Goal: Participate in discussion: Share content

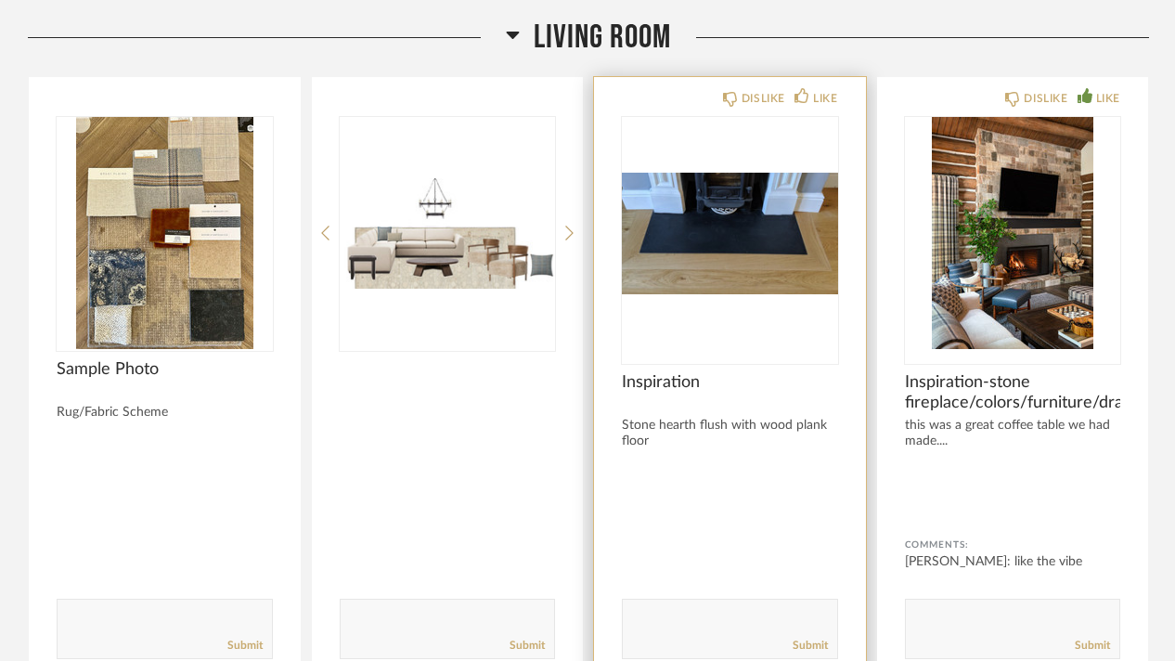
scroll to position [5013, 0]
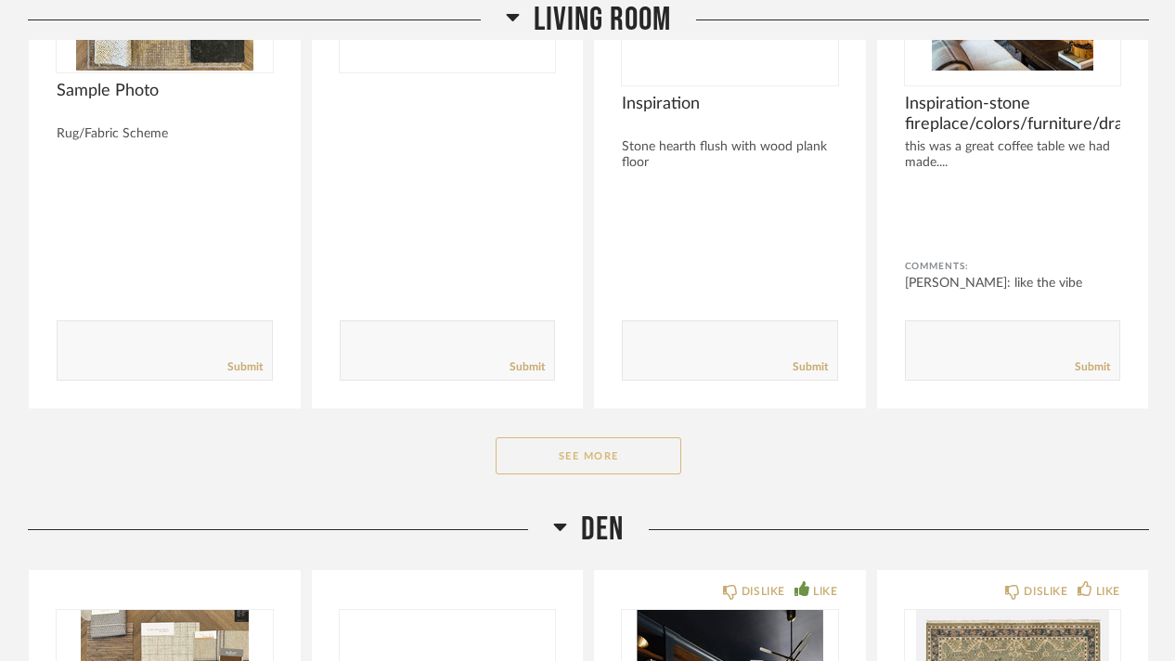
click at [629, 437] on button "See More" at bounding box center [589, 455] width 186 height 37
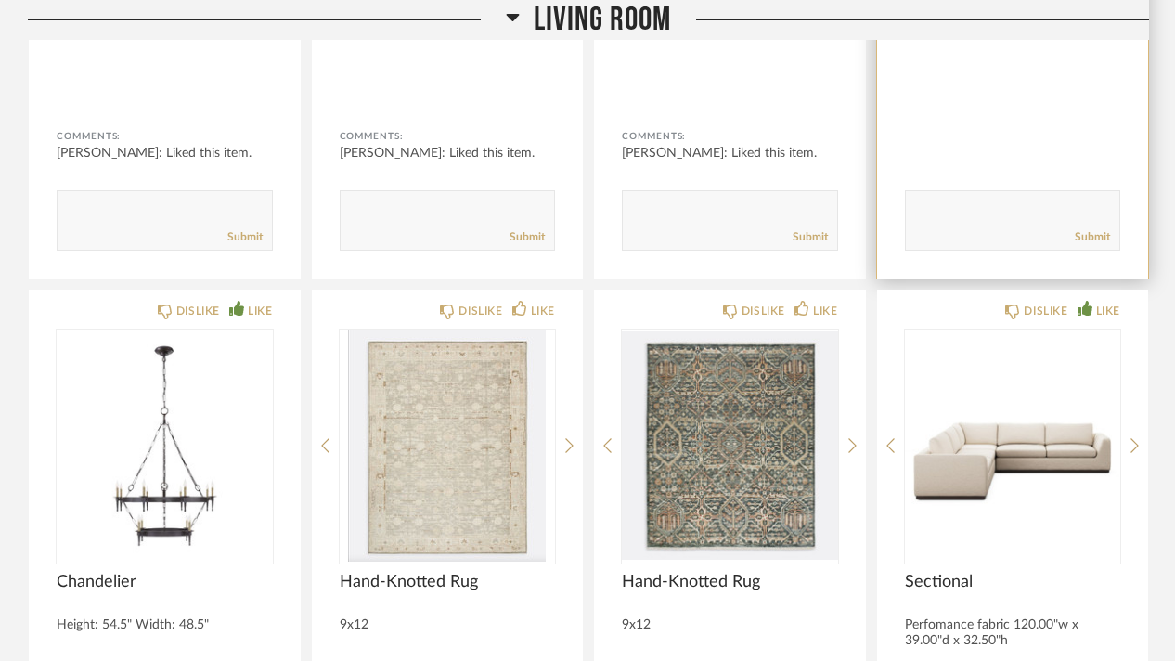
scroll to position [5292, 0]
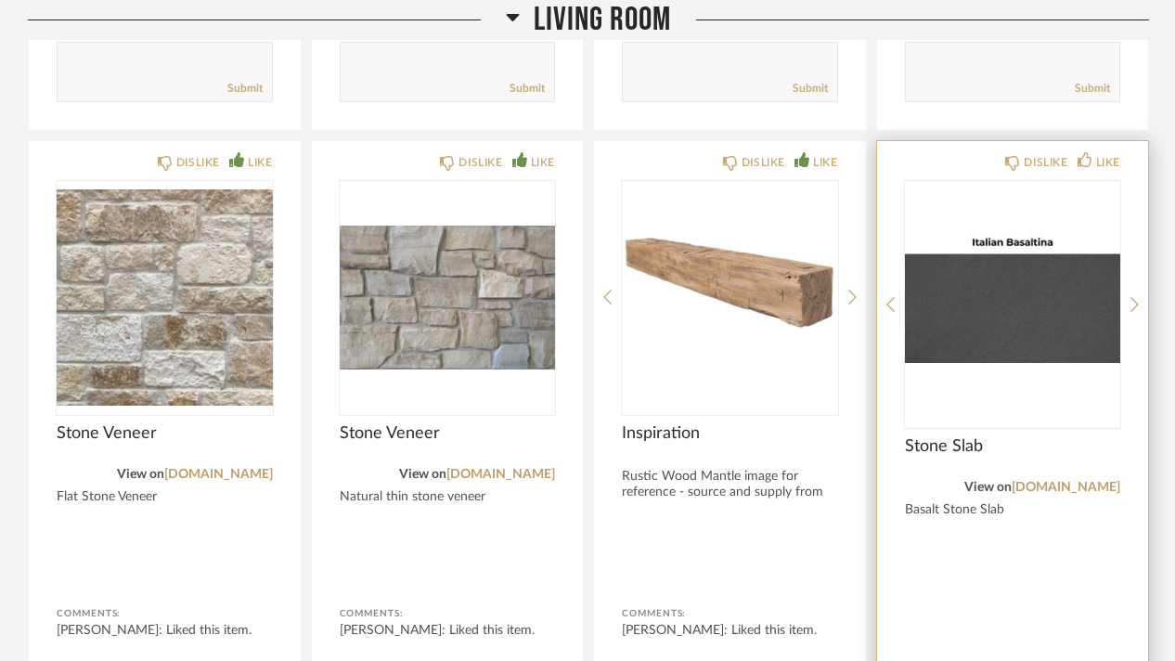
click at [932, 181] on img "0" at bounding box center [1013, 297] width 216 height 232
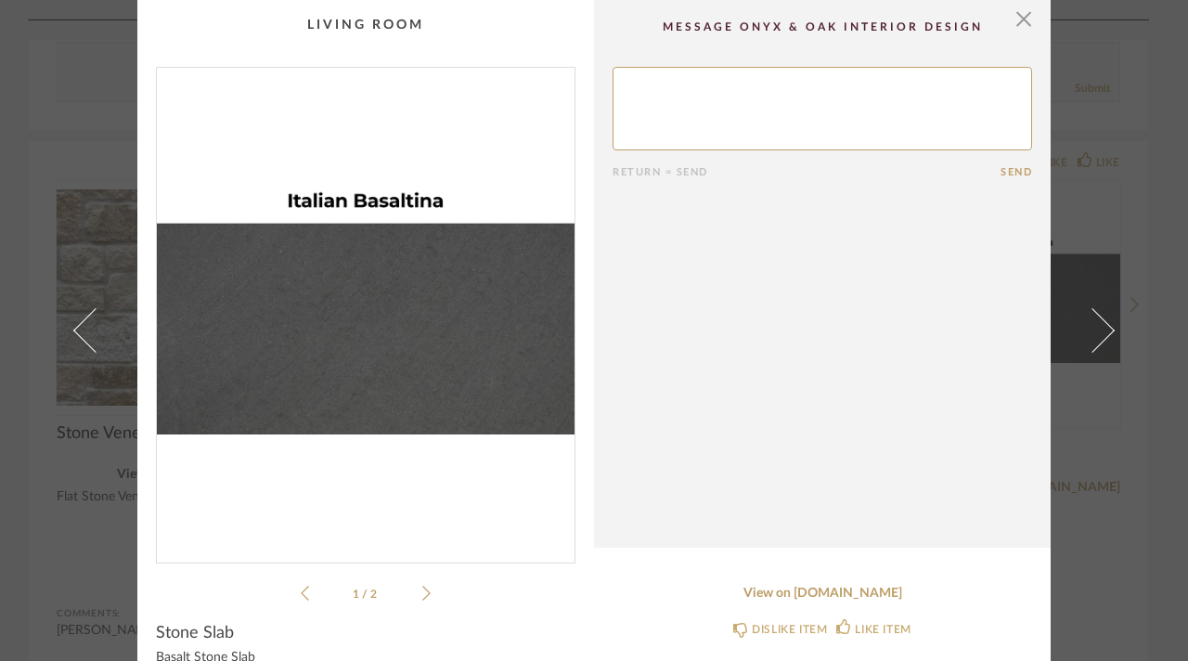
scroll to position [36, 0]
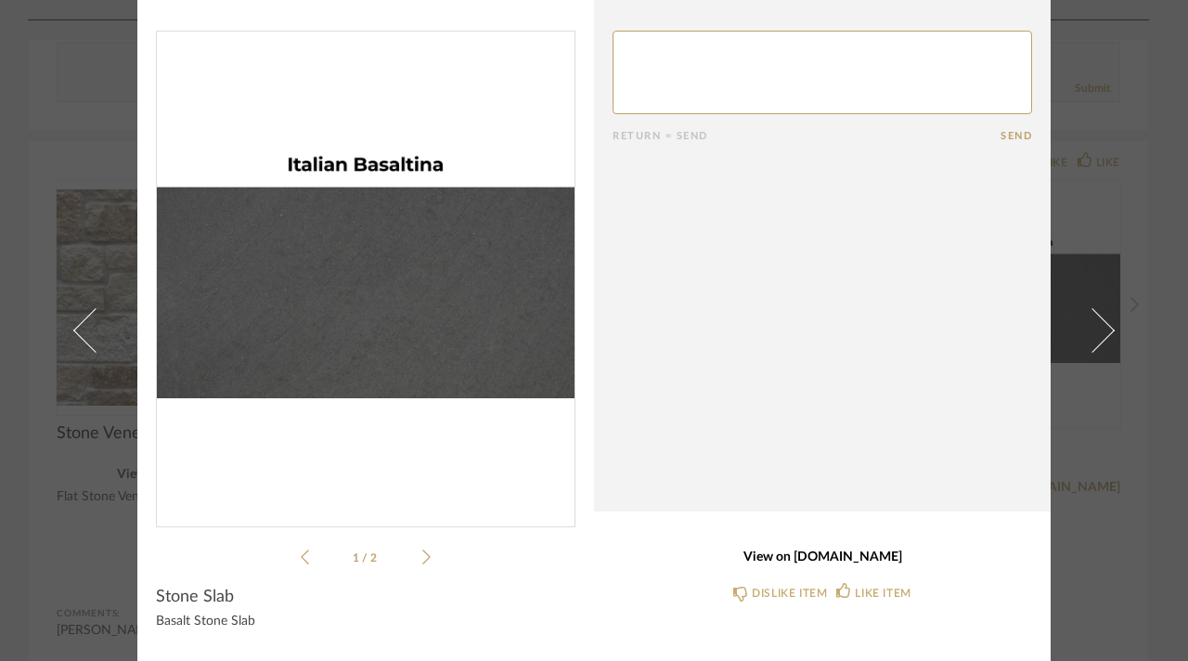
click at [857, 558] on link "View on [DOMAIN_NAME]" at bounding box center [823, 558] width 420 height 16
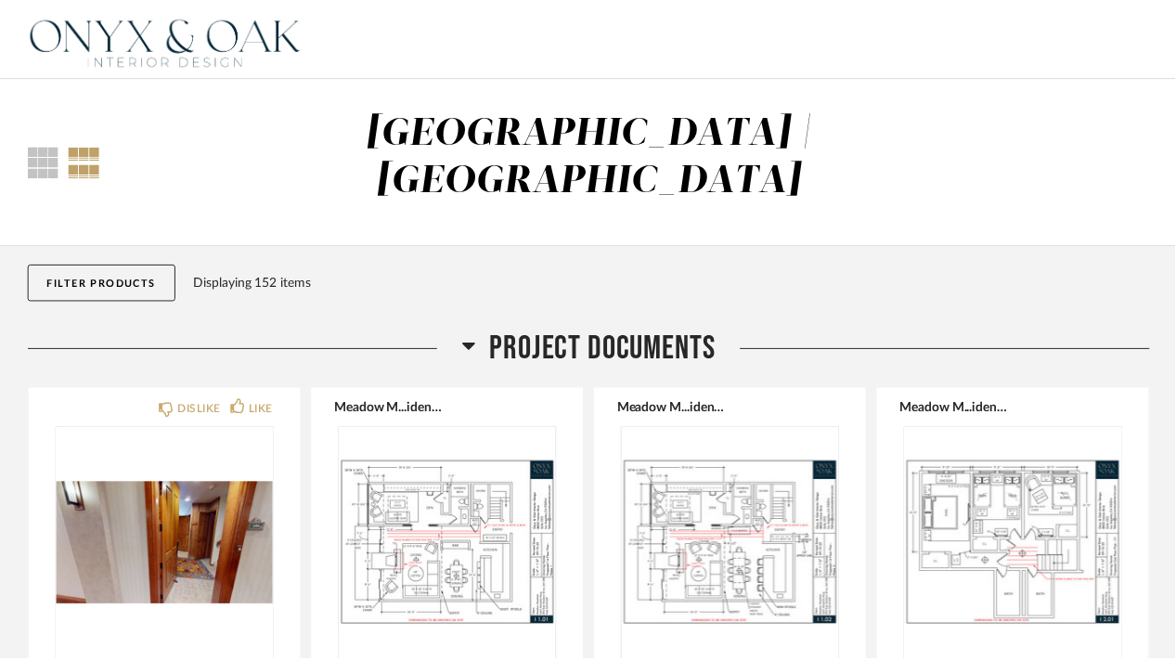
scroll to position [5292, 0]
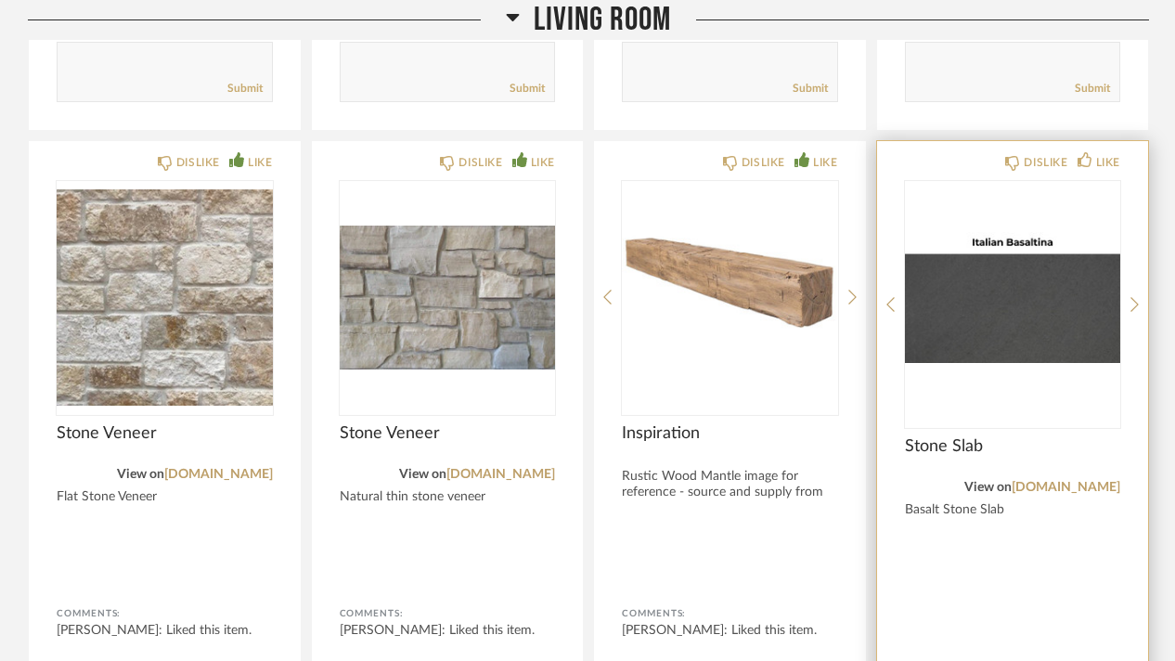
click at [1112, 214] on img "0" at bounding box center [1013, 297] width 216 height 232
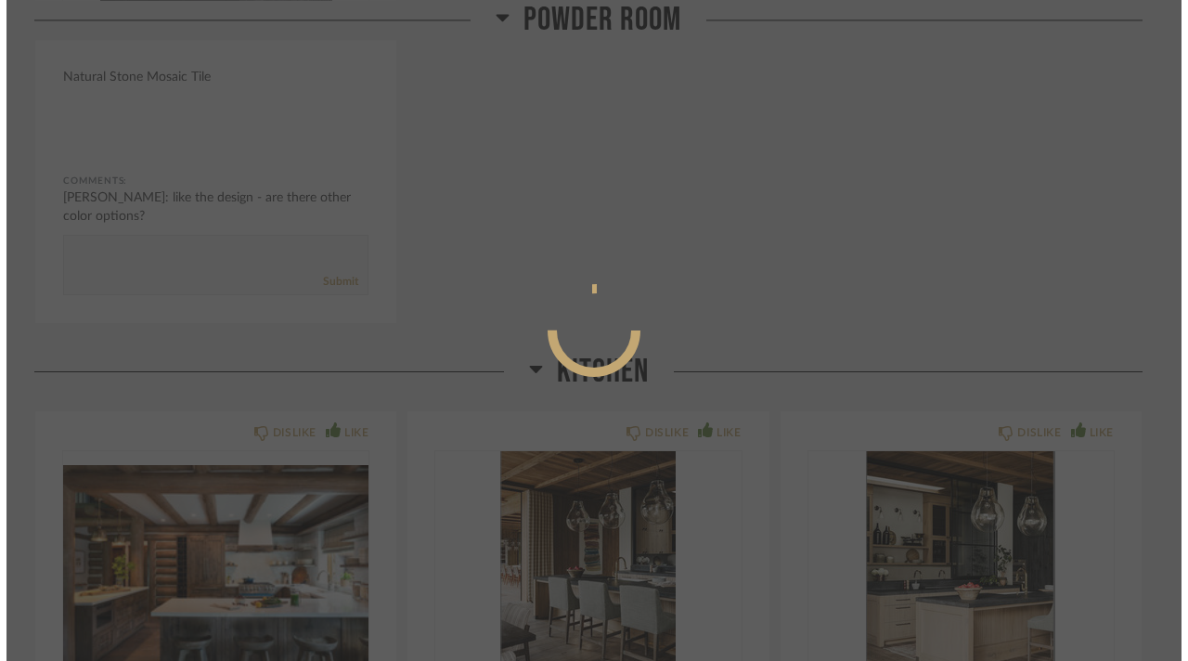
scroll to position [0, 0]
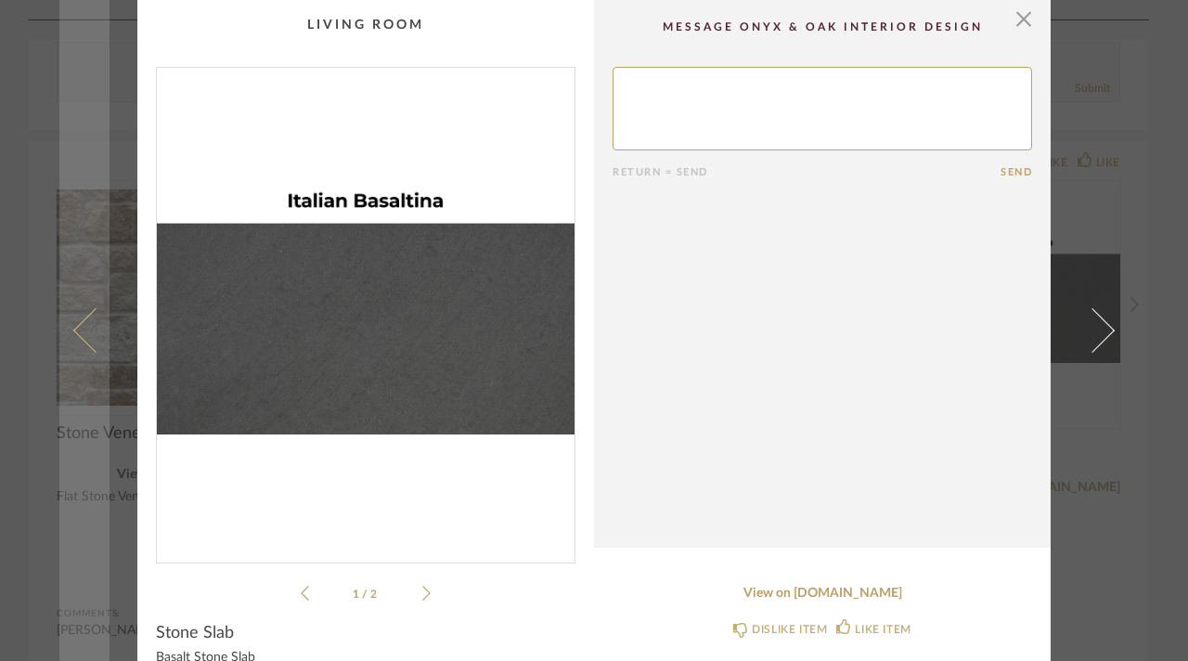
click at [74, 88] on link at bounding box center [84, 330] width 50 height 661
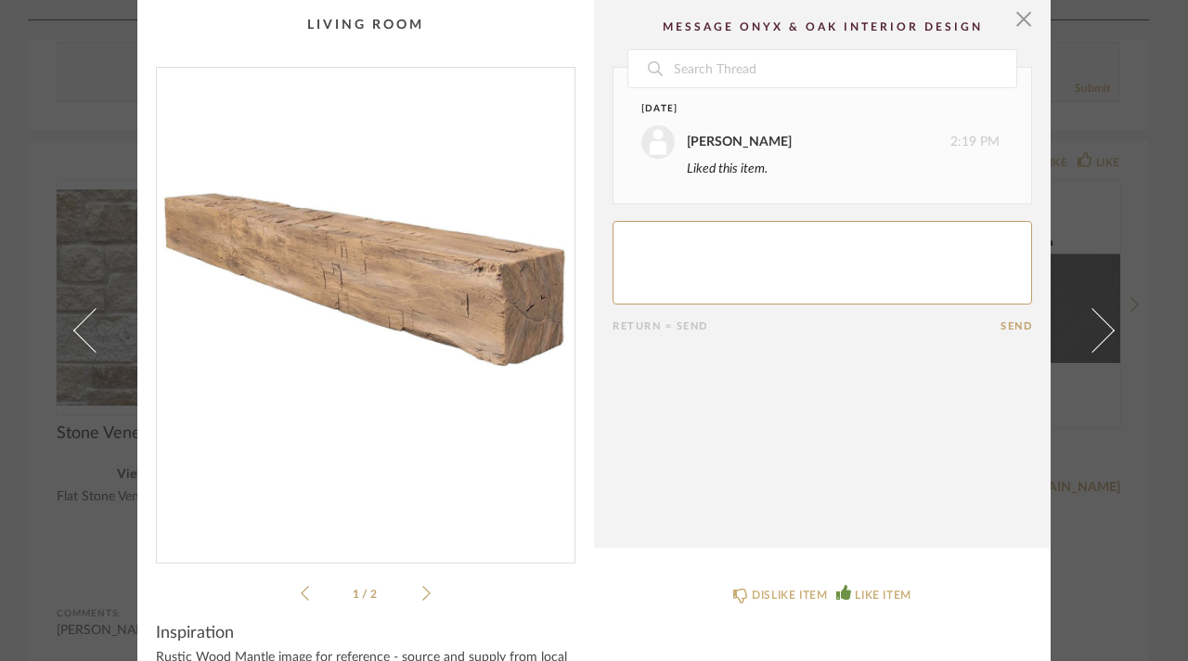
click at [44, 104] on div "× 1 / 2 Date [DATE] [PERSON_NAME] 2:19 PM Liked this item. Return = Send Send I…" at bounding box center [594, 330] width 1188 height 661
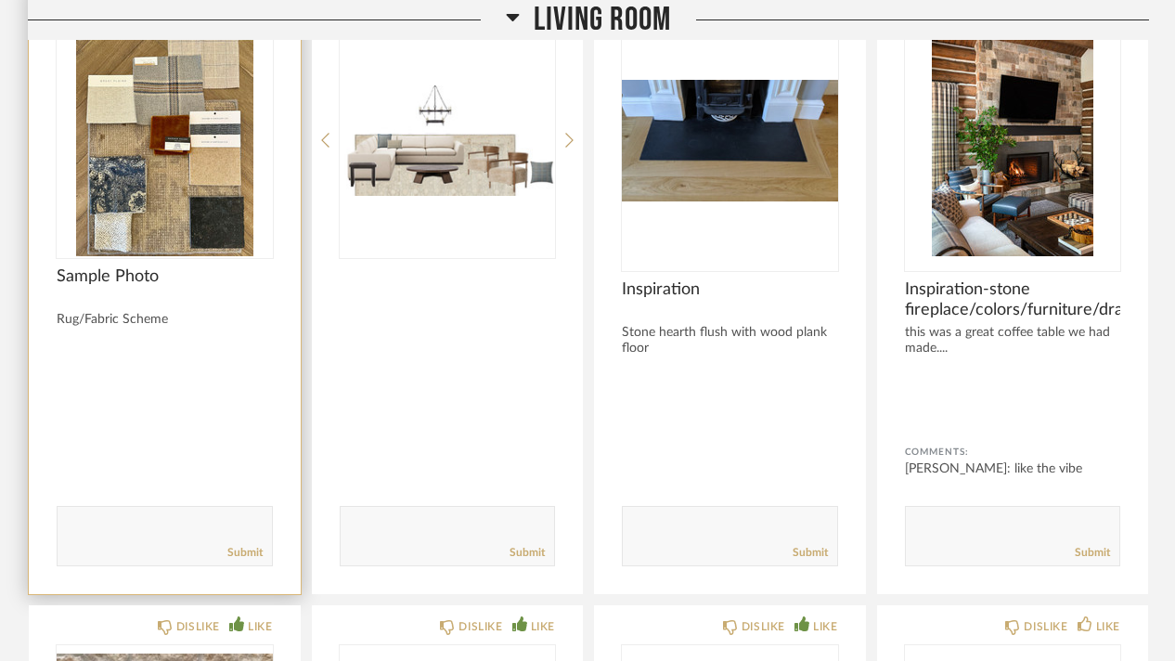
scroll to position [4642, 0]
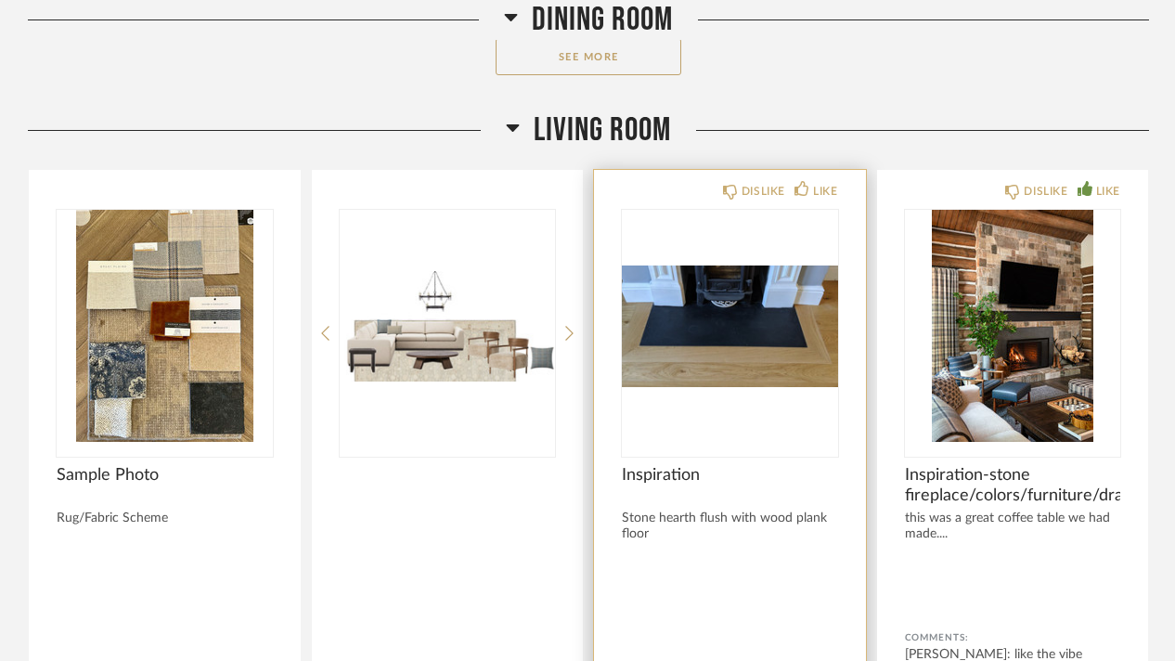
click at [784, 561] on div at bounding box center [730, 585] width 216 height 49
click at [811, 407] on div "DISLIKE LIKE Inspiration Stone hearth flush with wood plank floor Comments: Sub…" at bounding box center [730, 475] width 272 height 610
click at [759, 369] on img "0" at bounding box center [730, 326] width 216 height 232
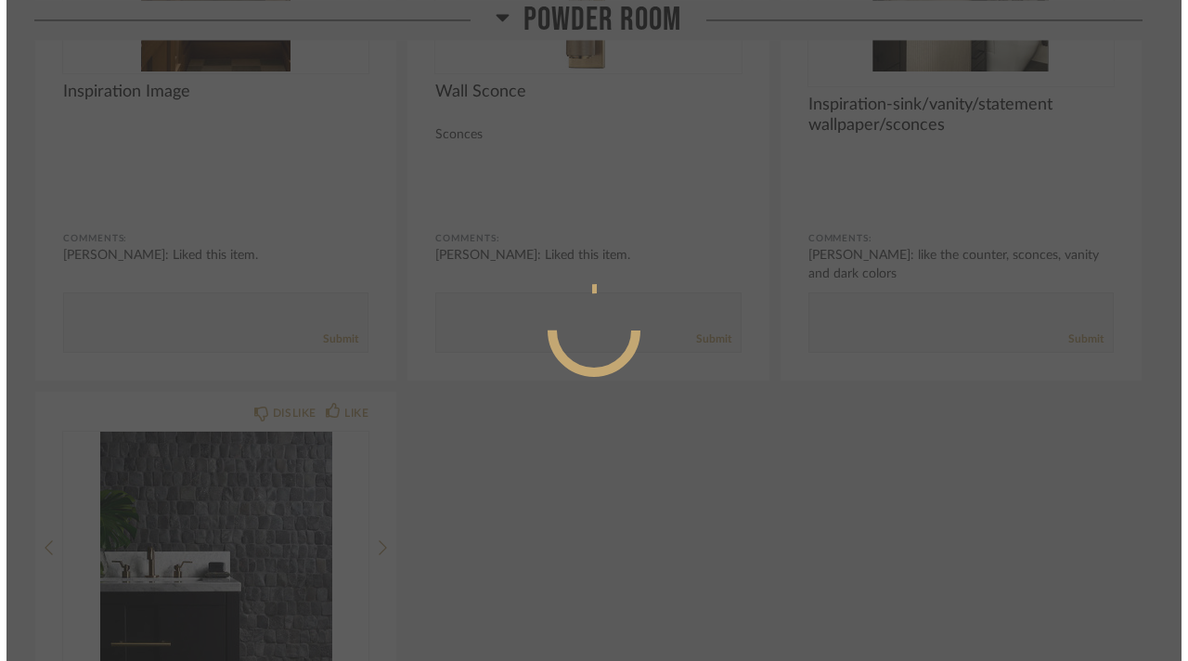
scroll to position [0, 0]
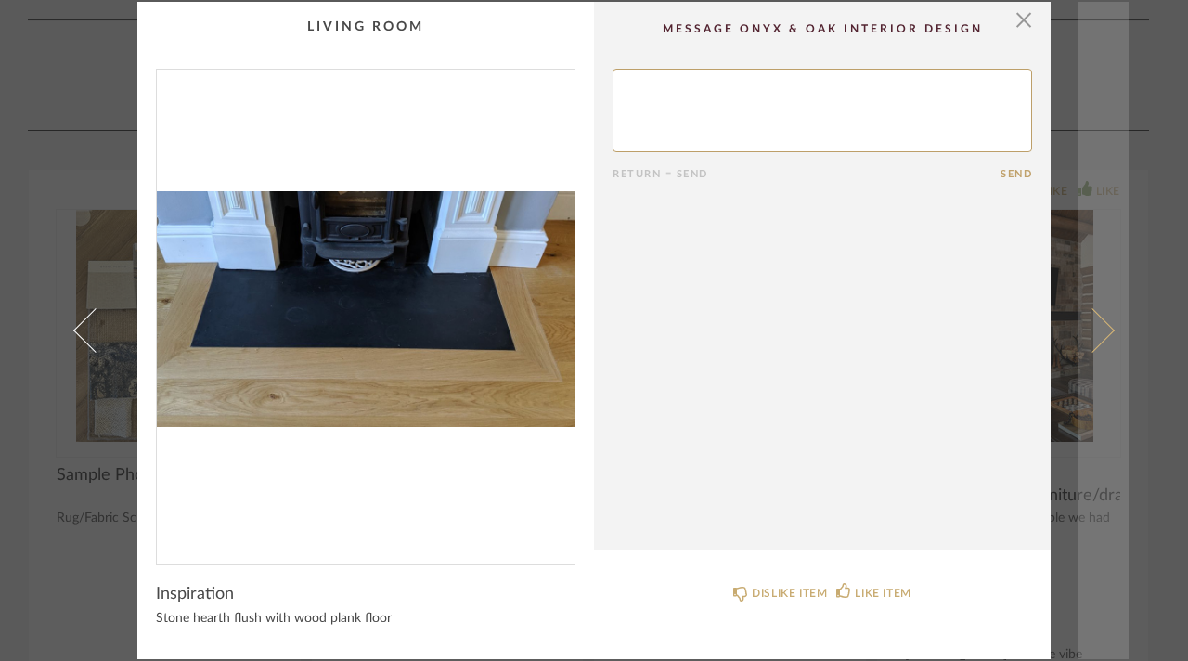
click at [1101, 331] on span at bounding box center [1092, 330] width 45 height 45
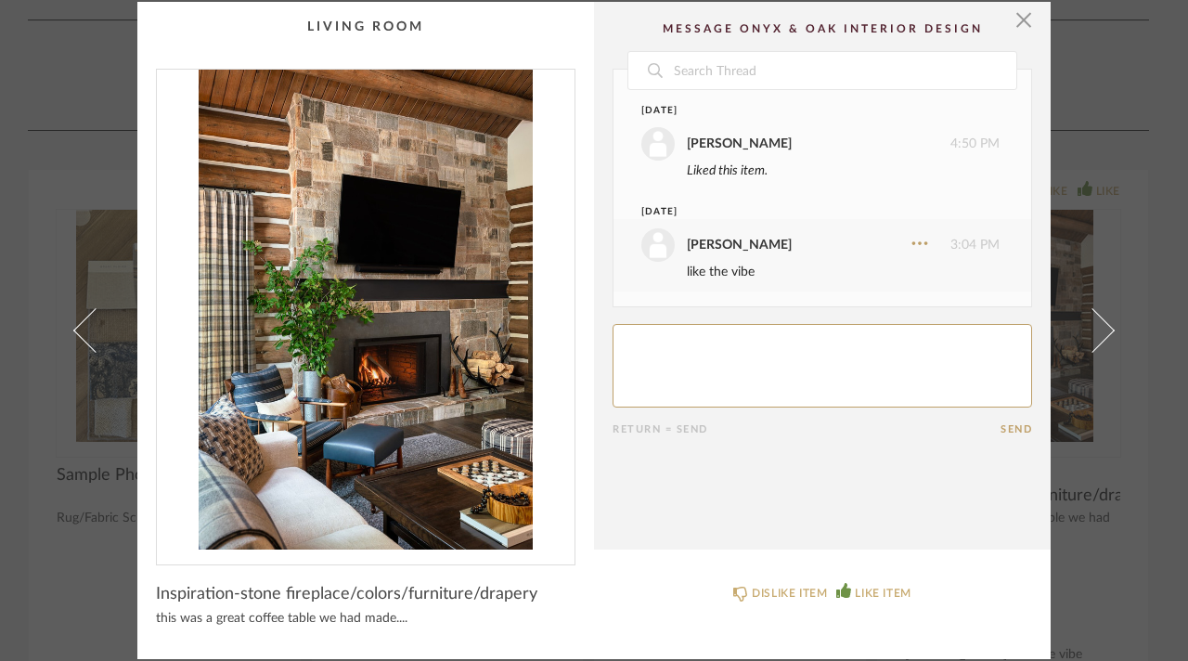
click at [39, 56] on div "× Date [DATE] [PERSON_NAME] 4:50 PM Liked this item. [DATE] [PERSON_NAME] 3:04 …" at bounding box center [594, 330] width 1188 height 661
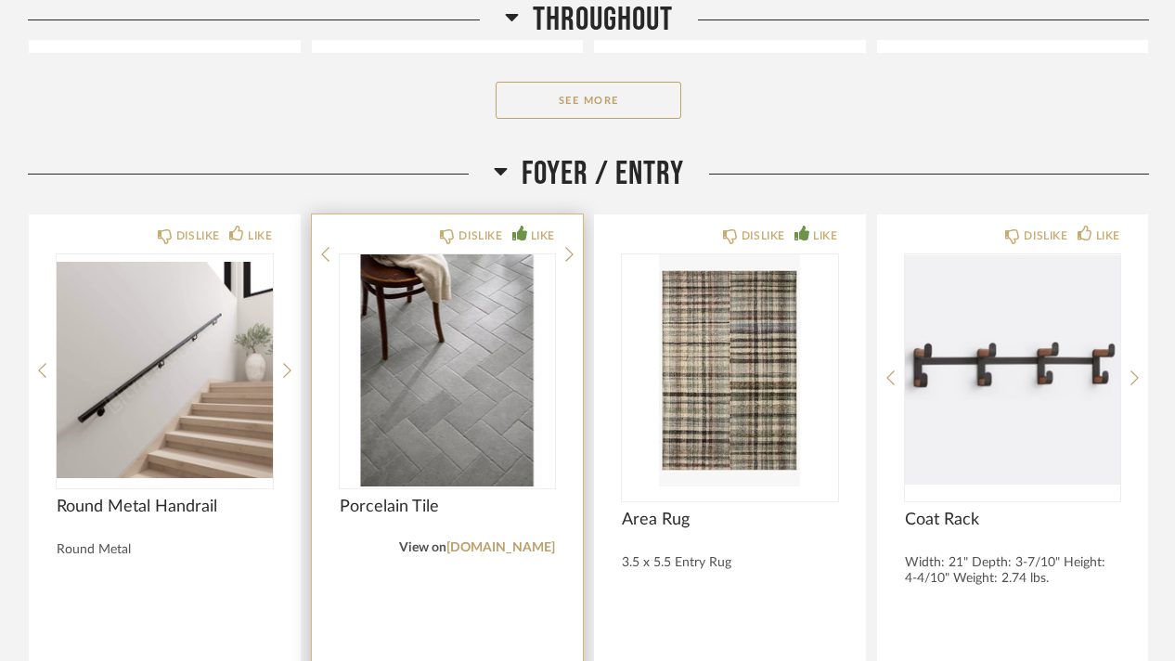
scroll to position [1950, 0]
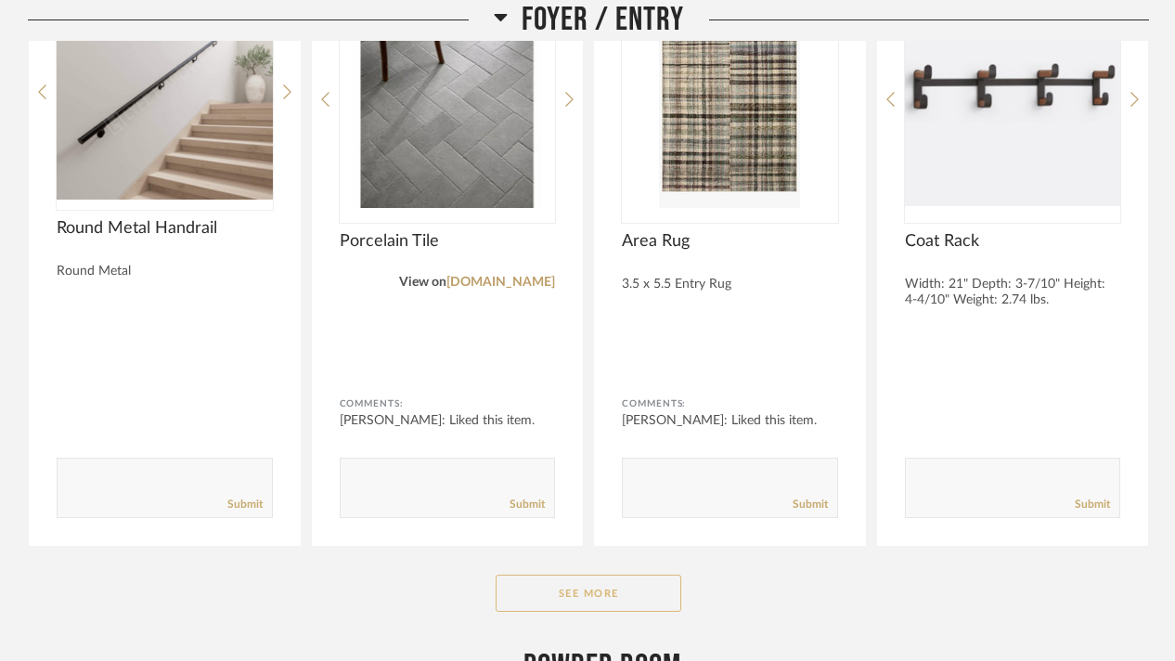
click at [587, 575] on button "See More" at bounding box center [589, 593] width 186 height 37
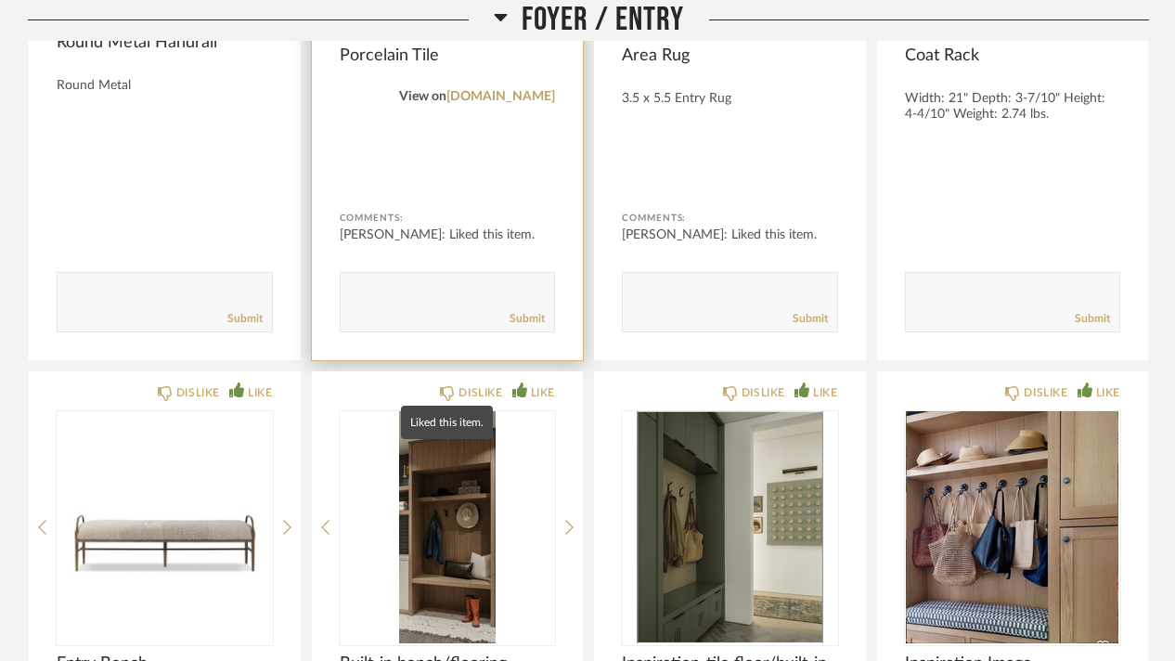
scroll to position [1857, 0]
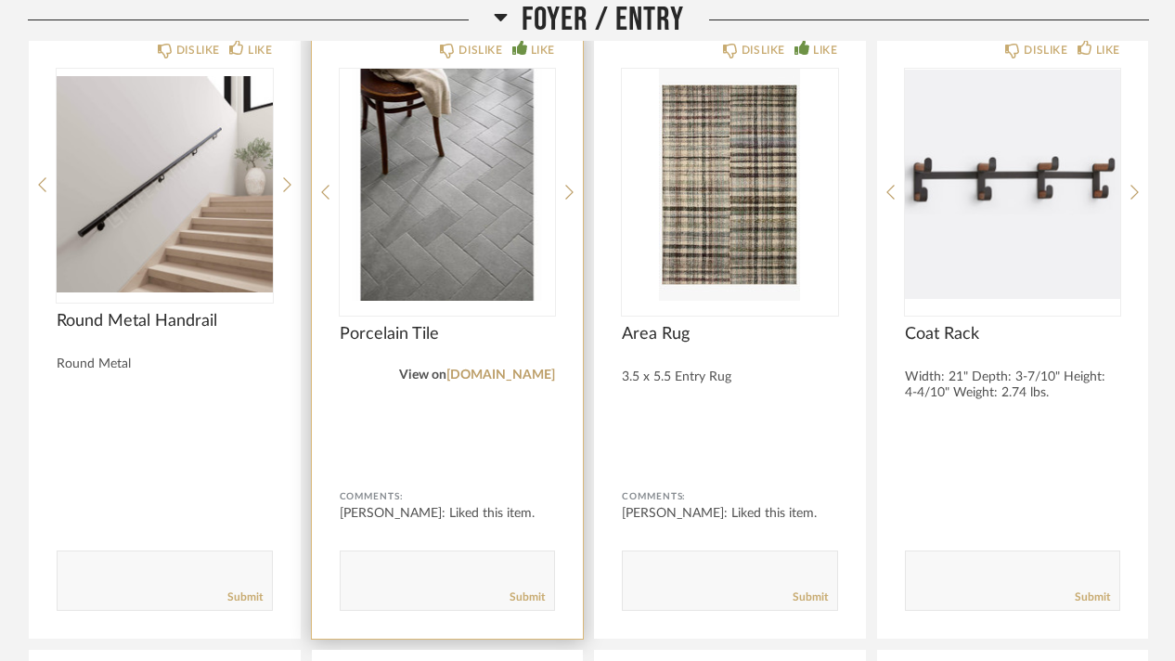
click at [446, 172] on img "0" at bounding box center [448, 185] width 216 height 232
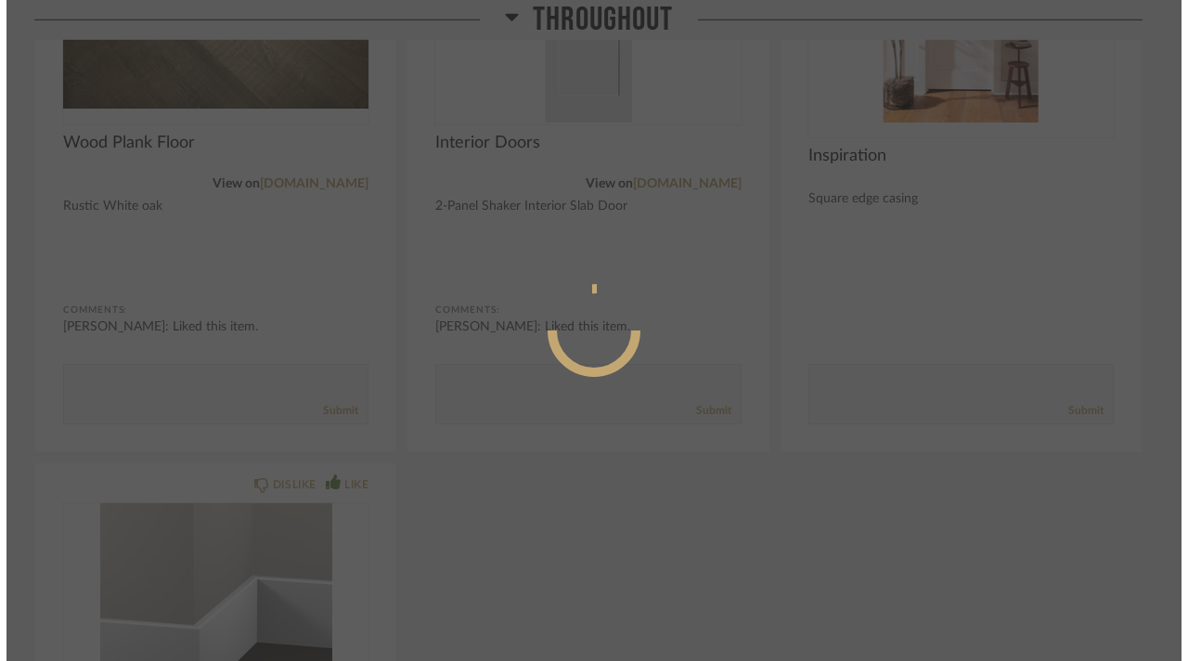
scroll to position [0, 0]
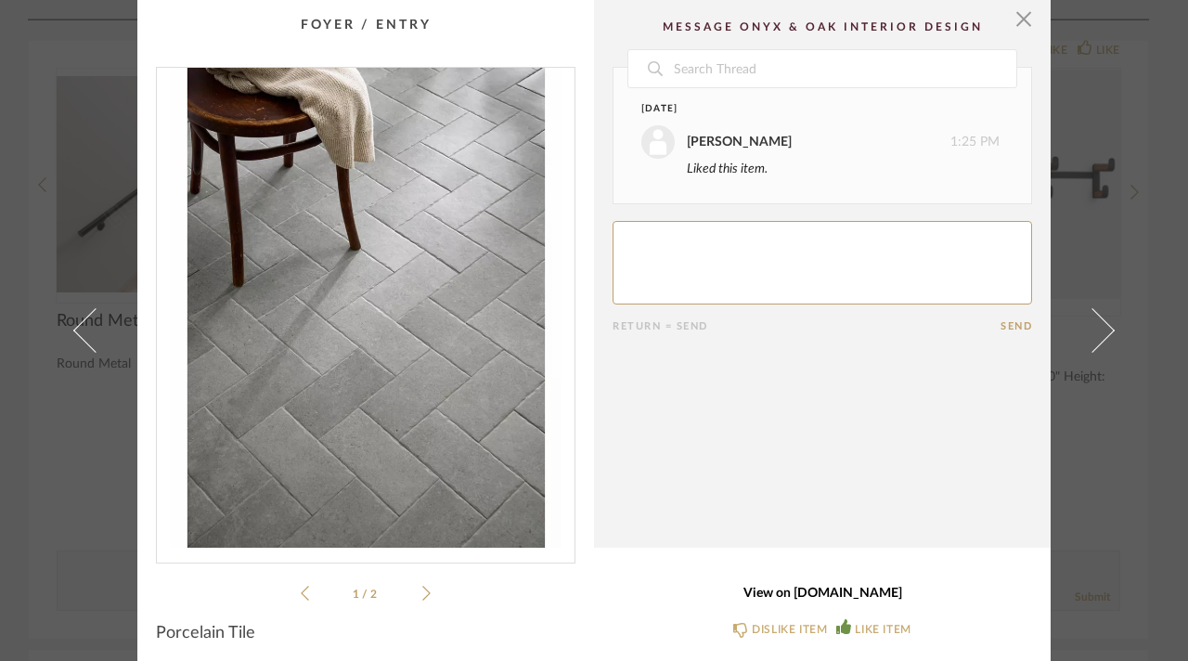
click at [851, 599] on link "View on [DOMAIN_NAME]" at bounding box center [823, 594] width 420 height 16
click at [13, 85] on div "× 1 / 2 Date [DATE] [PERSON_NAME] 1:25 PM Liked this item. Return = Send Send P…" at bounding box center [594, 330] width 1188 height 661
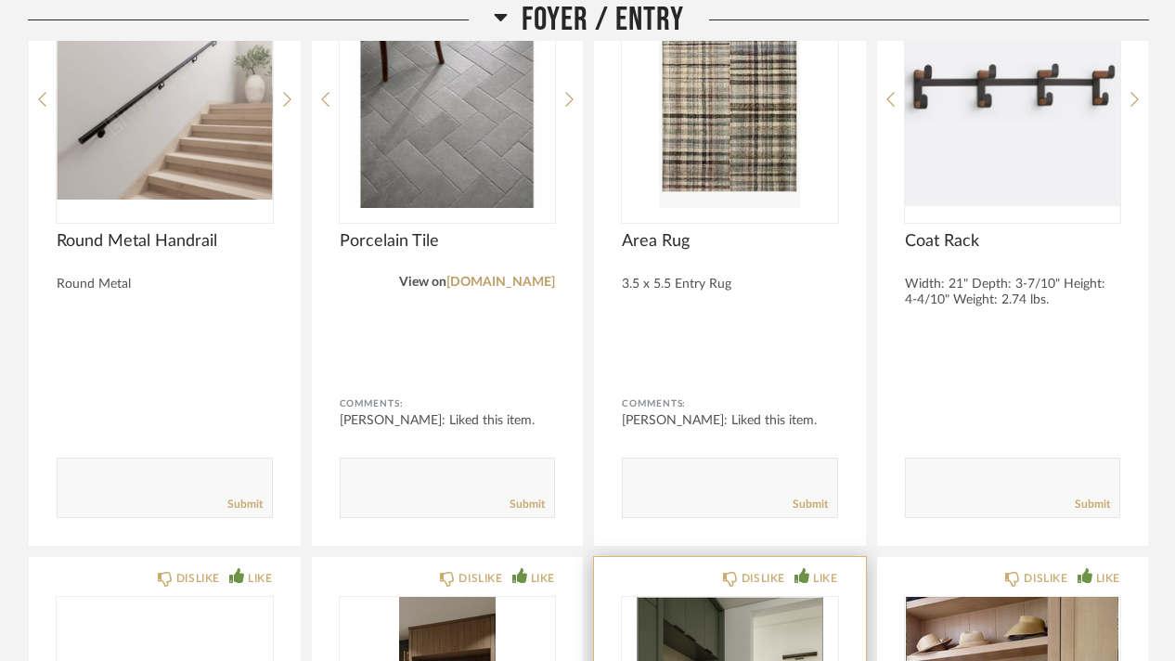
scroll to position [1764, 0]
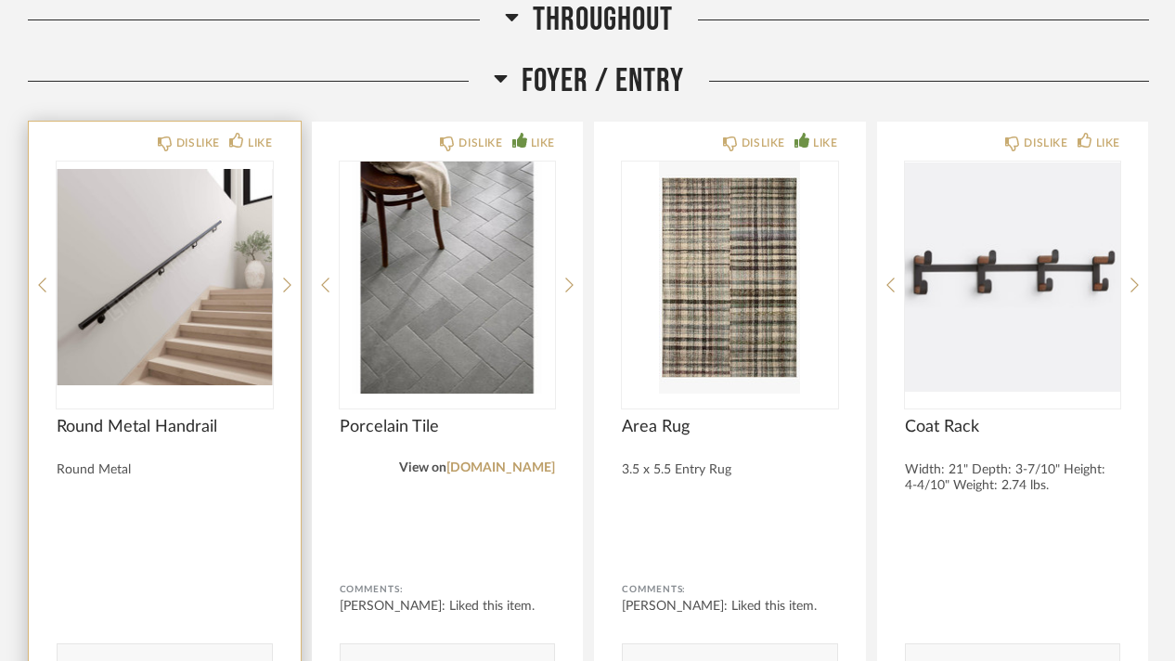
click at [106, 222] on img "0" at bounding box center [165, 278] width 216 height 232
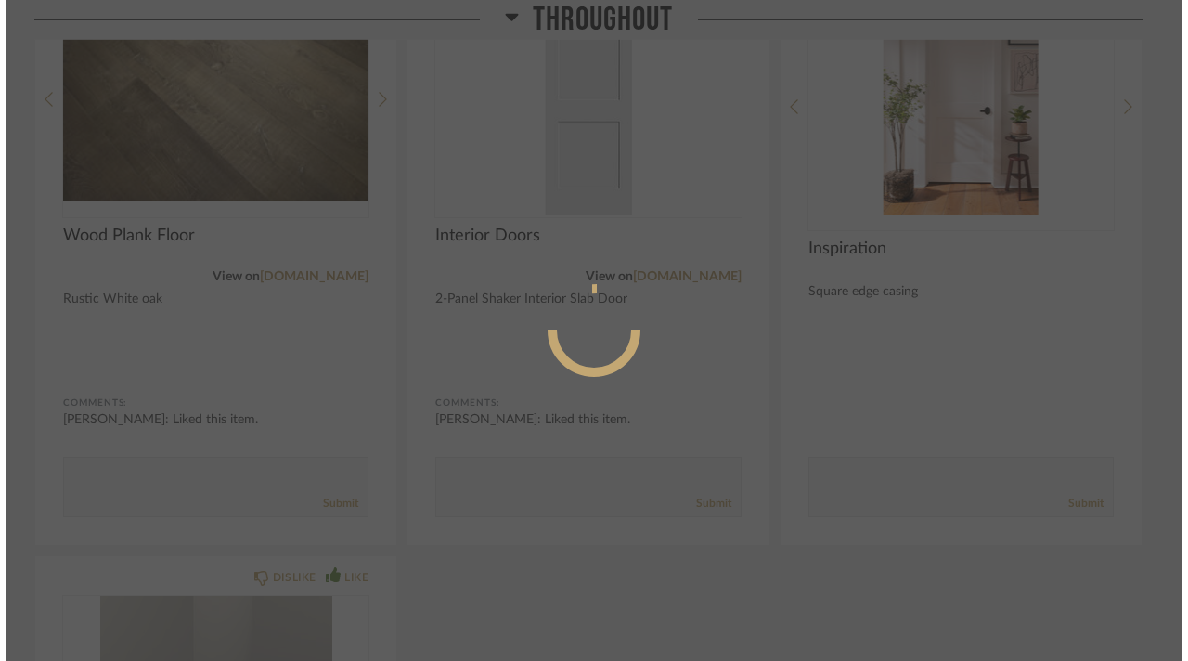
scroll to position [0, 0]
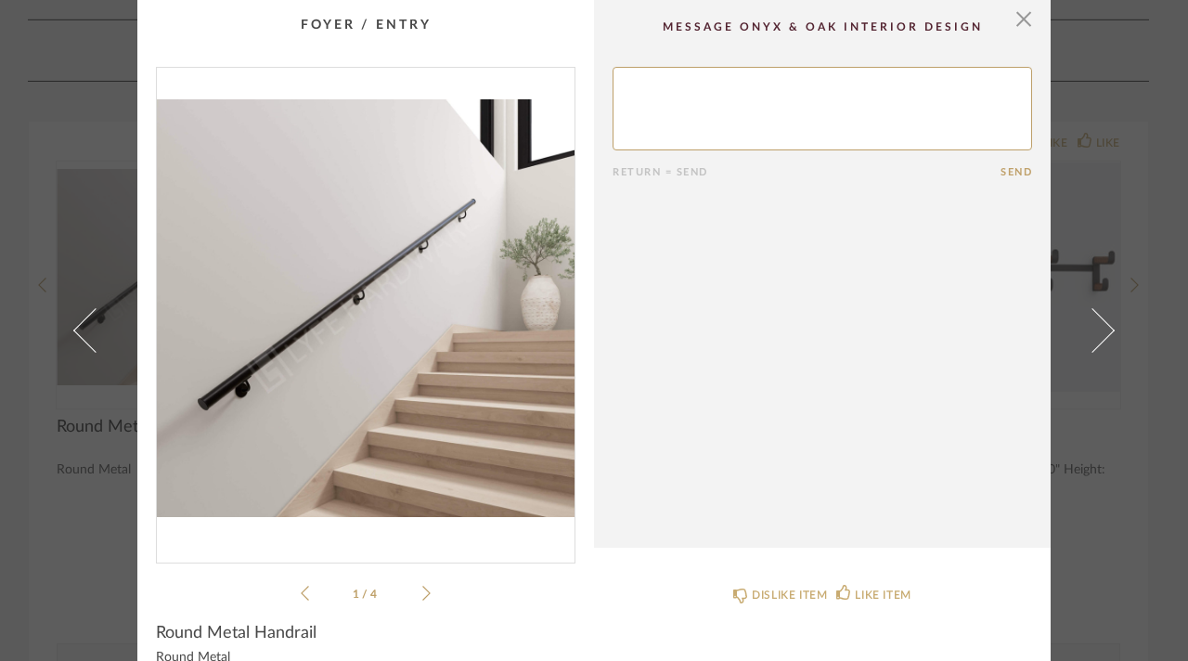
click at [4, 43] on div "× 1 / 4 Return = Send Send Round Metal Handrail Round Metal DISLIKE ITEM LIKE I…" at bounding box center [594, 330] width 1188 height 661
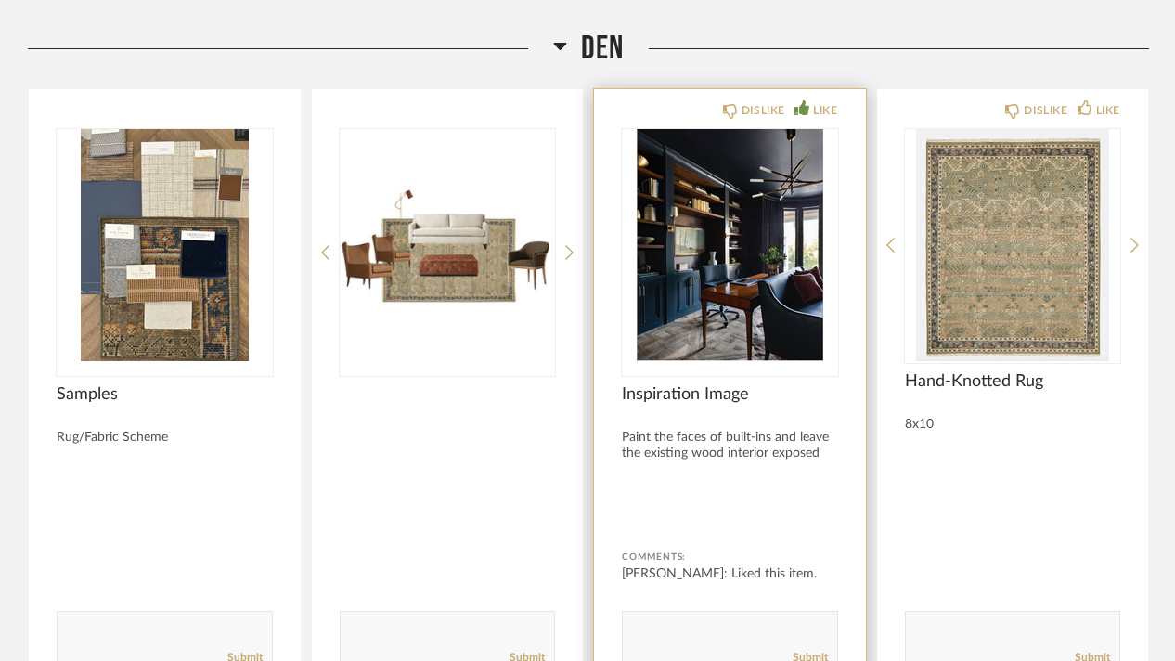
scroll to position [9297, 0]
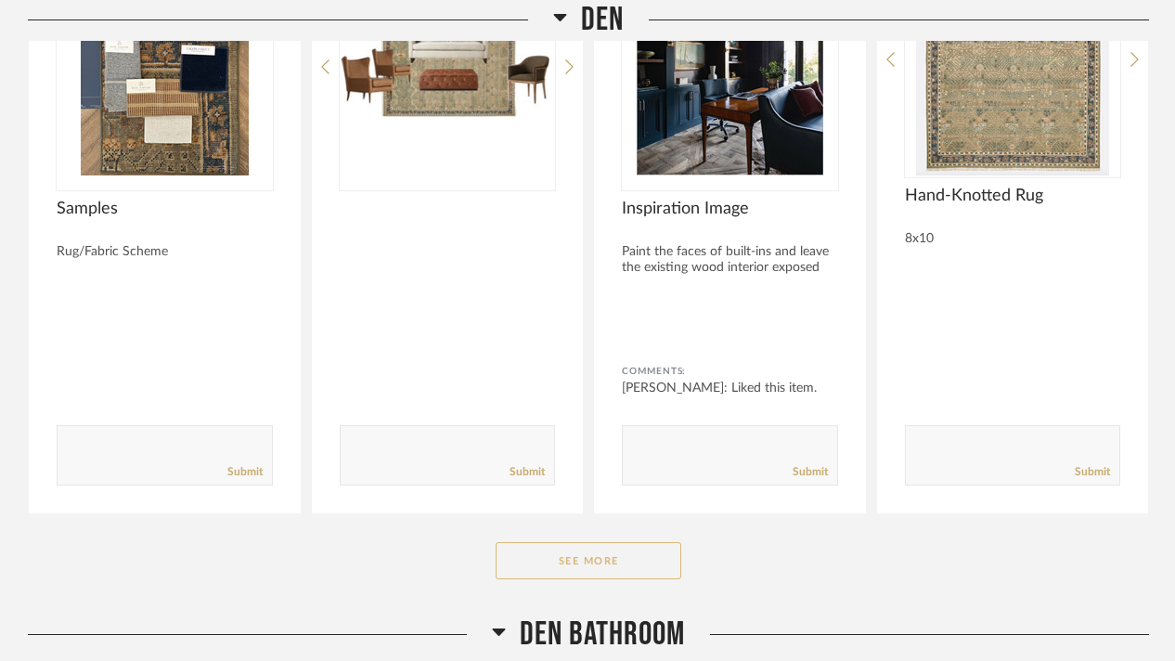
click at [641, 542] on button "See More" at bounding box center [589, 560] width 186 height 37
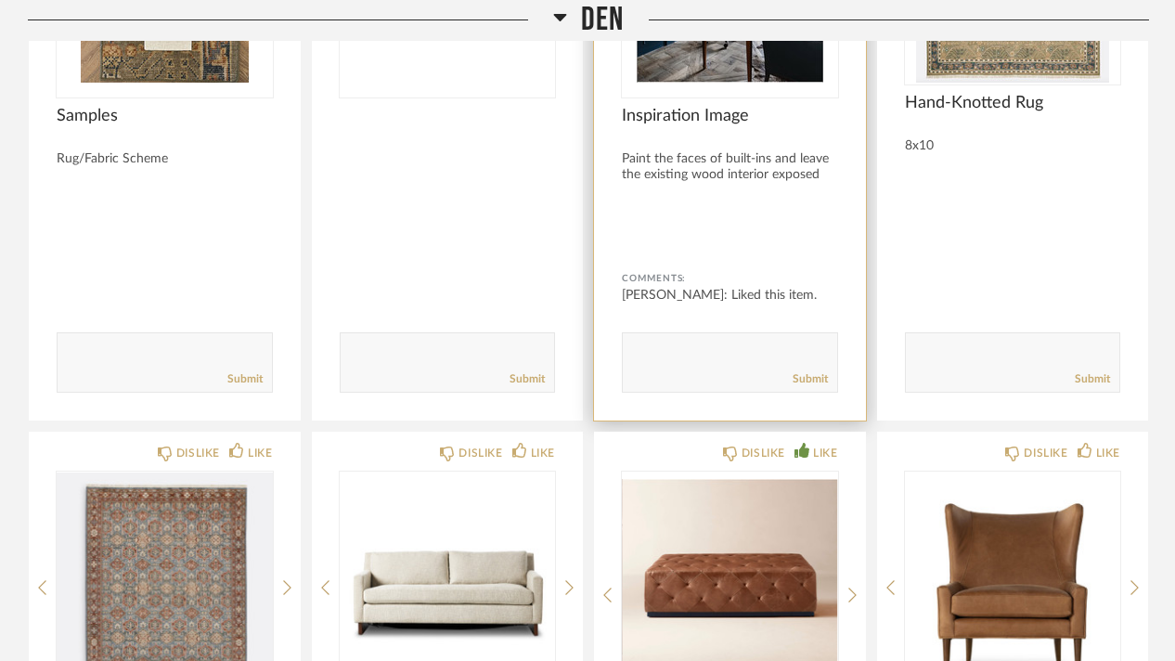
scroll to position [9019, 0]
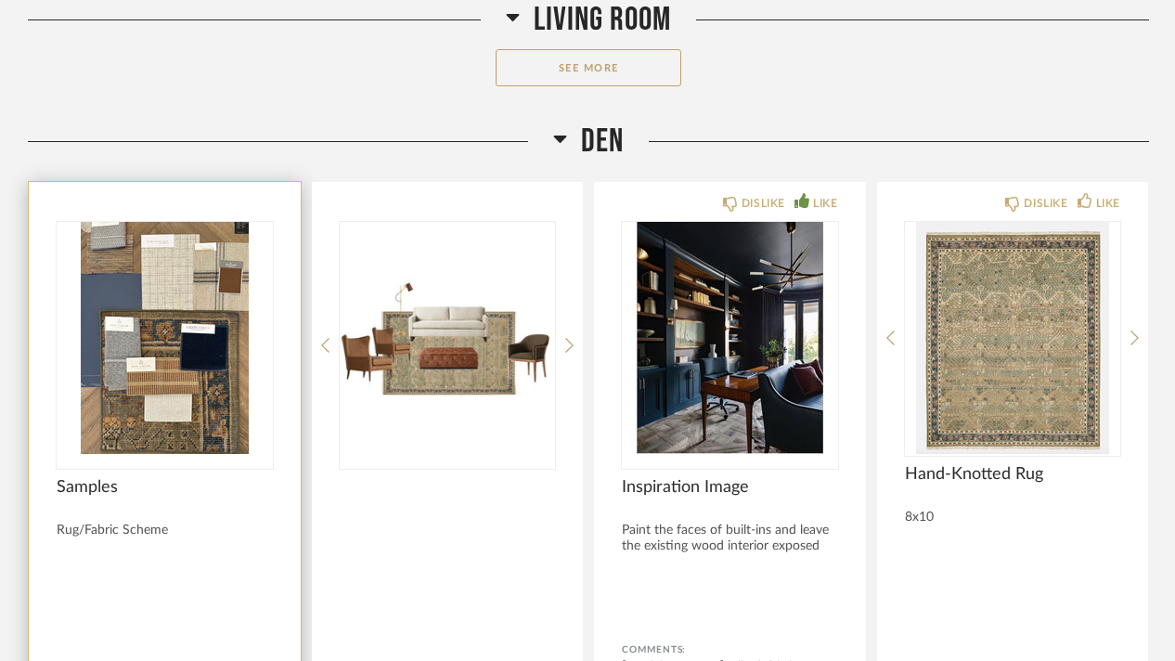
click at [154, 297] on img "0" at bounding box center [165, 338] width 216 height 232
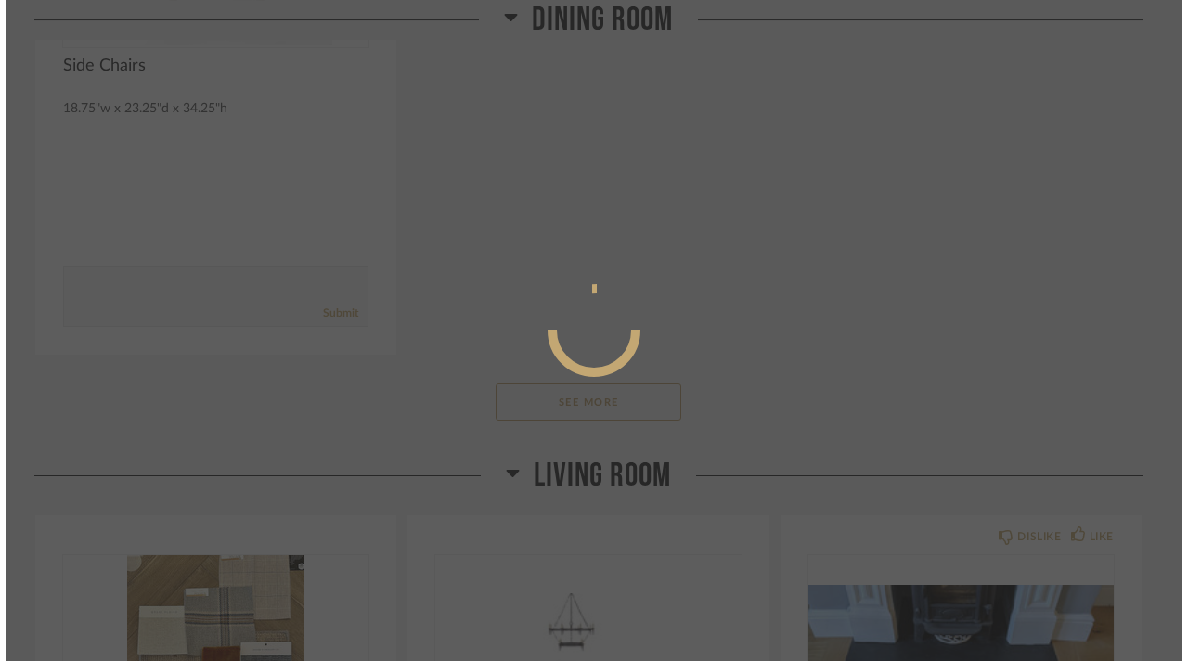
scroll to position [0, 0]
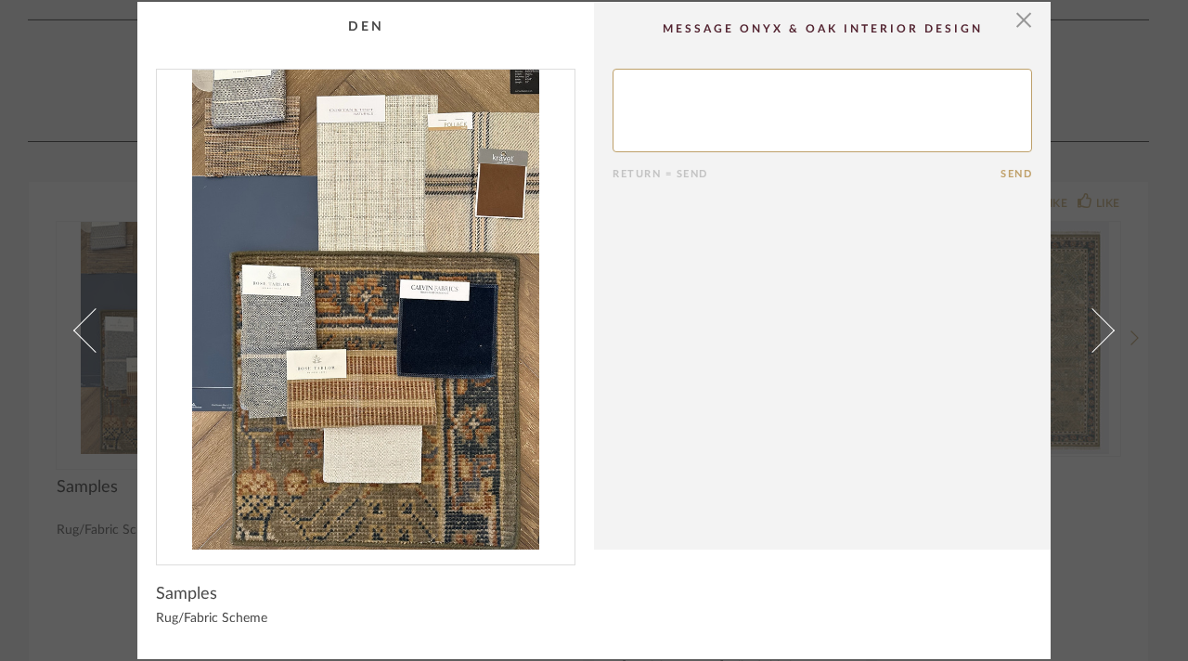
drag, startPoint x: 57, startPoint y: 549, endPoint x: 67, endPoint y: 546, distance: 10.6
click at [59, 549] on link at bounding box center [84, 331] width 50 height 658
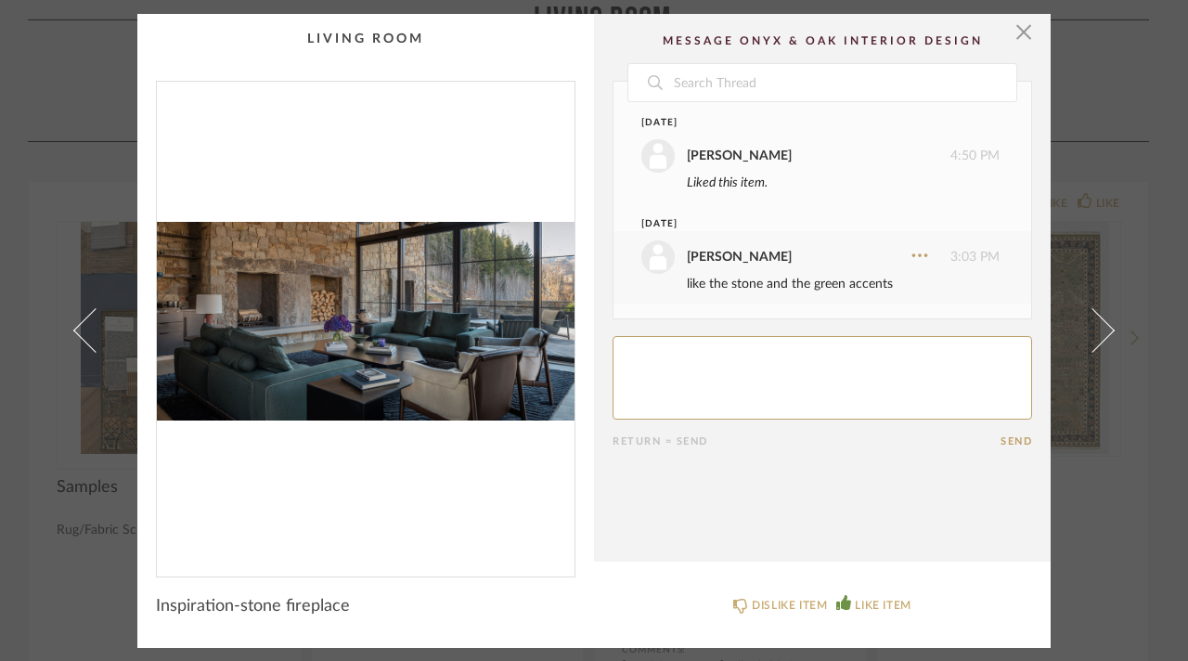
click at [21, 123] on div "× Date [DATE] [PERSON_NAME] 4:50 PM Liked this item. [DATE] [PERSON_NAME] 3:03 …" at bounding box center [594, 330] width 1188 height 661
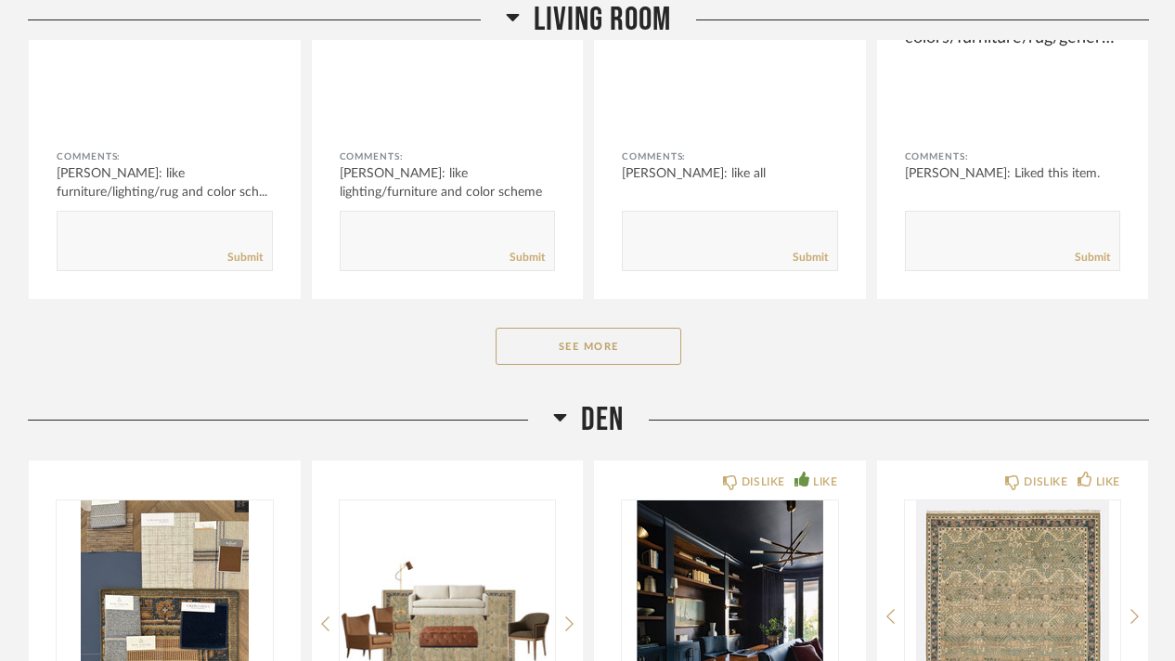
scroll to position [8926, 0]
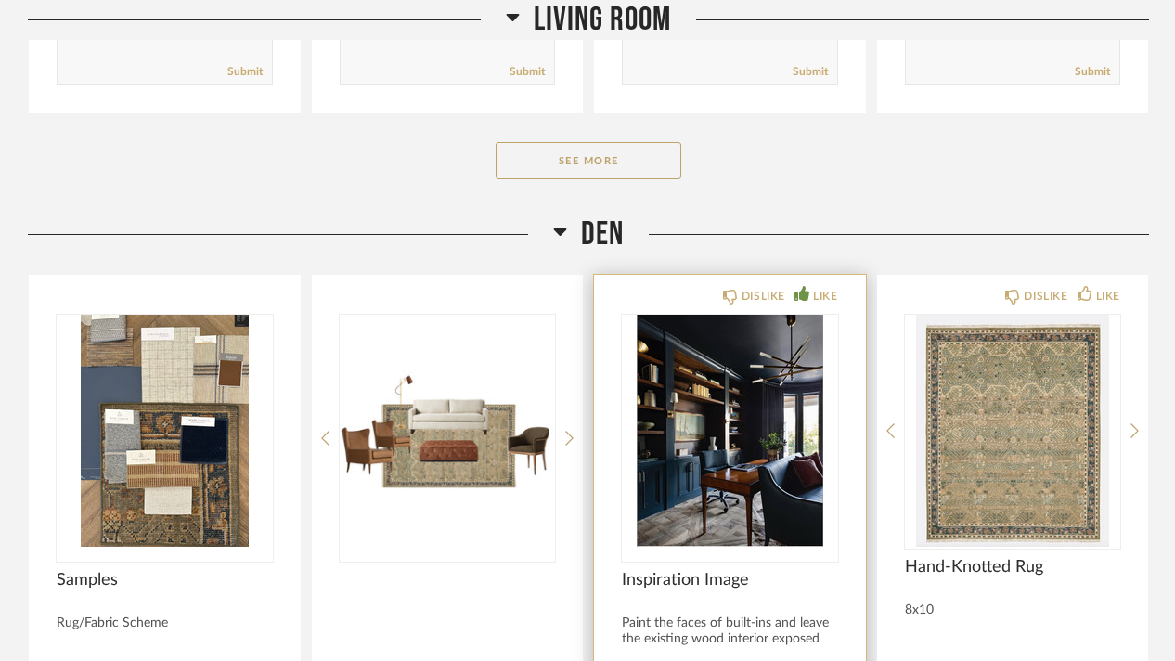
click at [698, 390] on img "0" at bounding box center [730, 431] width 216 height 232
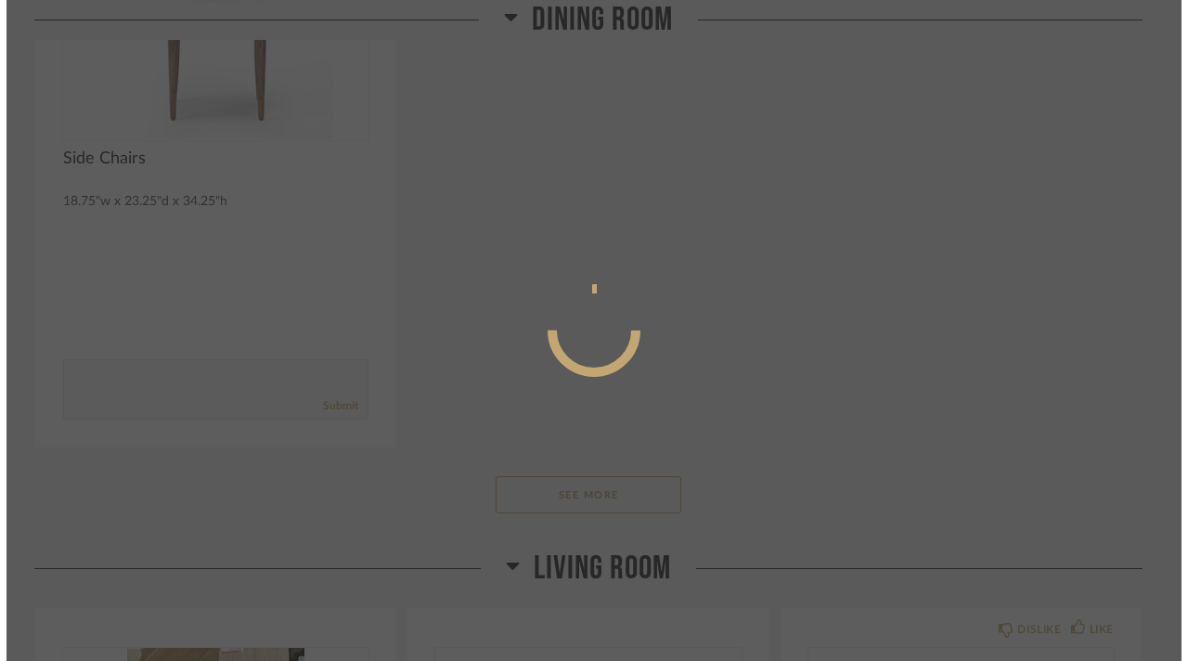
scroll to position [0, 0]
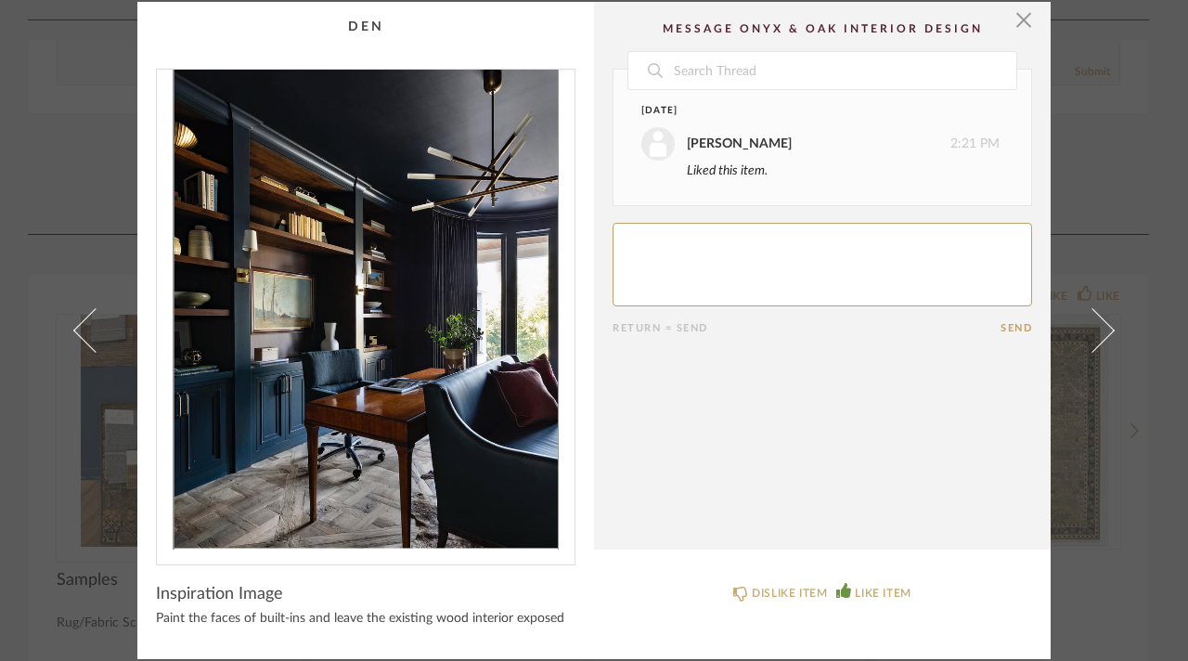
drag, startPoint x: 25, startPoint y: 178, endPoint x: 271, endPoint y: 470, distance: 381.5
click at [25, 178] on div "× Date [DATE] [PERSON_NAME] 2:21 PM Liked this item. Return = Send Send Inspira…" at bounding box center [594, 330] width 1188 height 661
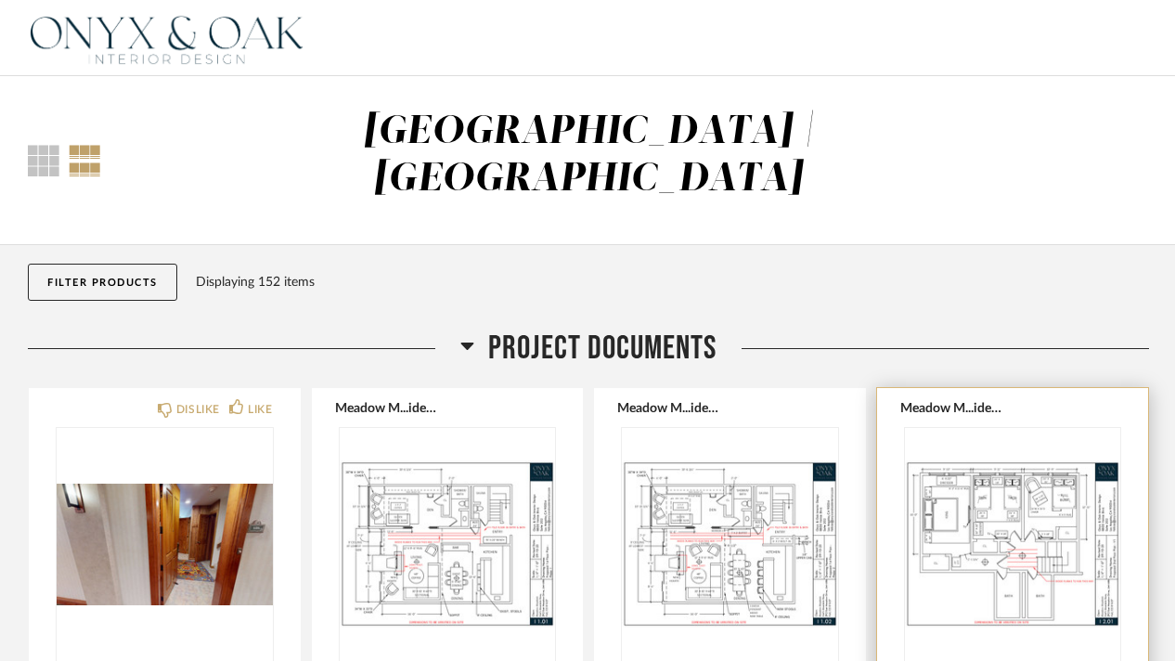
scroll to position [186, 0]
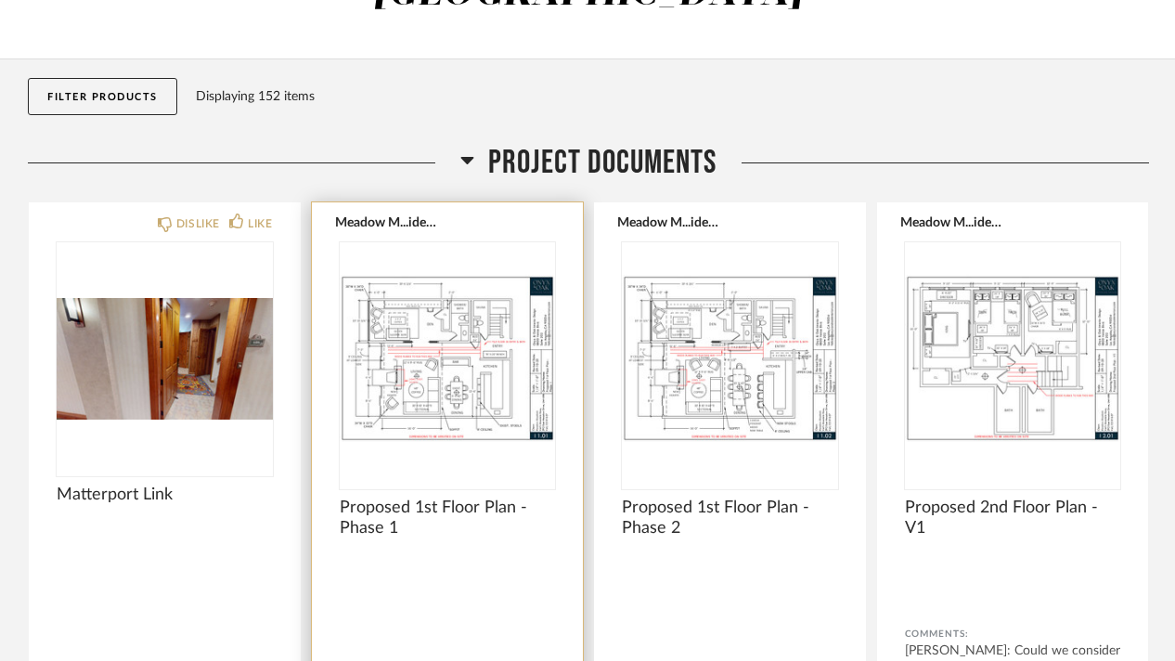
click at [433, 317] on img "0" at bounding box center [448, 358] width 216 height 232
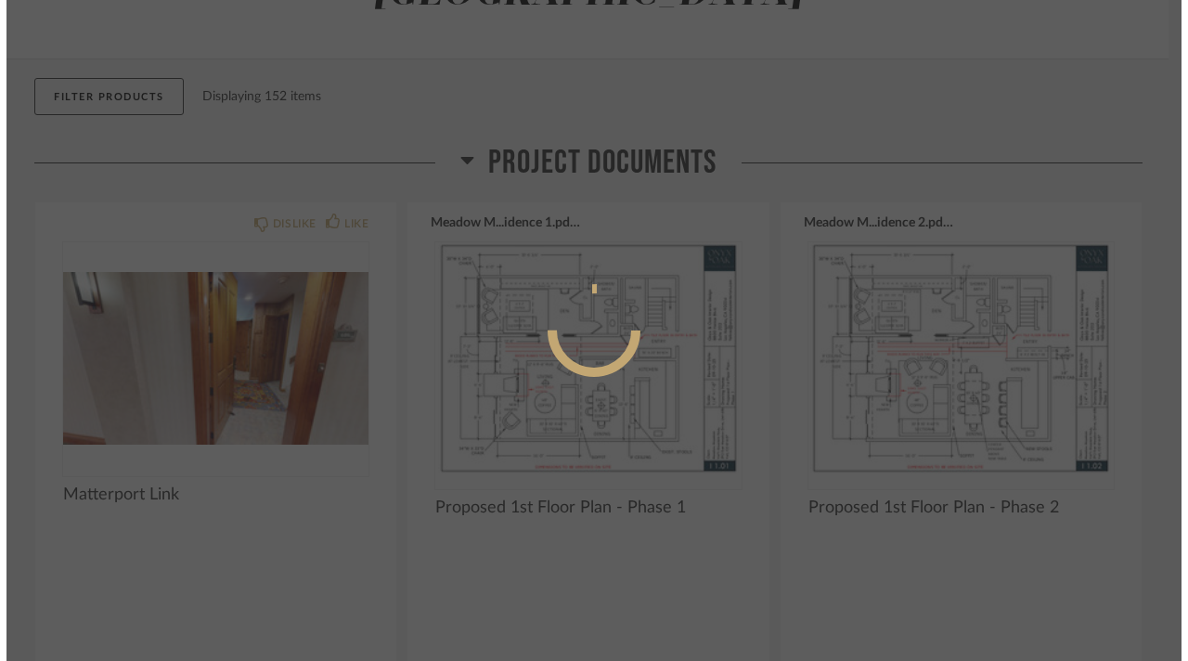
scroll to position [0, 0]
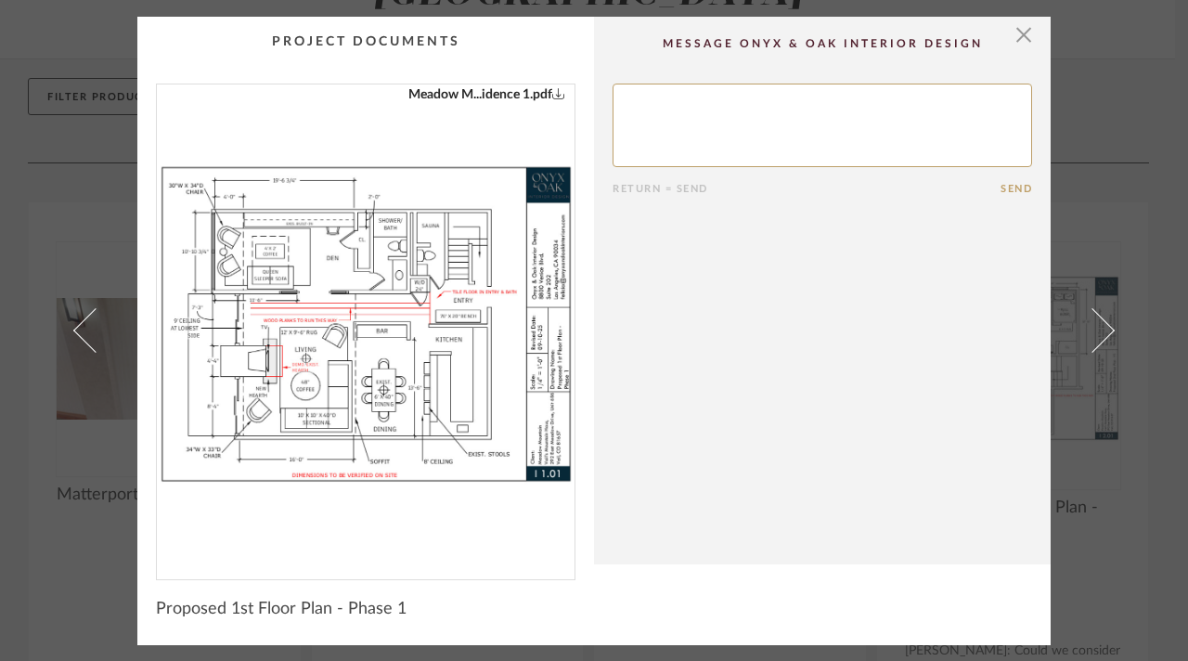
click at [378, 297] on img "0" at bounding box center [366, 324] width 418 height 480
drag, startPoint x: 1012, startPoint y: 30, endPoint x: 962, endPoint y: 354, distance: 327.9
click at [1012, 30] on span "button" at bounding box center [1023, 35] width 37 height 37
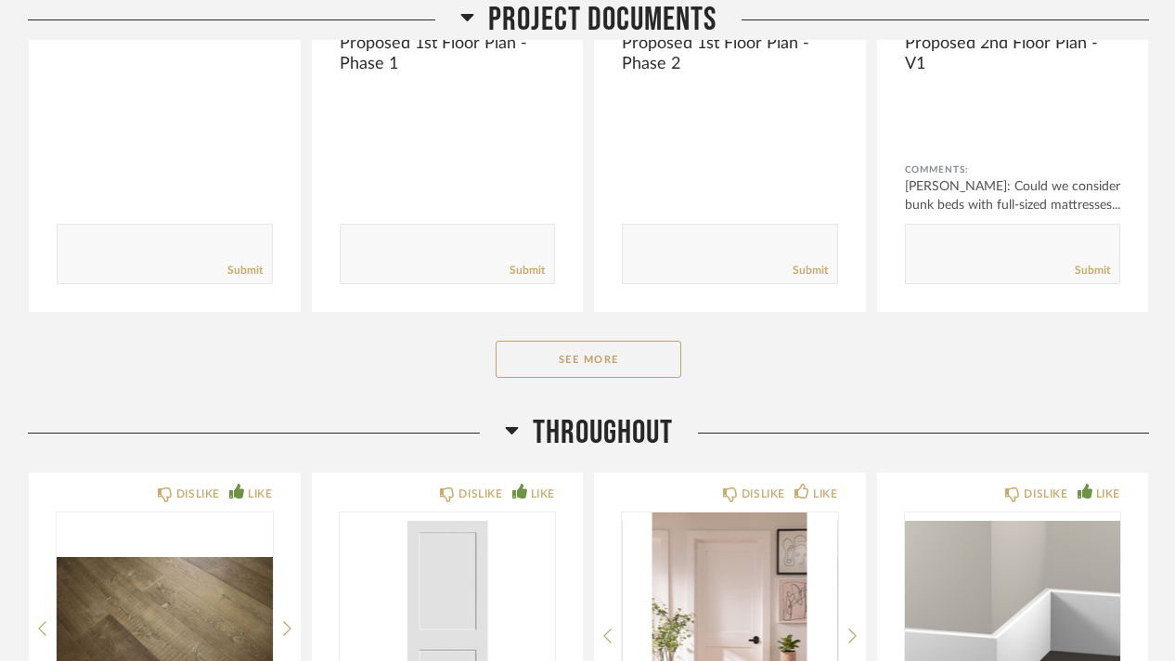
scroll to position [1300, 0]
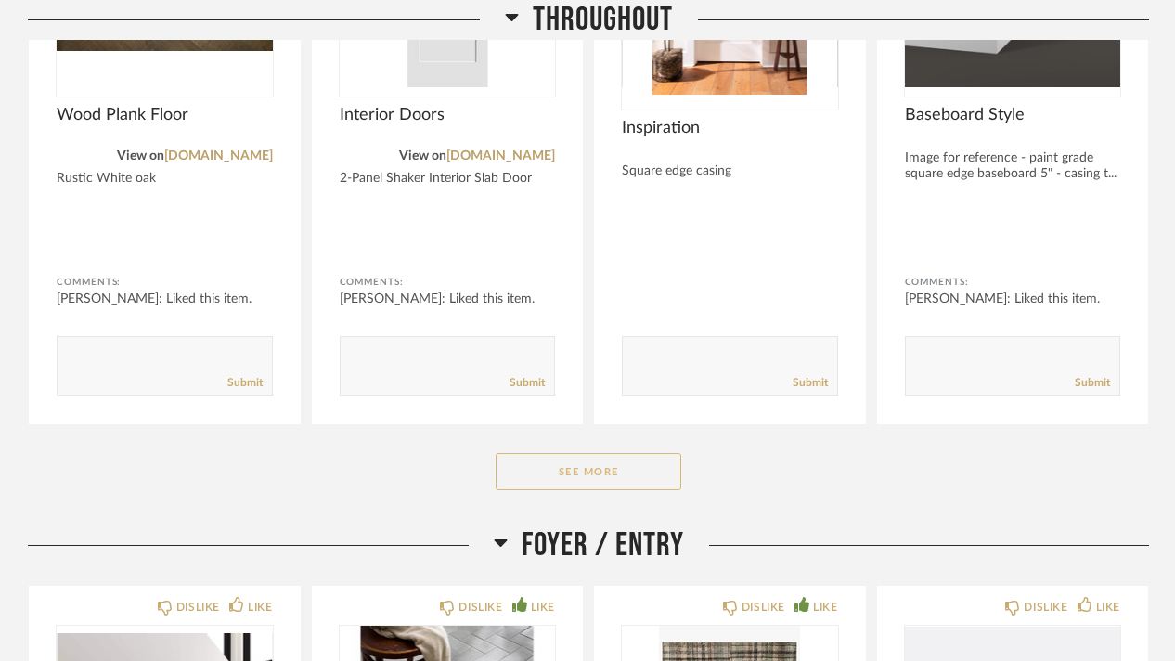
click at [581, 453] on button "See More" at bounding box center [589, 471] width 186 height 37
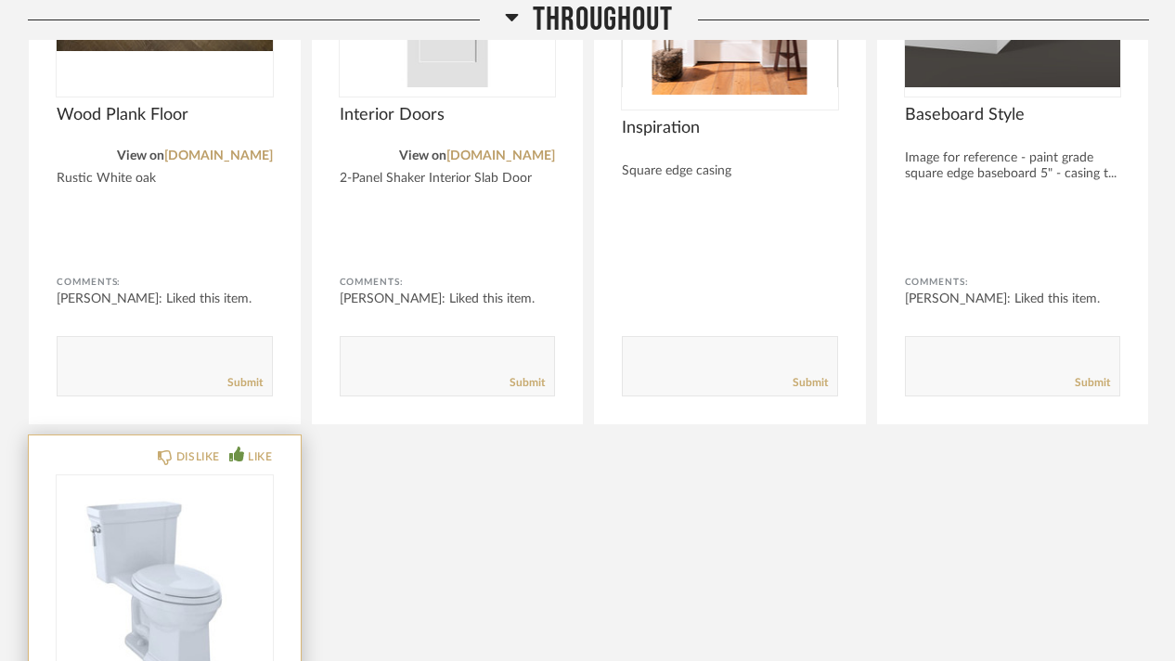
scroll to position [1485, 0]
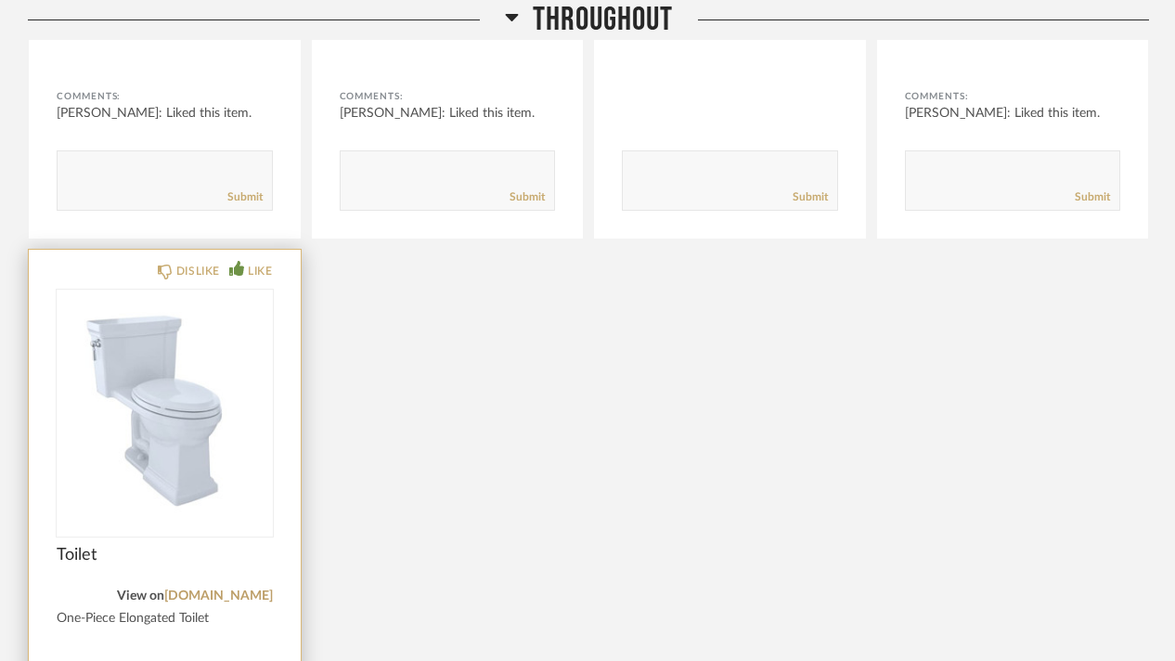
click at [0, 0] on img at bounding box center [0, 0] width 0 height 0
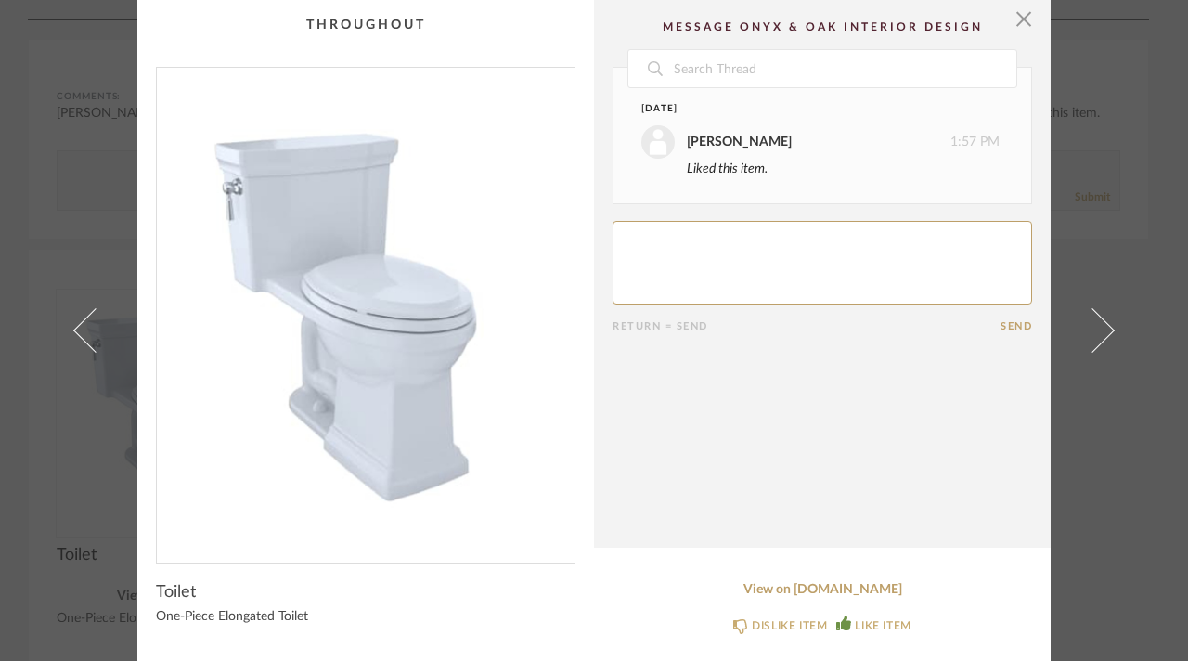
scroll to position [6, 0]
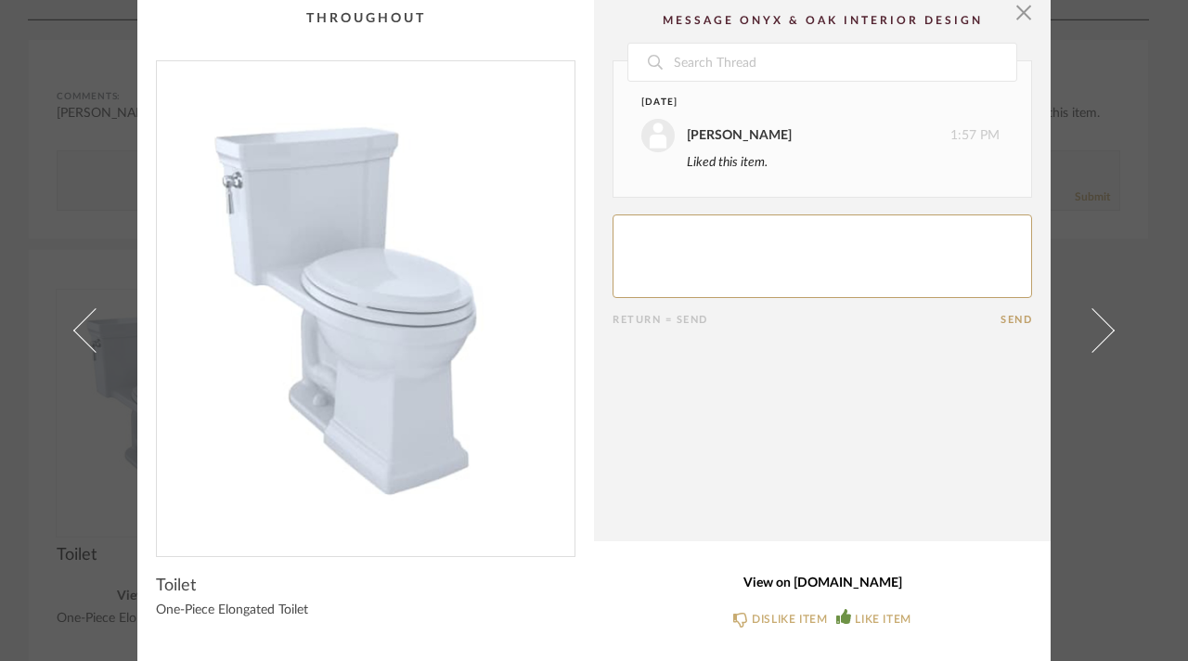
click at [790, 577] on link "View on [DOMAIN_NAME]" at bounding box center [823, 584] width 420 height 16
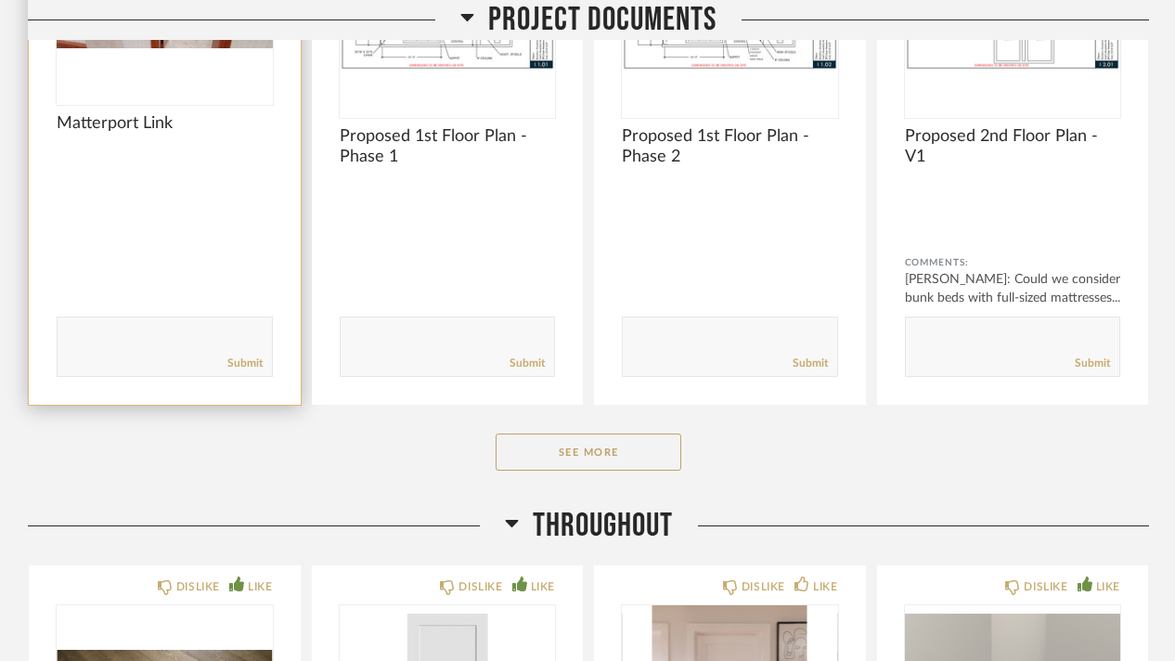
scroll to position [0, 0]
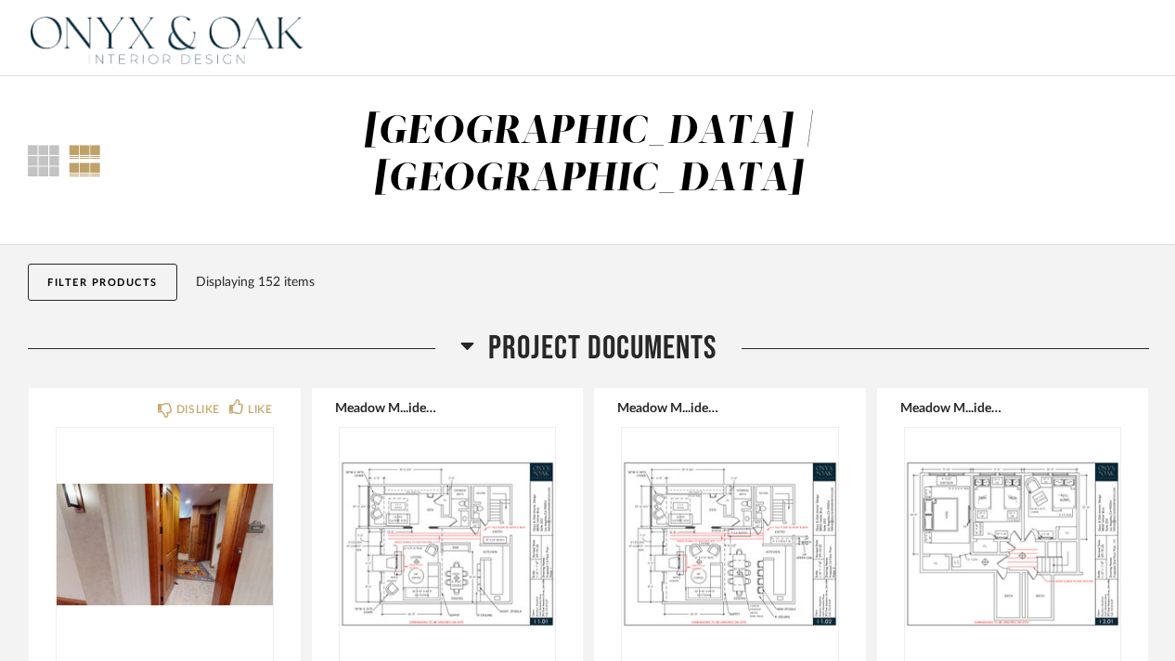
click at [847, 272] on div "Displaying 152 items" at bounding box center [668, 282] width 945 height 20
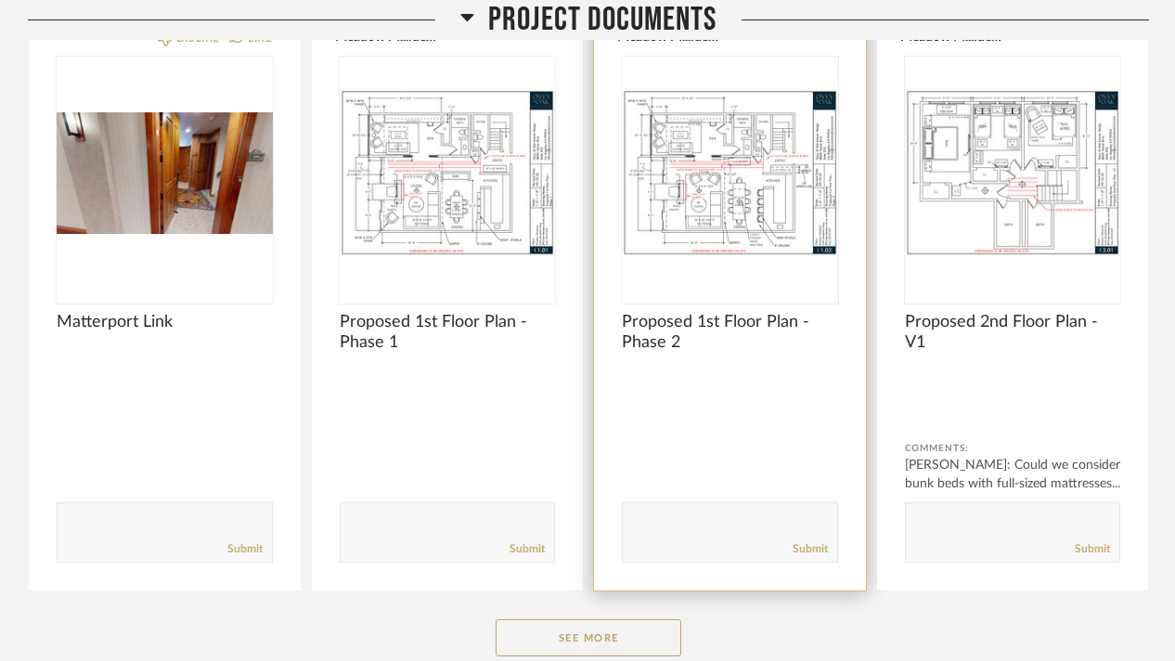
scroll to position [650, 0]
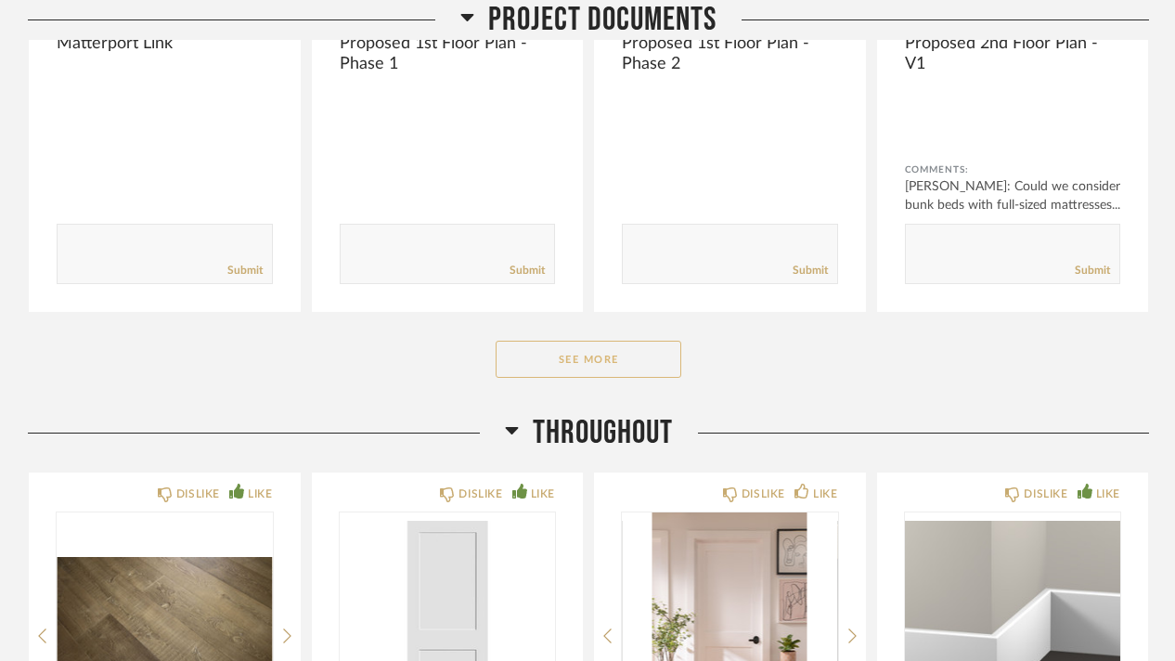
click at [654, 341] on button "See More" at bounding box center [589, 359] width 186 height 37
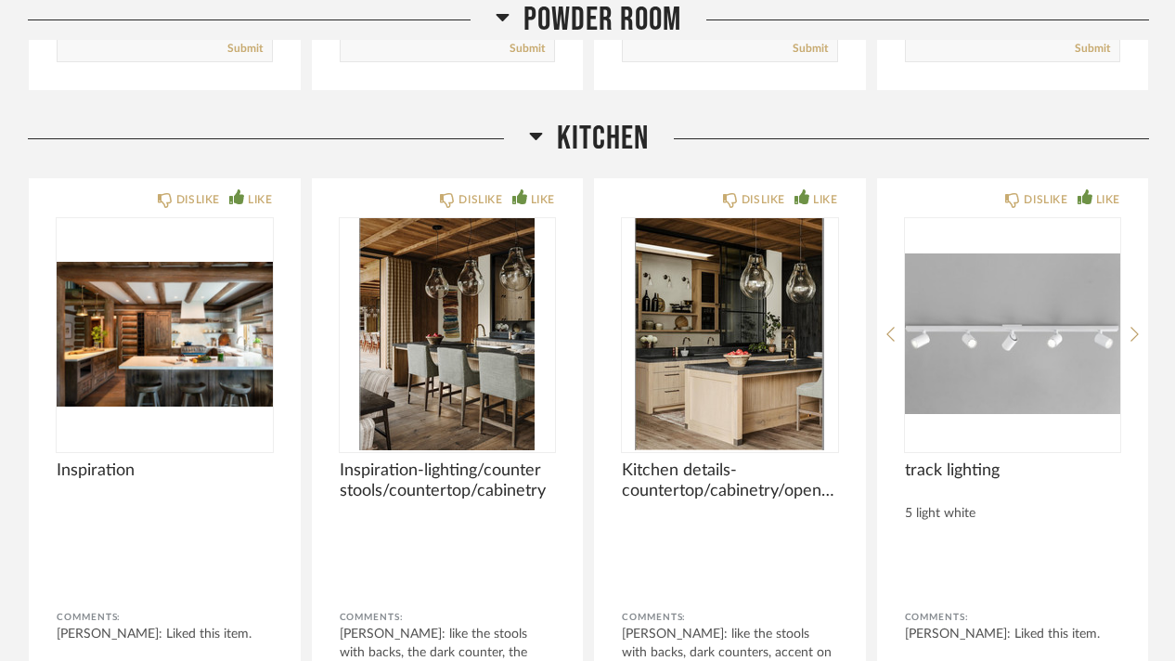
scroll to position [6313, 0]
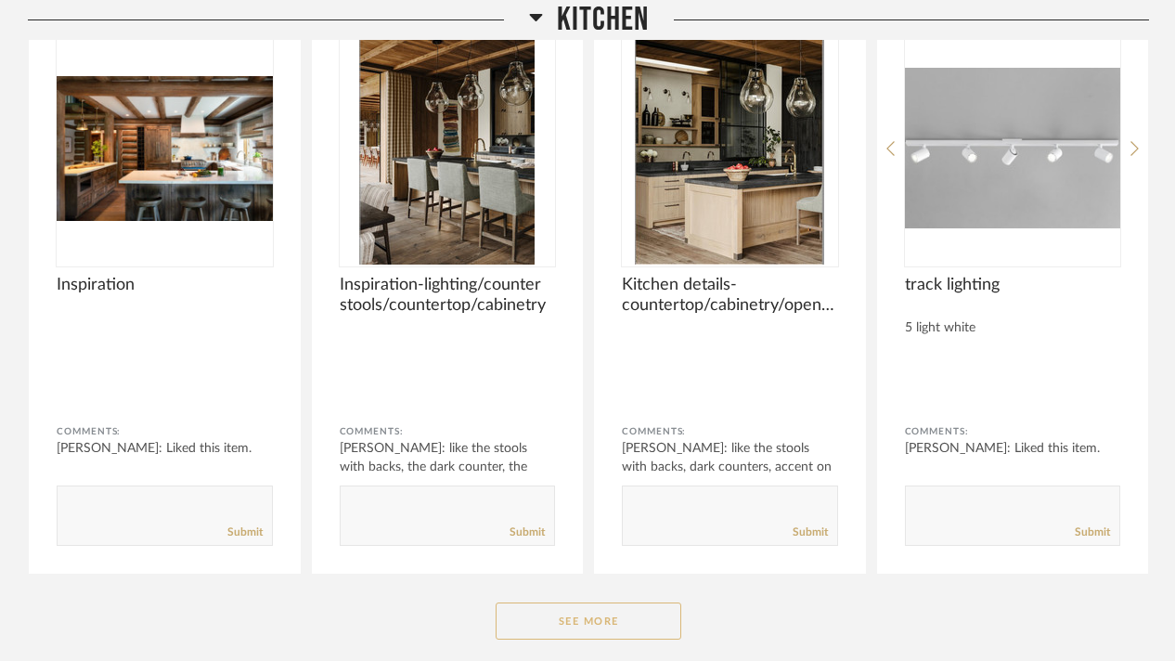
click at [549, 603] on button "See More" at bounding box center [589, 621] width 186 height 37
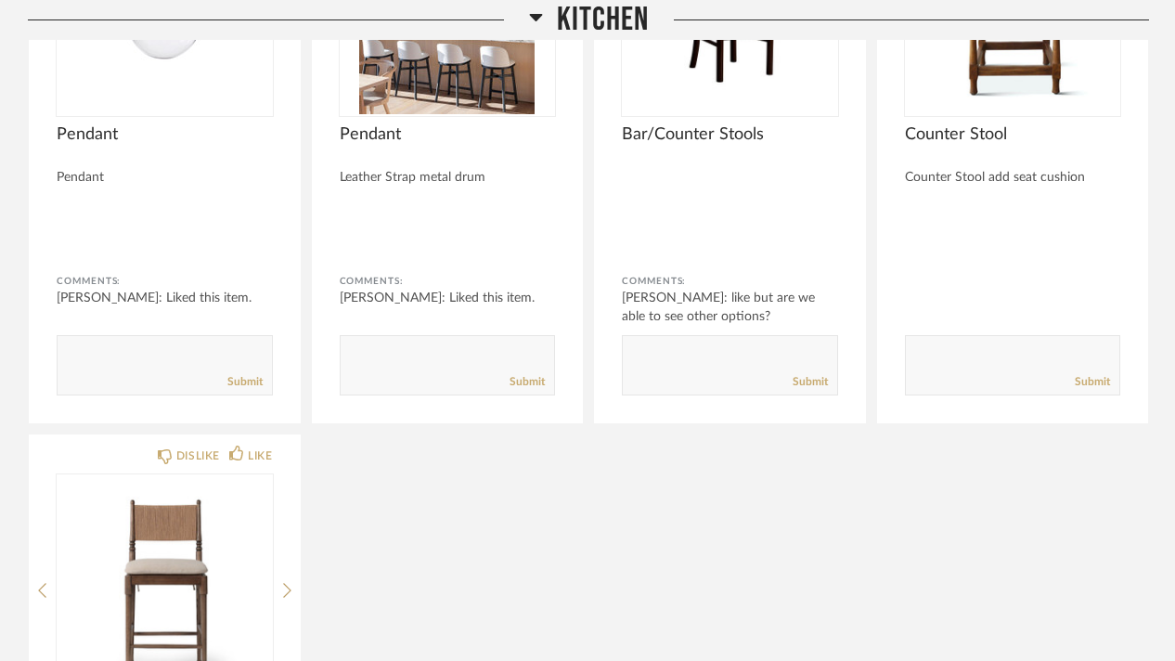
scroll to position [7242, 0]
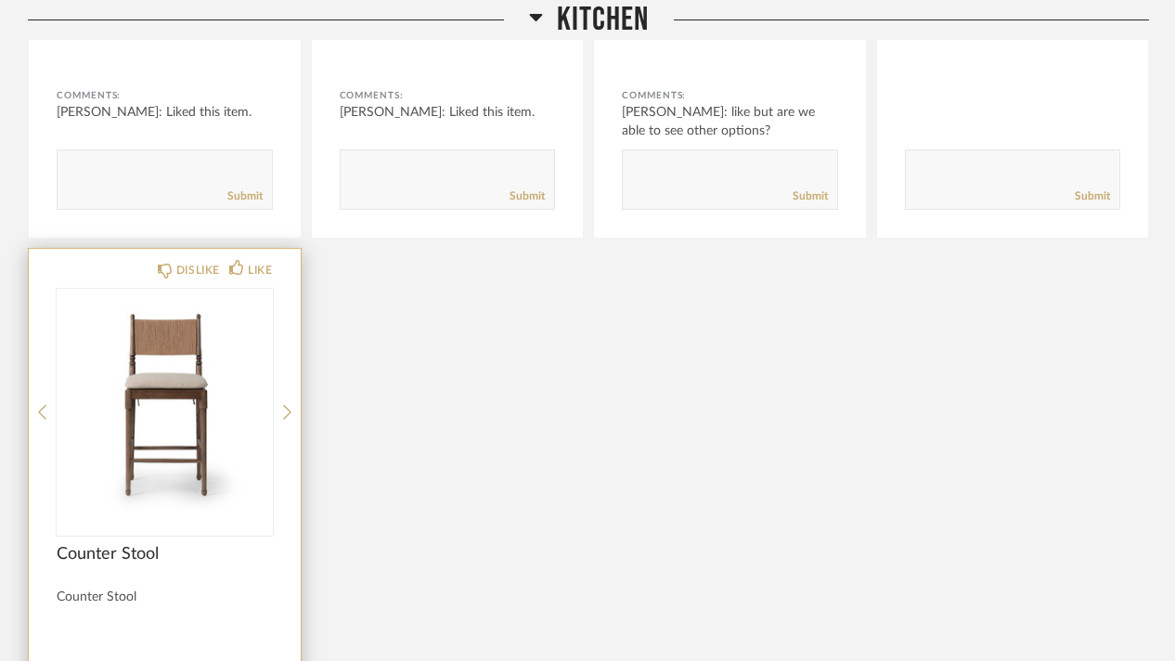
click at [203, 404] on img "0" at bounding box center [165, 405] width 216 height 232
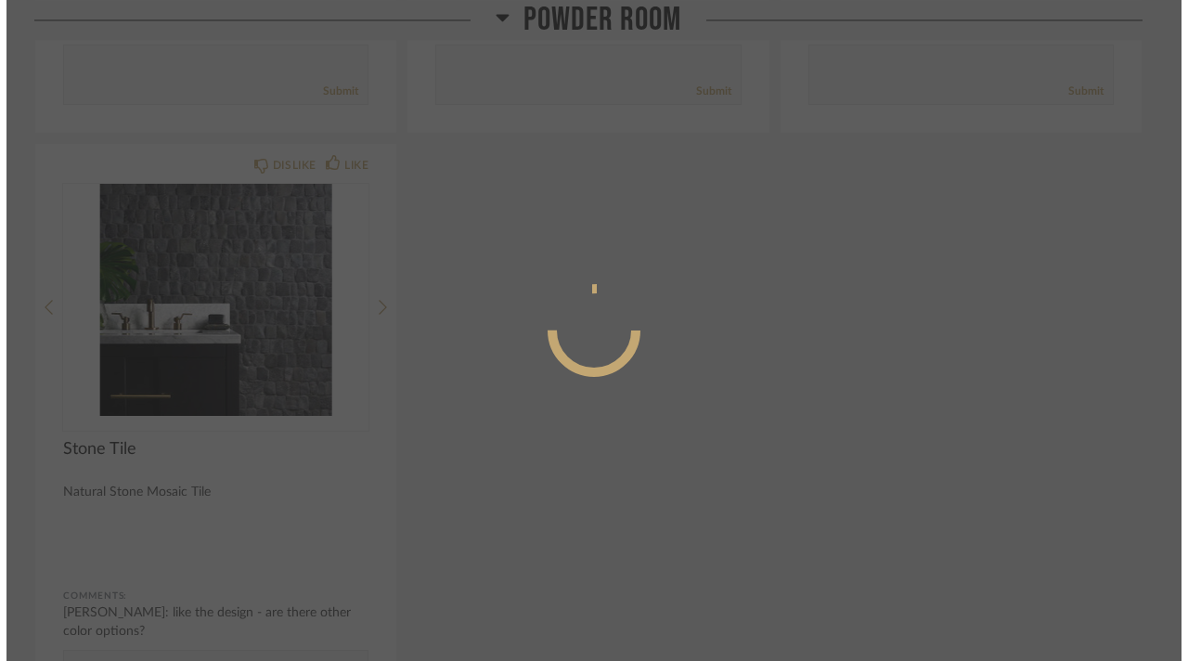
scroll to position [0, 0]
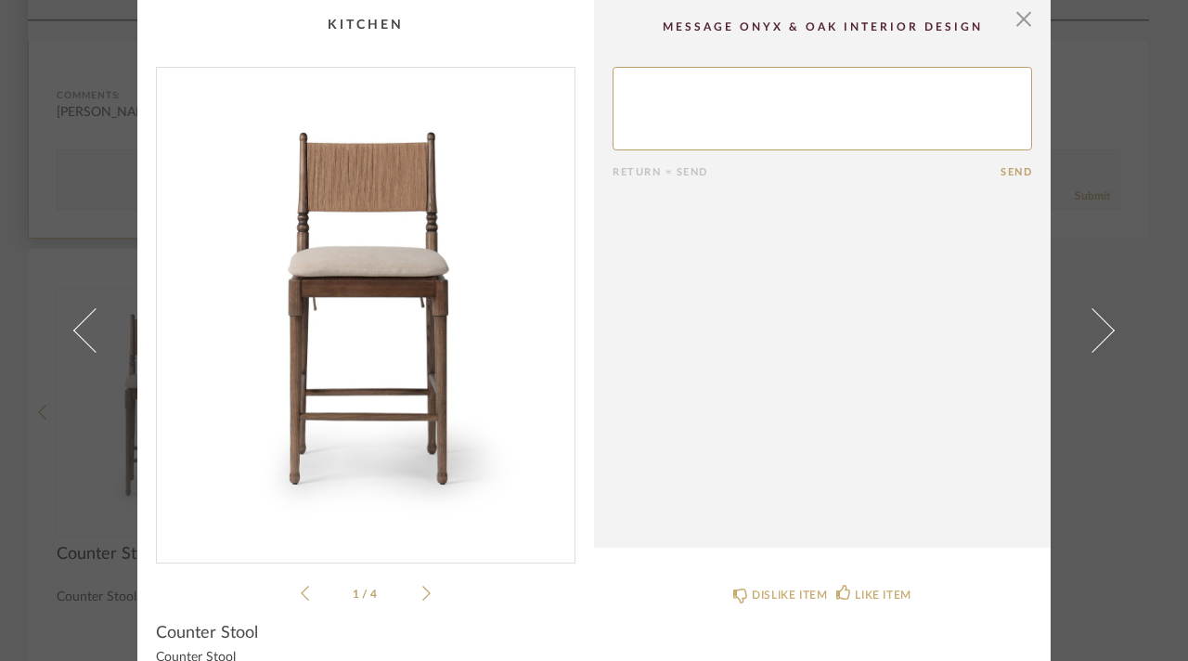
drag, startPoint x: 33, startPoint y: 138, endPoint x: 143, endPoint y: 170, distance: 114.0
click at [33, 138] on div "× 1 / 4 Return = Send Send Counter Stool Counter Stool DISLIKE ITEM LIKE ITEM" at bounding box center [594, 330] width 1188 height 661
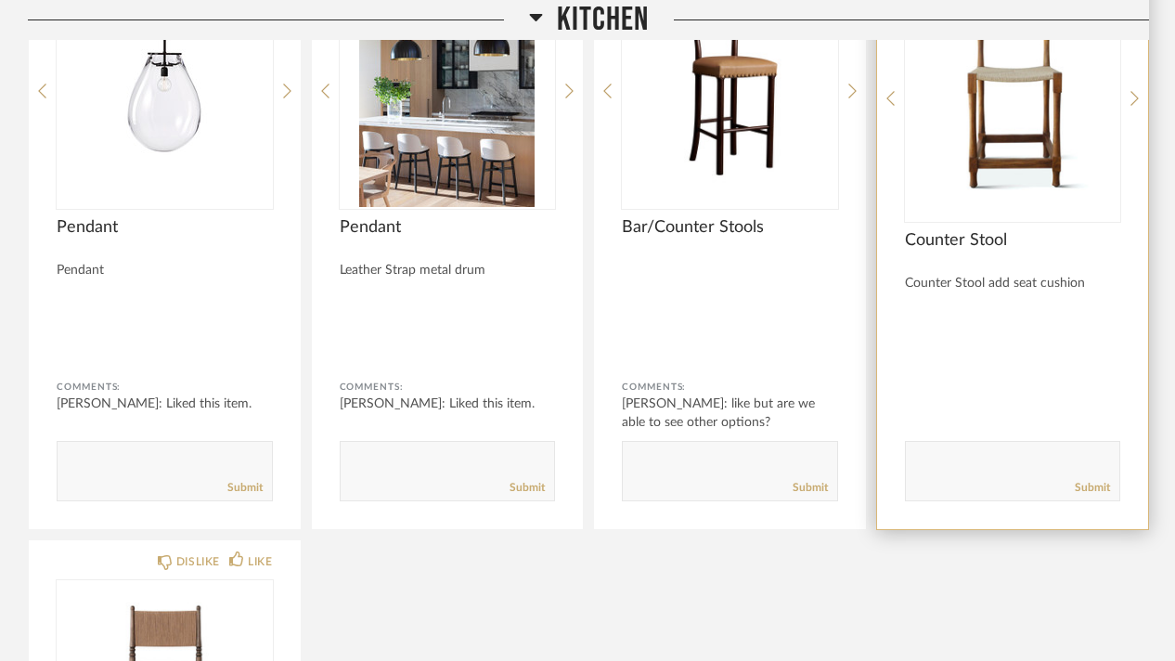
scroll to position [6499, 0]
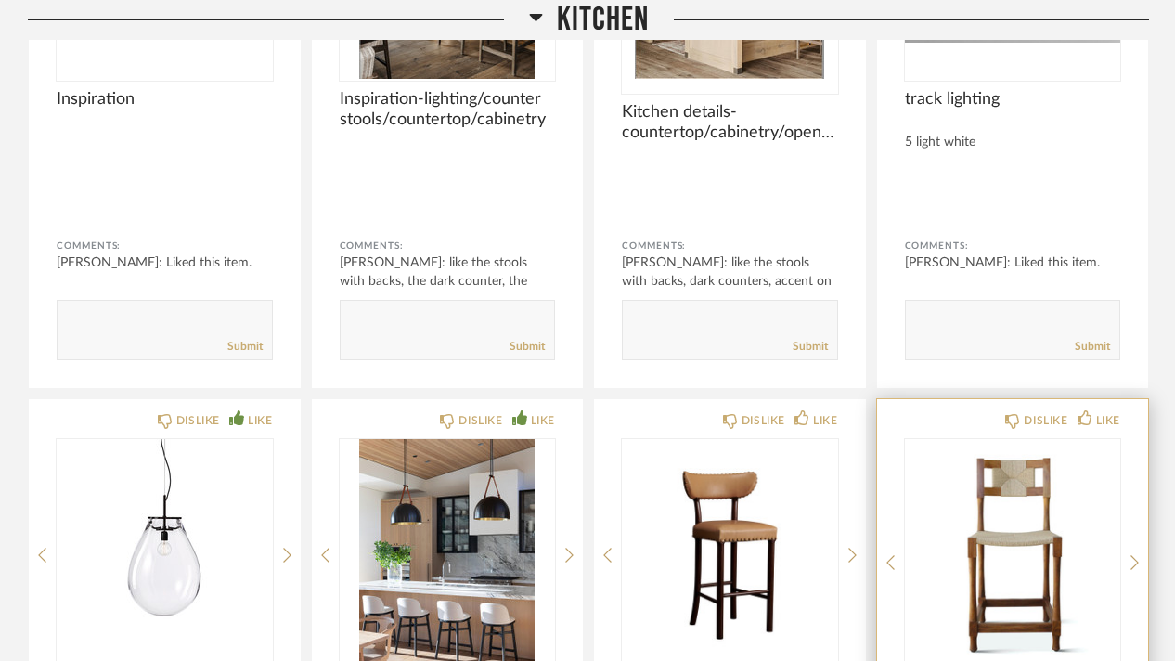
click at [1031, 439] on img "0" at bounding box center [1013, 555] width 216 height 232
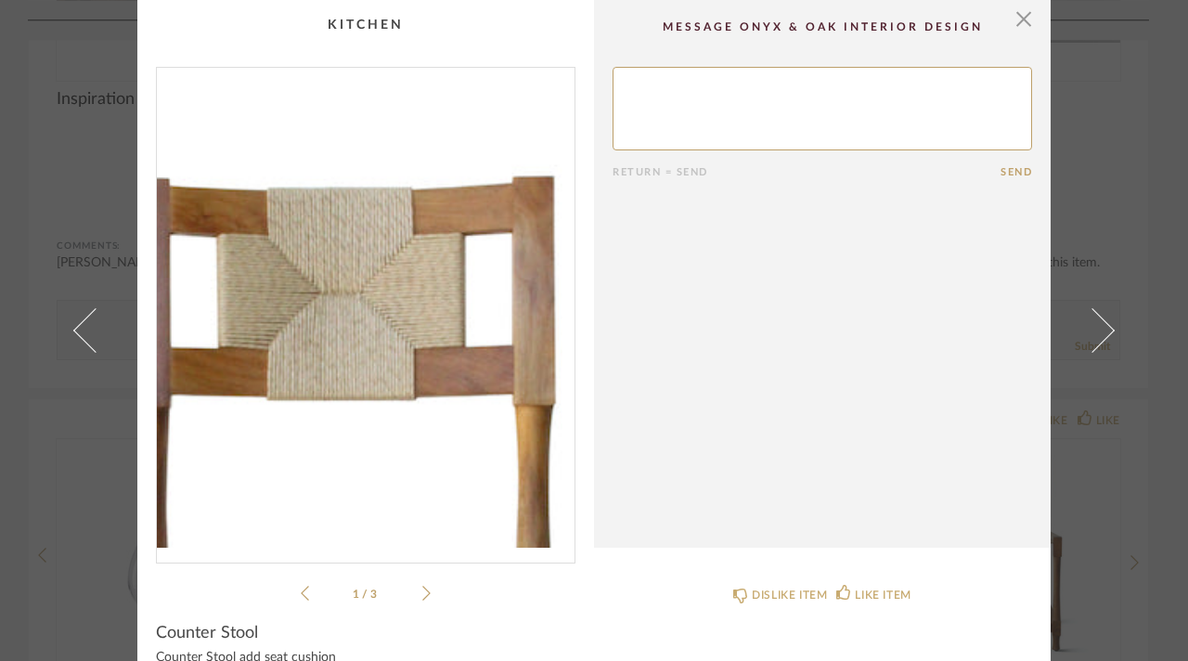
scroll to position [36, 0]
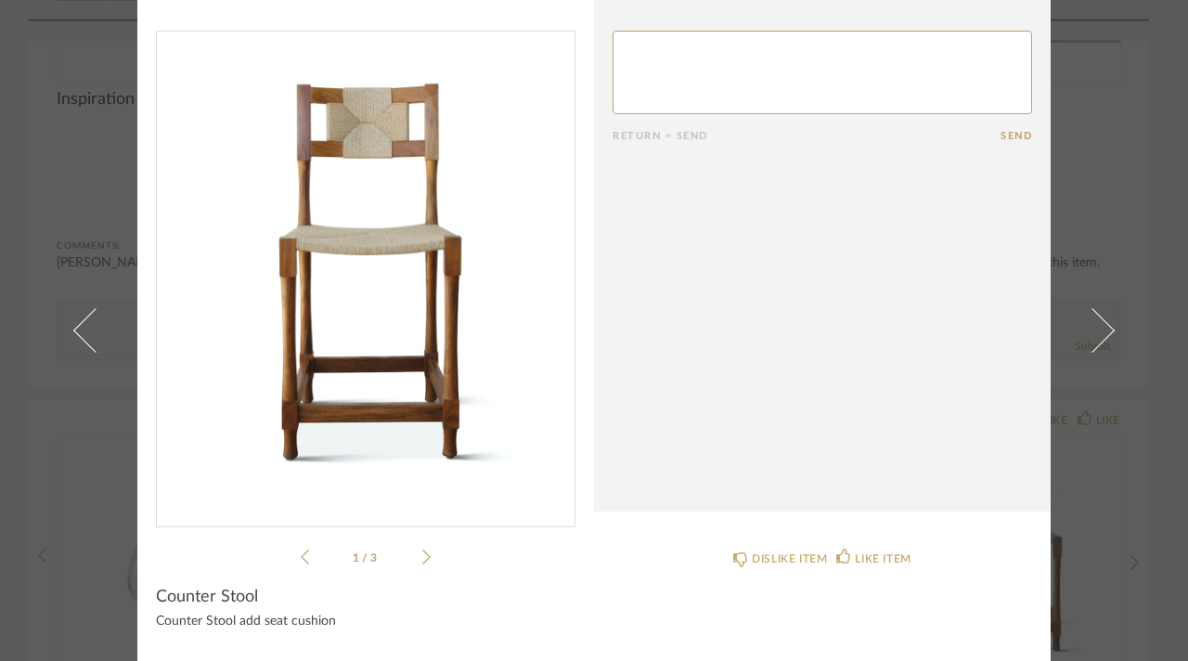
click at [21, 338] on div "× 1 / 3 Return = Send Send Counter Stool Counter Stool add seat cushion DISLIKE…" at bounding box center [594, 330] width 1188 height 661
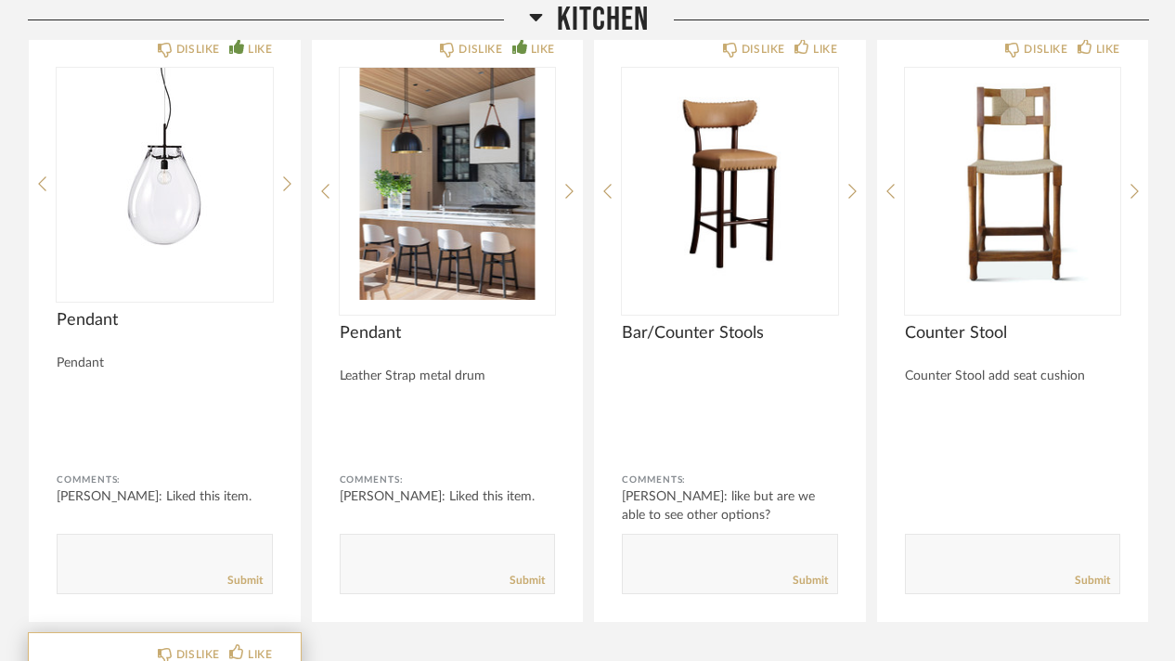
scroll to position [7149, 0]
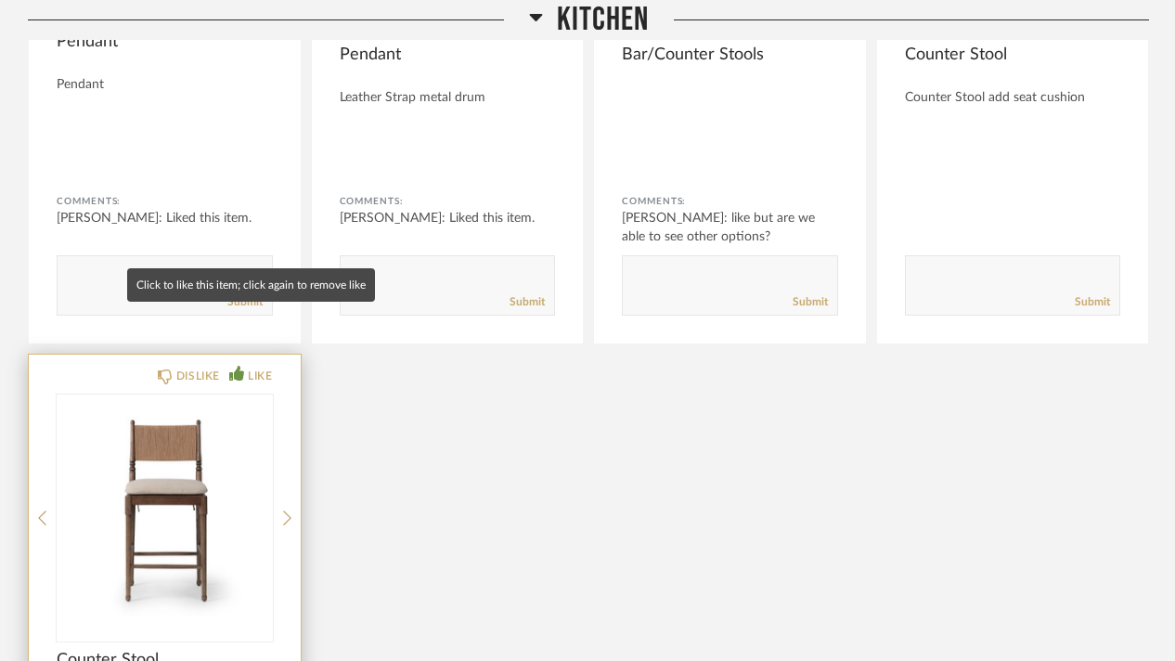
click at [240, 366] on icon at bounding box center [236, 373] width 15 height 15
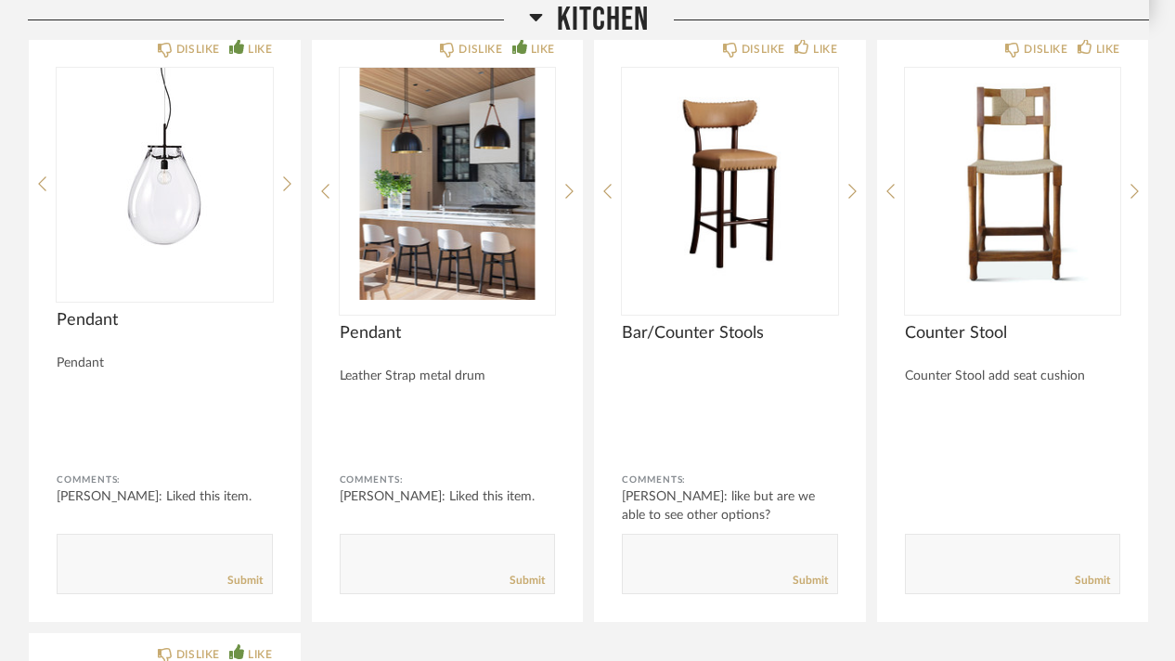
scroll to position [6592, 0]
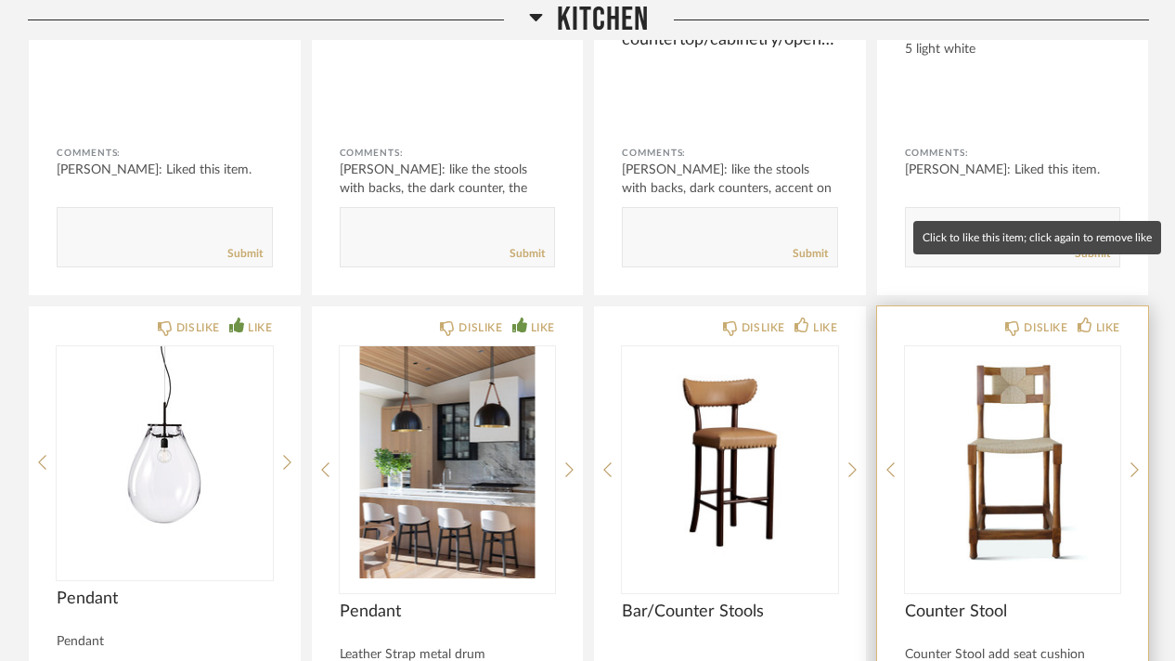
click at [1091, 306] on div "DISLIKE LIKE Counter Stool Counter Stool add seat cushion Comments: Submit" at bounding box center [1013, 603] width 272 height 594
click at [1112, 318] on div "LIKE" at bounding box center [1108, 327] width 24 height 19
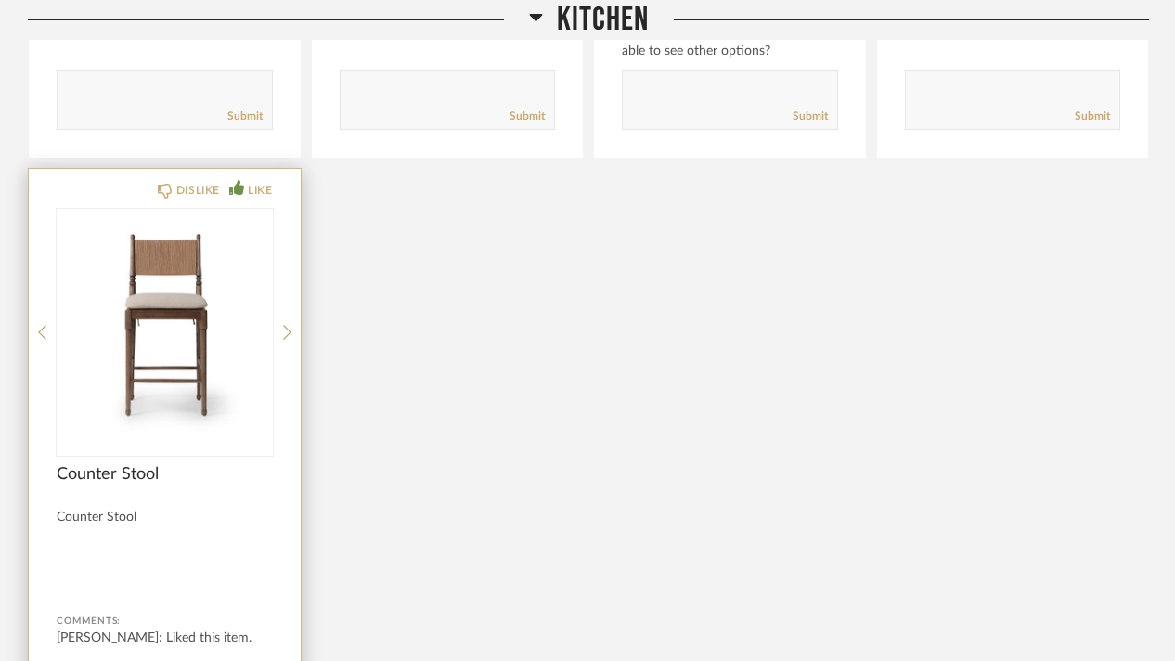
scroll to position [7427, 0]
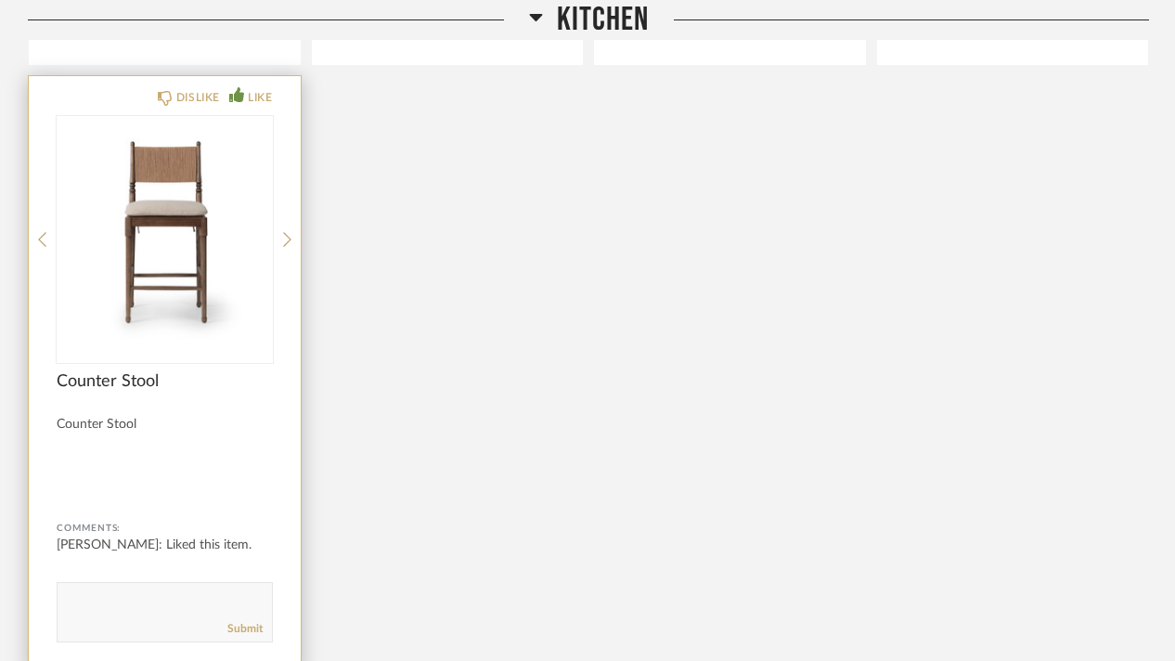
click at [121, 591] on textarea at bounding box center [165, 603] width 214 height 25
type textarea "slight preference"
click at [245, 621] on link "Submit" at bounding box center [244, 629] width 35 height 16
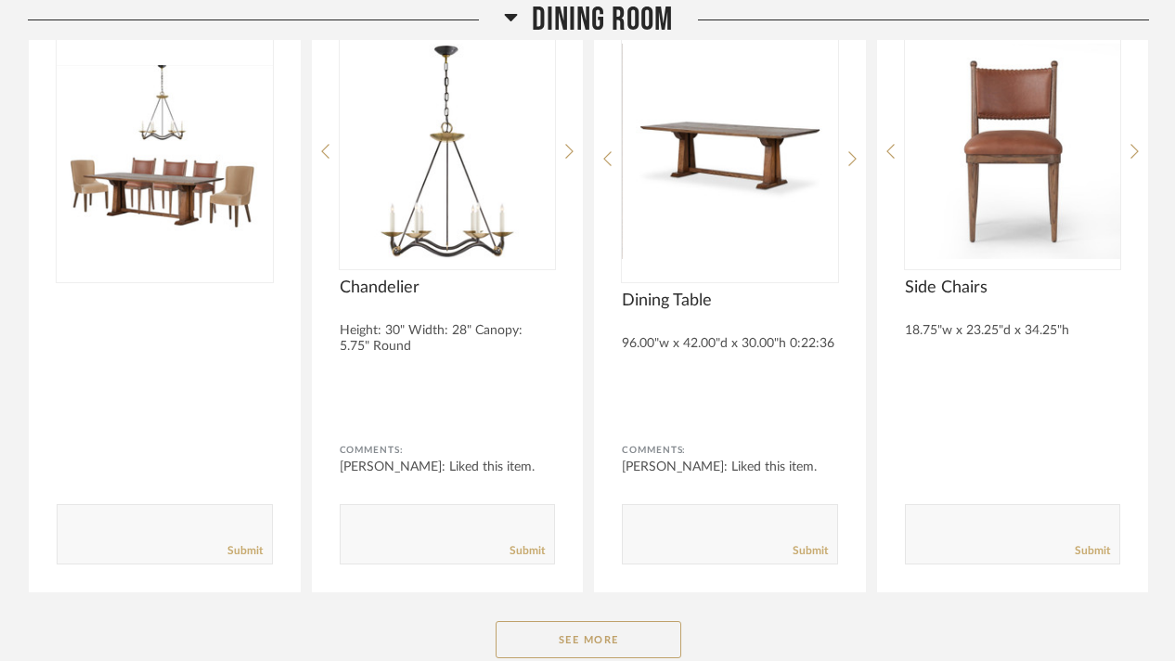
scroll to position [8541, 0]
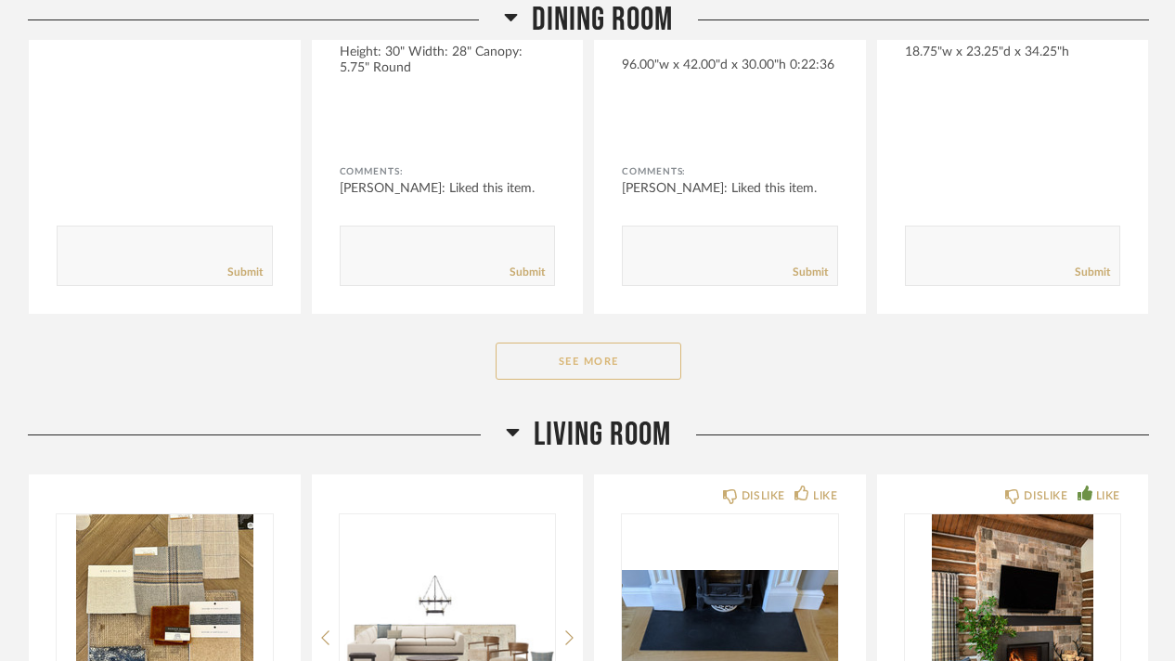
click at [628, 343] on button "See More" at bounding box center [589, 361] width 186 height 37
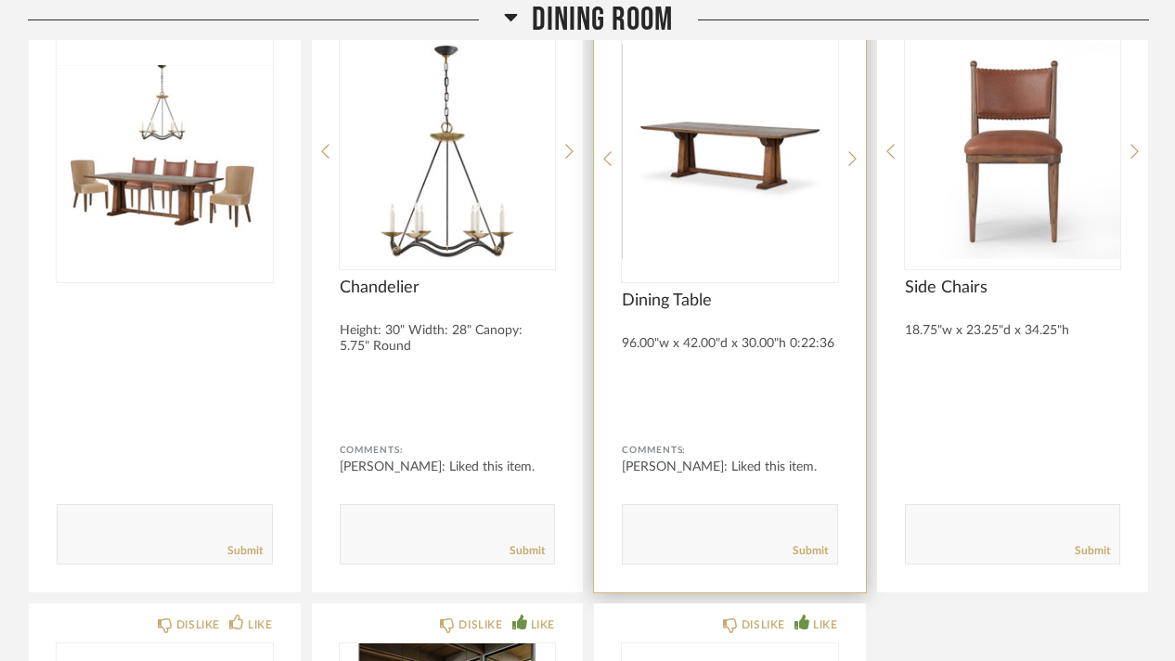
scroll to position [8170, 0]
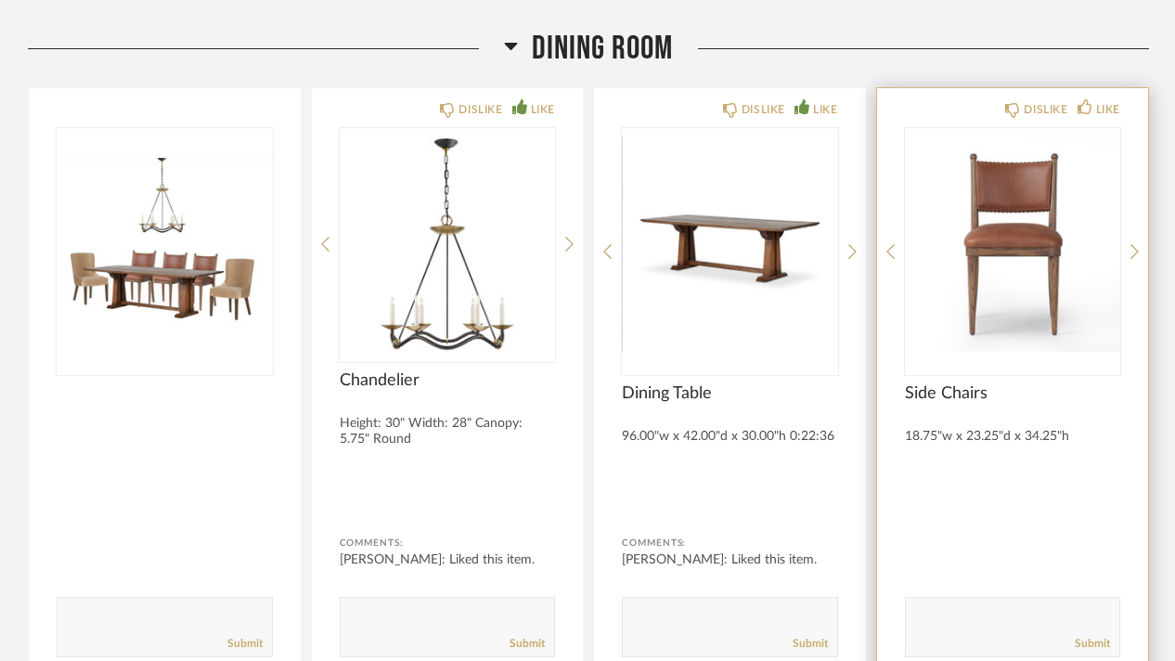
click at [1041, 171] on img "0" at bounding box center [1013, 244] width 216 height 232
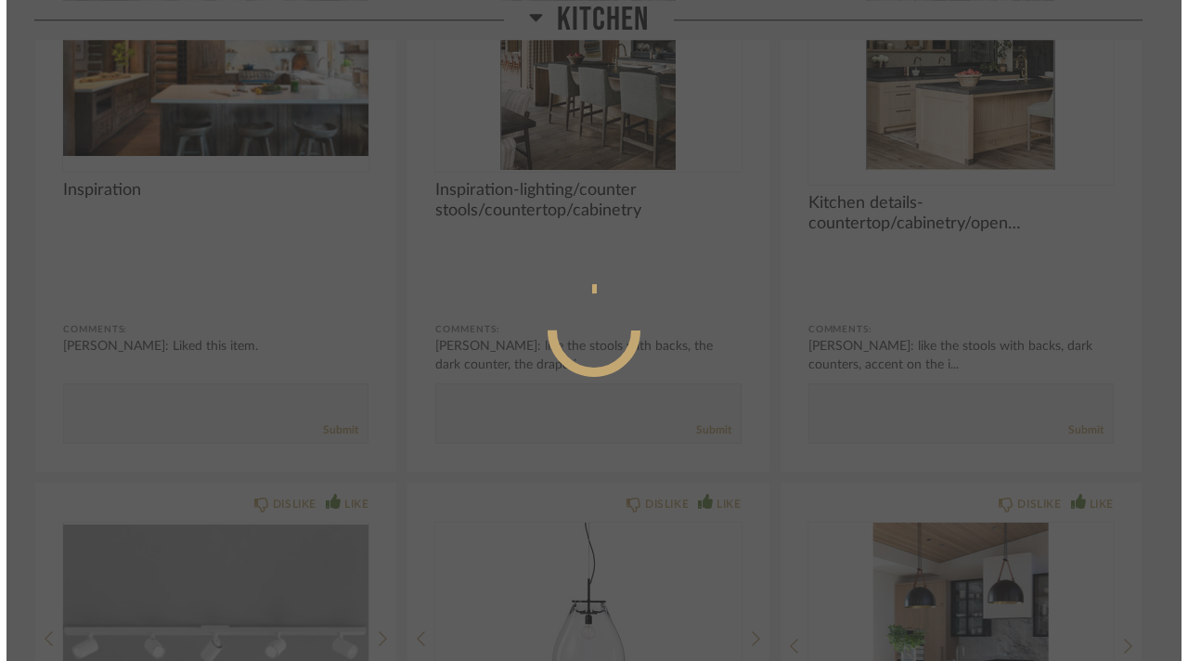
scroll to position [0, 0]
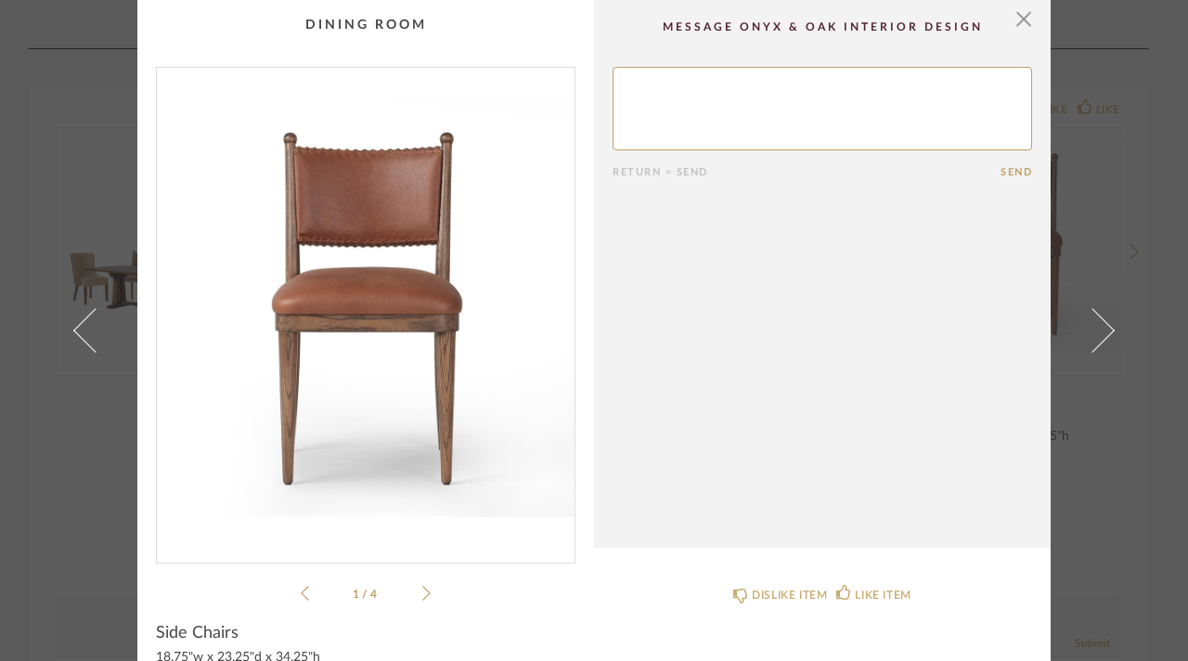
drag, startPoint x: 21, startPoint y: 111, endPoint x: 4, endPoint y: 120, distance: 19.5
click at [21, 111] on div "× 1 / 4 Return = Send Send Side Chairs 18.75"w x 23.25"d x 34.25"h DISLIKE ITEM…" at bounding box center [594, 330] width 1188 height 661
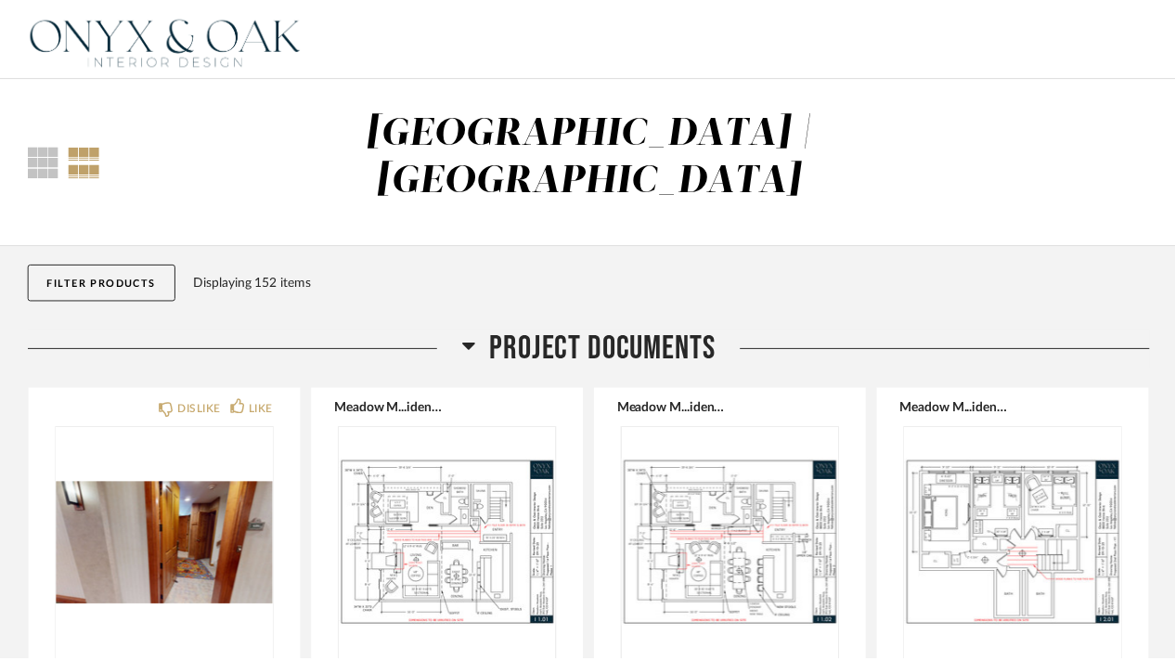
scroll to position [8170, 0]
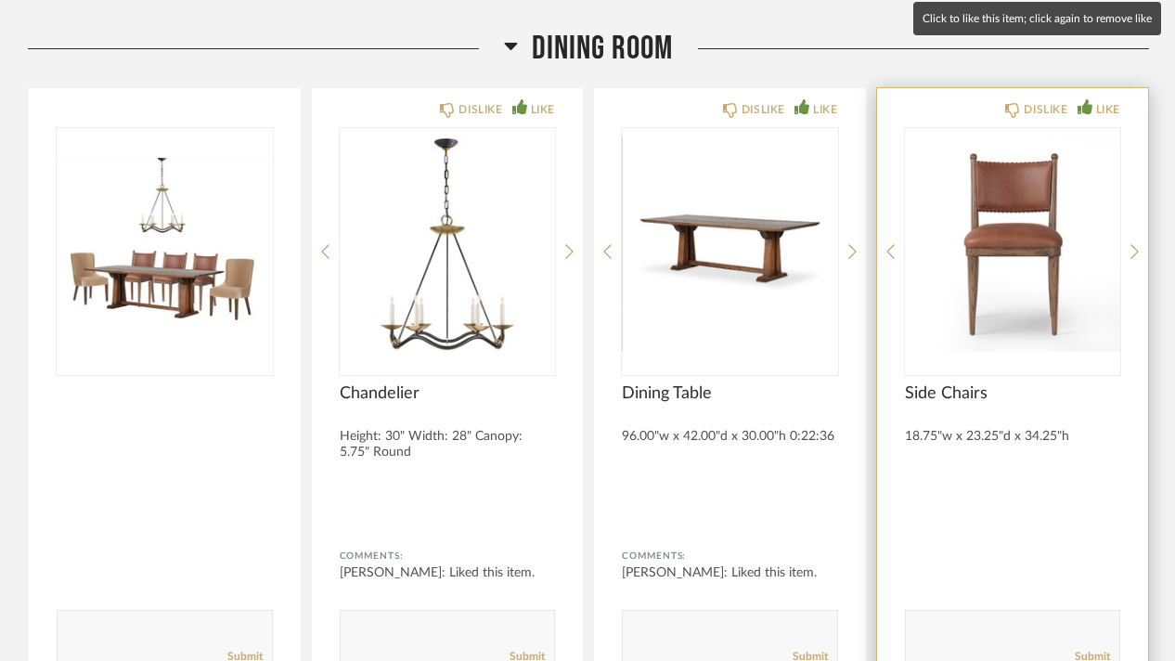
click at [1099, 100] on div "LIKE" at bounding box center [1108, 109] width 24 height 19
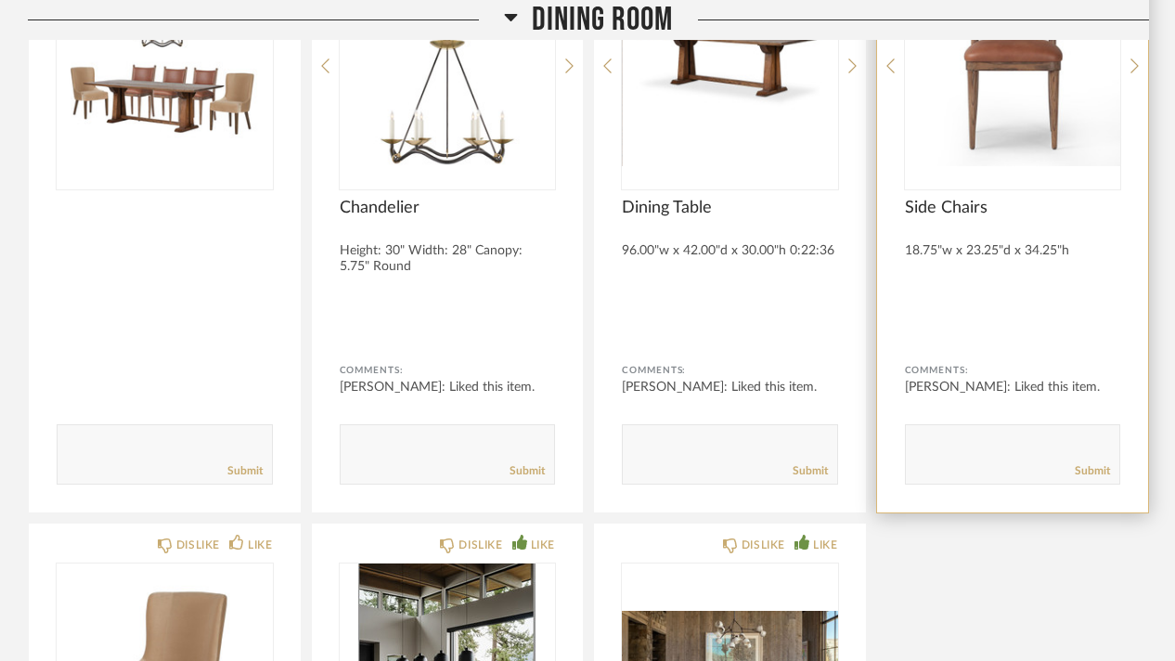
scroll to position [8263, 0]
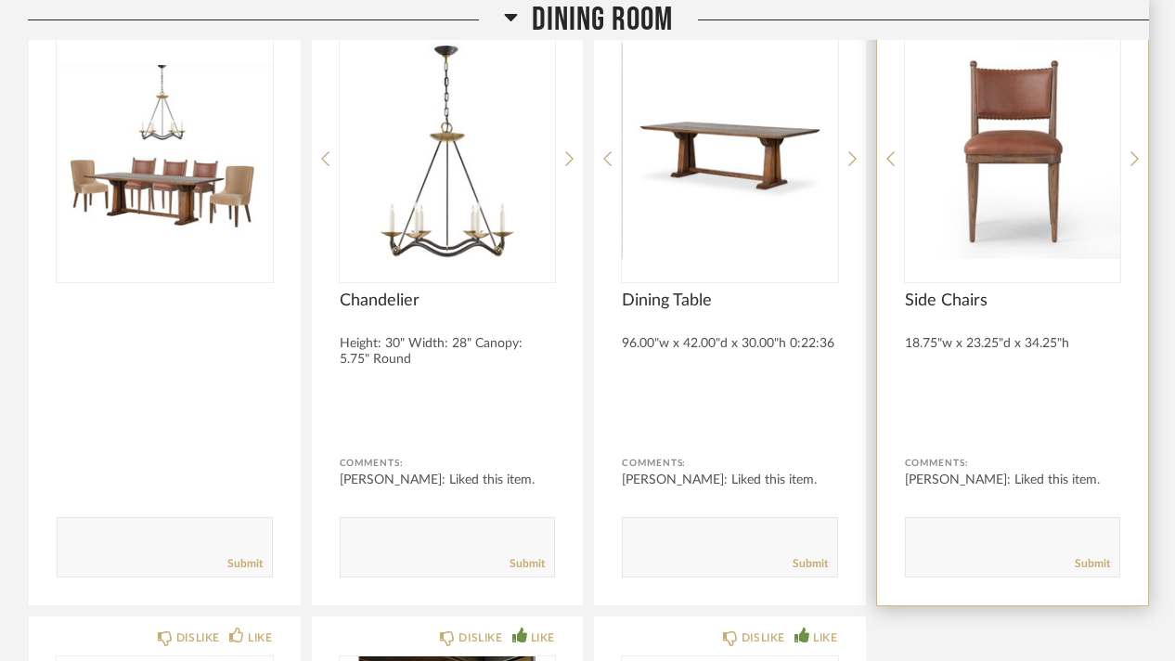
click at [1002, 157] on img "0" at bounding box center [1013, 151] width 216 height 232
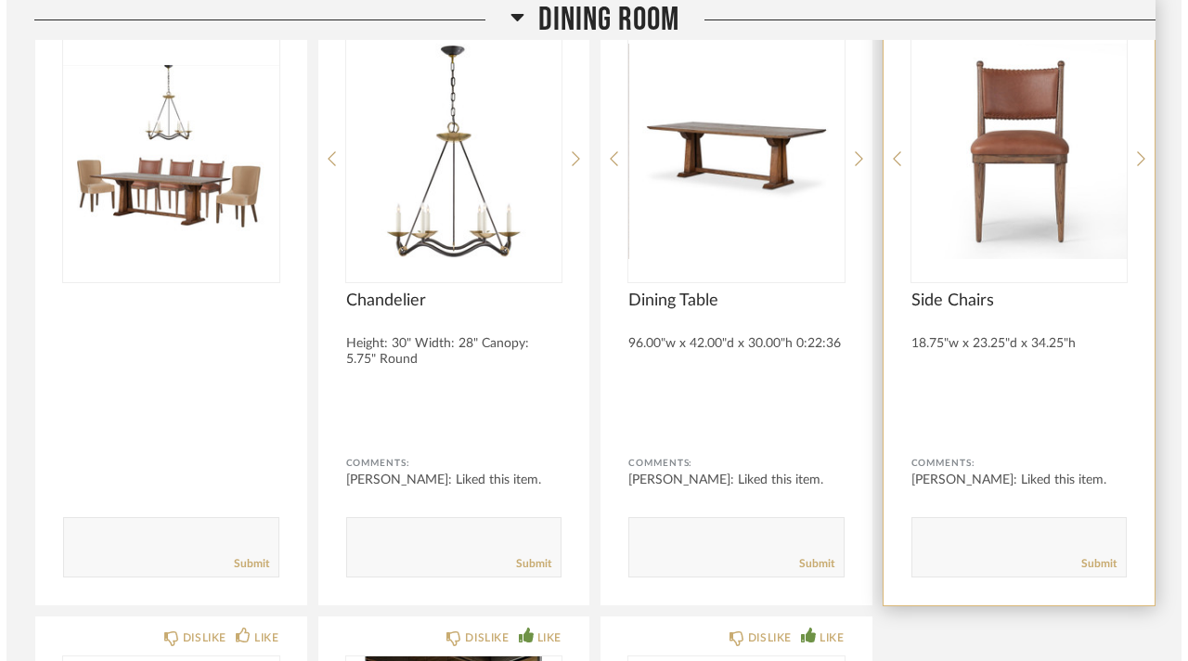
scroll to position [0, 0]
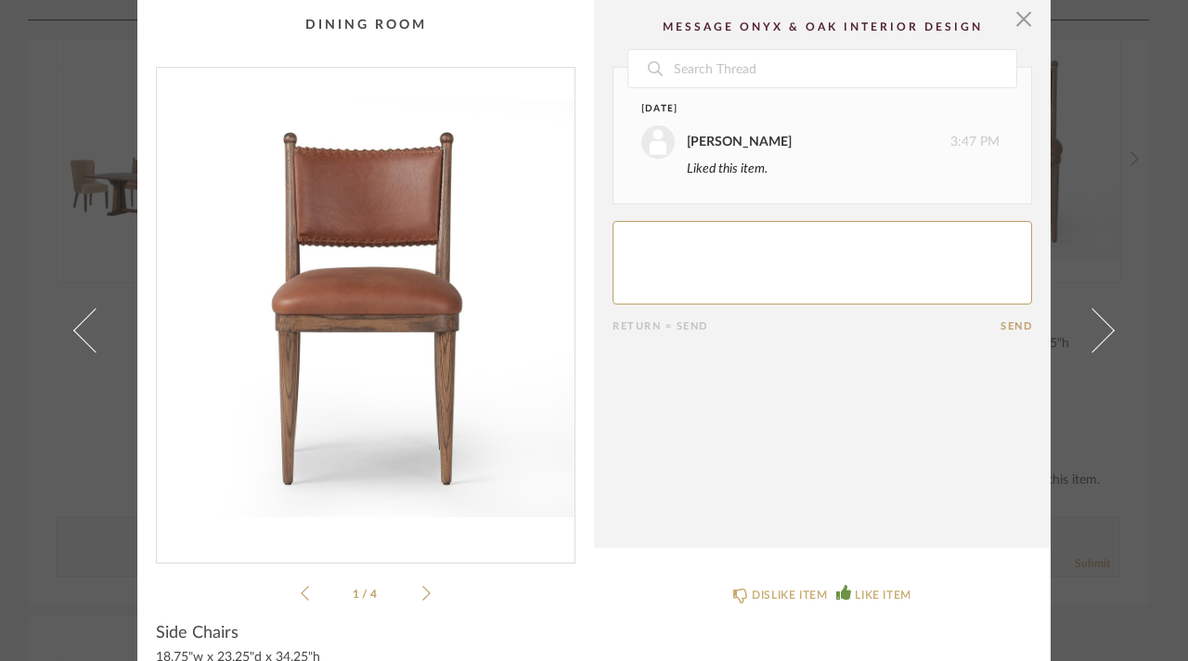
click at [424, 592] on div "1 / 4" at bounding box center [366, 336] width 420 height 538
click at [422, 592] on icon at bounding box center [426, 593] width 8 height 17
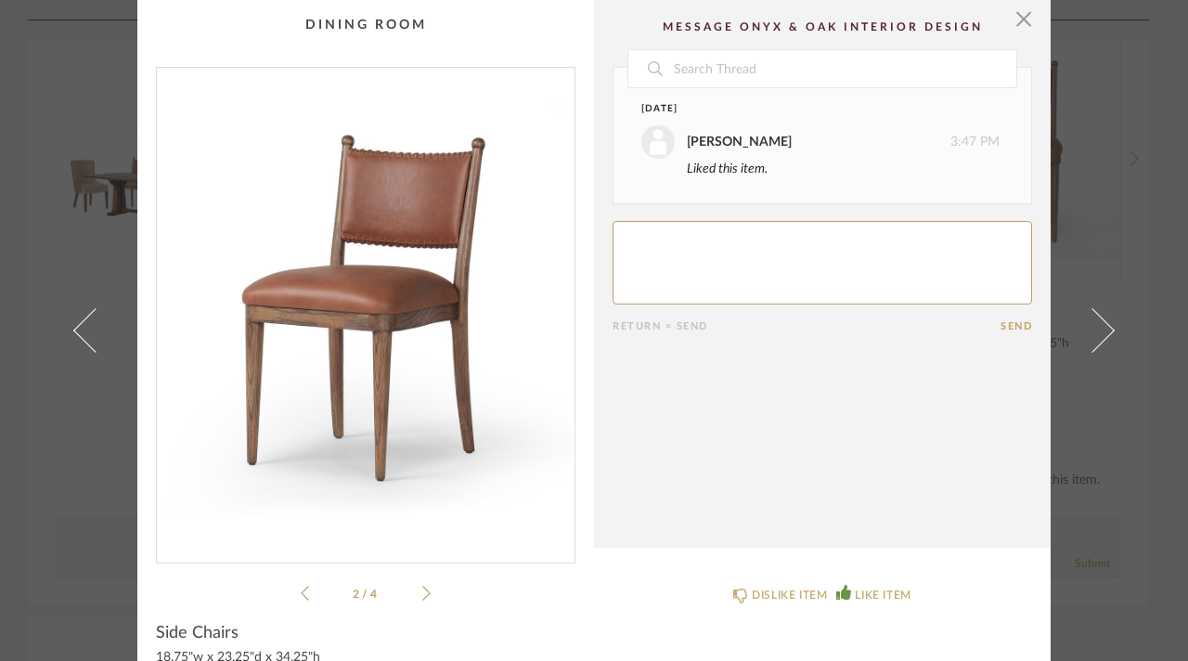
click at [422, 592] on icon at bounding box center [426, 593] width 8 height 17
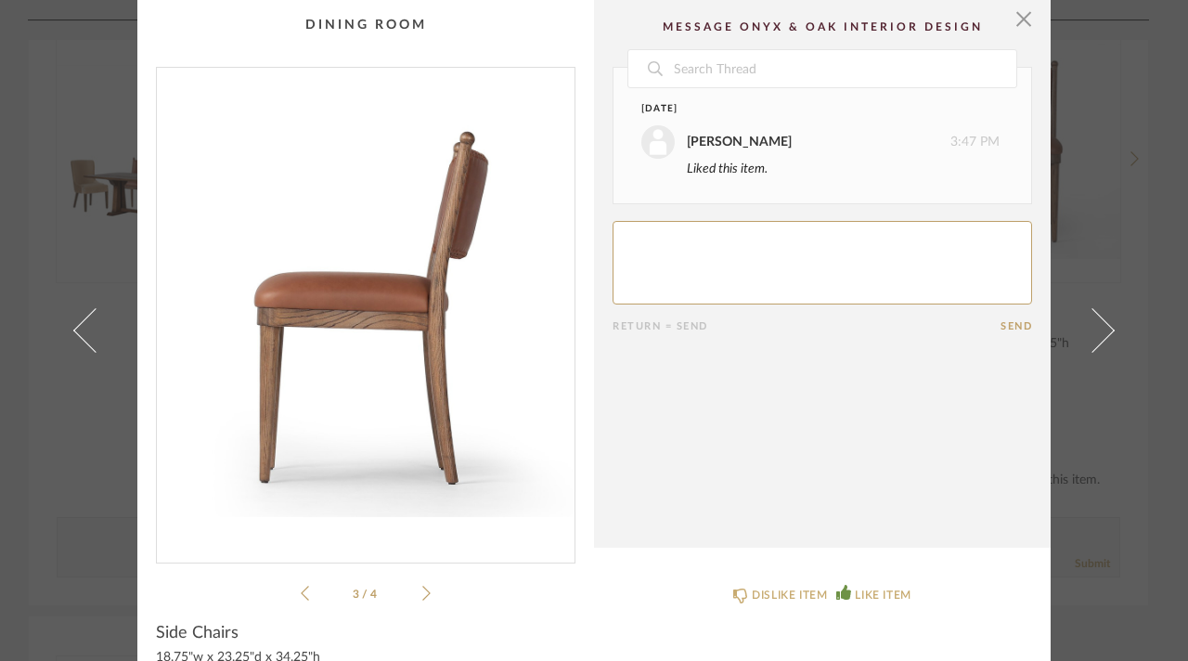
click at [422, 592] on icon at bounding box center [426, 593] width 8 height 17
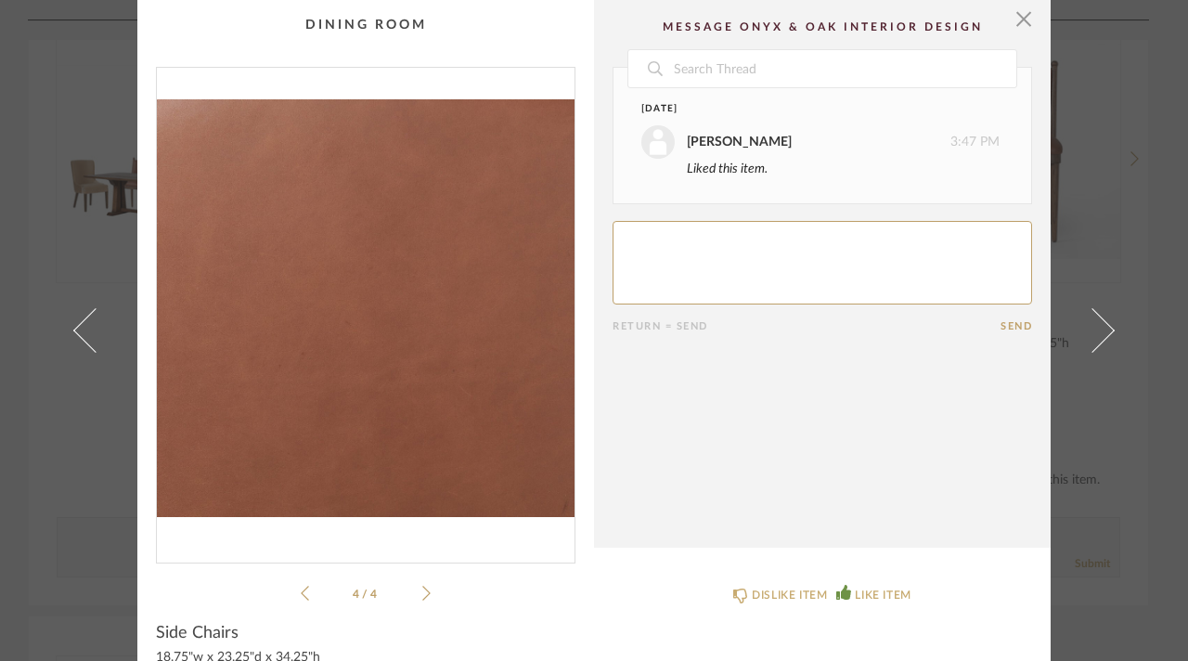
click at [301, 591] on icon at bounding box center [305, 593] width 8 height 17
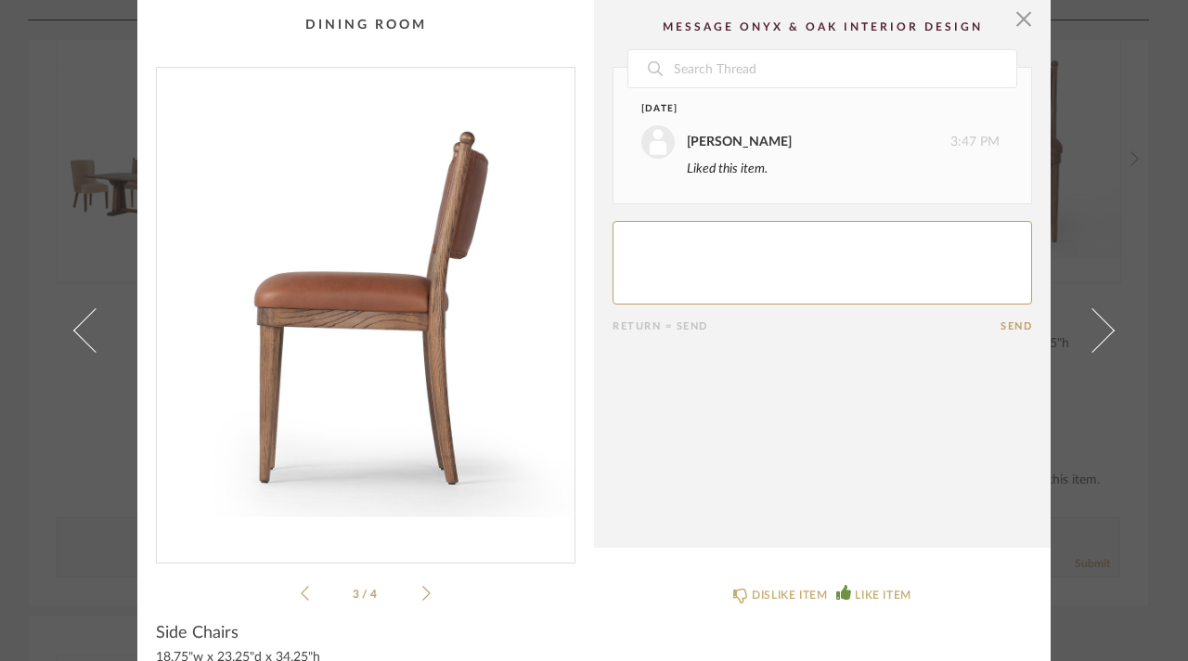
click at [301, 591] on icon at bounding box center [305, 593] width 8 height 17
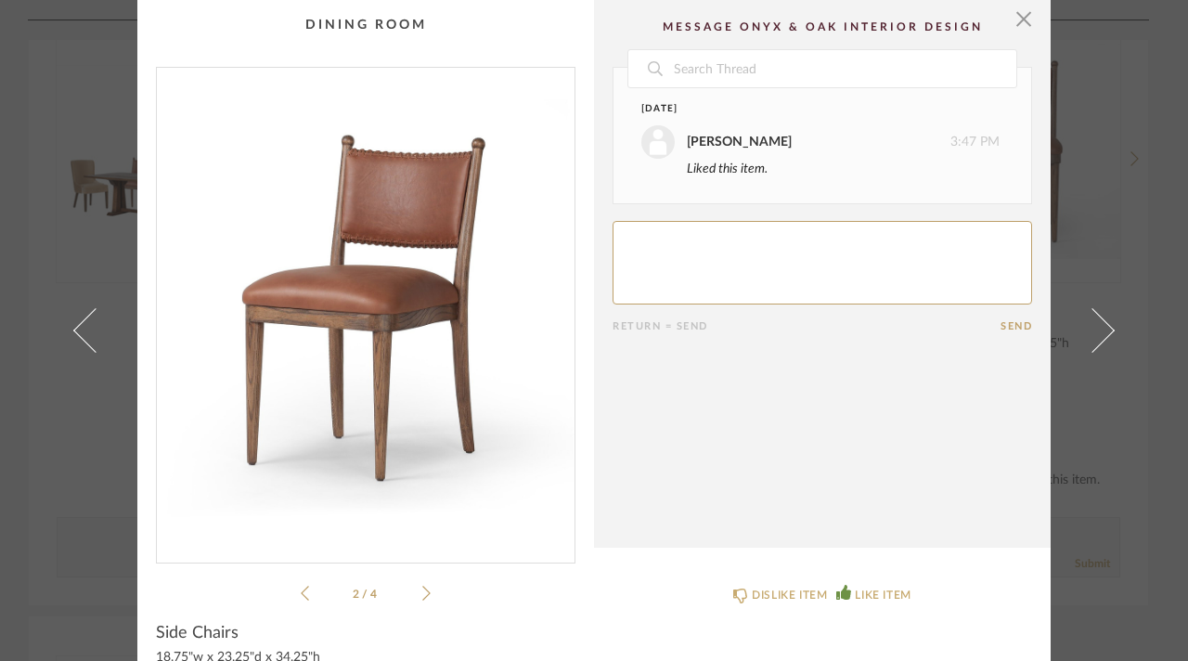
click at [301, 591] on icon at bounding box center [305, 593] width 8 height 17
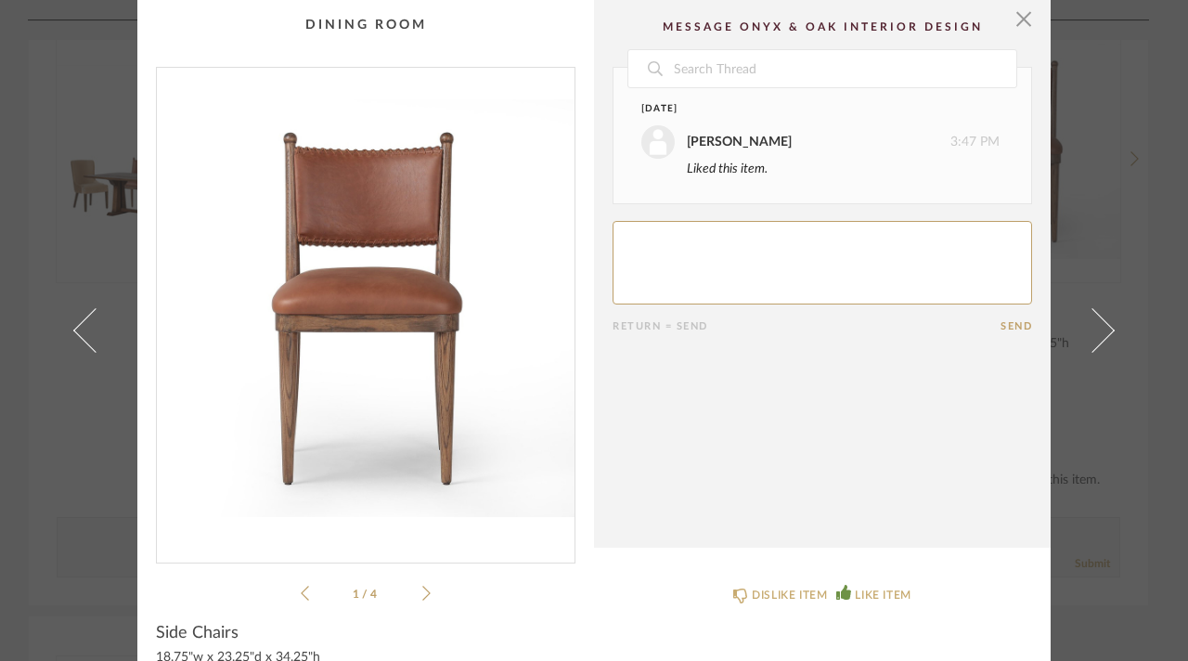
click at [301, 591] on icon at bounding box center [305, 593] width 8 height 17
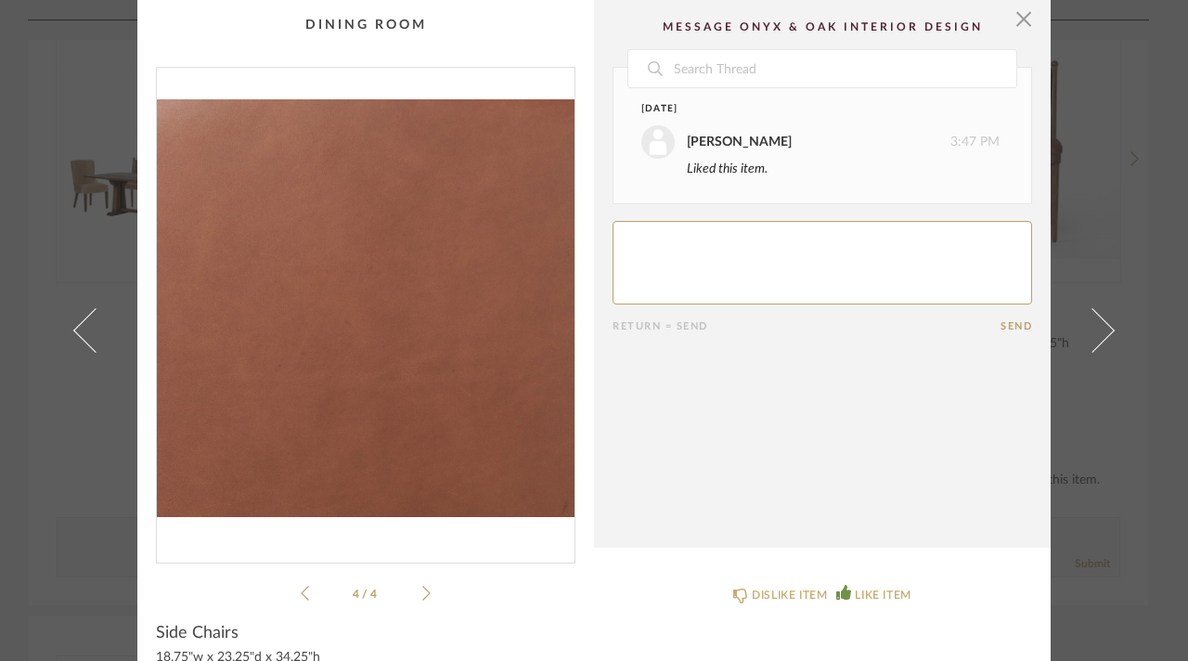
click at [301, 591] on icon at bounding box center [305, 593] width 8 height 17
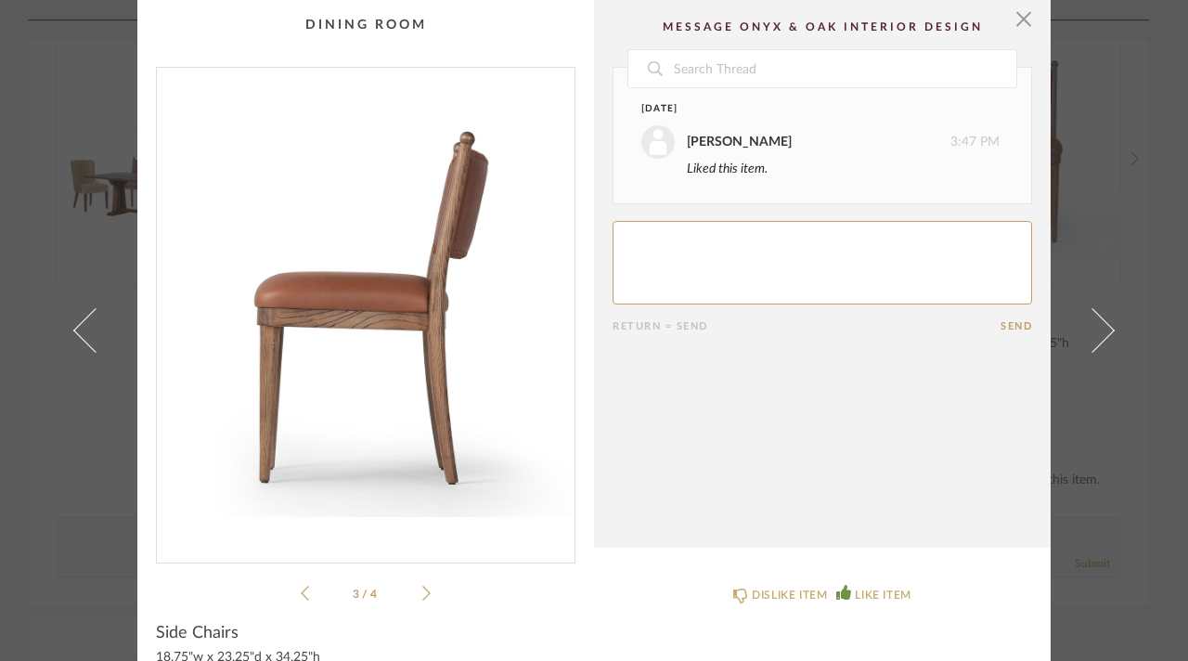
click at [45, 229] on div "× 3 / 4 Date [DATE] [PERSON_NAME] 3:47 PM Liked this item. Return = Send Send S…" at bounding box center [594, 330] width 1188 height 661
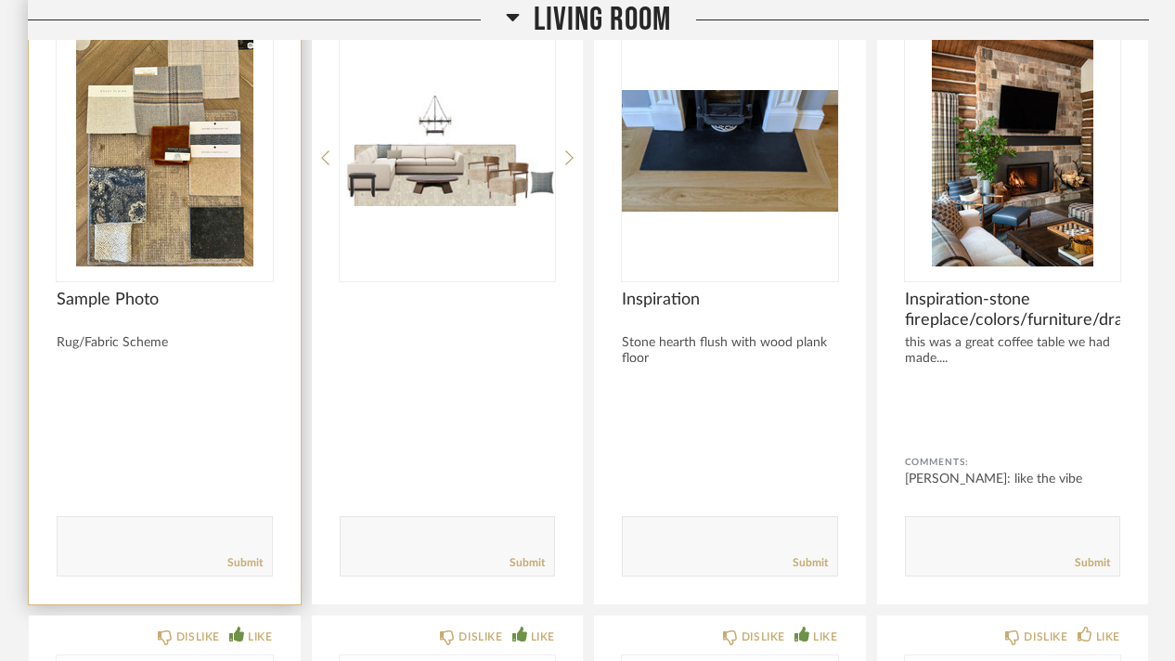
scroll to position [9470, 0]
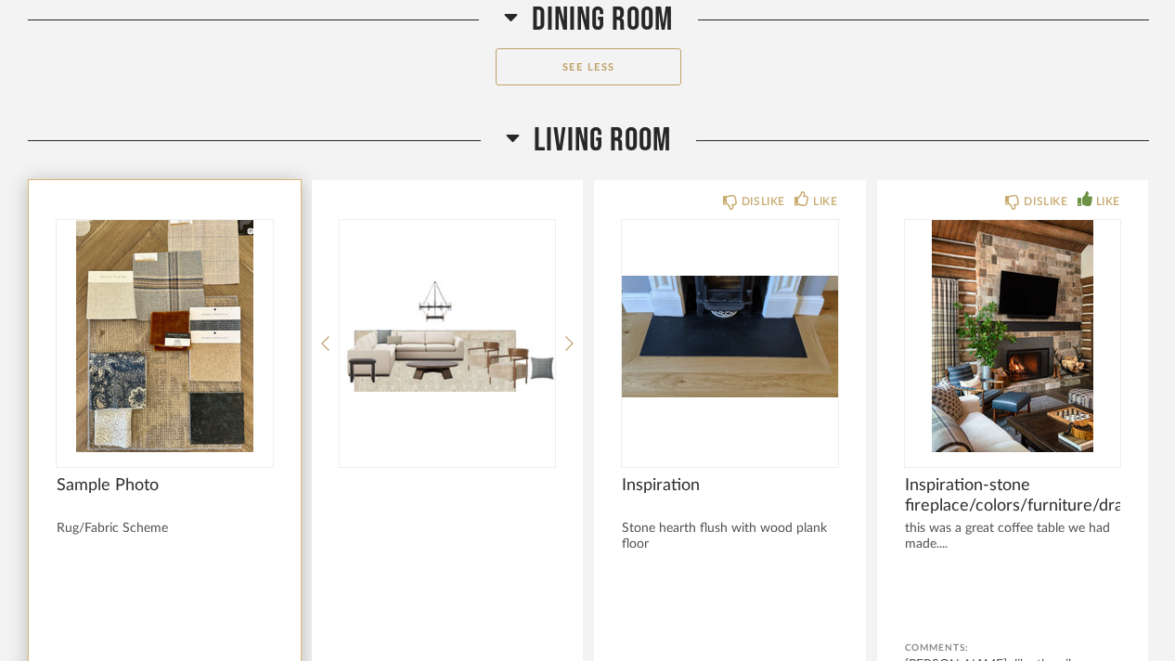
click at [210, 270] on img "0" at bounding box center [165, 336] width 216 height 232
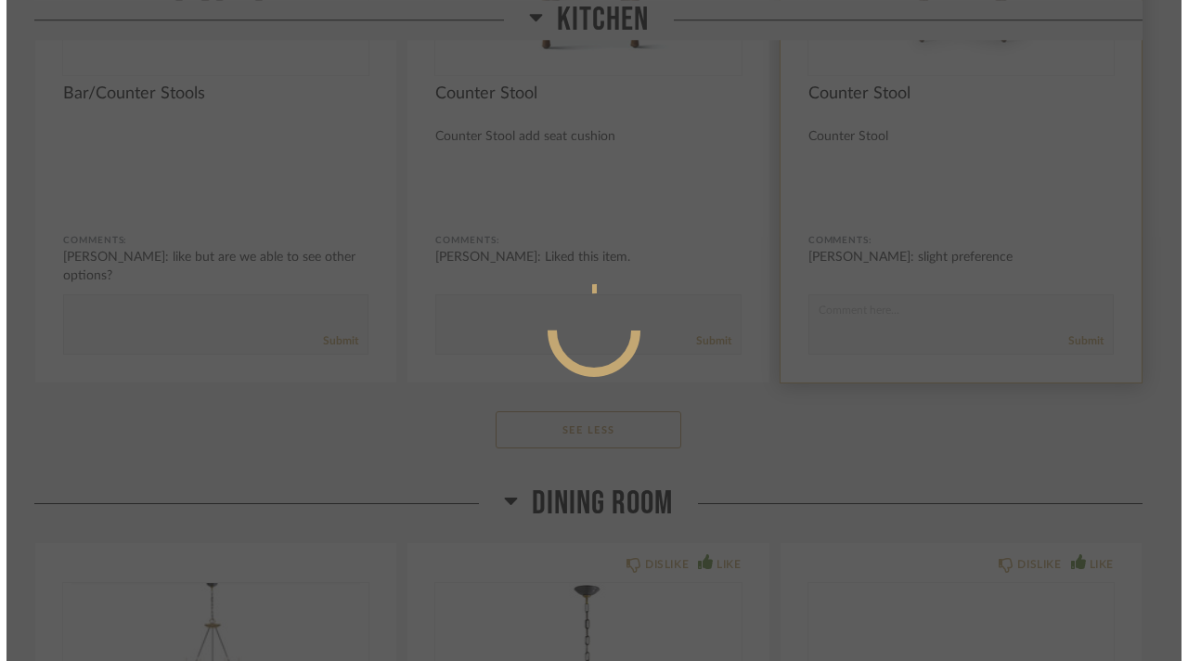
scroll to position [0, 0]
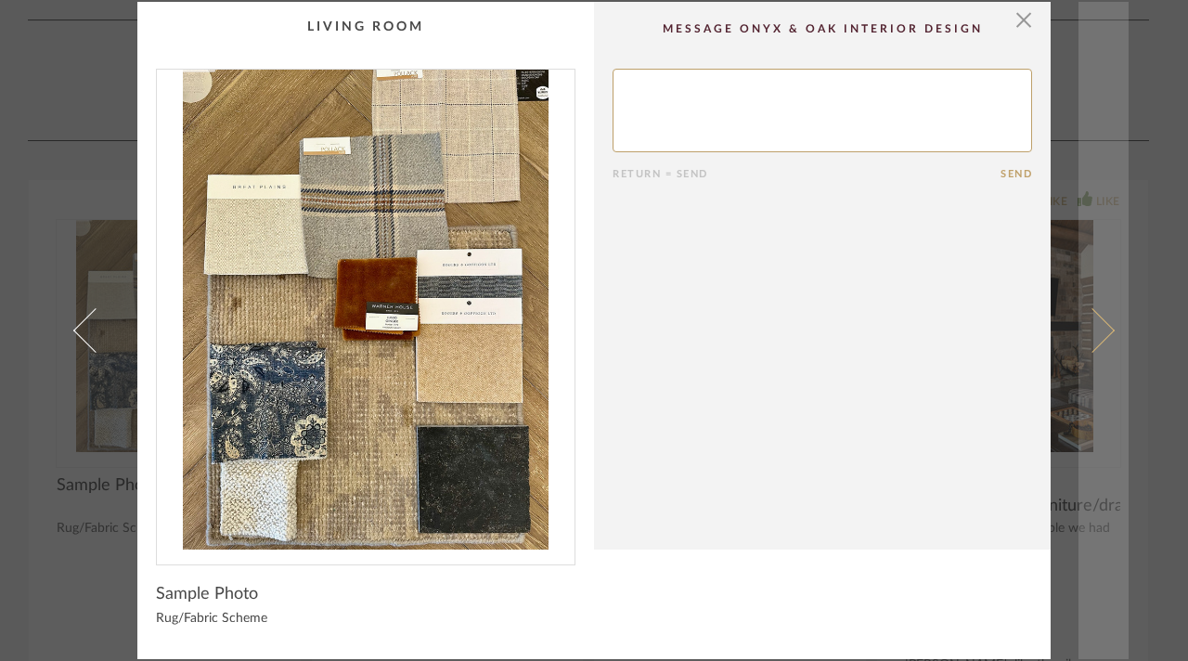
click at [1103, 418] on link at bounding box center [1104, 331] width 50 height 658
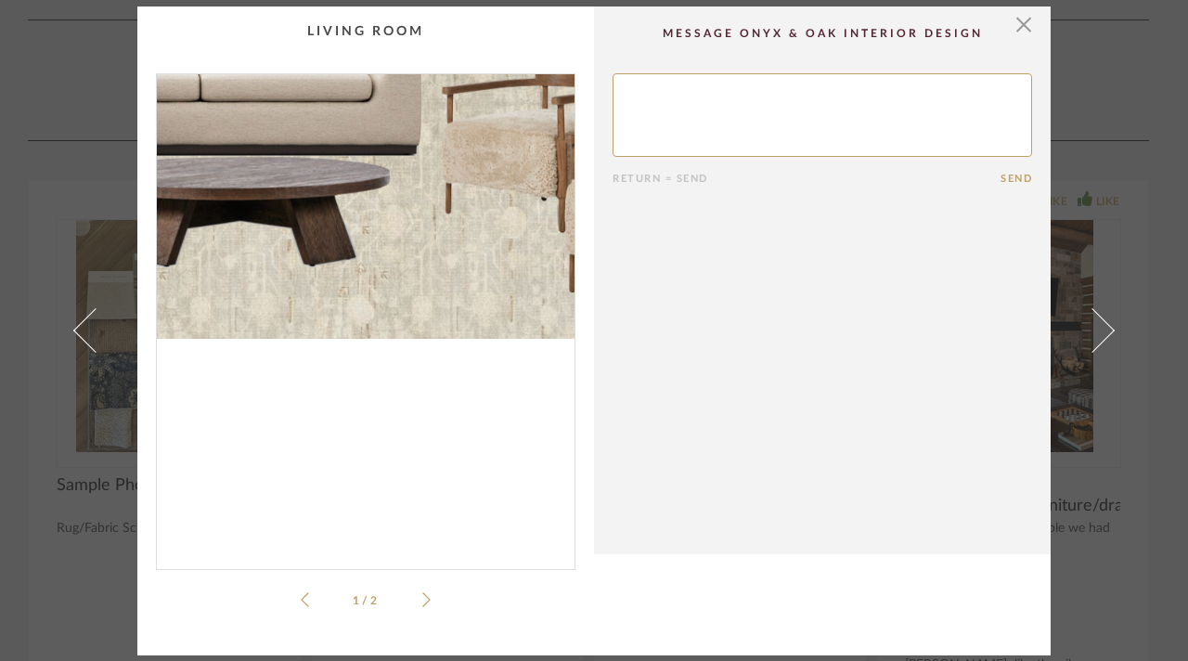
click at [373, 413] on img "0" at bounding box center [366, 314] width 418 height 480
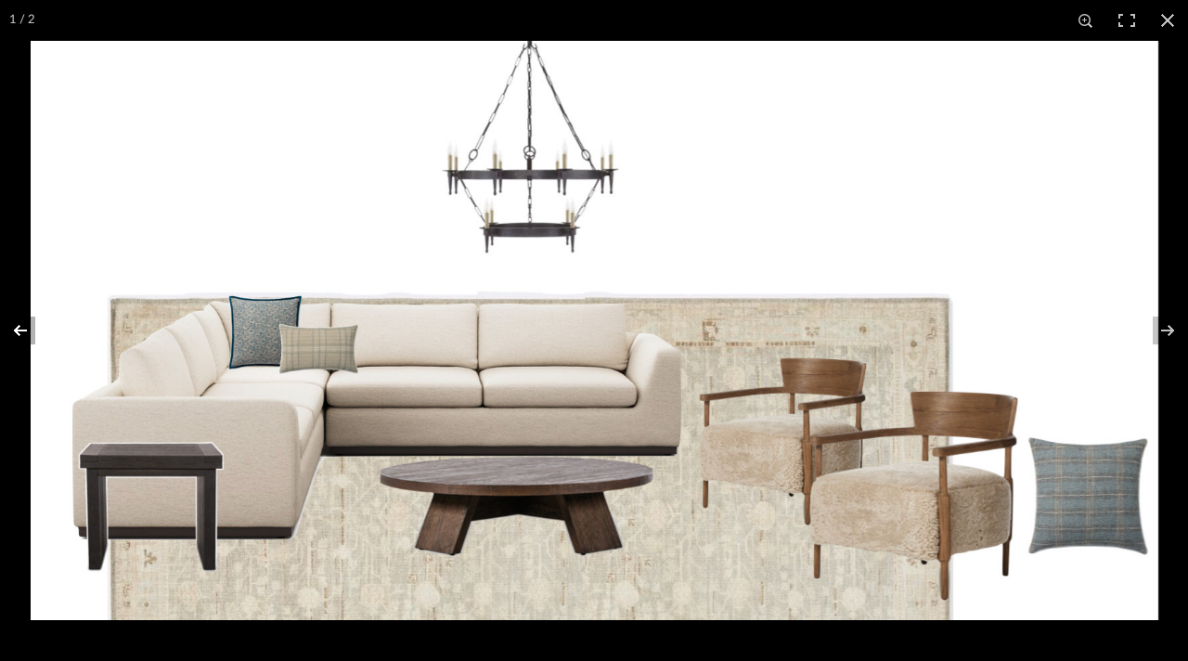
click at [17, 333] on button at bounding box center [32, 330] width 65 height 93
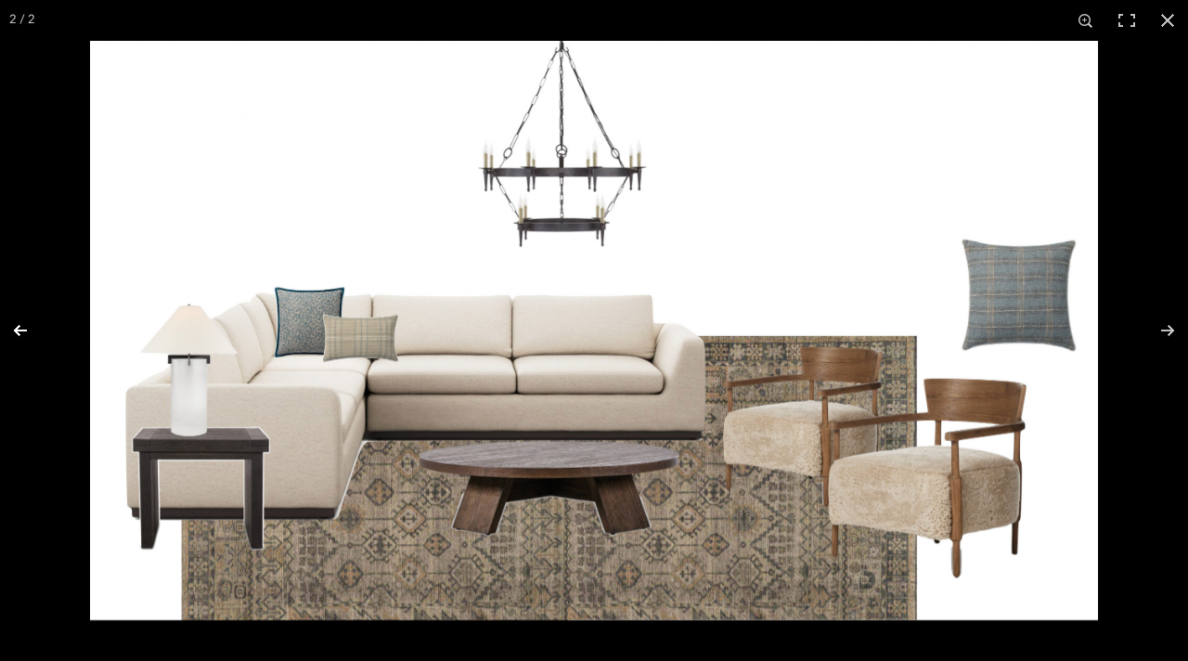
click at [29, 326] on button at bounding box center [32, 330] width 65 height 93
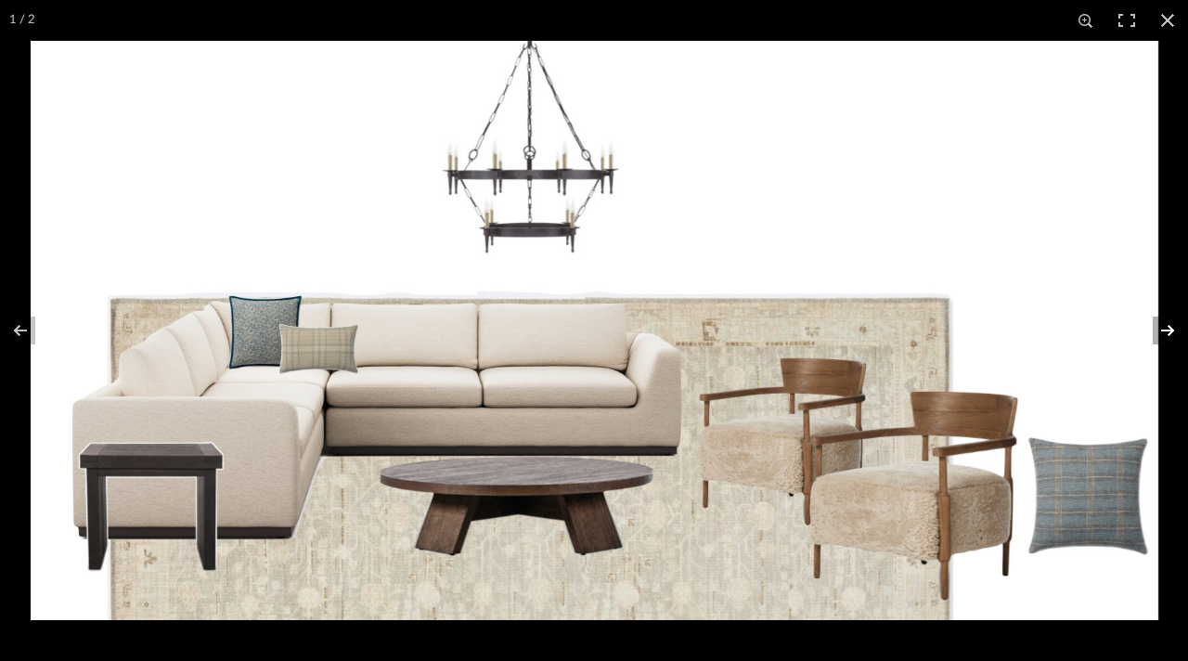
click at [1168, 324] on button at bounding box center [1155, 330] width 65 height 93
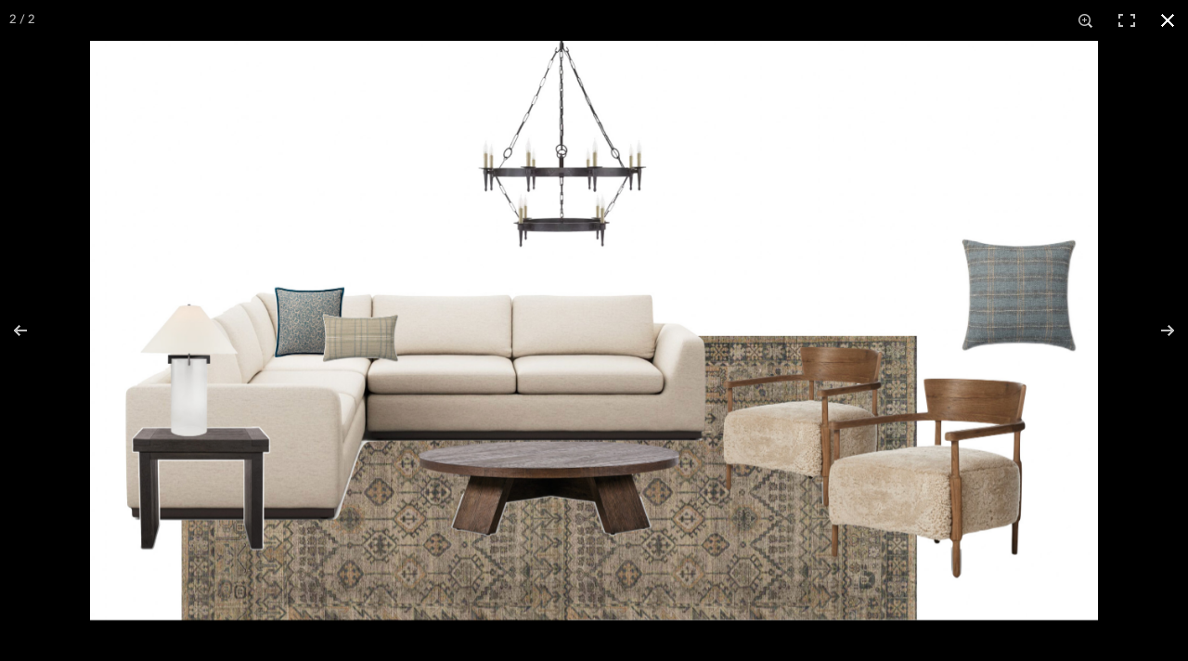
click at [1166, 22] on button at bounding box center [1168, 20] width 41 height 41
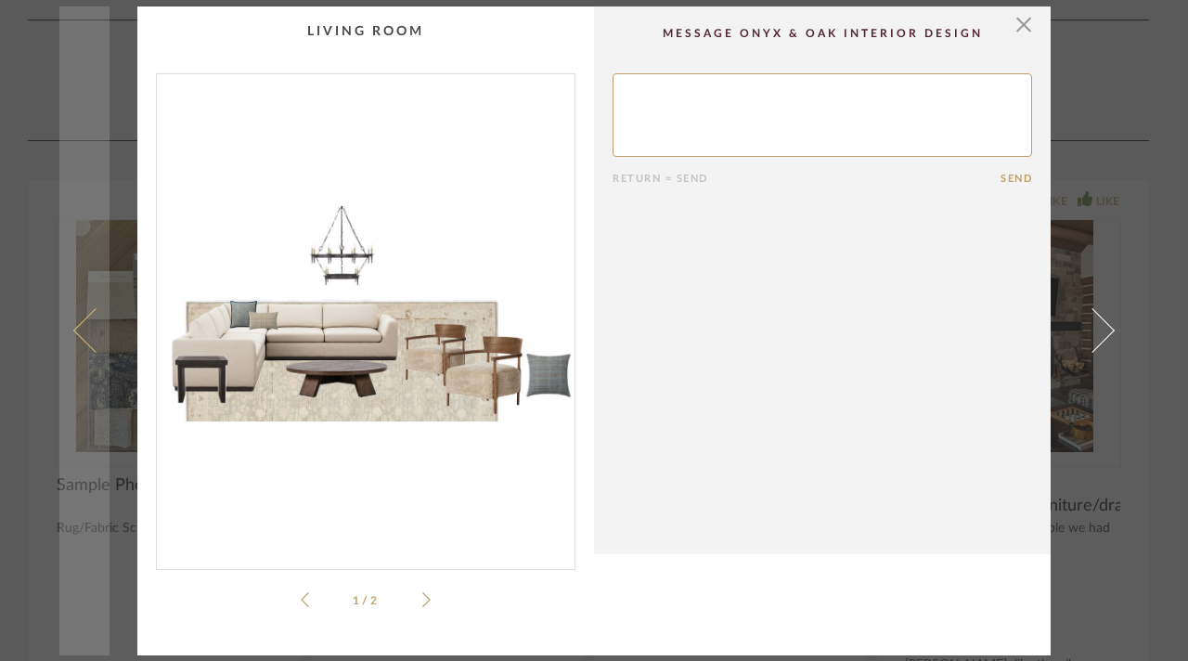
click at [97, 227] on link at bounding box center [84, 330] width 50 height 649
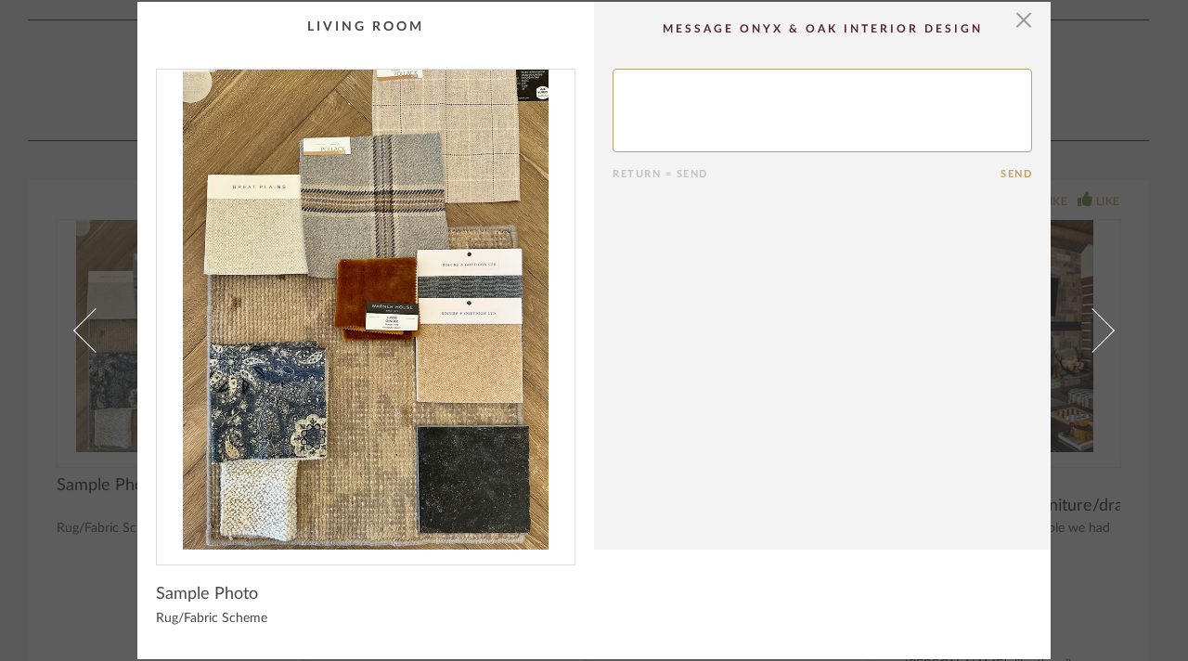
click at [36, 173] on div "× Return = Send Send Sample Photo Rug/Fabric Scheme" at bounding box center [594, 330] width 1188 height 661
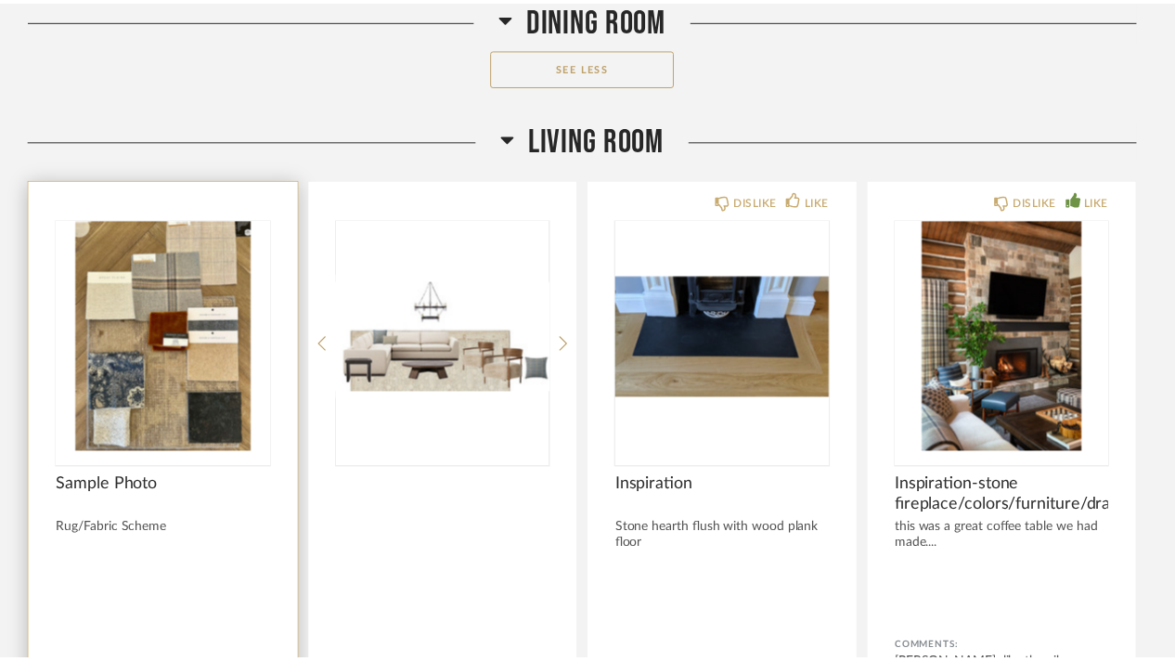
scroll to position [9470, 0]
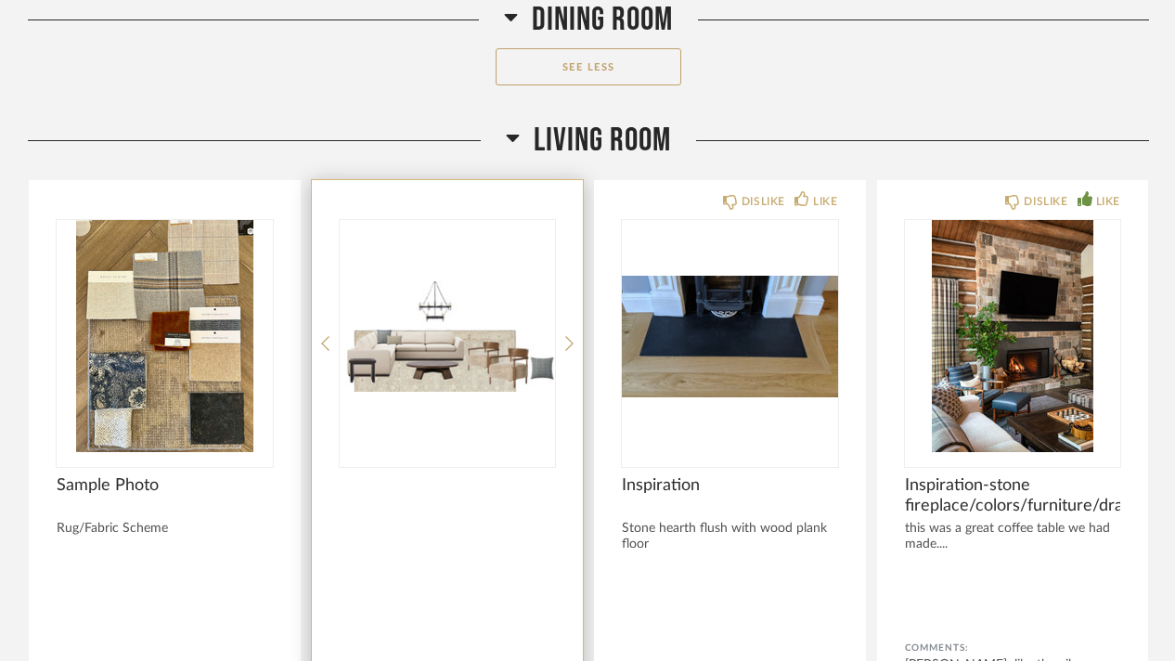
click at [411, 264] on img "0" at bounding box center [448, 336] width 216 height 232
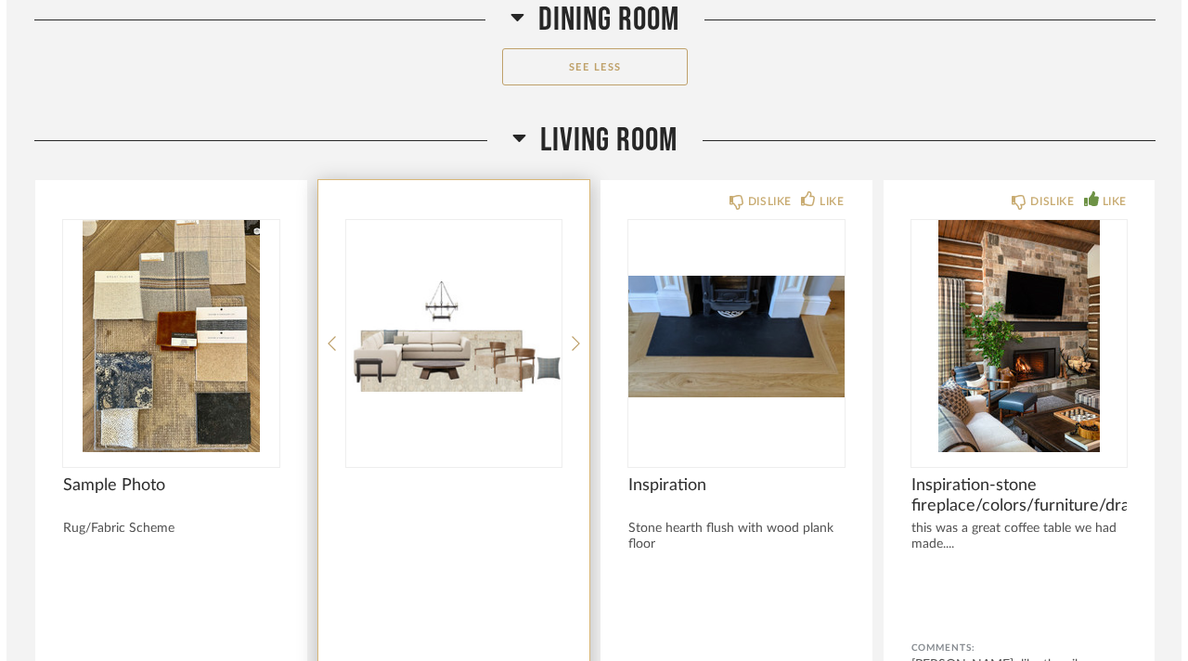
scroll to position [0, 0]
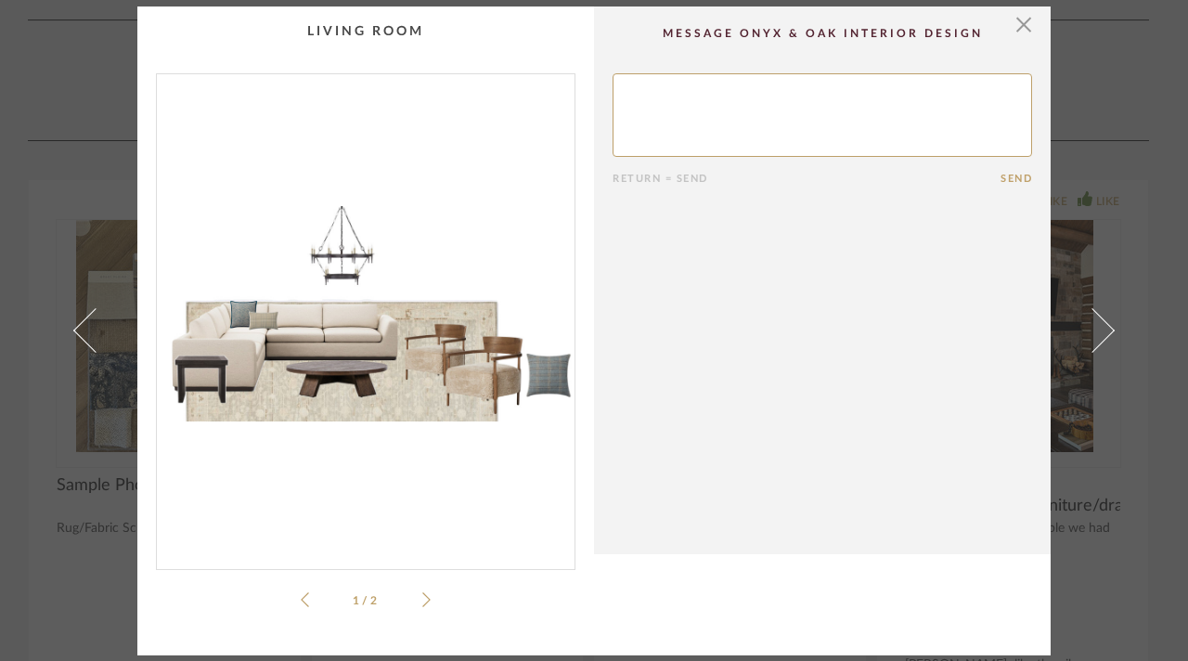
click at [423, 595] on icon at bounding box center [426, 599] width 8 height 17
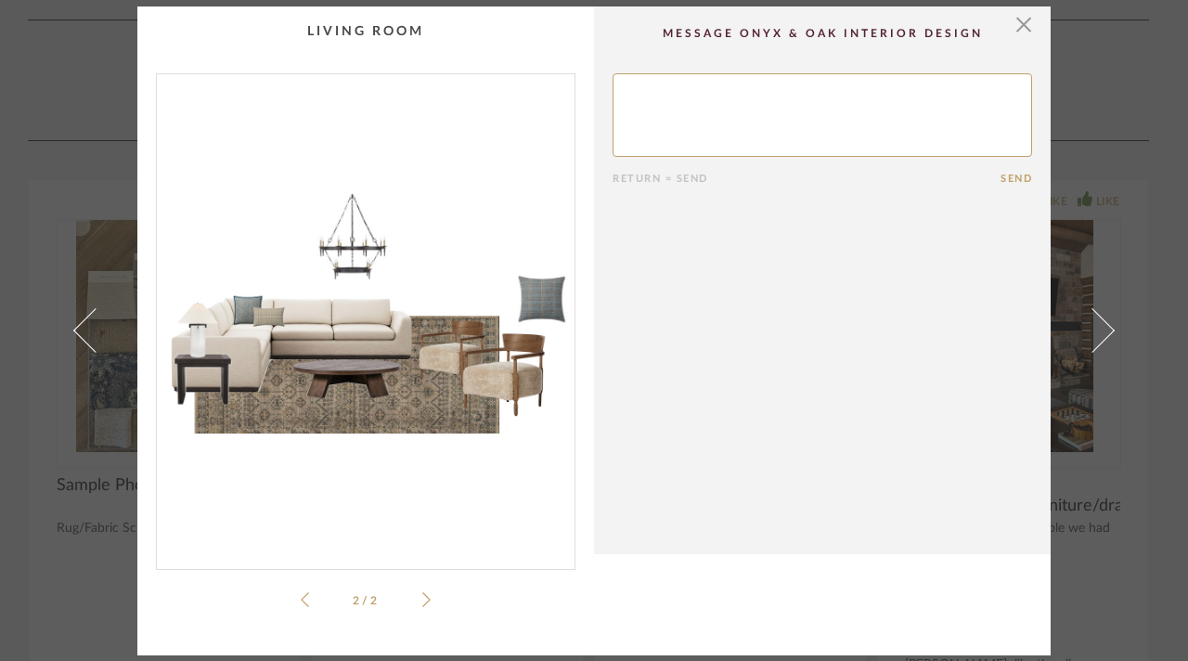
click at [309, 597] on li "2 / 2" at bounding box center [365, 600] width 113 height 22
click at [301, 599] on icon at bounding box center [305, 599] width 8 height 17
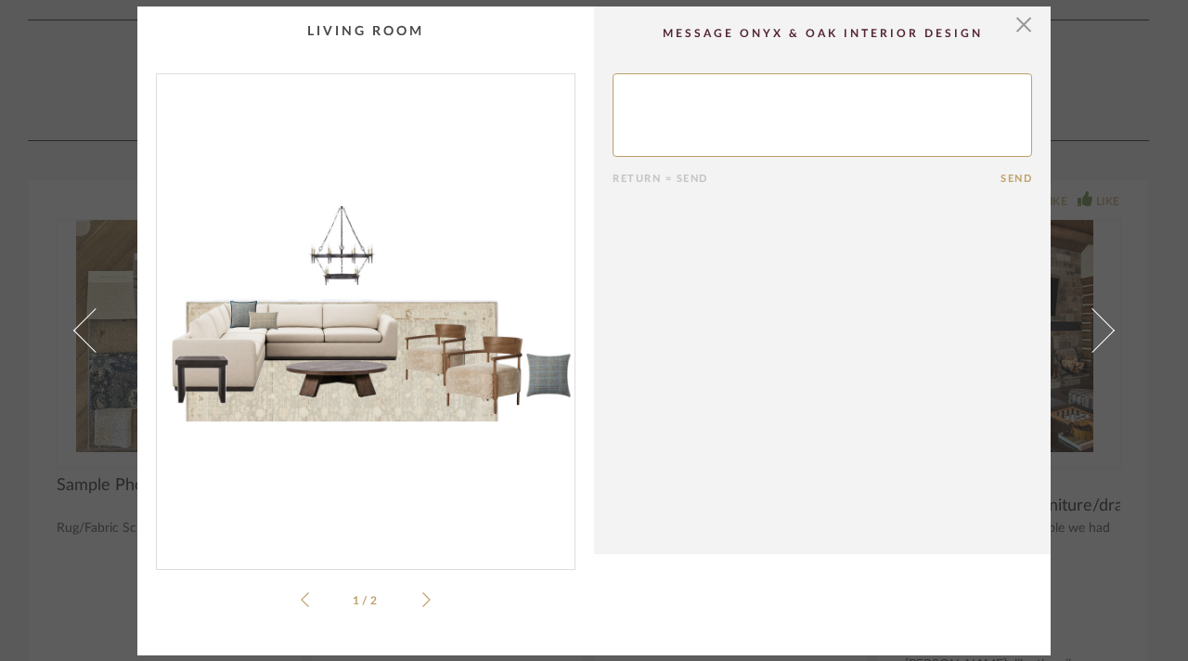
click at [422, 601] on icon at bounding box center [426, 599] width 8 height 17
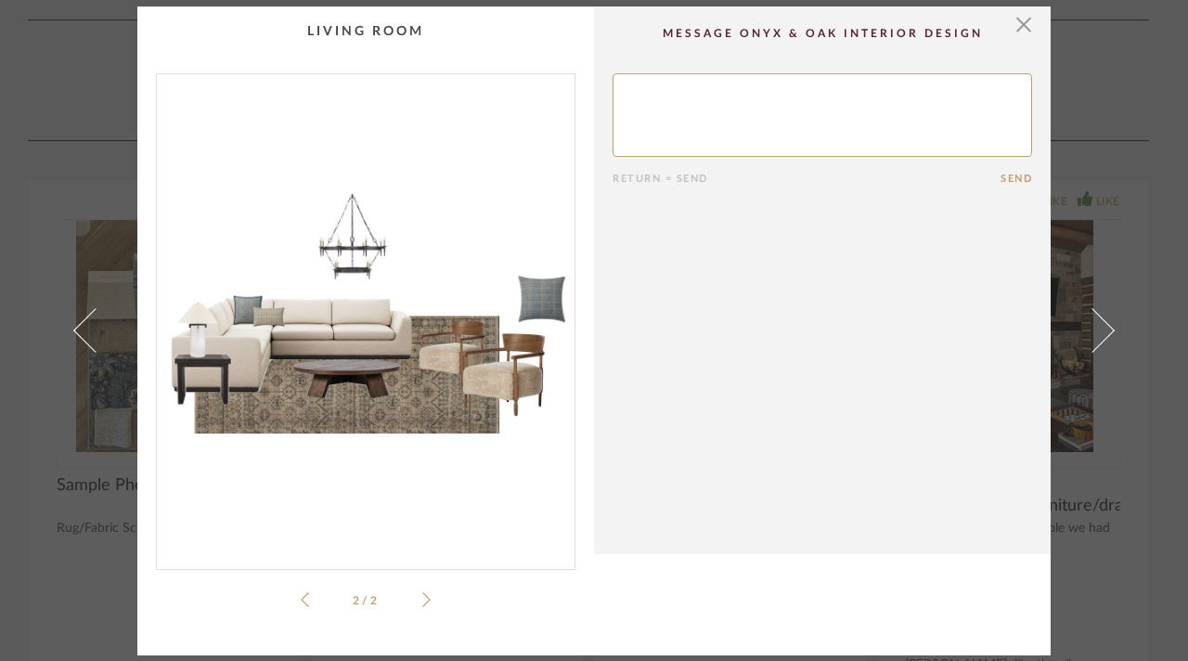
click at [301, 597] on icon at bounding box center [305, 599] width 8 height 17
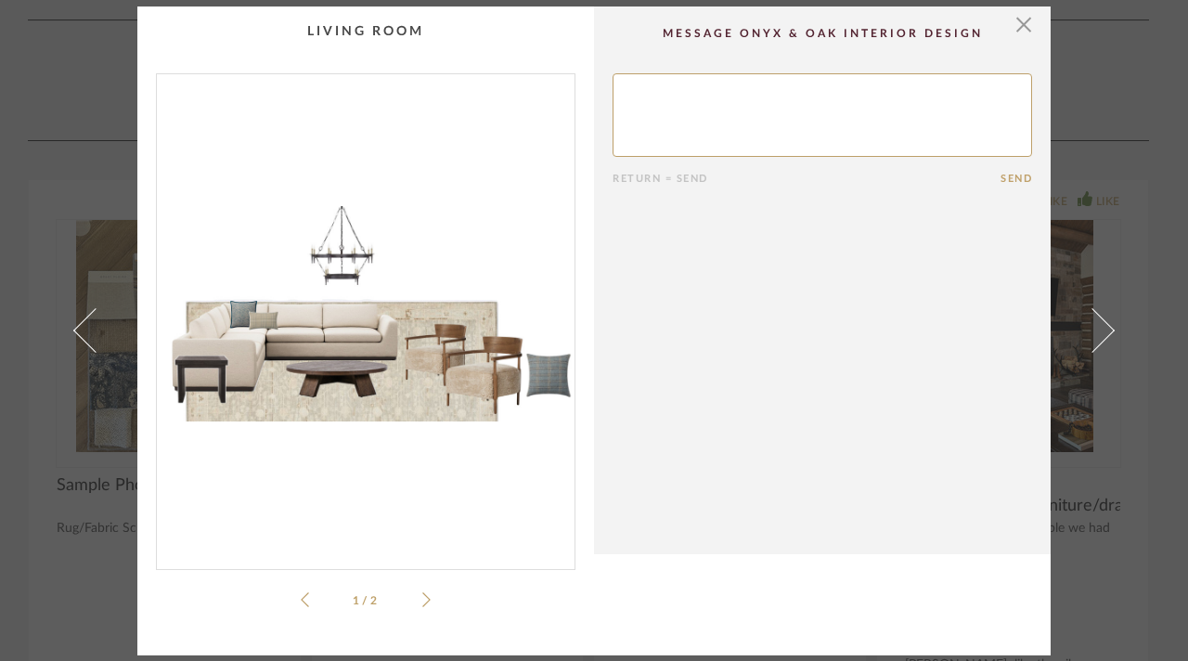
click at [1149, 84] on div "× 1 / 2 Return = Send Send" at bounding box center [594, 330] width 1188 height 661
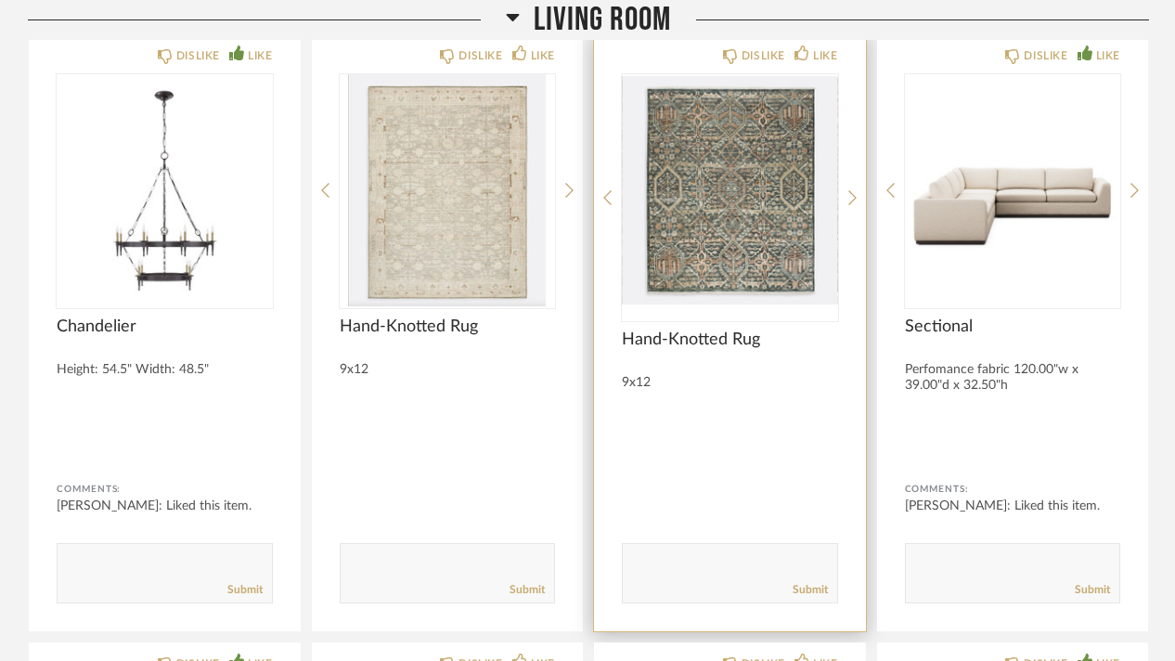
scroll to position [10677, 0]
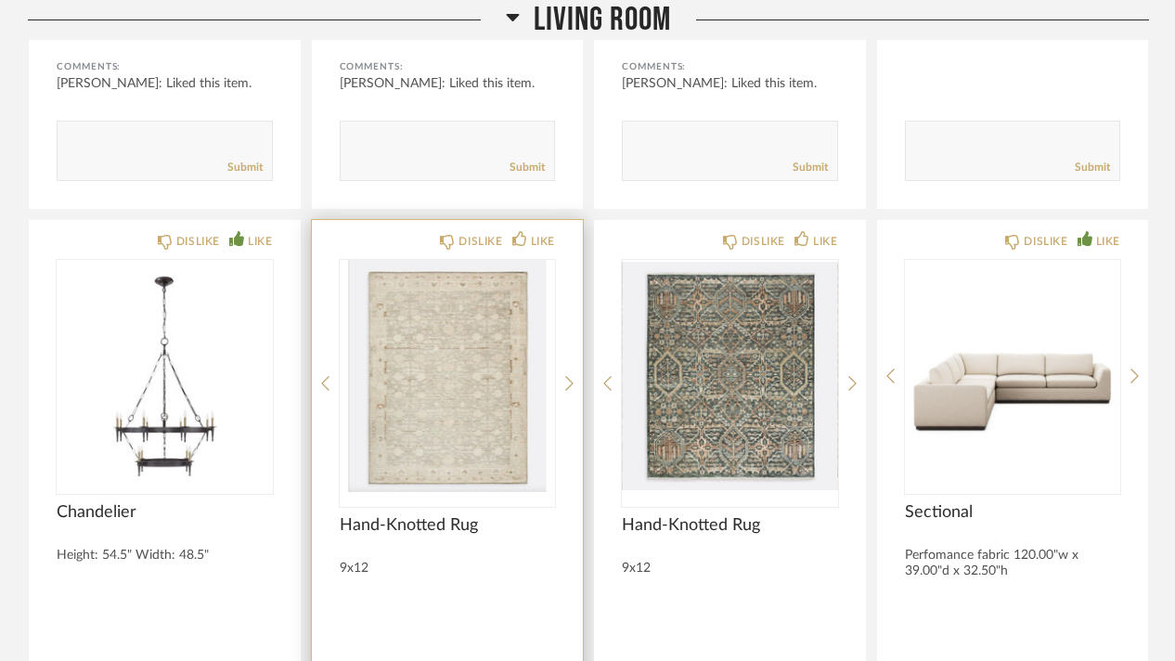
click at [0, 0] on img at bounding box center [0, 0] width 0 height 0
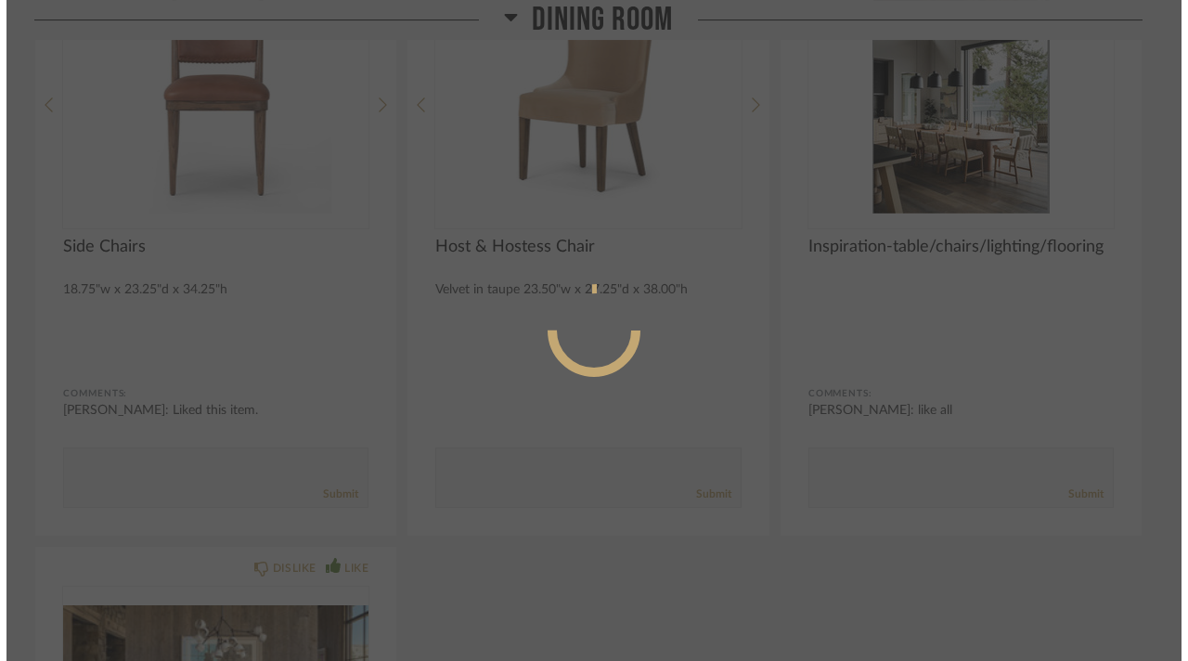
scroll to position [0, 0]
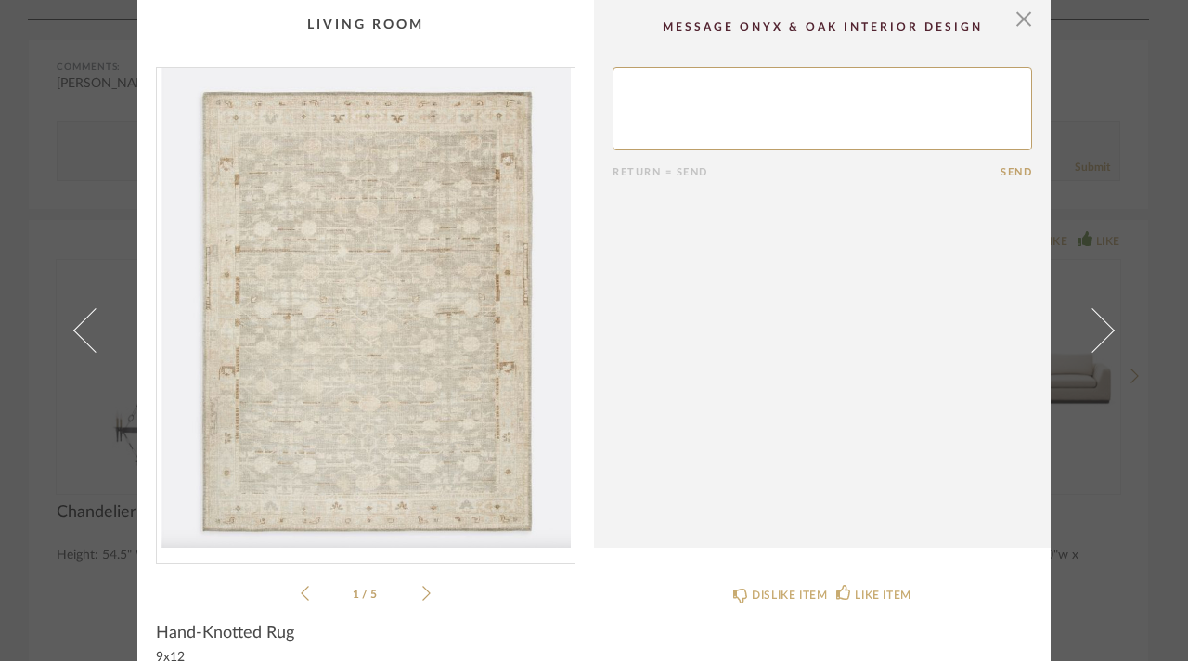
click at [422, 587] on icon at bounding box center [426, 593] width 8 height 17
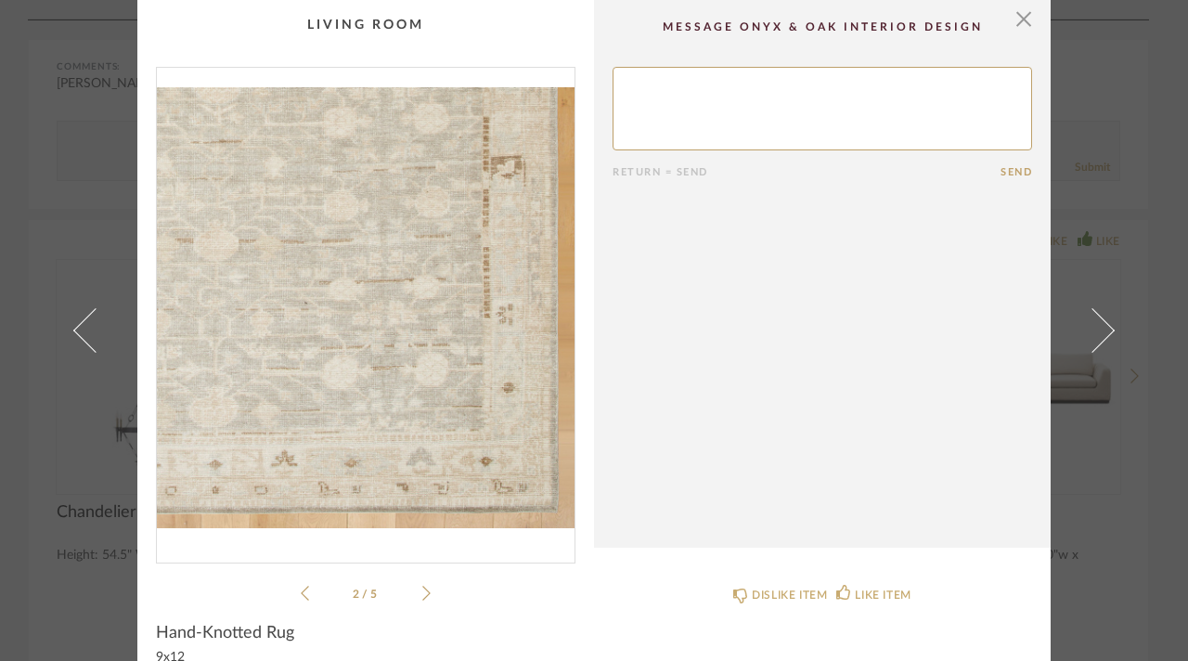
click at [422, 587] on icon at bounding box center [426, 593] width 8 height 17
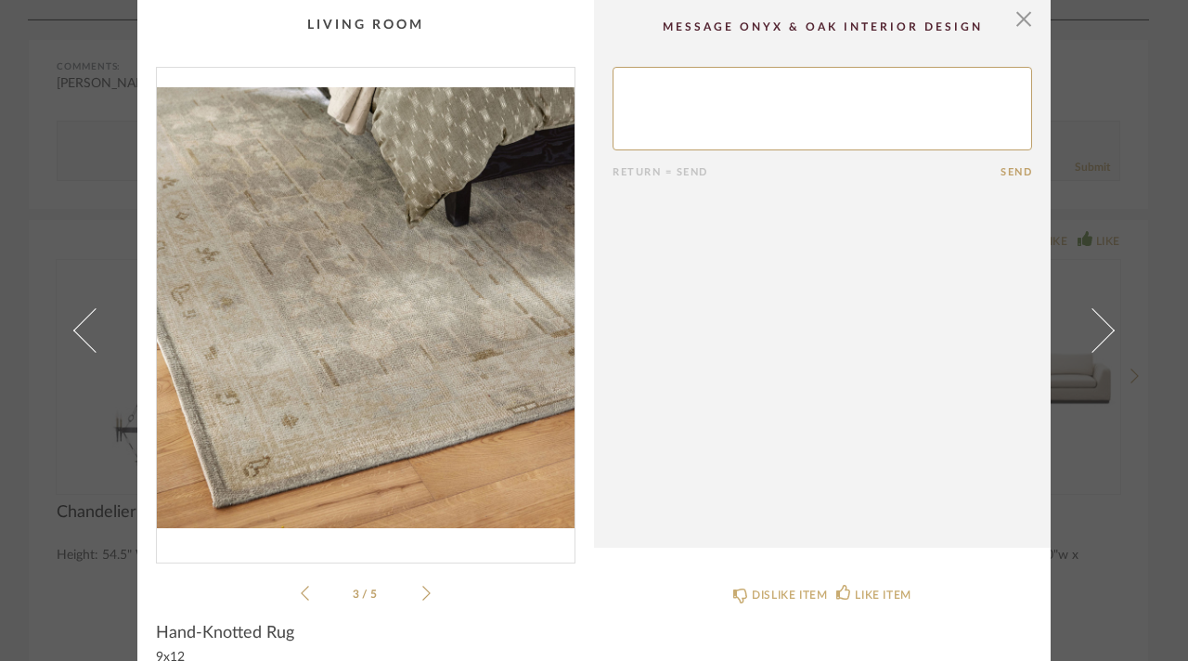
click at [422, 587] on icon at bounding box center [426, 593] width 8 height 17
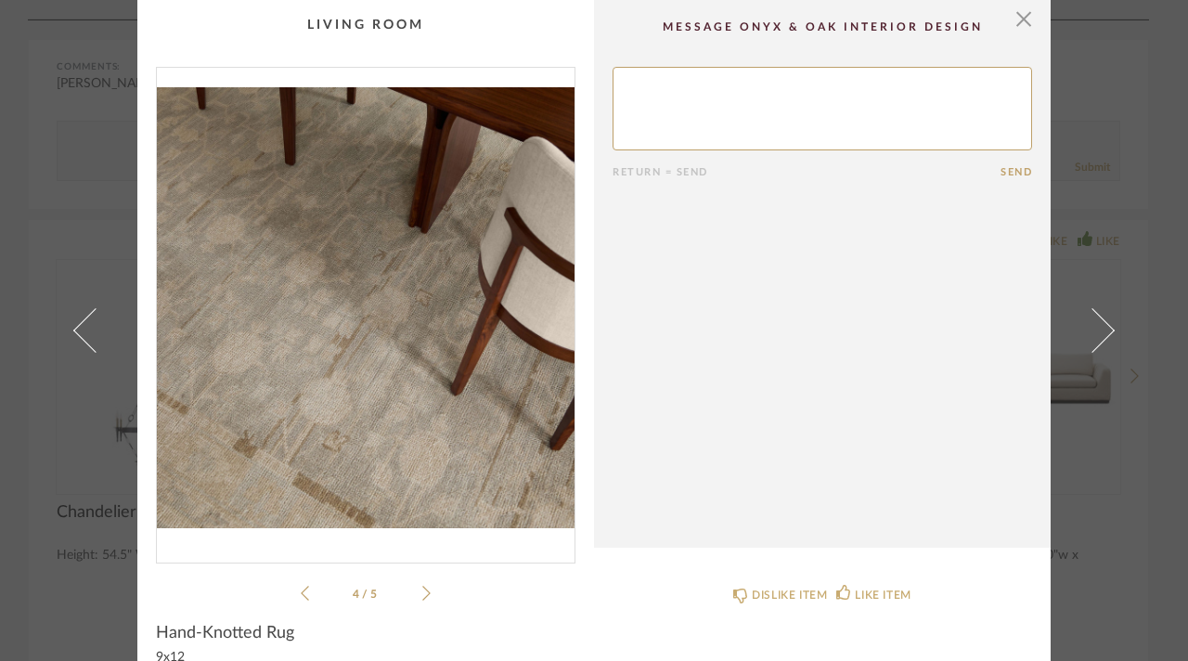
click at [422, 587] on icon at bounding box center [426, 593] width 8 height 17
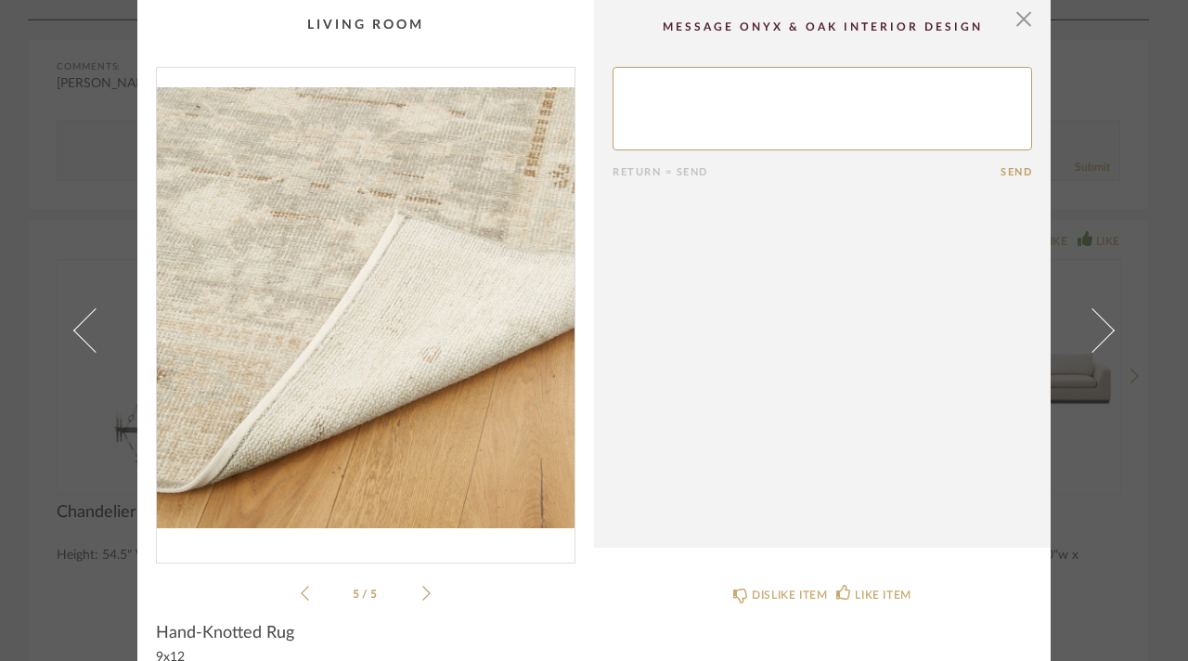
click at [422, 587] on icon at bounding box center [426, 593] width 8 height 17
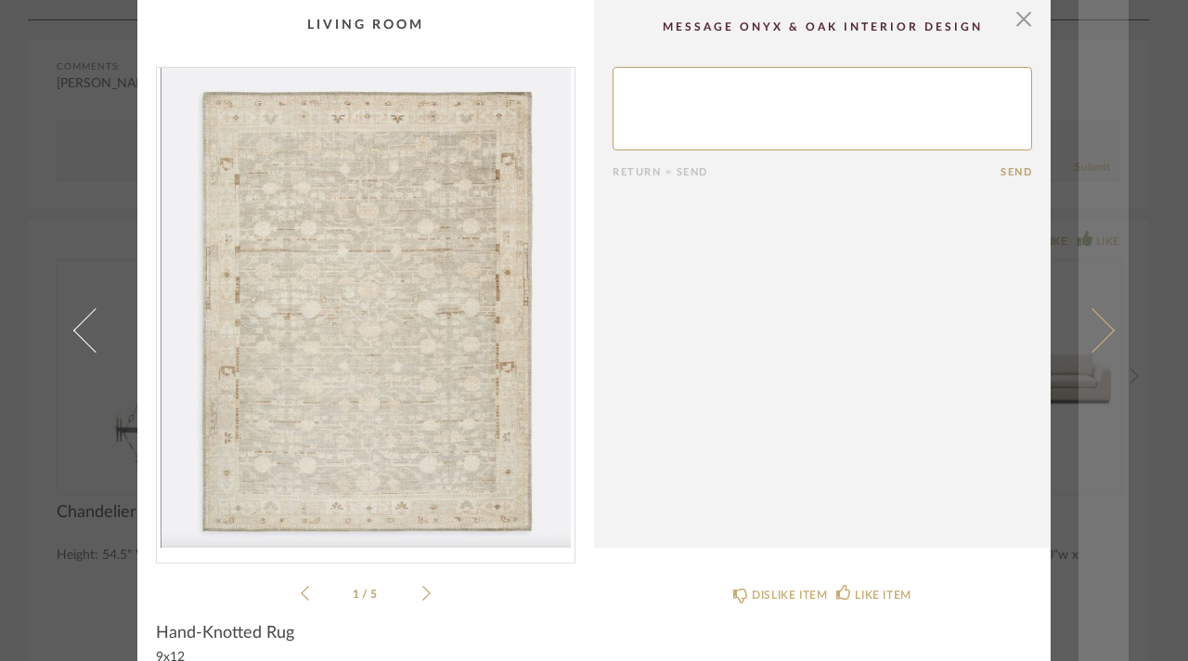
click at [1087, 319] on span at bounding box center [1092, 330] width 45 height 45
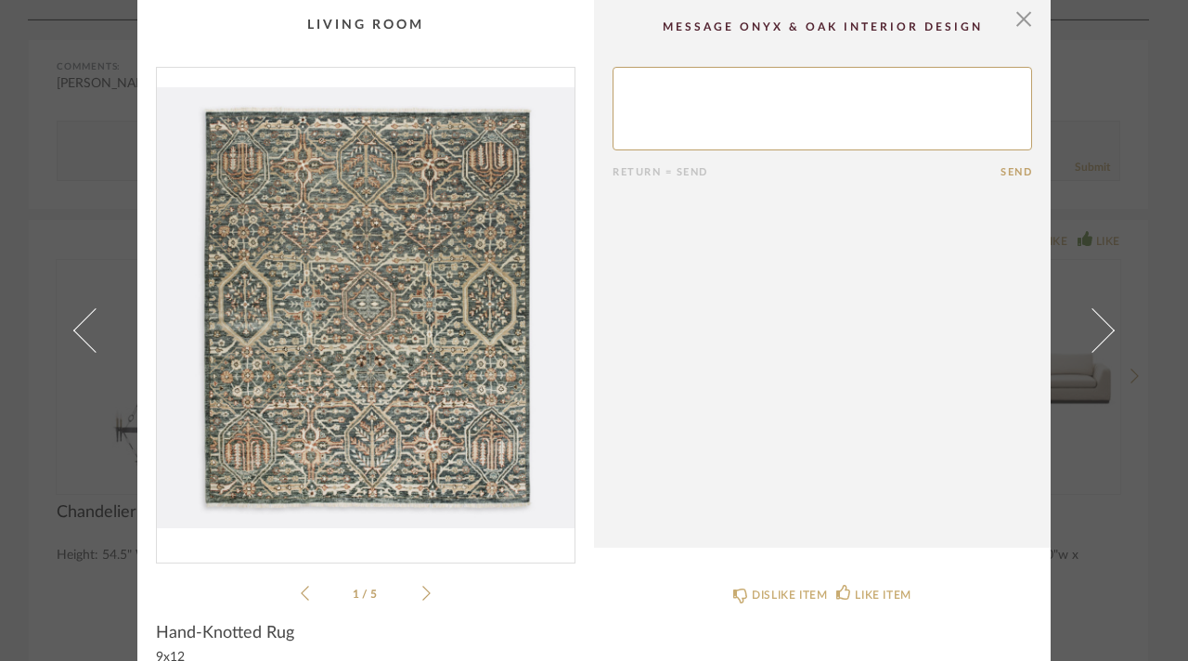
click at [428, 601] on div "1 / 5" at bounding box center [366, 336] width 420 height 538
click at [422, 595] on icon at bounding box center [426, 593] width 8 height 17
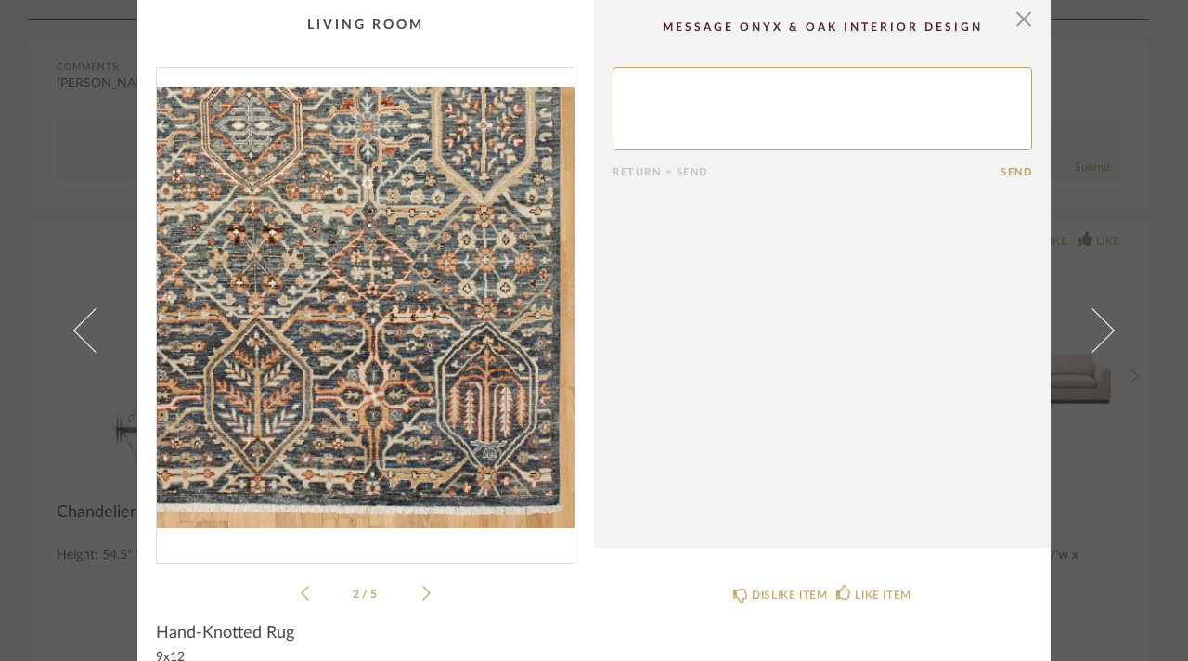
click at [422, 595] on icon at bounding box center [426, 593] width 8 height 17
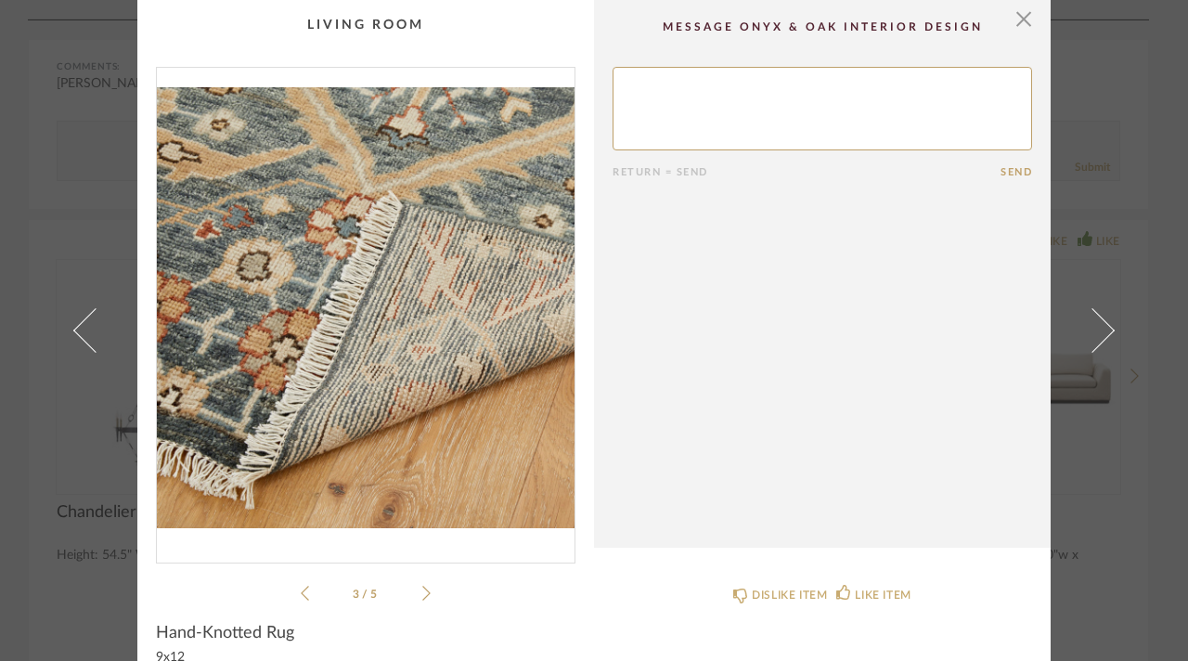
click at [422, 595] on icon at bounding box center [426, 593] width 8 height 17
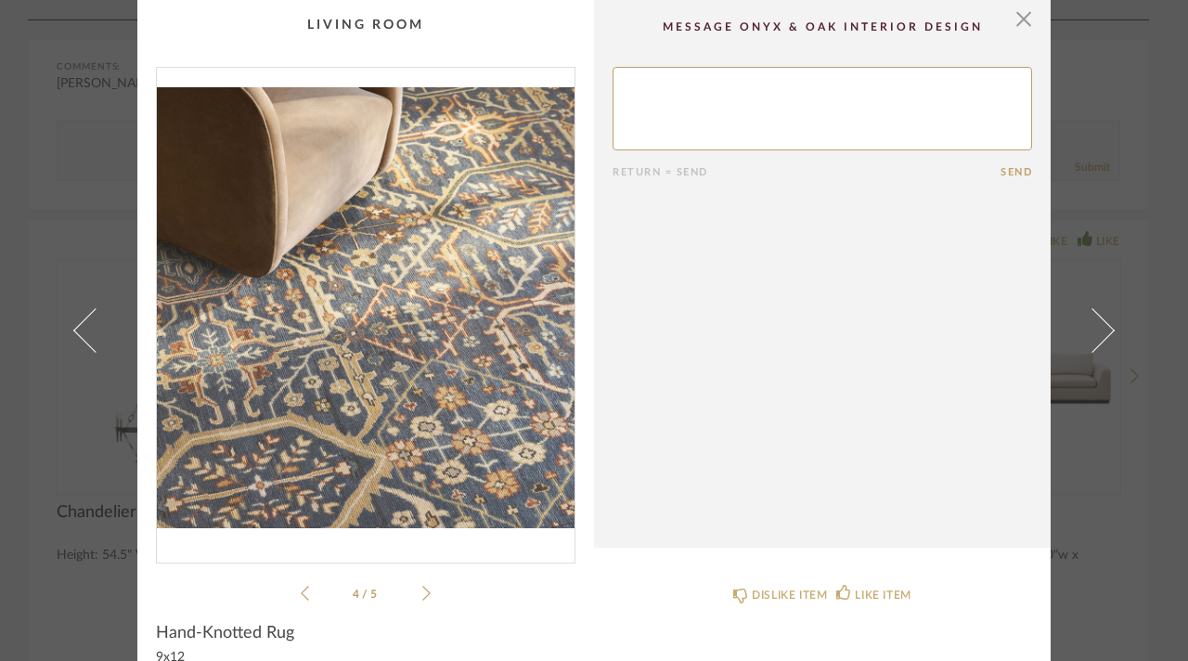
click at [422, 595] on icon at bounding box center [426, 593] width 8 height 17
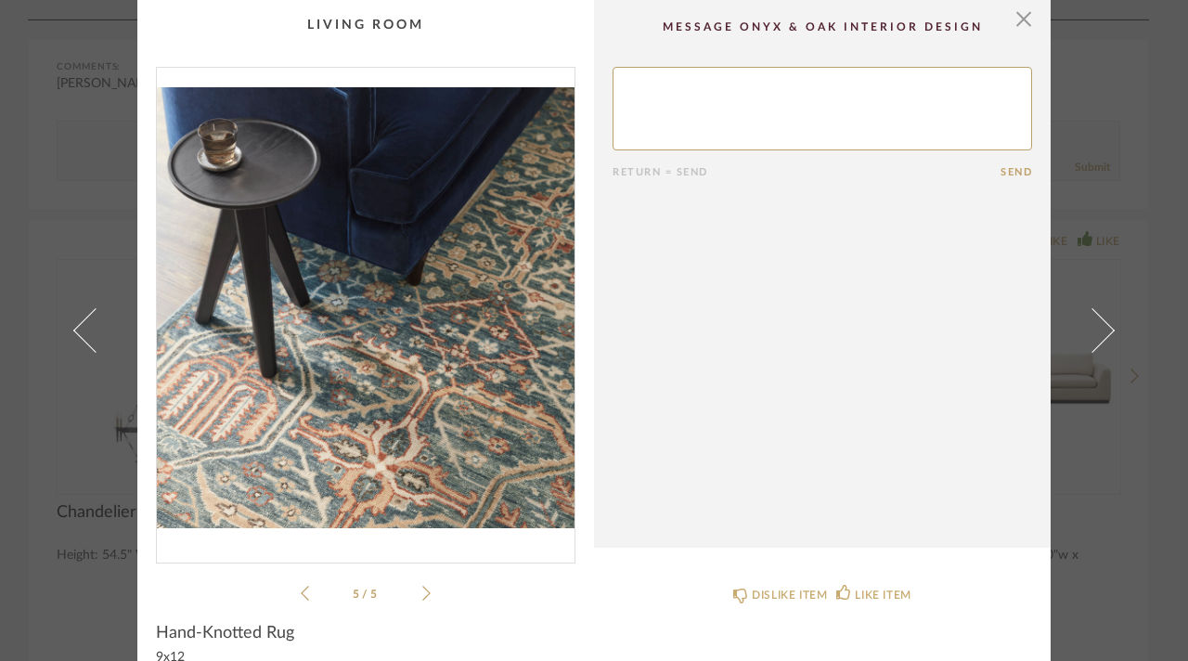
click at [304, 580] on div "5 / 5" at bounding box center [366, 336] width 420 height 538
click at [309, 585] on li "5 / 5" at bounding box center [365, 593] width 113 height 22
click at [309, 587] on li "5 / 5" at bounding box center [365, 593] width 113 height 22
click at [301, 593] on icon at bounding box center [305, 593] width 8 height 15
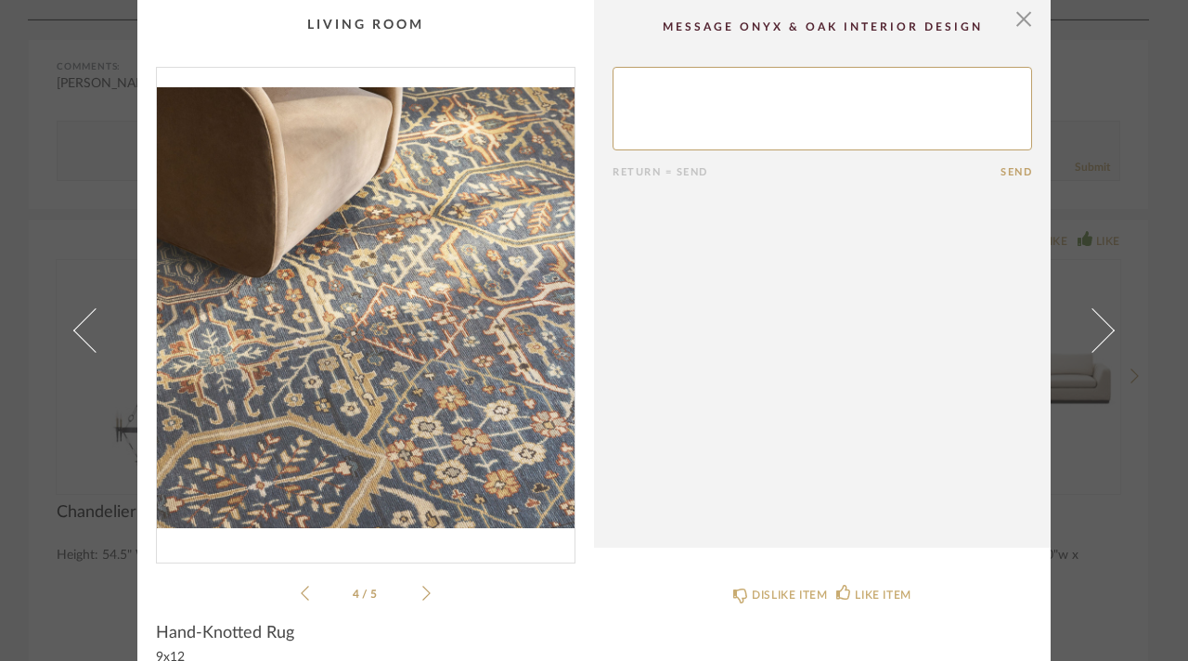
click at [301, 593] on icon at bounding box center [305, 593] width 8 height 15
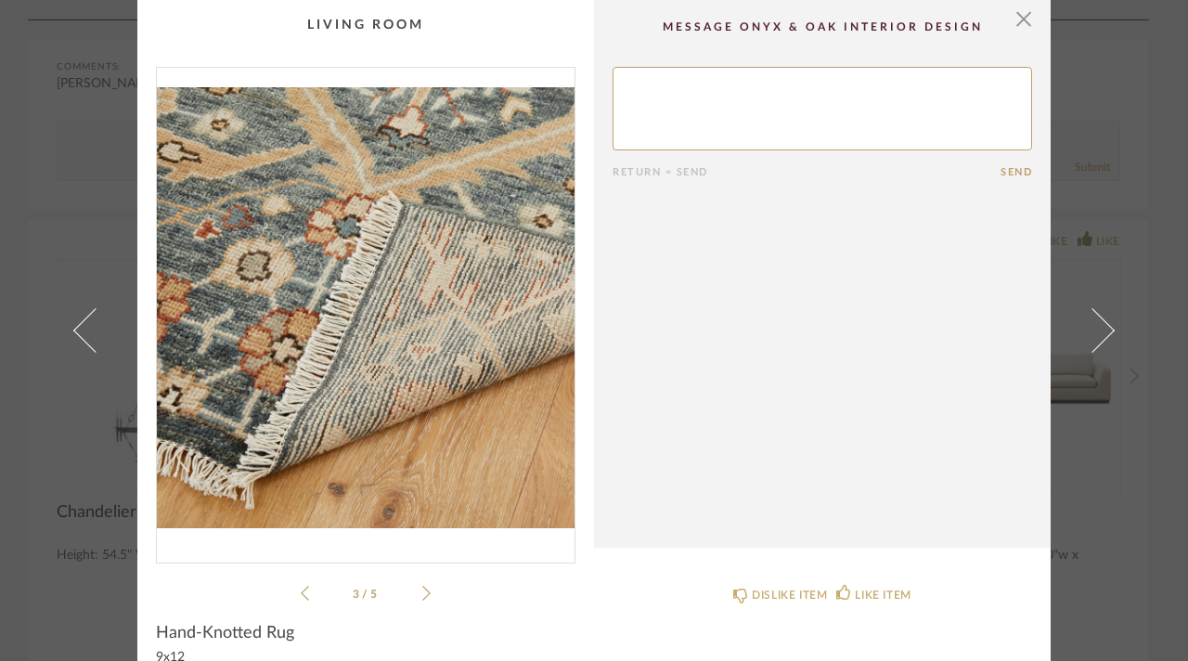
click at [301, 593] on icon at bounding box center [305, 593] width 8 height 15
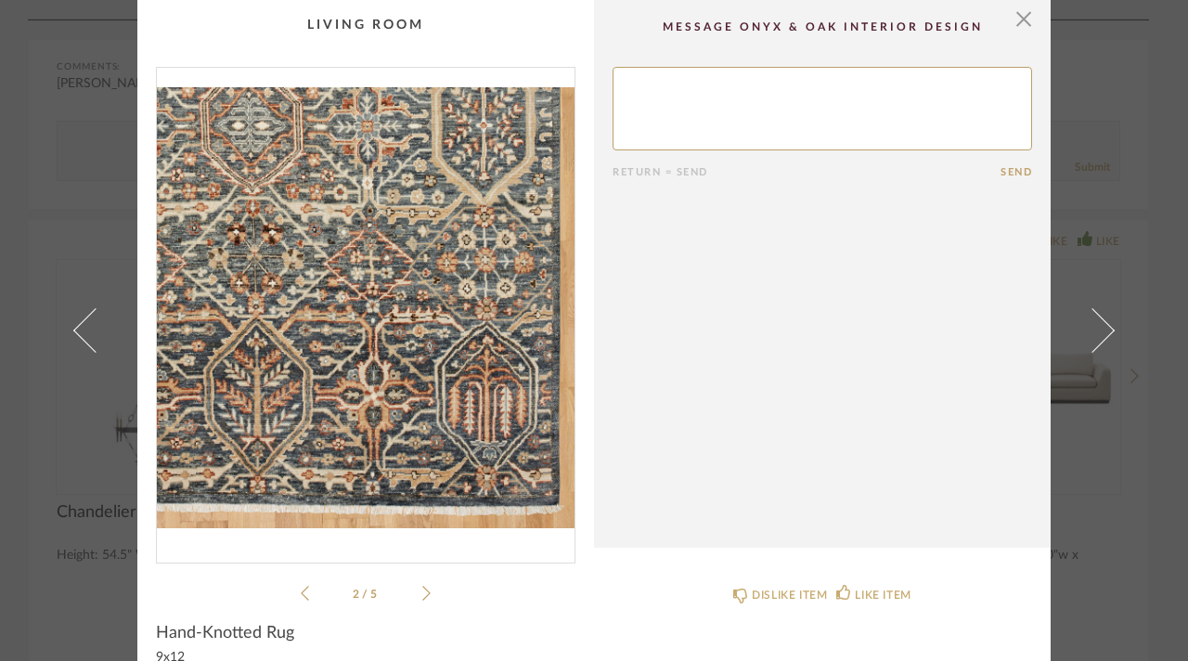
click at [301, 593] on icon at bounding box center [305, 593] width 8 height 15
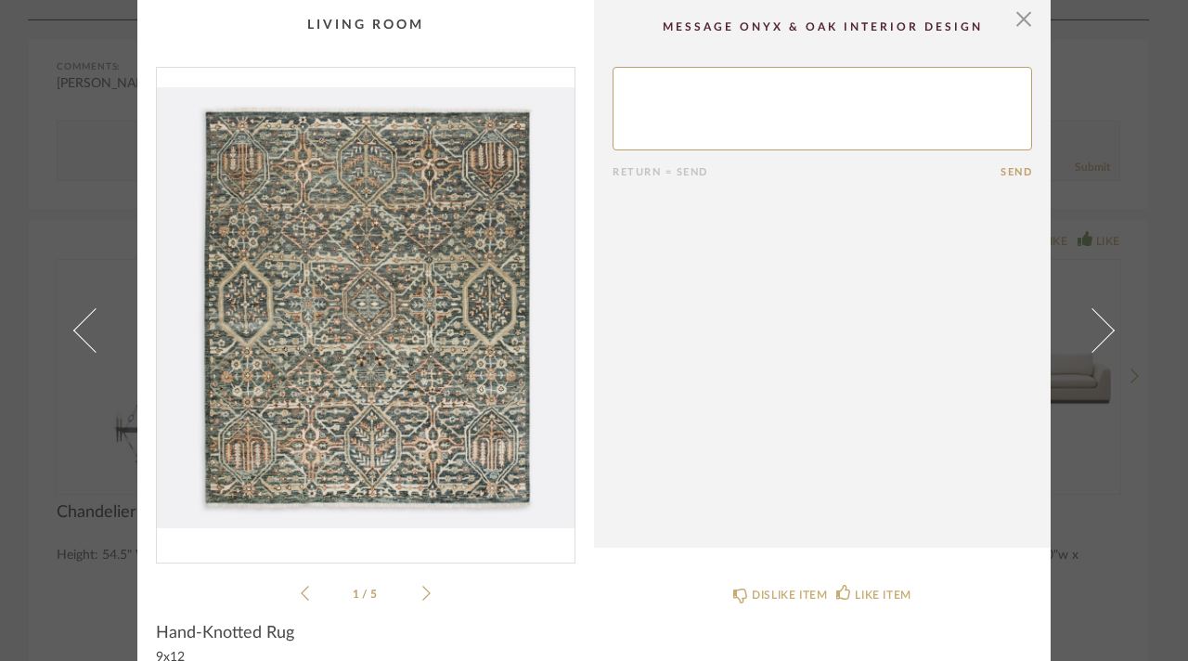
click at [301, 593] on icon at bounding box center [305, 593] width 8 height 15
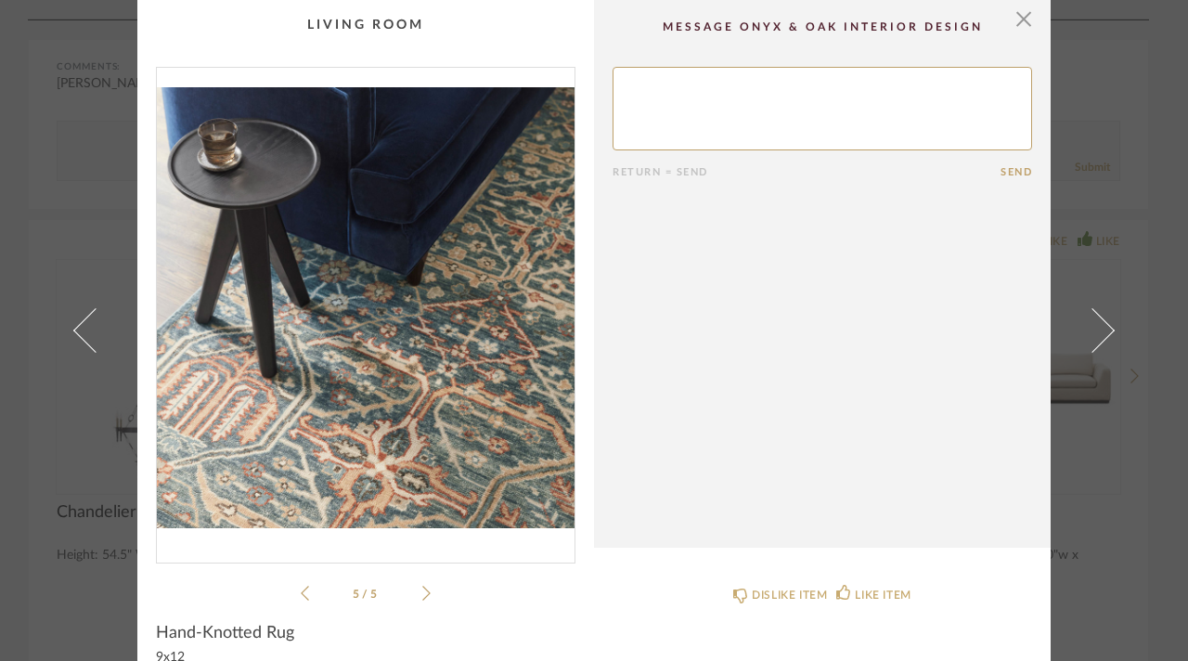
click at [301, 593] on icon at bounding box center [305, 593] width 8 height 15
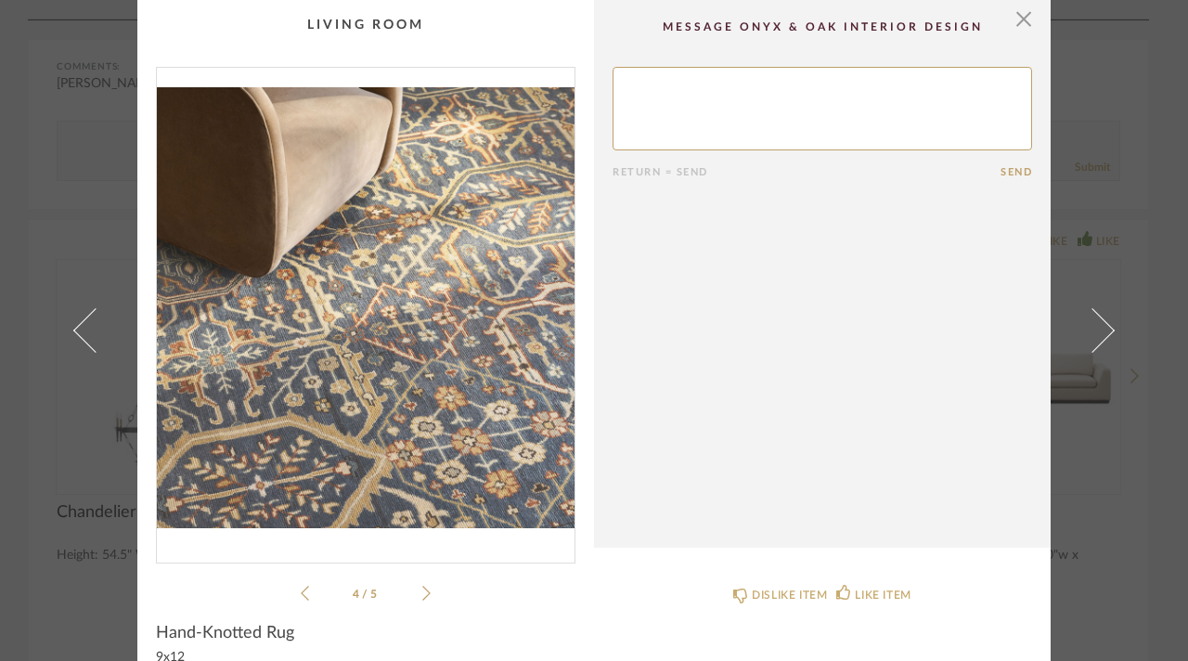
click at [301, 593] on icon at bounding box center [305, 593] width 8 height 15
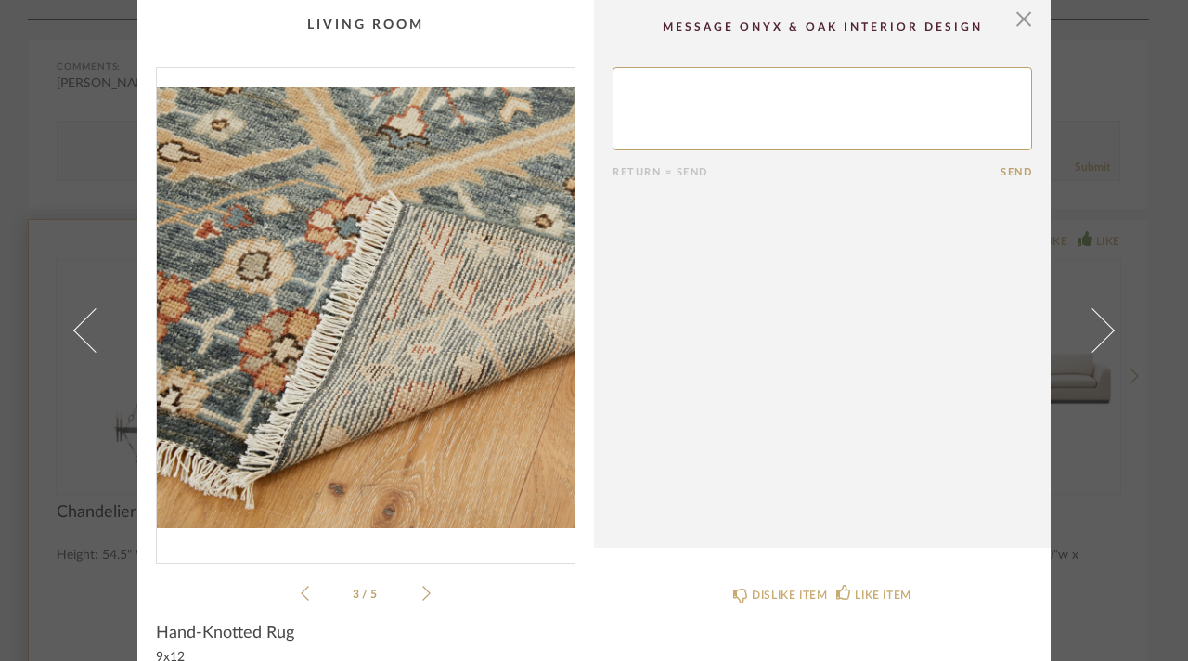
click at [33, 239] on div "× 3 / 5 Return = Send Send Hand-Knotted Rug 9x12 DISLIKE ITEM LIKE ITEM" at bounding box center [594, 330] width 1188 height 661
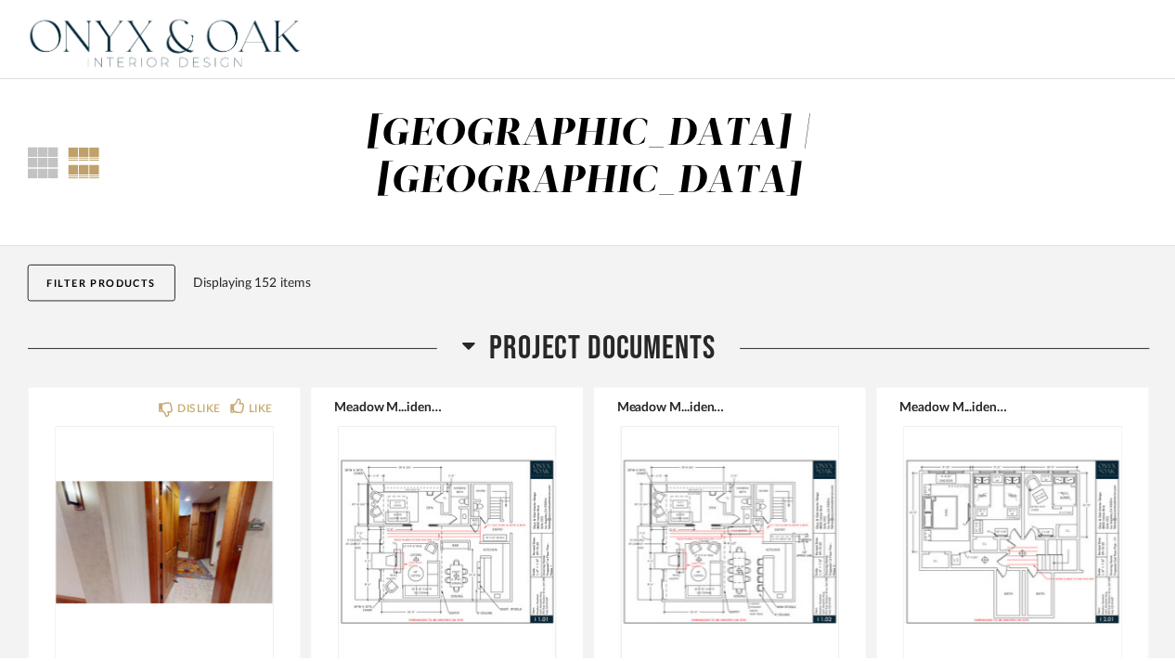
scroll to position [10677, 0]
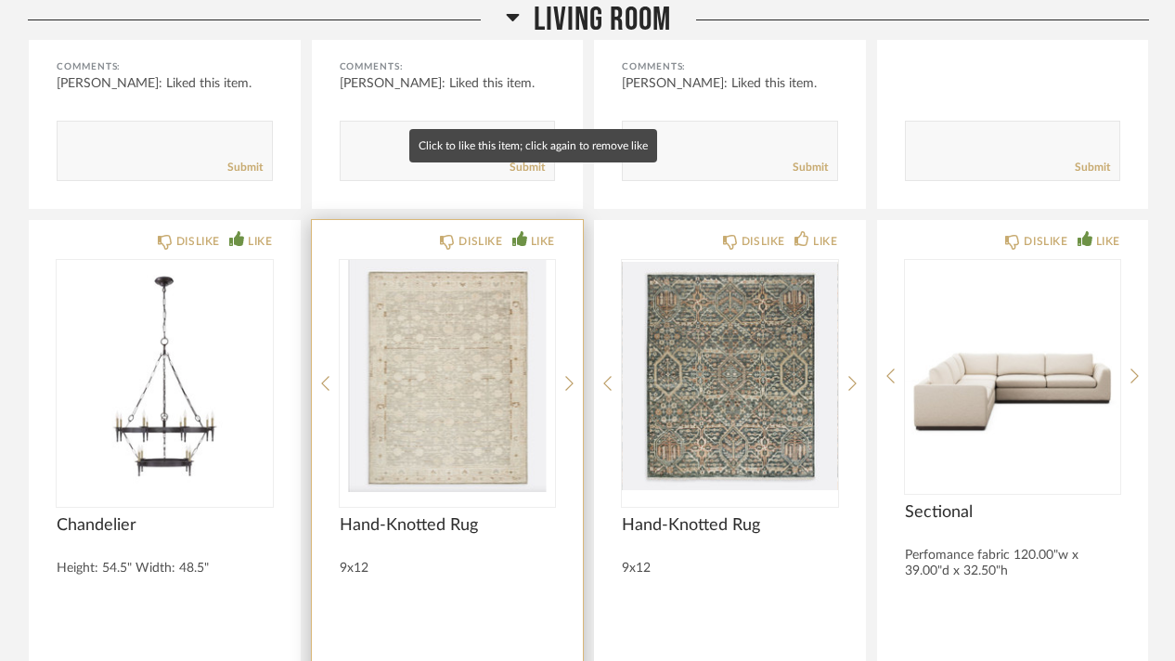
click at [531, 232] on div "LIKE" at bounding box center [543, 241] width 24 height 19
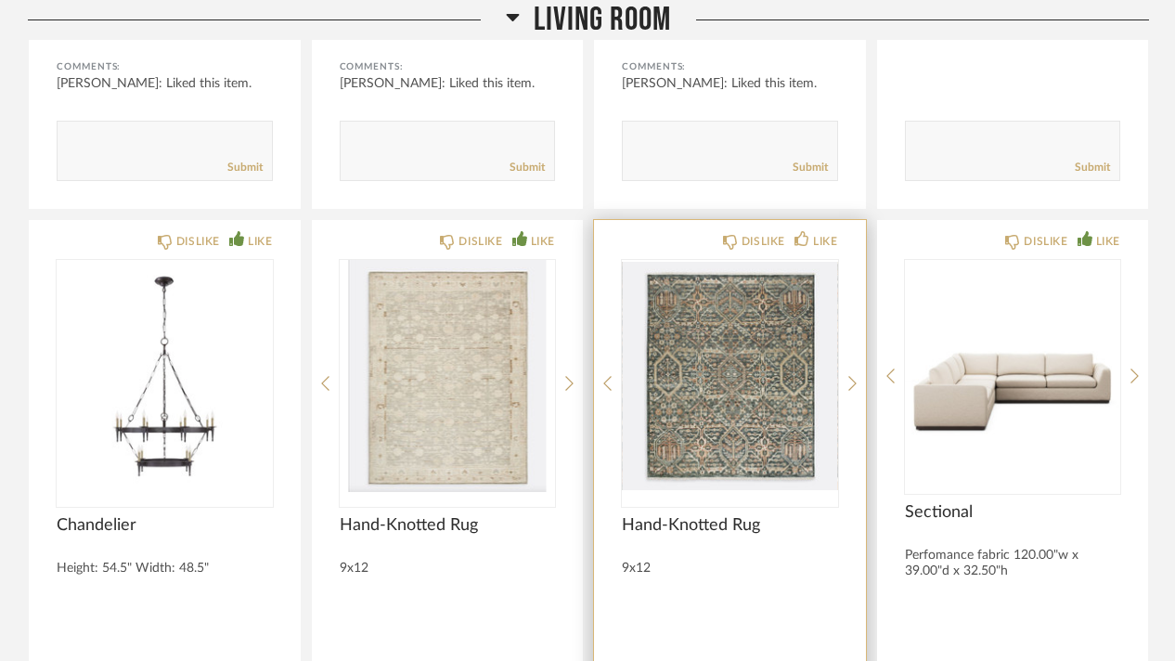
click at [822, 220] on div "DISLIKE LIKE Hand-Knotted Rug 9x12 Comments: Submit" at bounding box center [730, 518] width 272 height 597
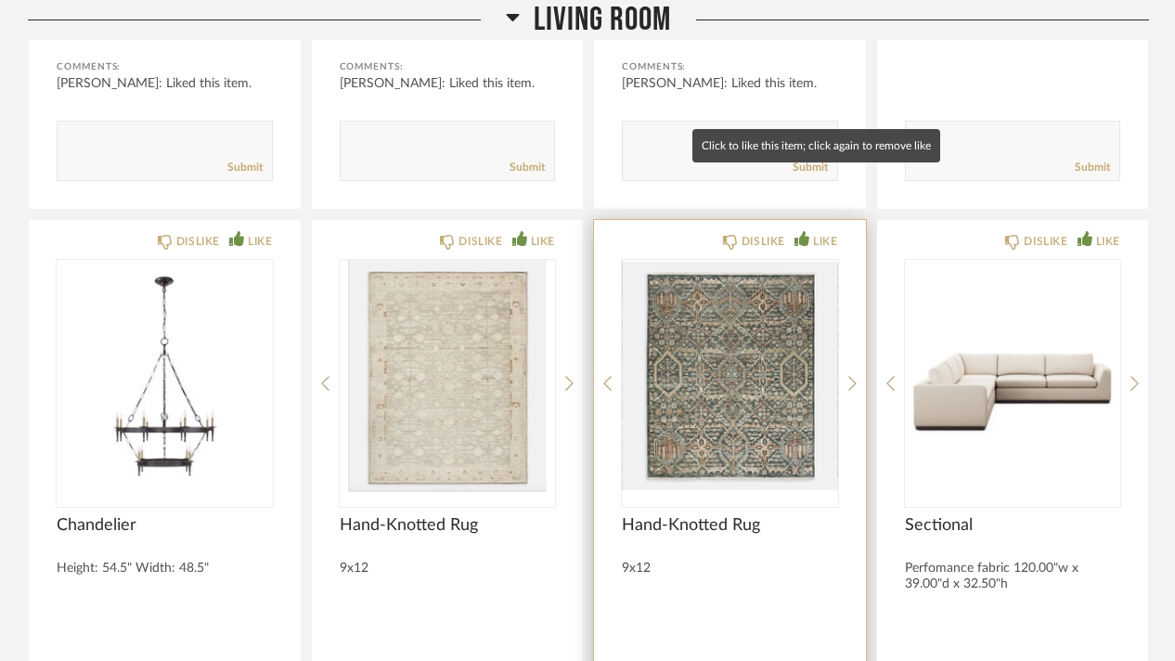
click at [813, 232] on div "LIKE" at bounding box center [825, 241] width 24 height 19
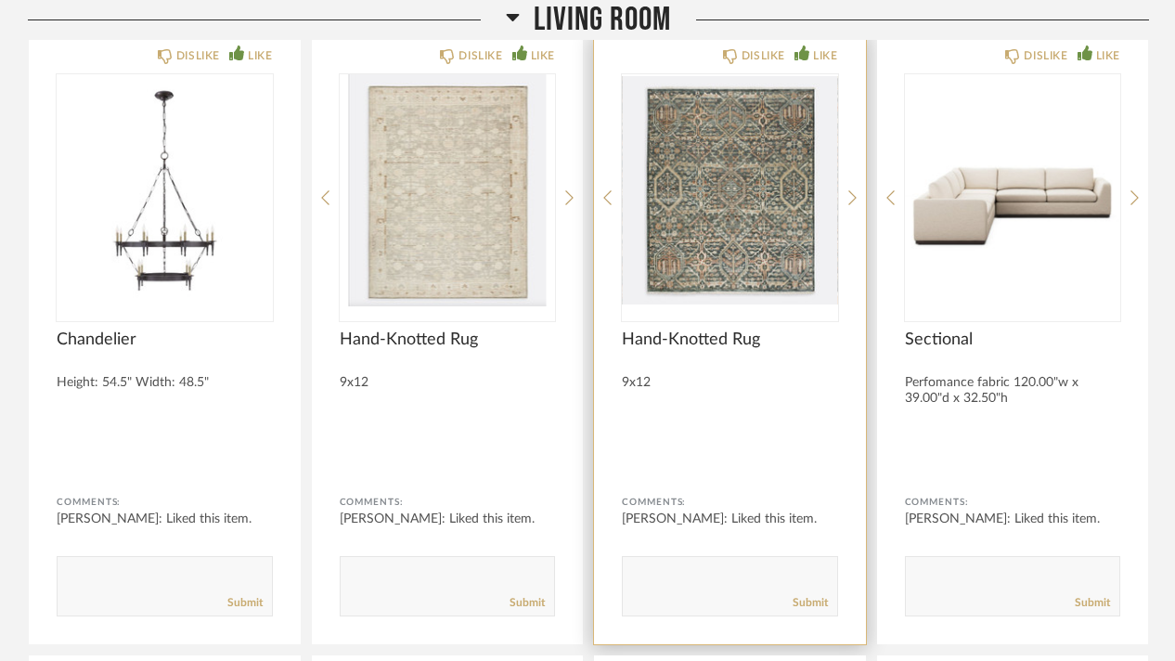
scroll to position [10770, 0]
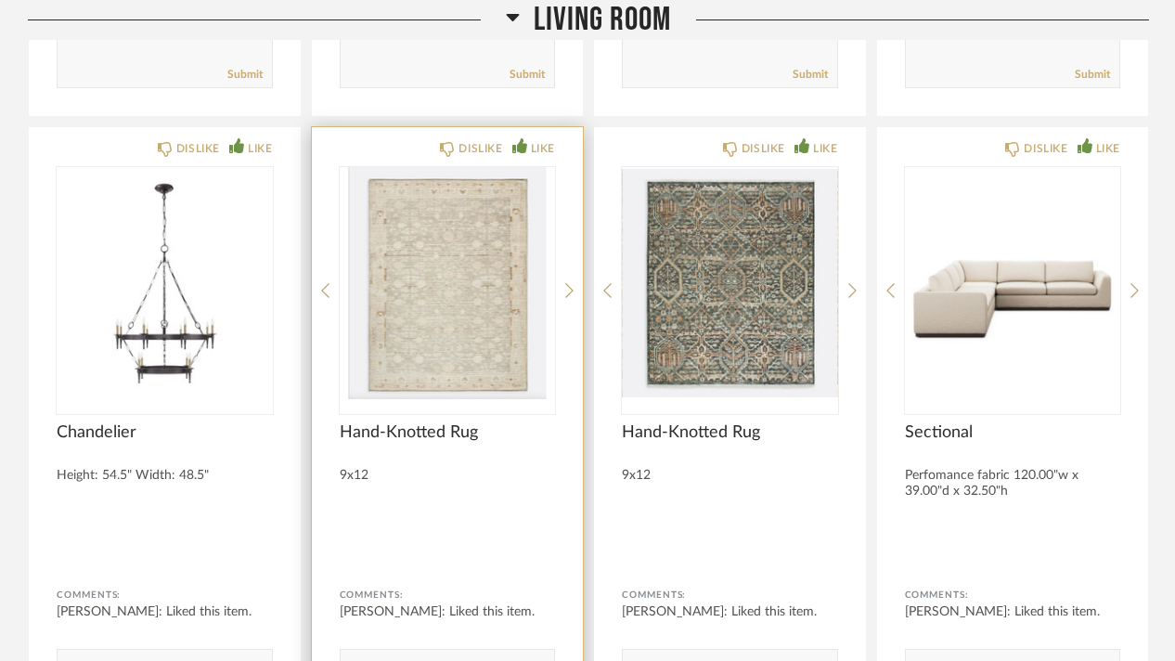
click at [442, 199] on img "0" at bounding box center [448, 283] width 216 height 232
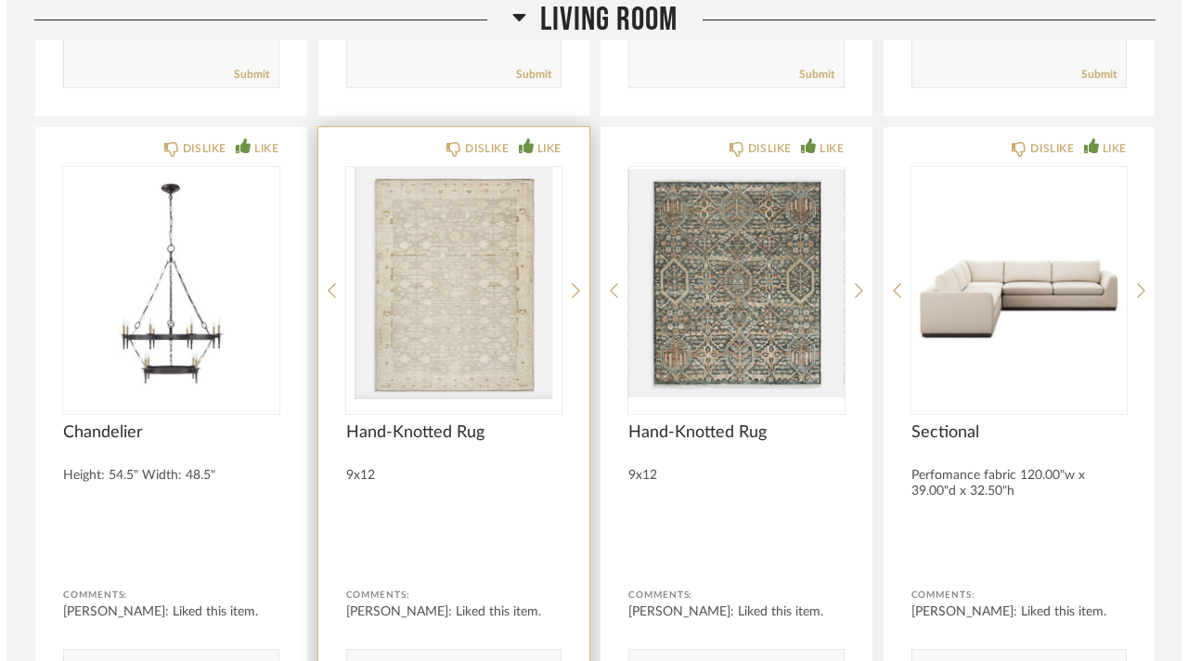
scroll to position [0, 0]
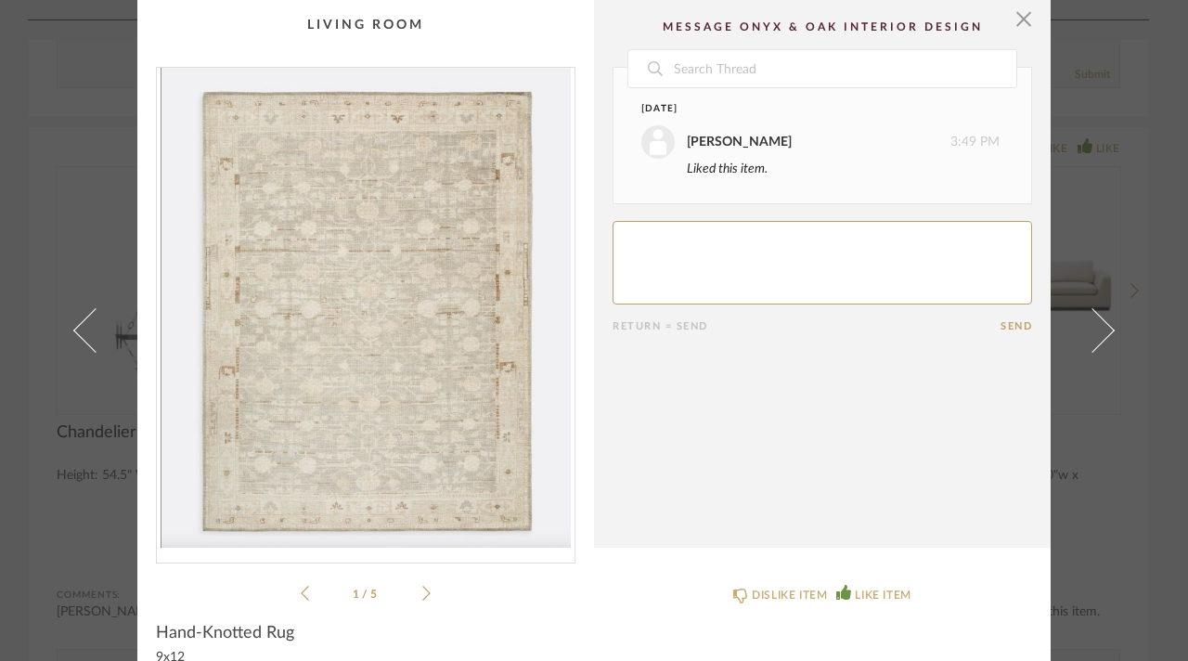
click at [422, 591] on icon at bounding box center [426, 593] width 8 height 17
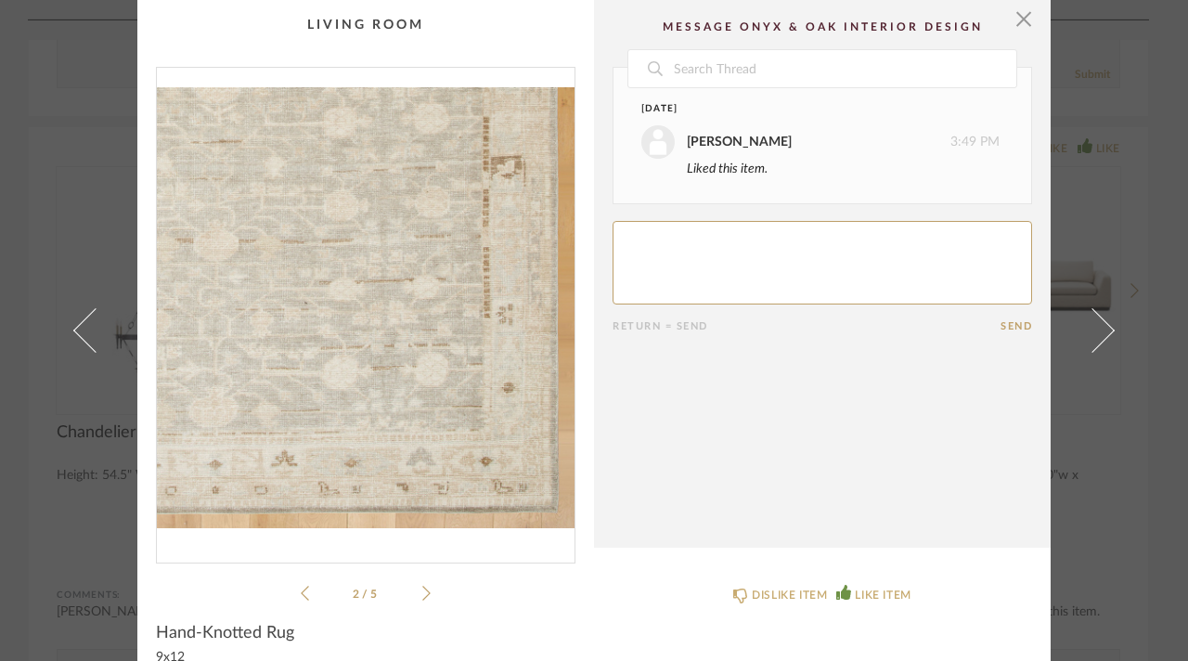
click at [422, 591] on icon at bounding box center [426, 593] width 8 height 17
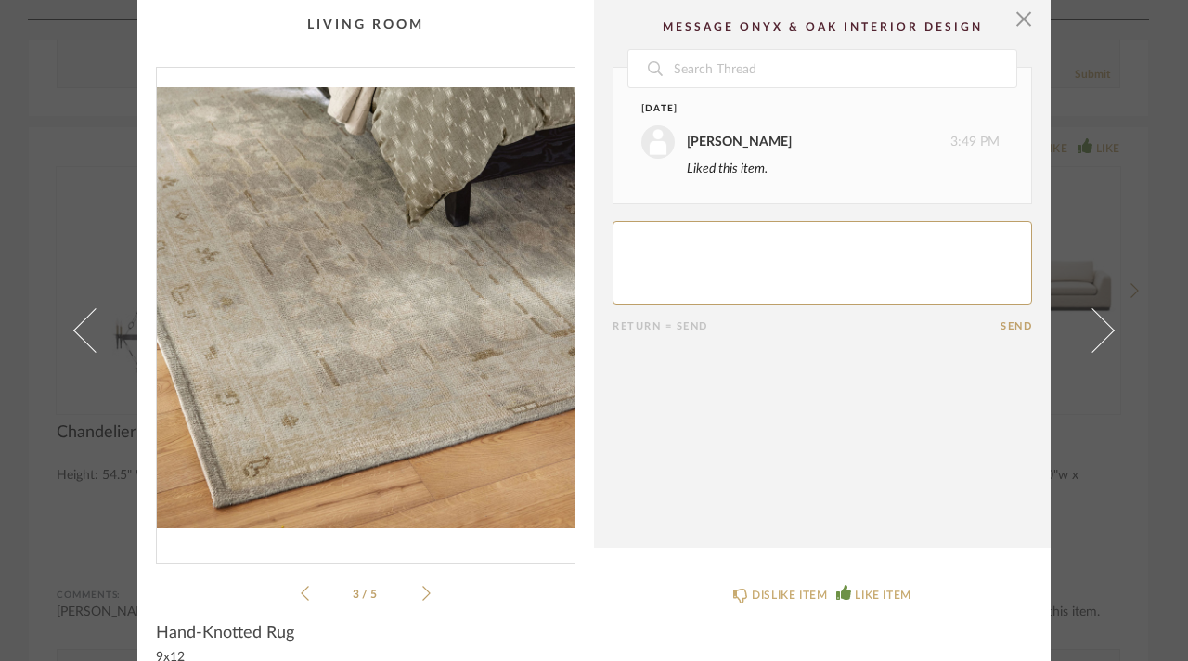
drag, startPoint x: 416, startPoint y: 591, endPoint x: 417, endPoint y: 604, distance: 13.0
click at [417, 603] on ul "3 / 5" at bounding box center [366, 593] width 130 height 22
click at [422, 591] on icon at bounding box center [426, 593] width 8 height 17
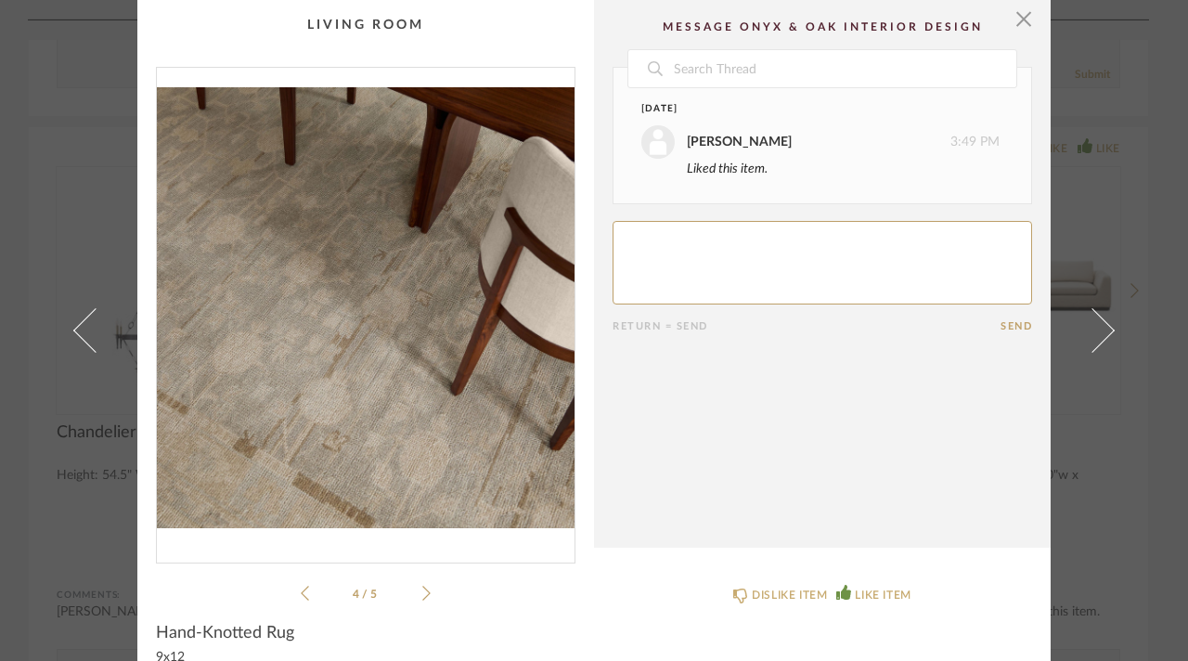
click at [422, 591] on icon at bounding box center [426, 593] width 8 height 17
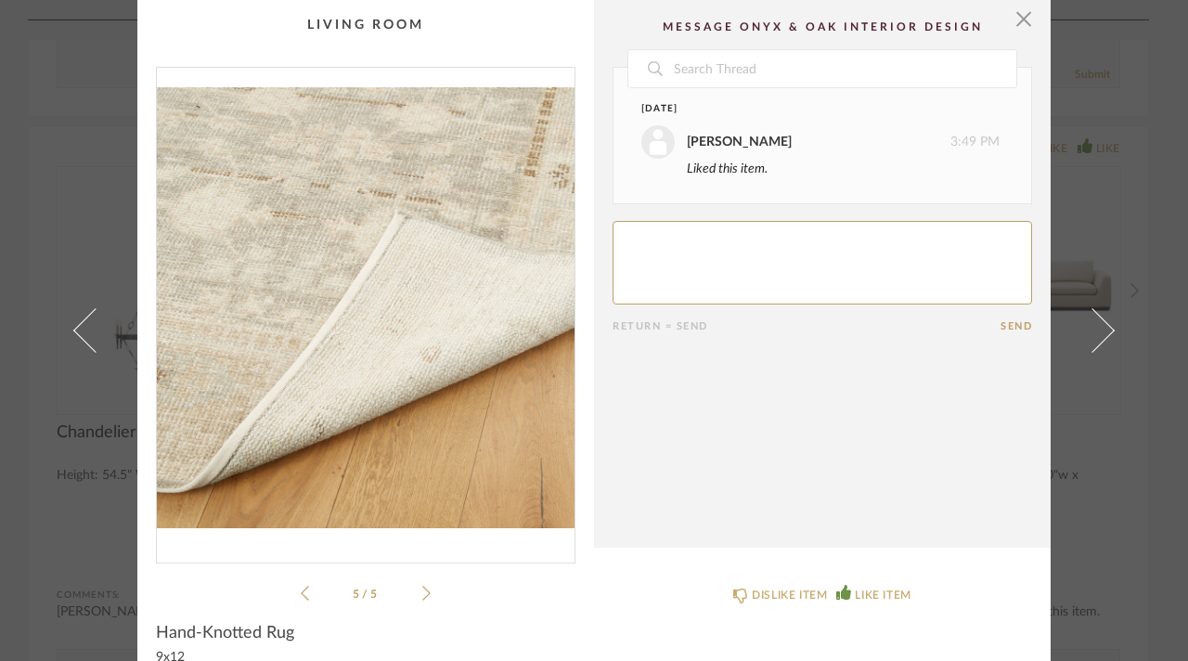
click at [16, 239] on div "× 5 / 5 Date [DATE] [PERSON_NAME] 3:49 PM Liked this item. Return = Send Send H…" at bounding box center [594, 330] width 1188 height 661
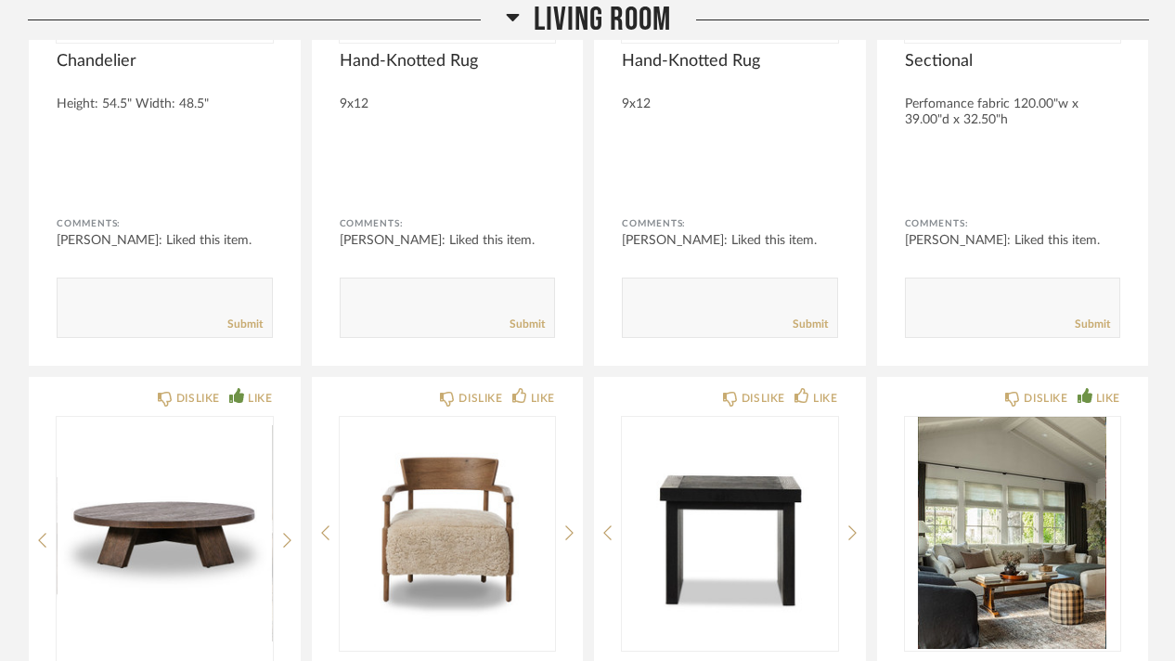
scroll to position [11327, 0]
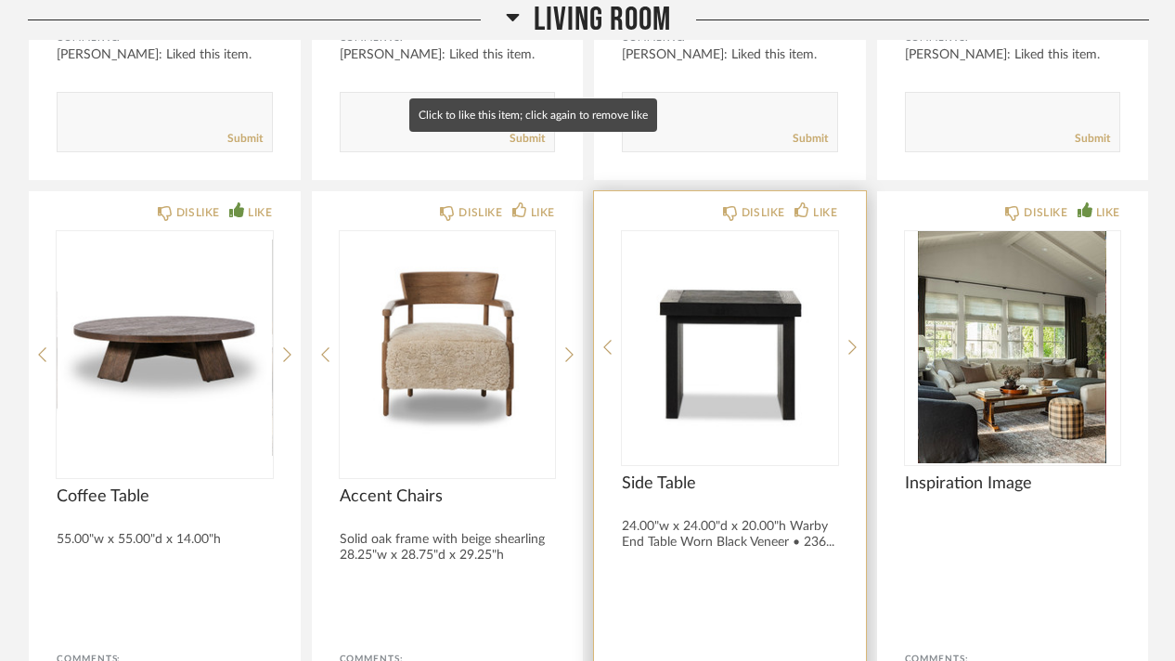
drag, startPoint x: 550, startPoint y: 148, endPoint x: 788, endPoint y: 149, distance: 238.6
click at [550, 203] on div "LIKE" at bounding box center [543, 212] width 24 height 19
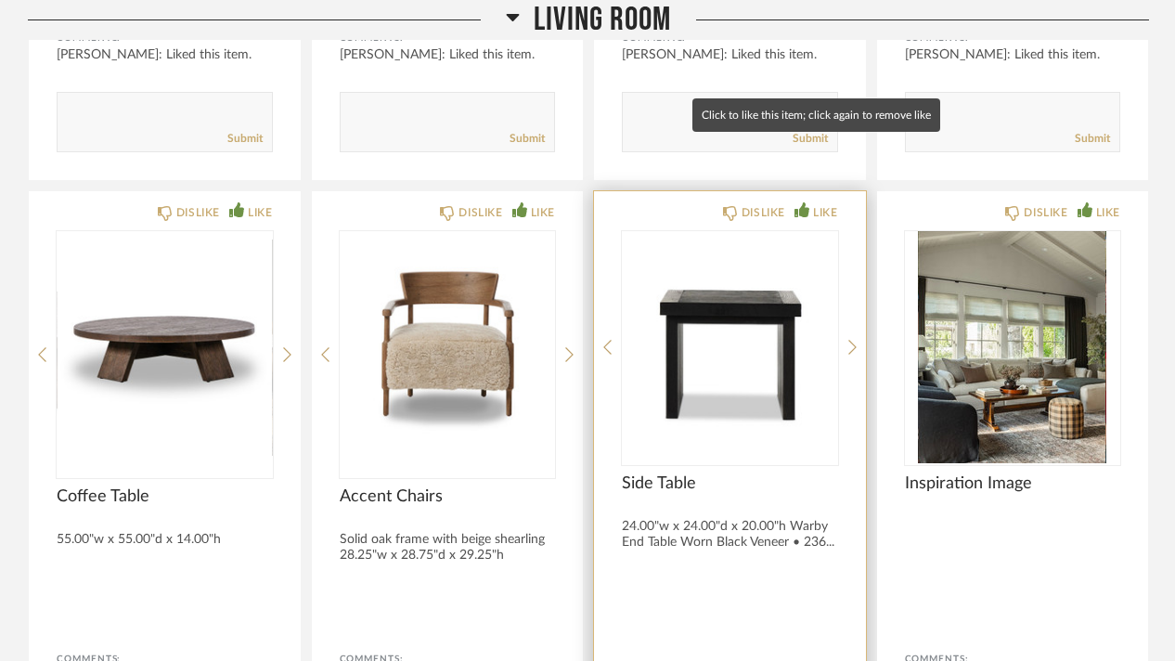
click at [824, 203] on div "LIKE" at bounding box center [825, 212] width 24 height 19
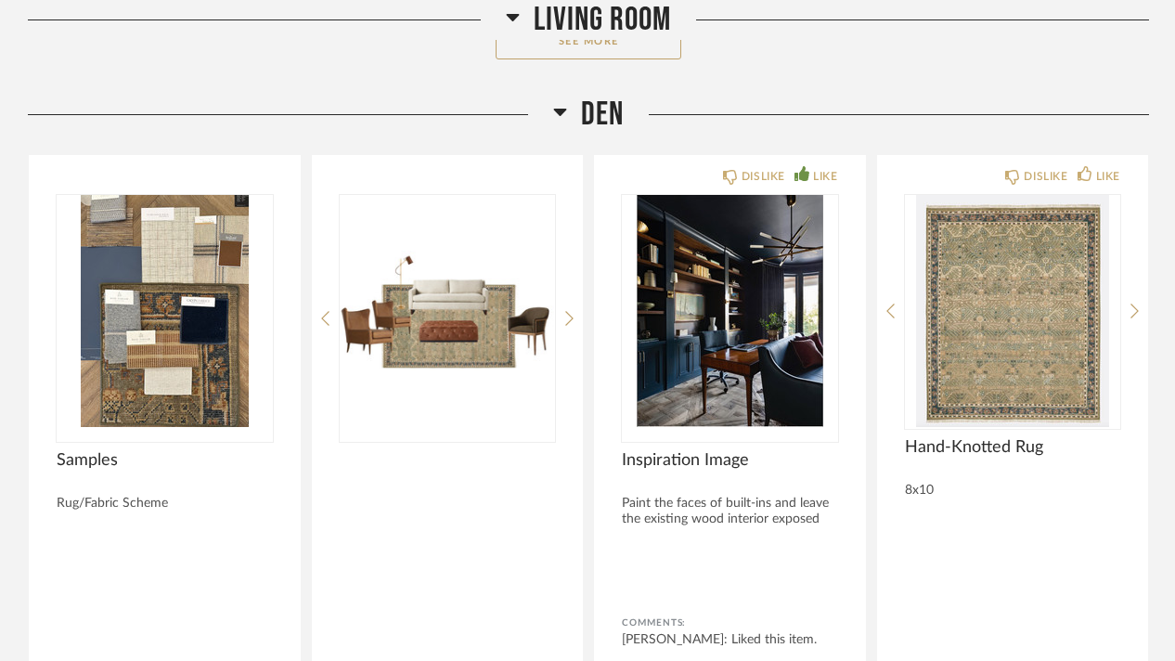
scroll to position [12441, 0]
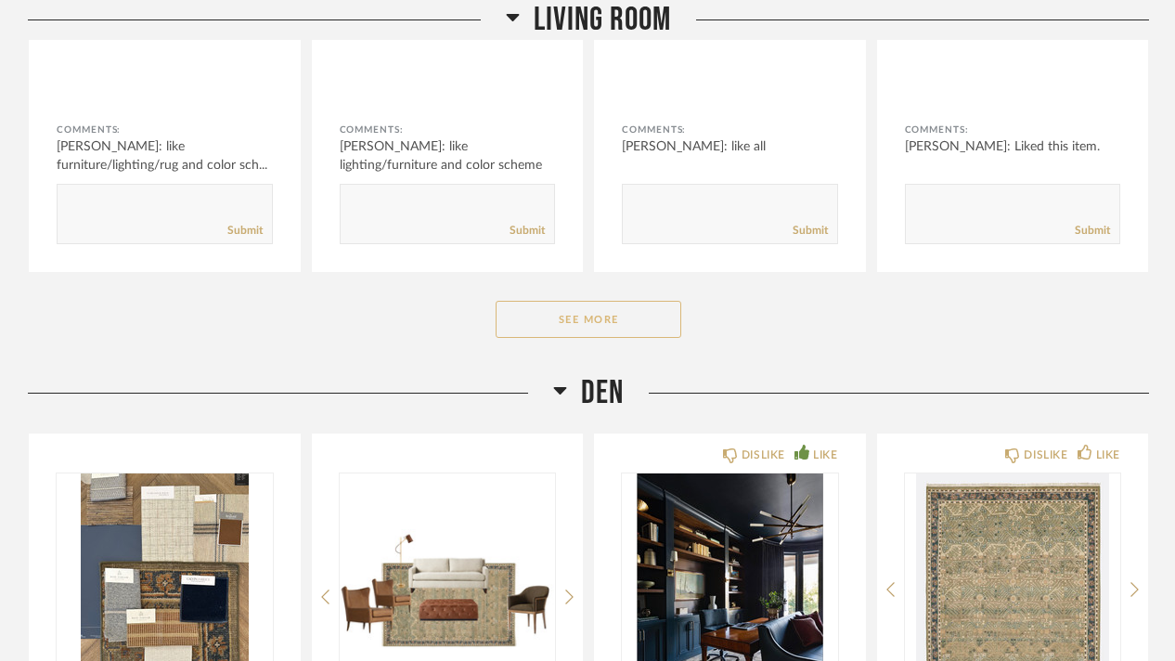
click at [619, 301] on button "See More" at bounding box center [589, 319] width 186 height 37
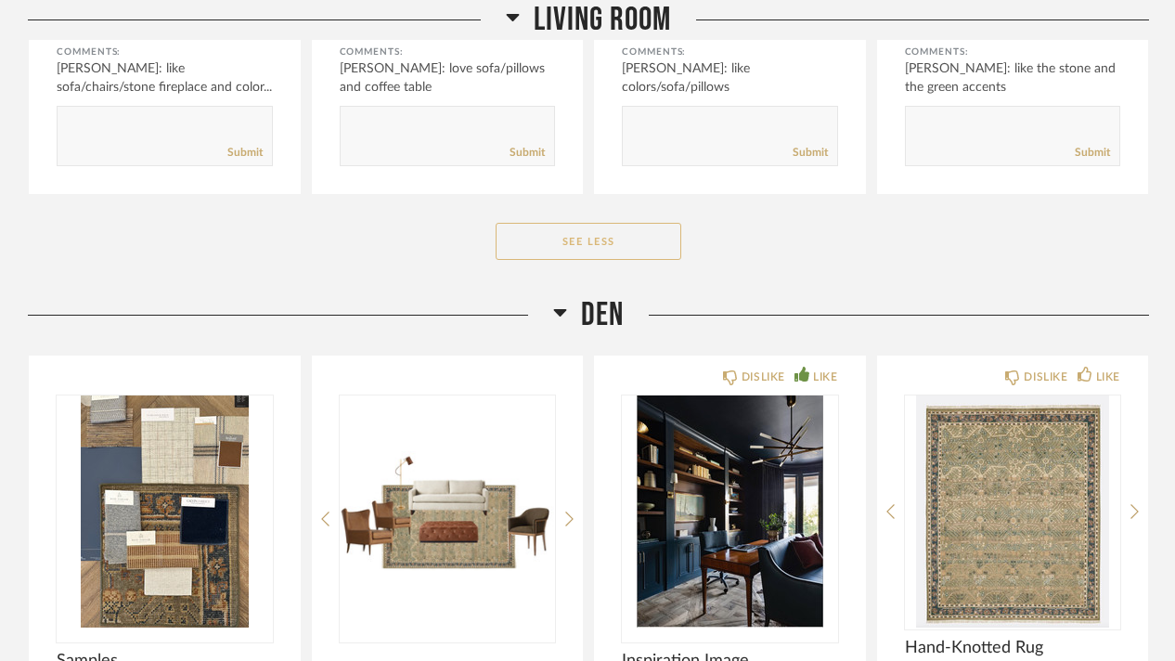
scroll to position [13369, 0]
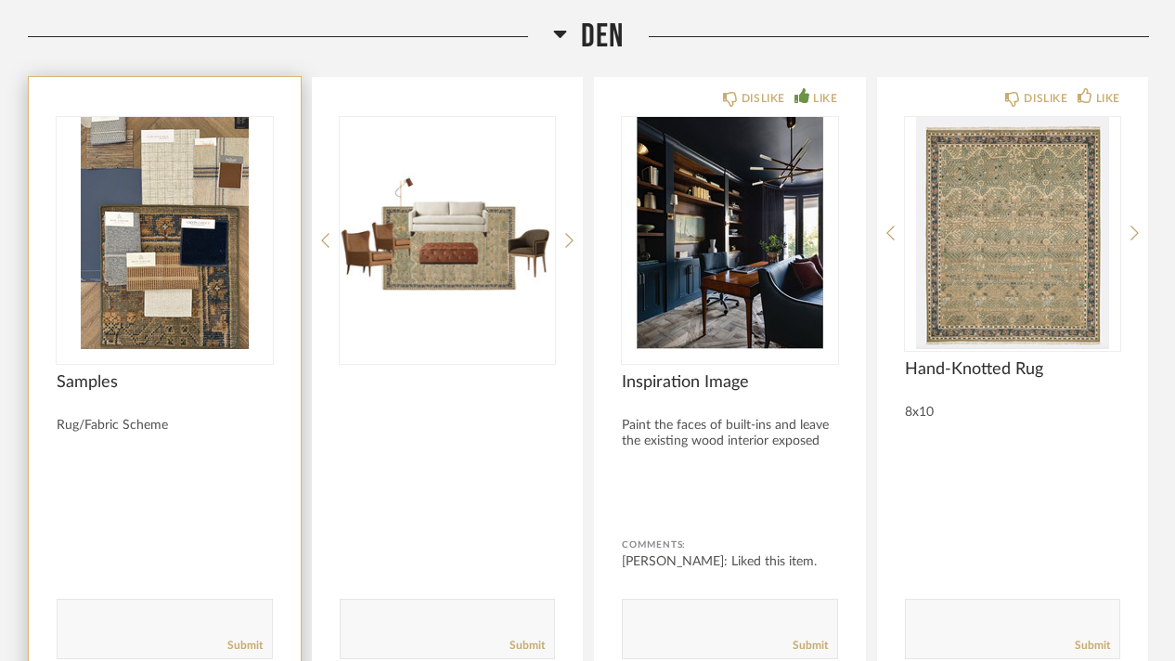
click at [197, 203] on img "0" at bounding box center [165, 233] width 216 height 232
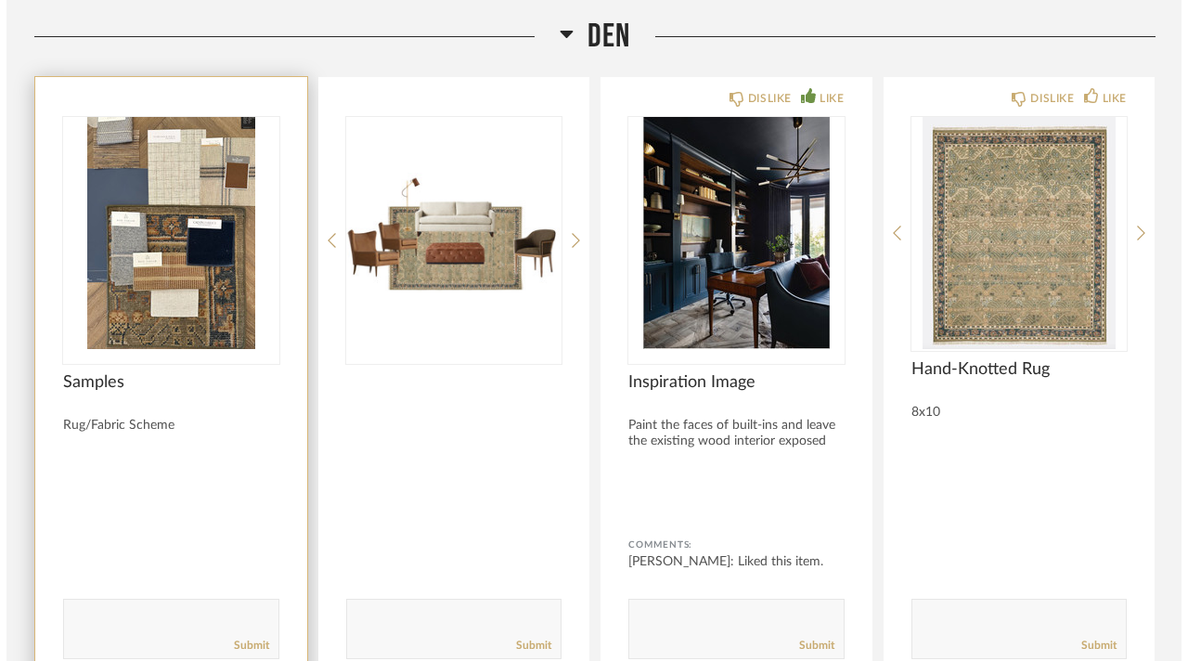
scroll to position [0, 0]
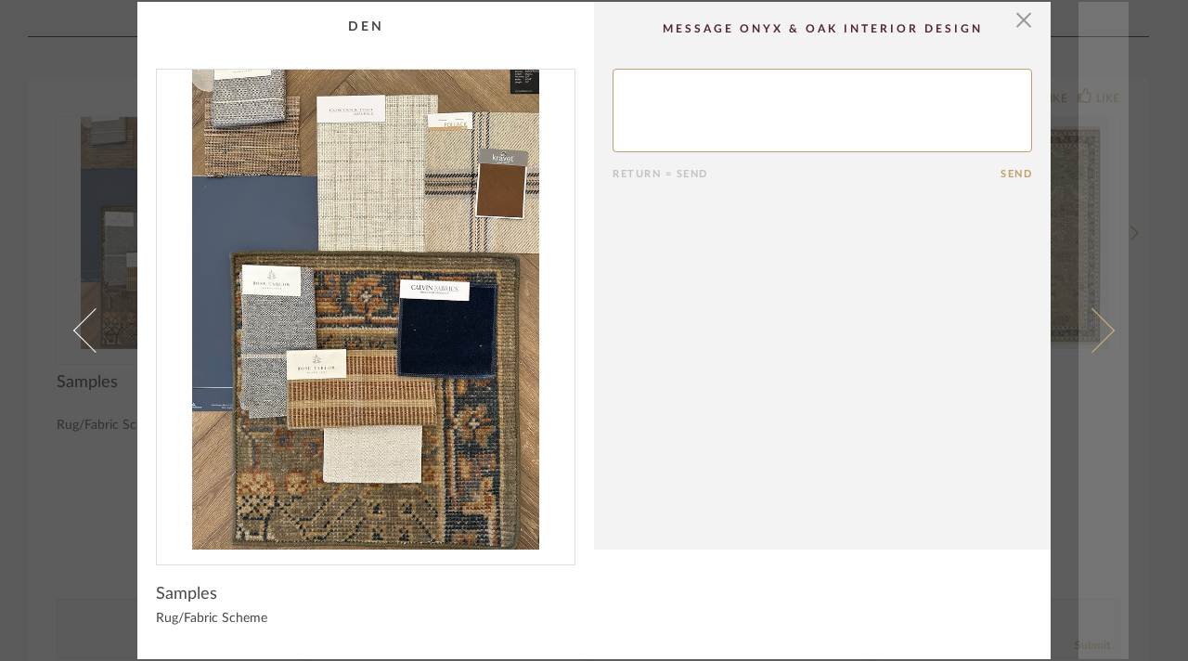
click at [1094, 342] on span at bounding box center [1092, 330] width 45 height 45
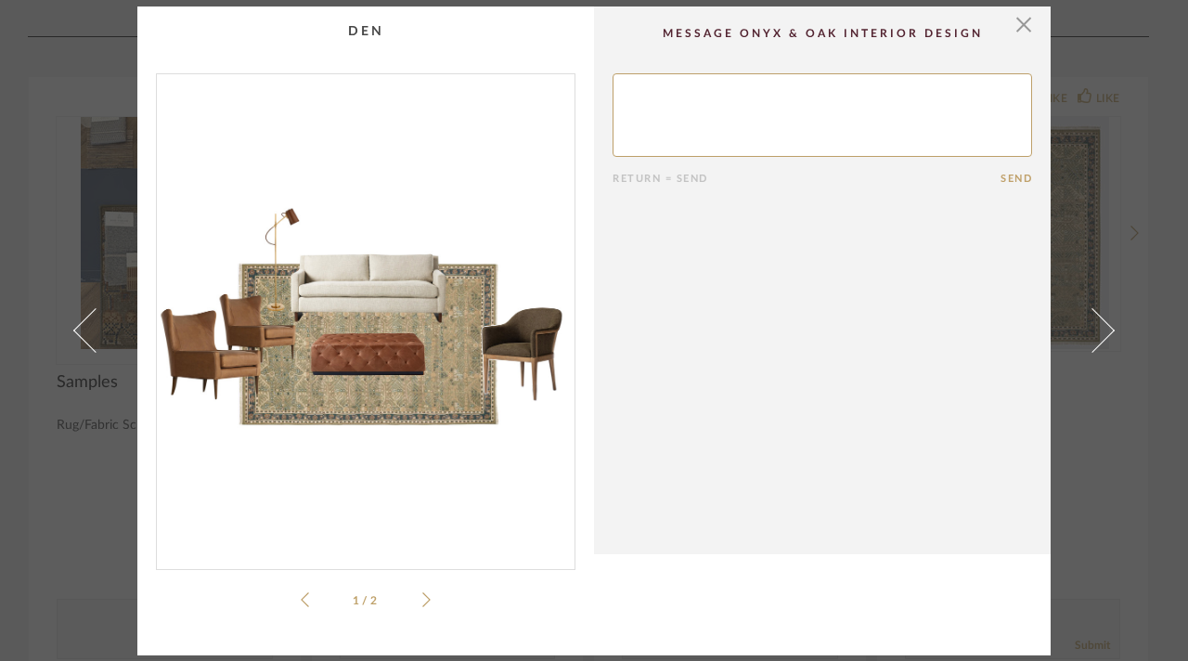
click at [422, 596] on icon at bounding box center [426, 599] width 8 height 17
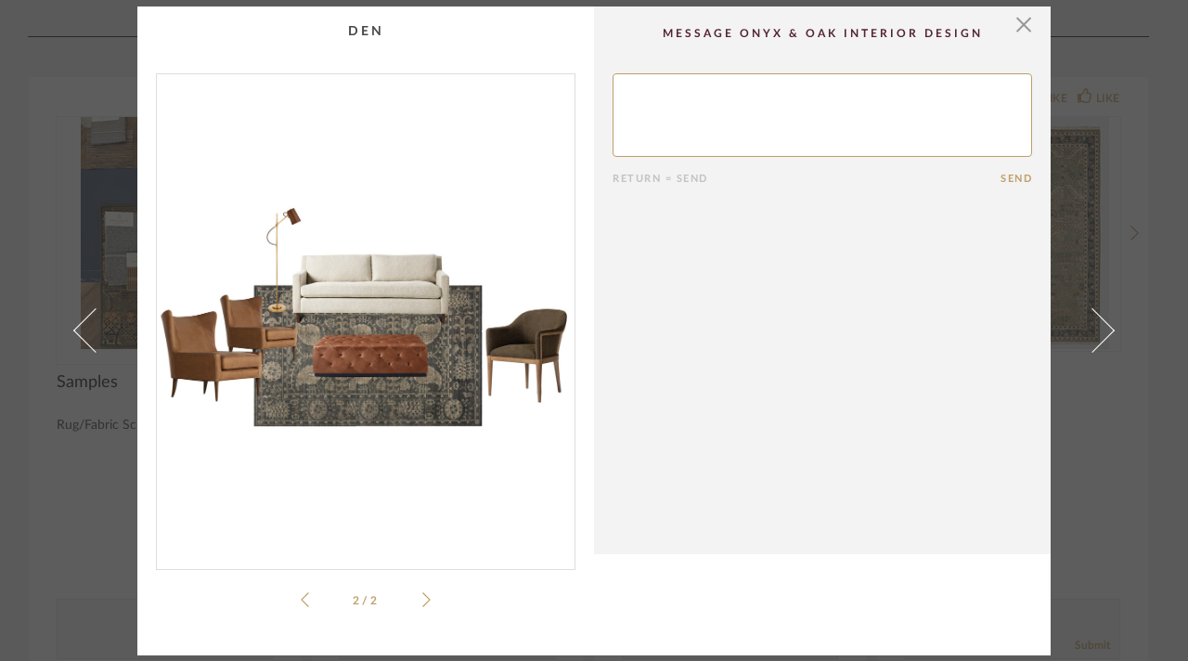
click at [309, 595] on li "2 / 2" at bounding box center [365, 600] width 113 height 22
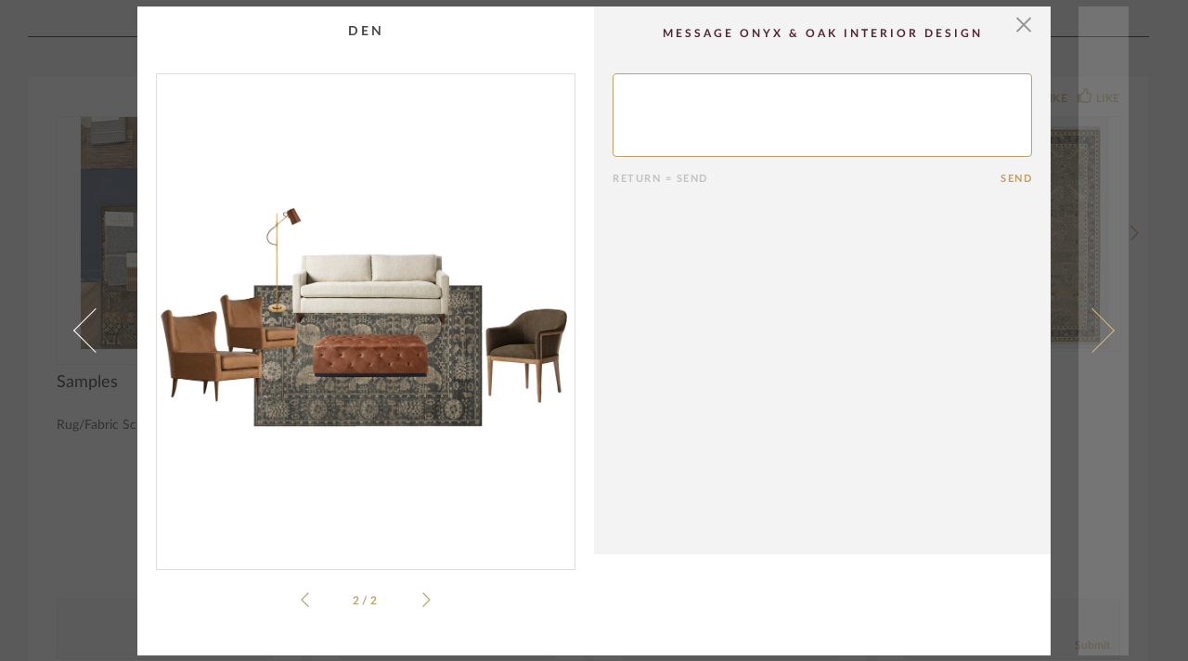
click at [1094, 323] on span at bounding box center [1092, 330] width 45 height 45
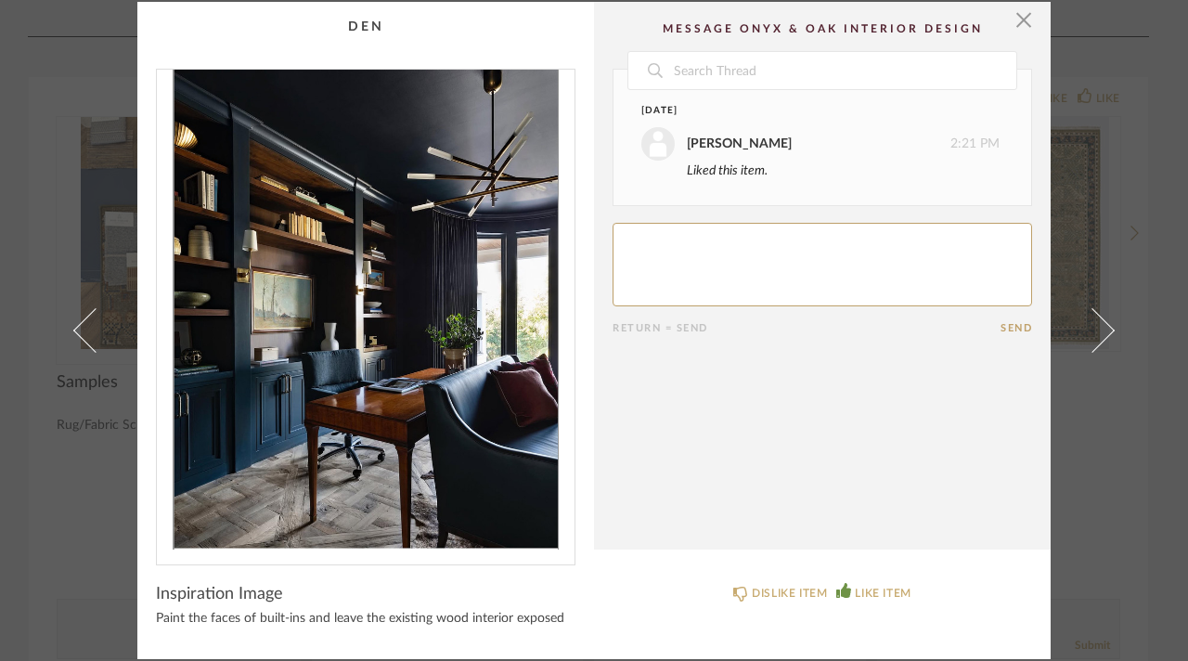
click at [1109, 323] on link at bounding box center [1104, 331] width 50 height 658
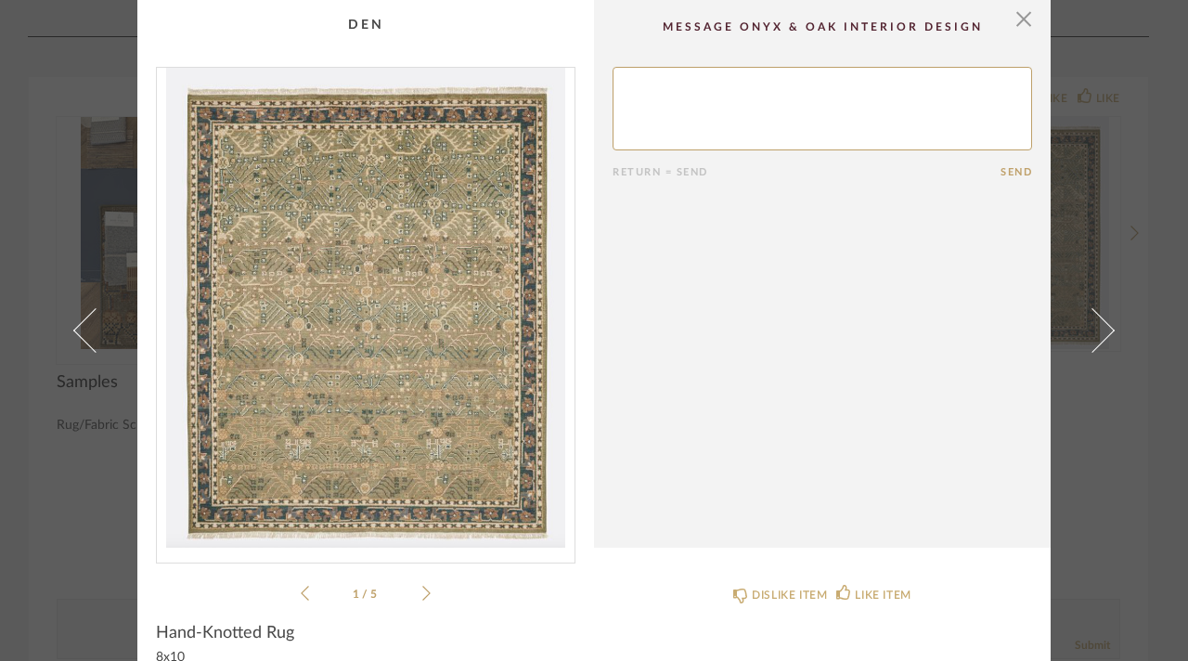
click at [422, 594] on icon at bounding box center [426, 593] width 8 height 17
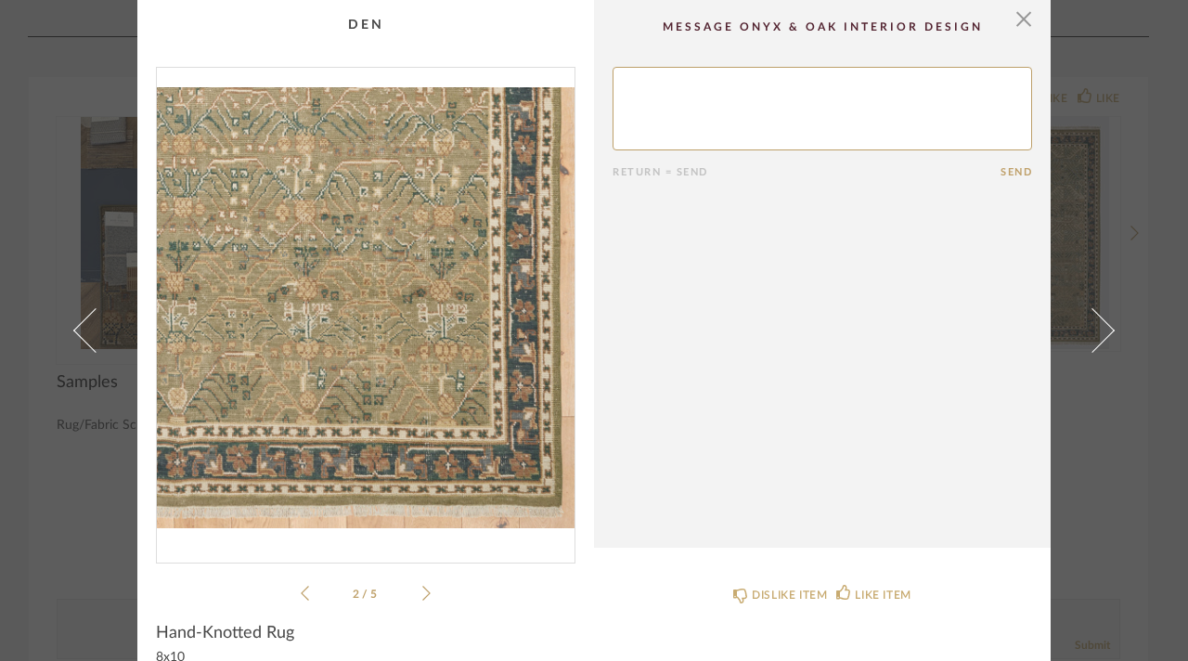
click at [422, 594] on icon at bounding box center [426, 593] width 8 height 17
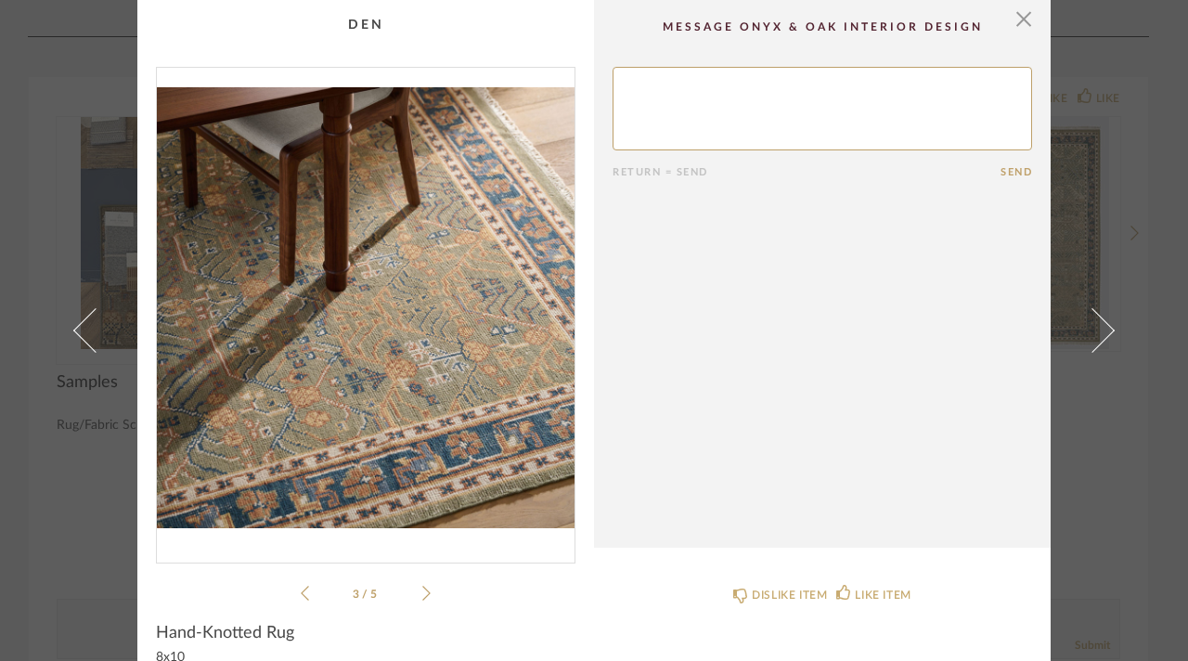
click at [422, 594] on icon at bounding box center [426, 593] width 8 height 17
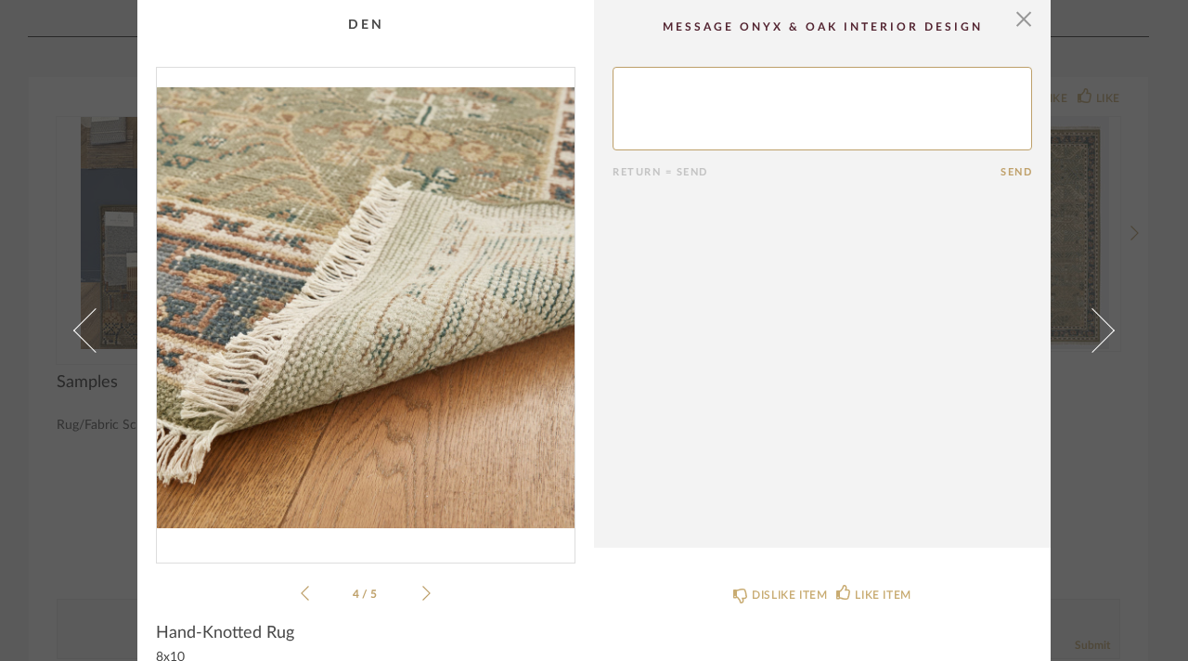
click at [422, 594] on icon at bounding box center [426, 593] width 8 height 17
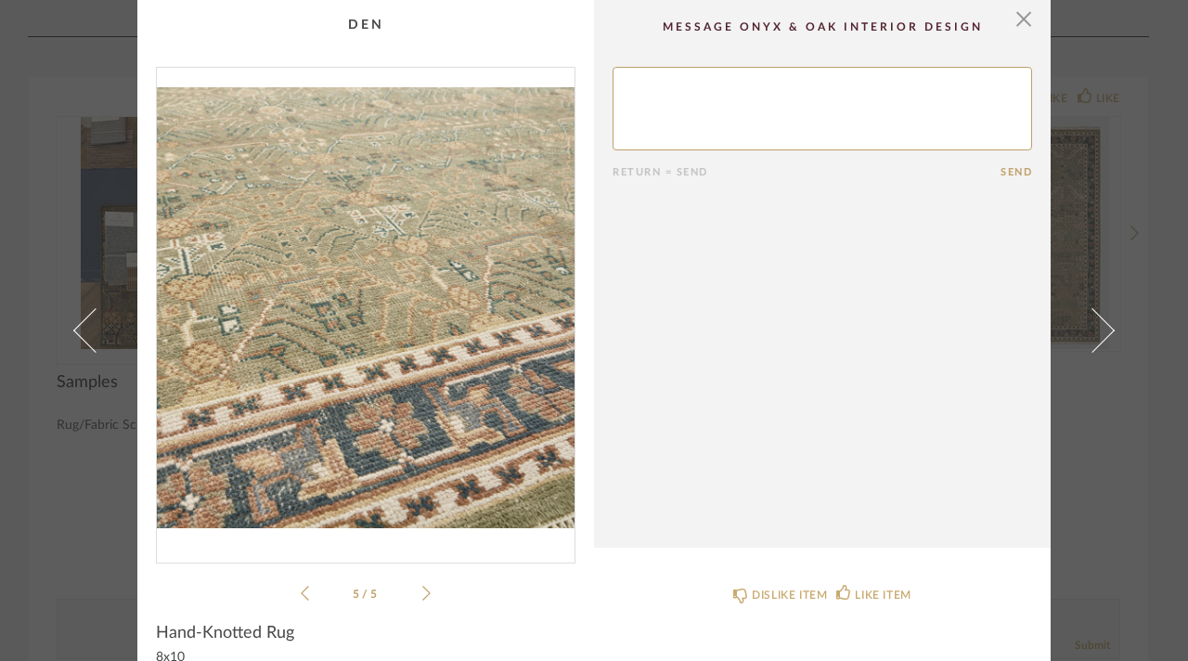
click at [422, 594] on icon at bounding box center [426, 593] width 8 height 17
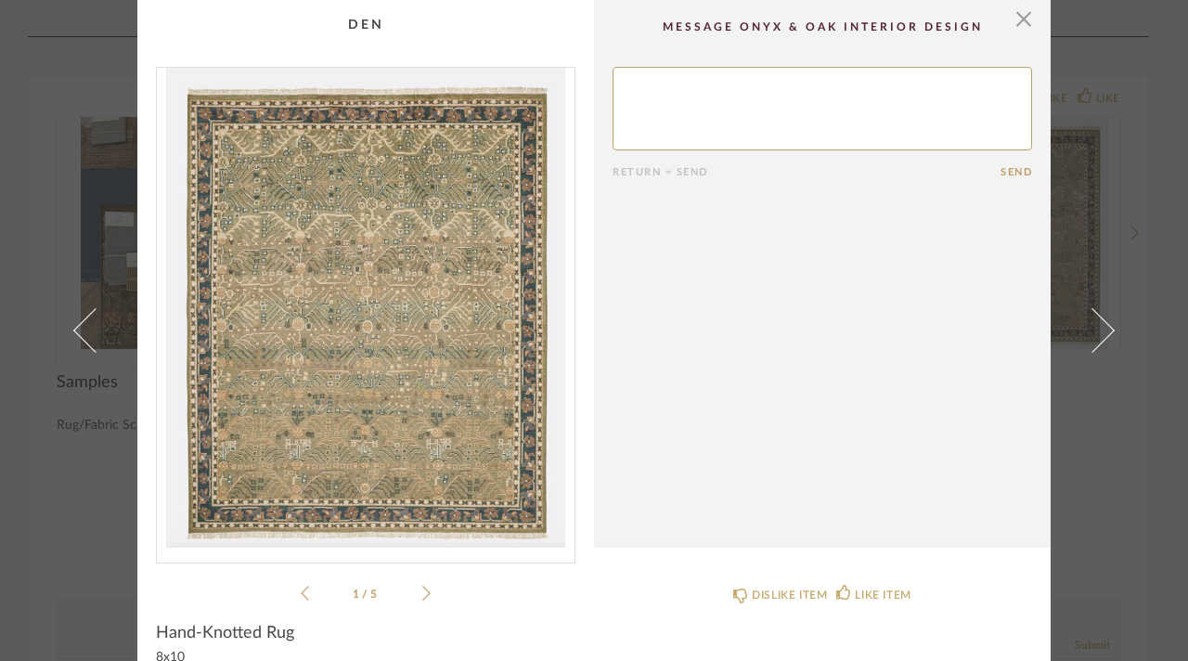
click at [422, 594] on icon at bounding box center [426, 593] width 8 height 17
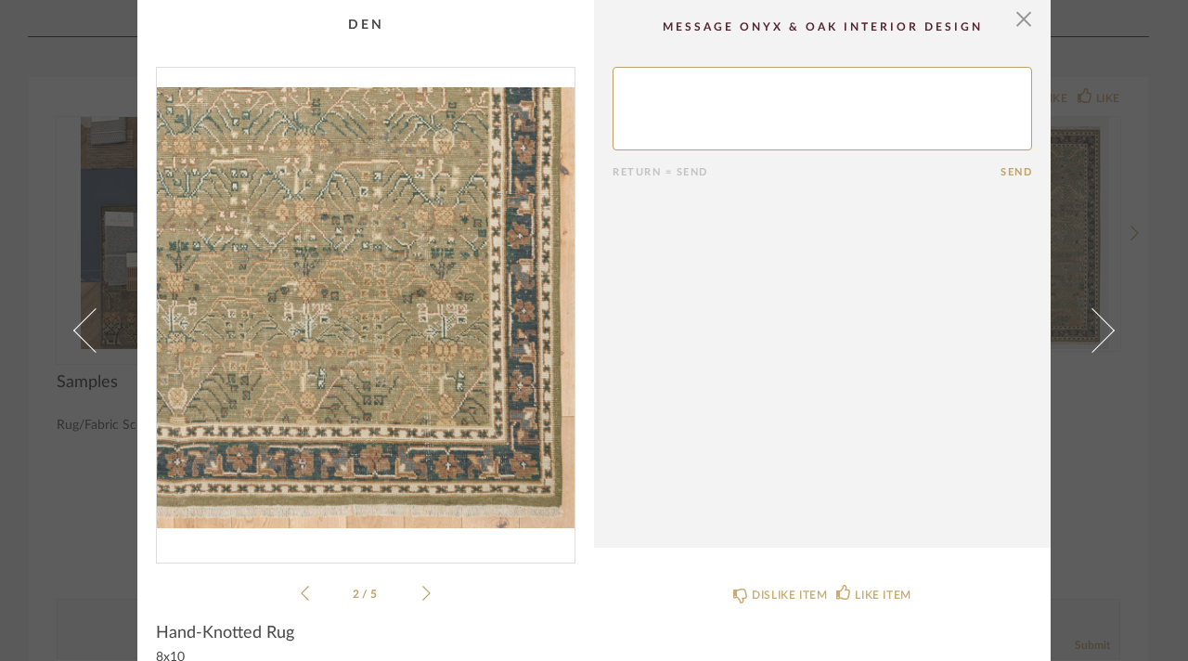
click at [422, 594] on icon at bounding box center [426, 593] width 8 height 17
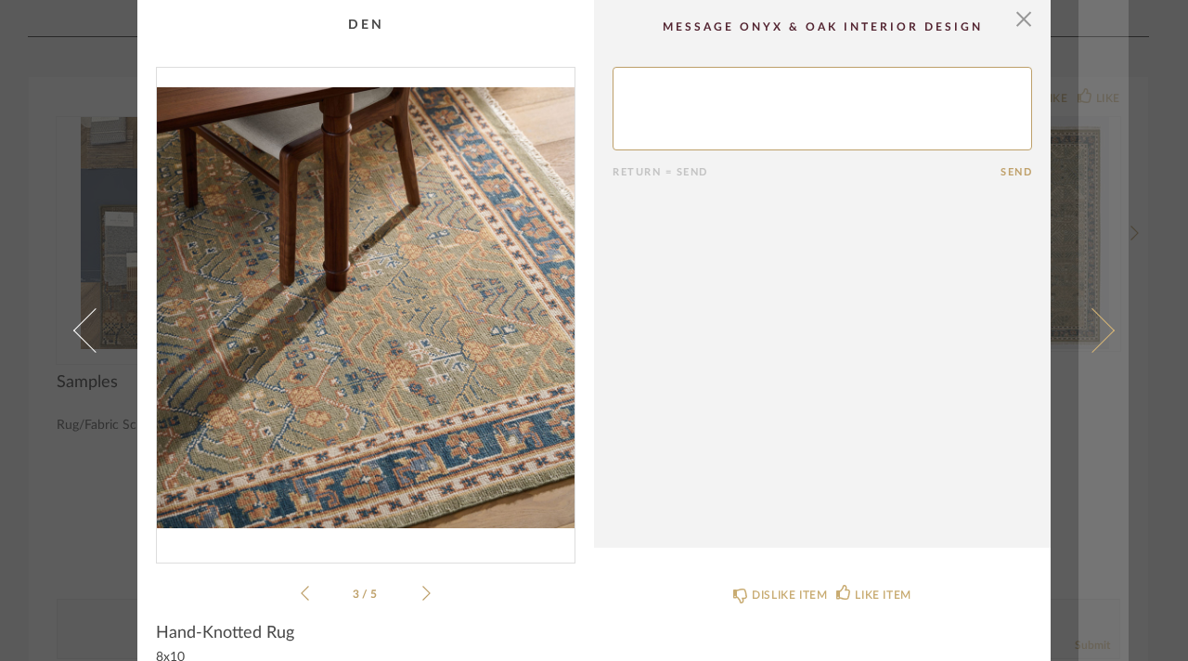
click at [1090, 316] on span at bounding box center [1092, 330] width 45 height 45
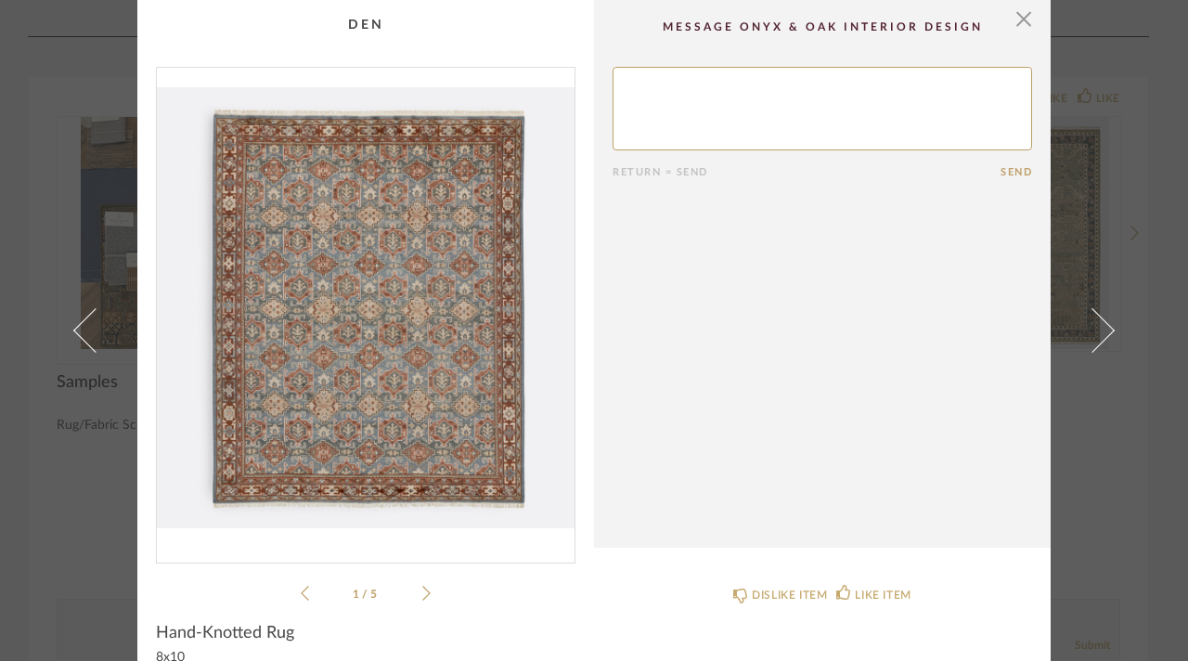
click at [425, 597] on div "1 / 5" at bounding box center [366, 336] width 420 height 538
click at [423, 593] on icon at bounding box center [426, 593] width 8 height 17
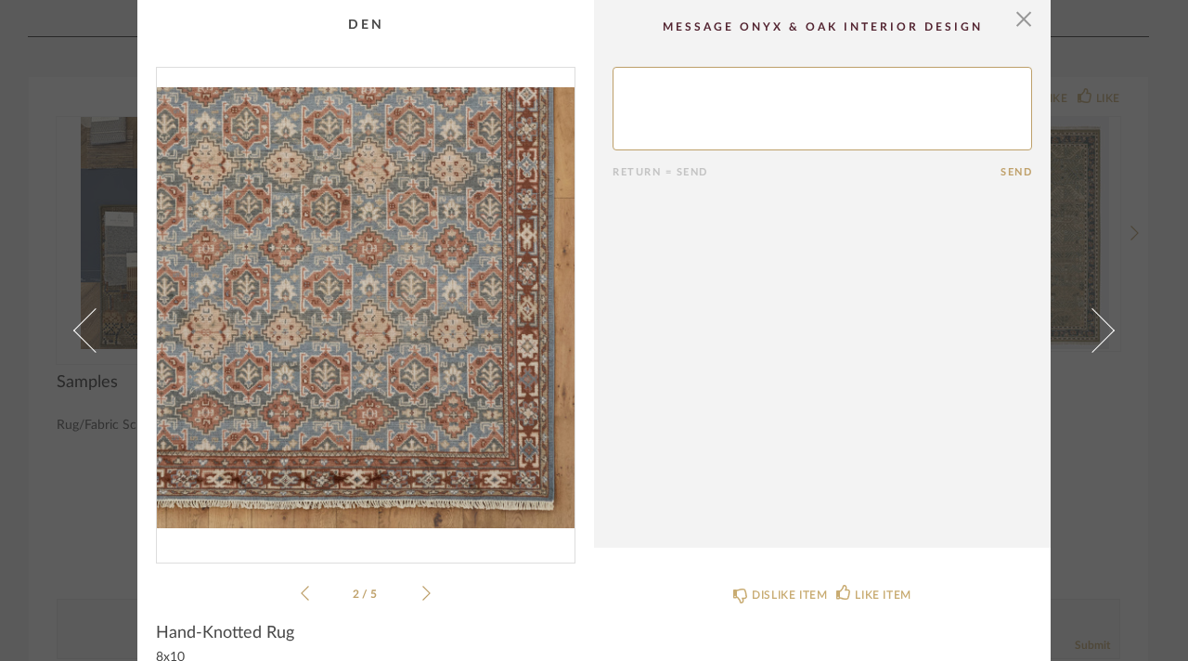
click at [423, 593] on icon at bounding box center [426, 593] width 8 height 17
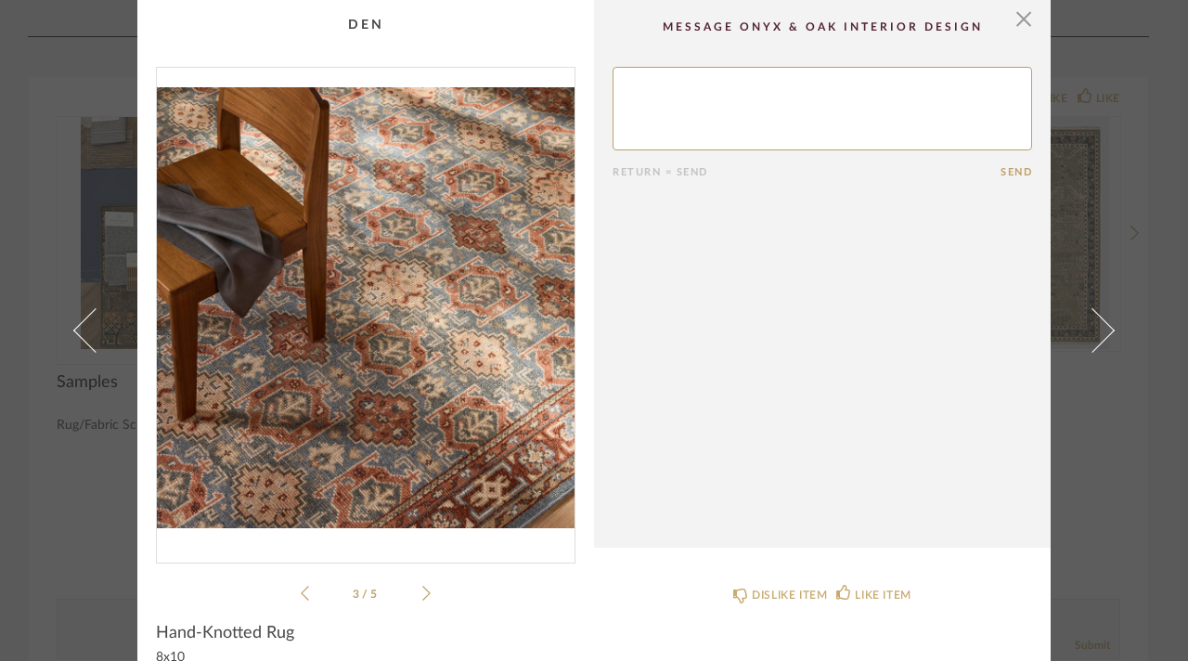
click at [423, 593] on icon at bounding box center [426, 593] width 8 height 17
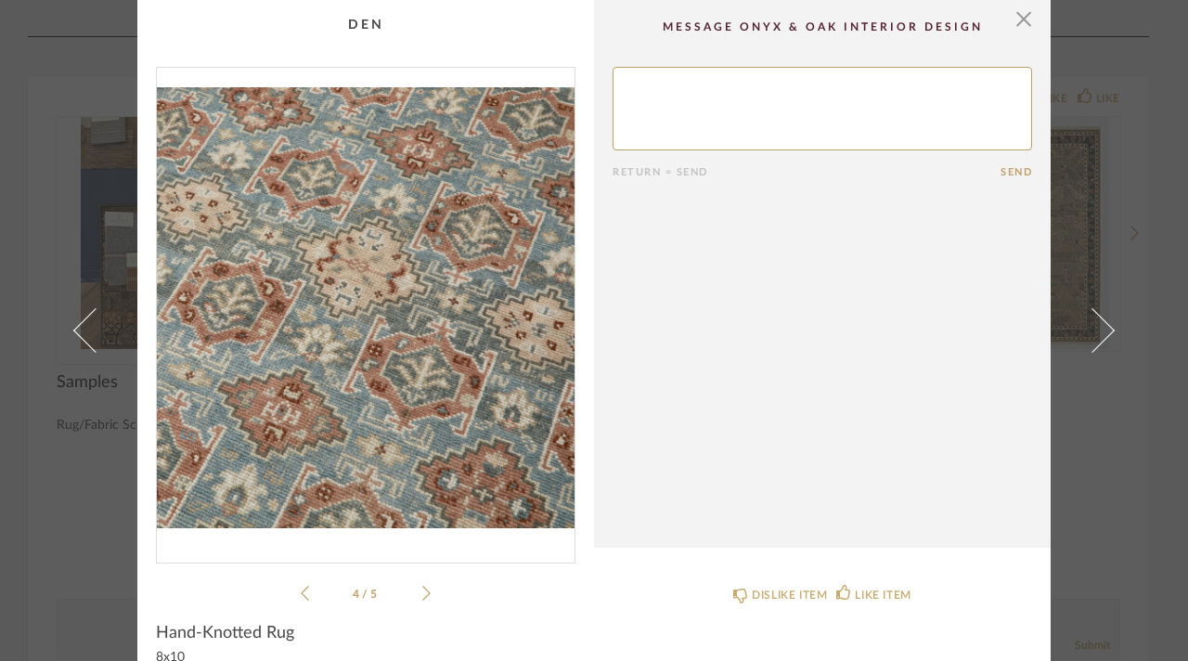
click at [407, 593] on li "4 / 5" at bounding box center [365, 593] width 113 height 22
click at [422, 591] on icon at bounding box center [426, 593] width 8 height 17
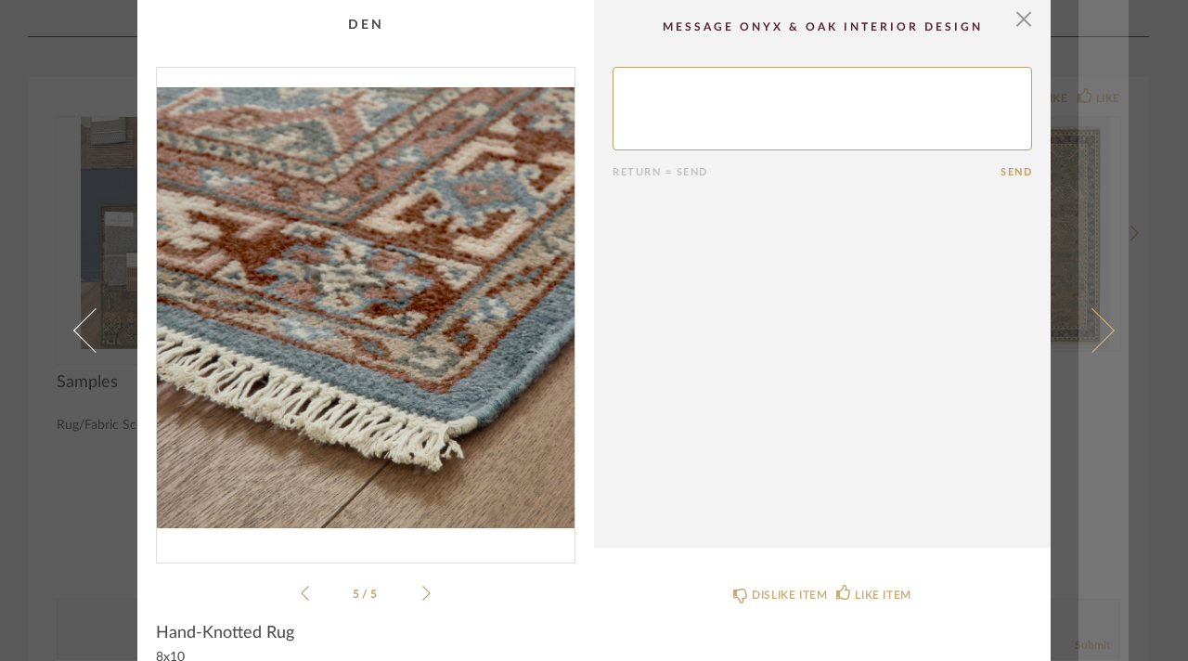
click at [1107, 349] on link at bounding box center [1104, 330] width 50 height 661
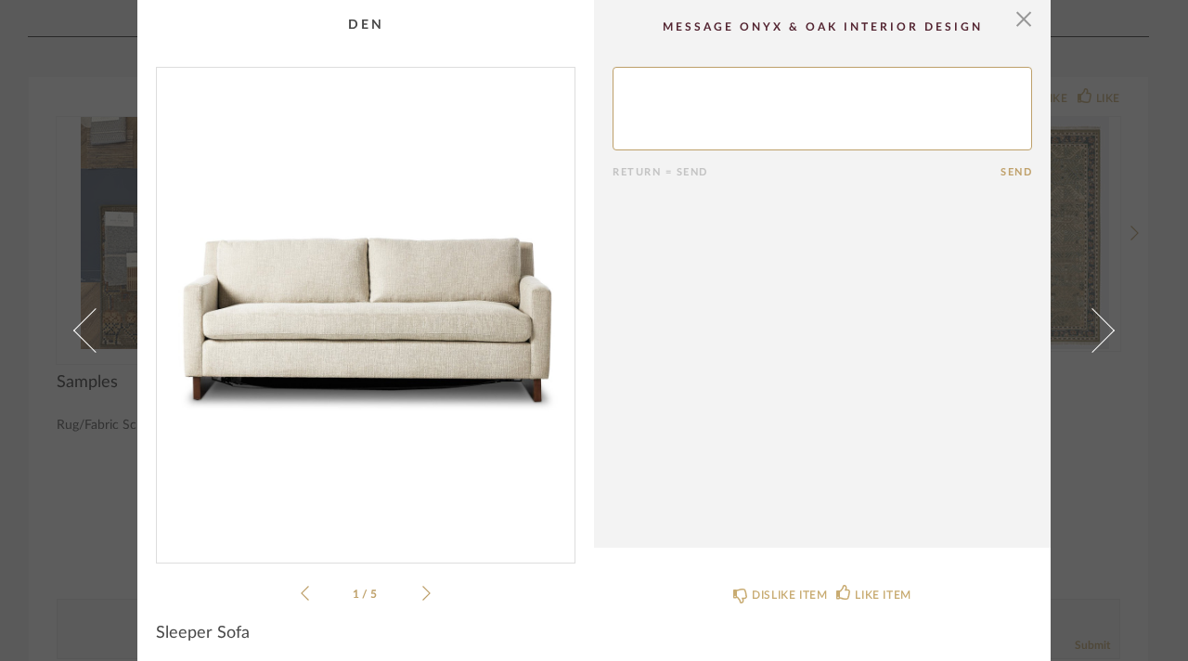
click at [423, 600] on icon at bounding box center [426, 593] width 8 height 17
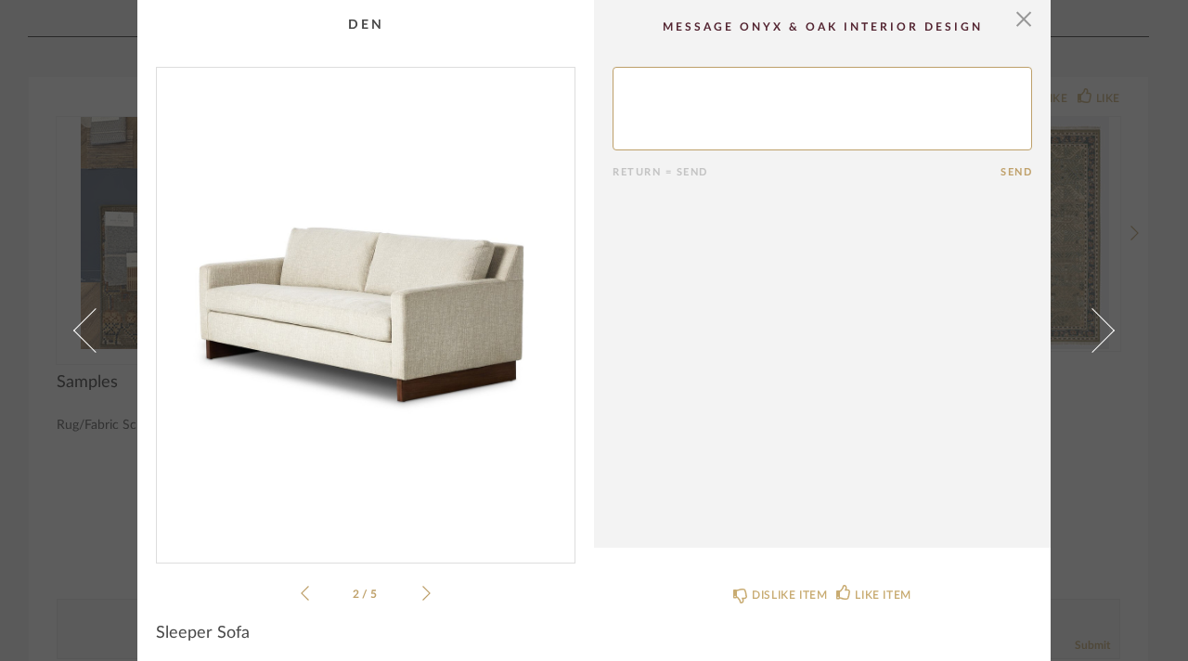
drag, startPoint x: 412, startPoint y: 587, endPoint x: 421, endPoint y: 612, distance: 26.4
click at [410, 588] on li "2 / 5" at bounding box center [365, 593] width 113 height 22
click at [425, 599] on div "2 / 5" at bounding box center [366, 336] width 420 height 538
click at [422, 594] on icon at bounding box center [426, 593] width 8 height 17
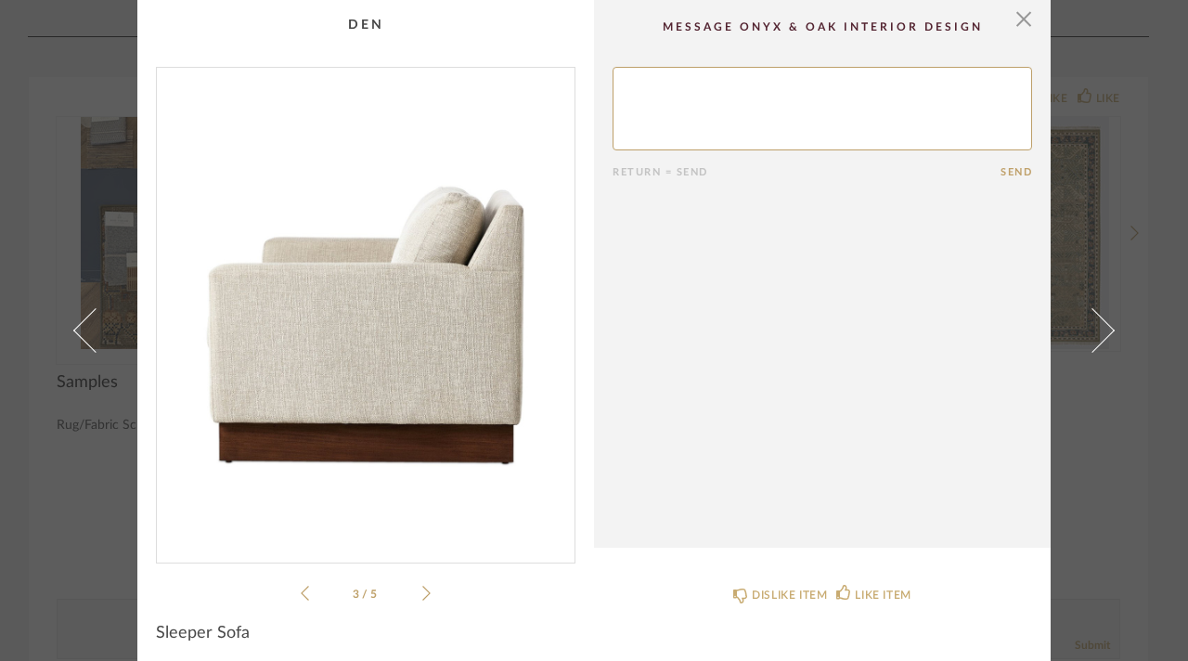
click at [422, 594] on icon at bounding box center [426, 593] width 8 height 17
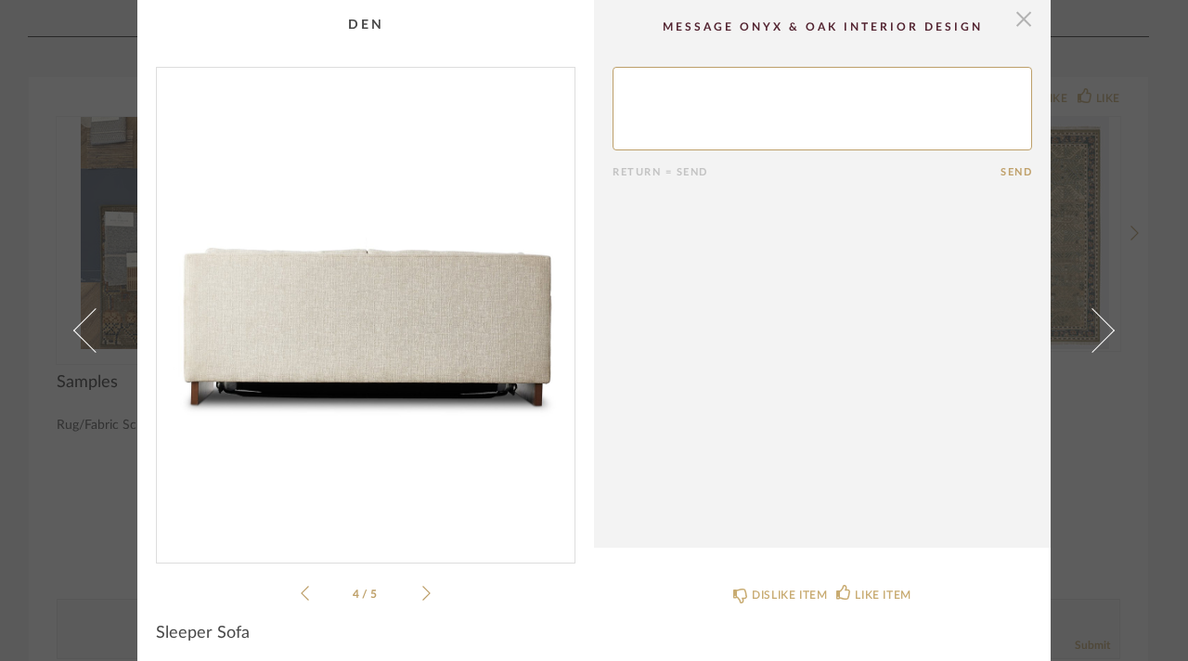
click at [1008, 16] on span "button" at bounding box center [1023, 18] width 37 height 37
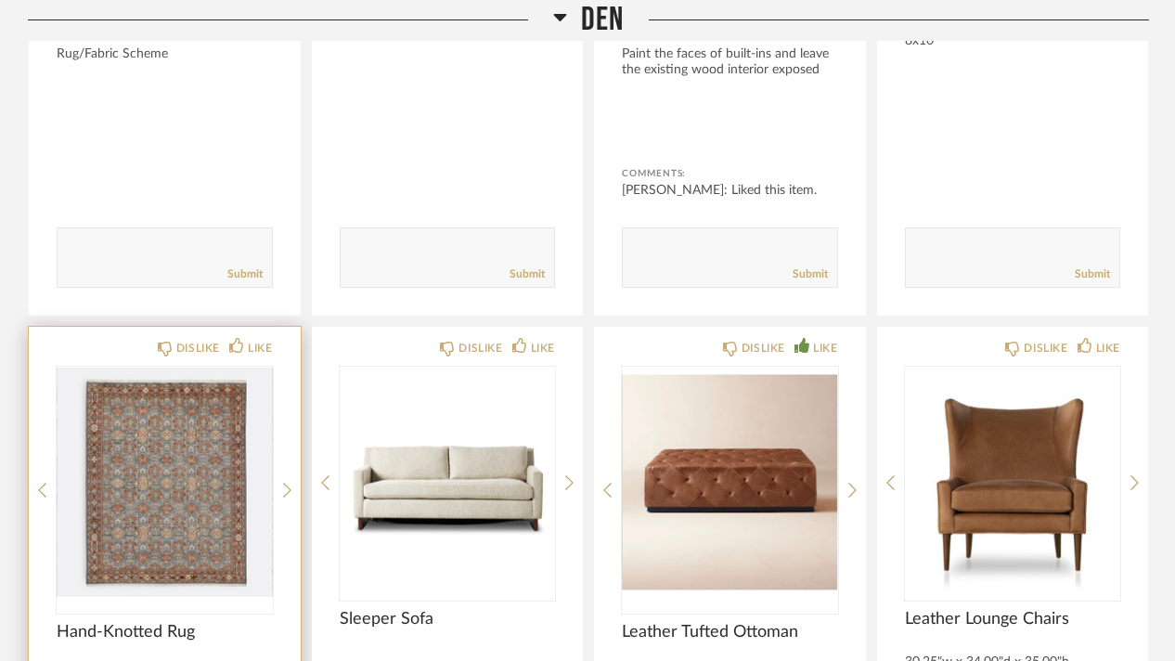
scroll to position [13184, 0]
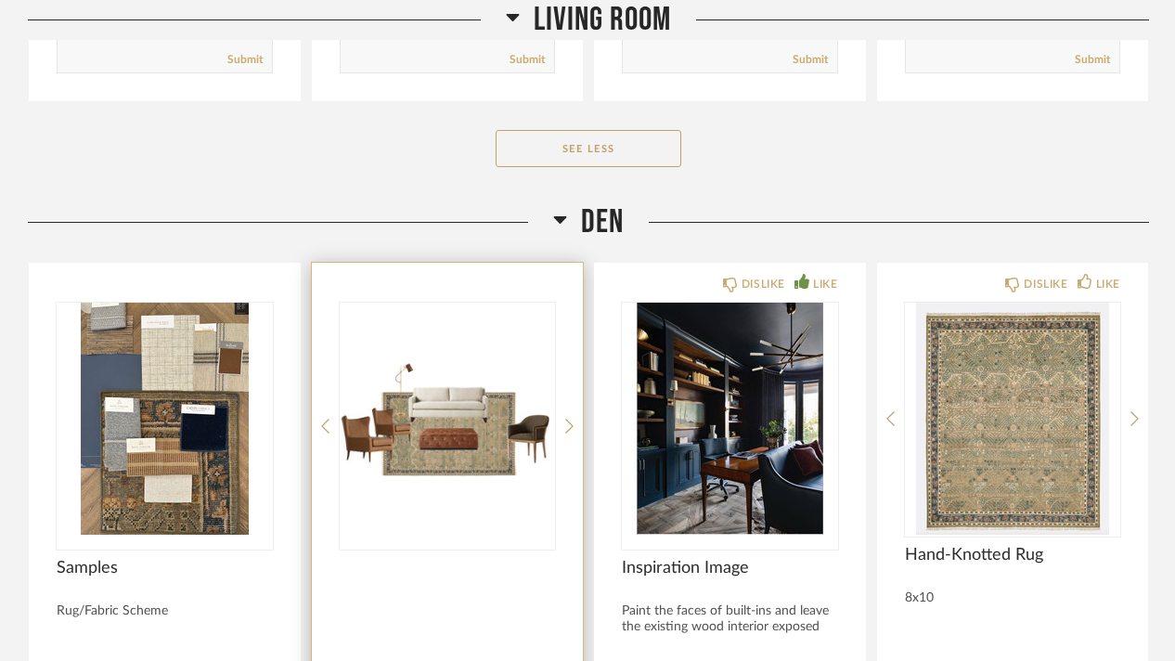
click at [460, 357] on img "0" at bounding box center [448, 419] width 216 height 232
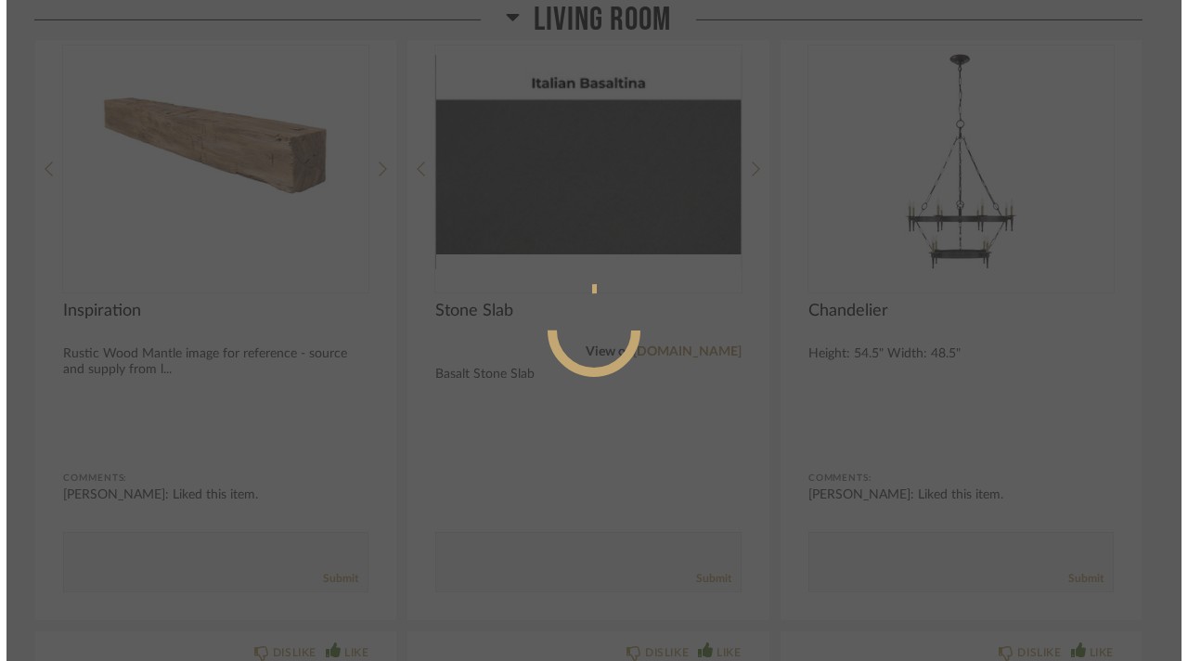
scroll to position [0, 0]
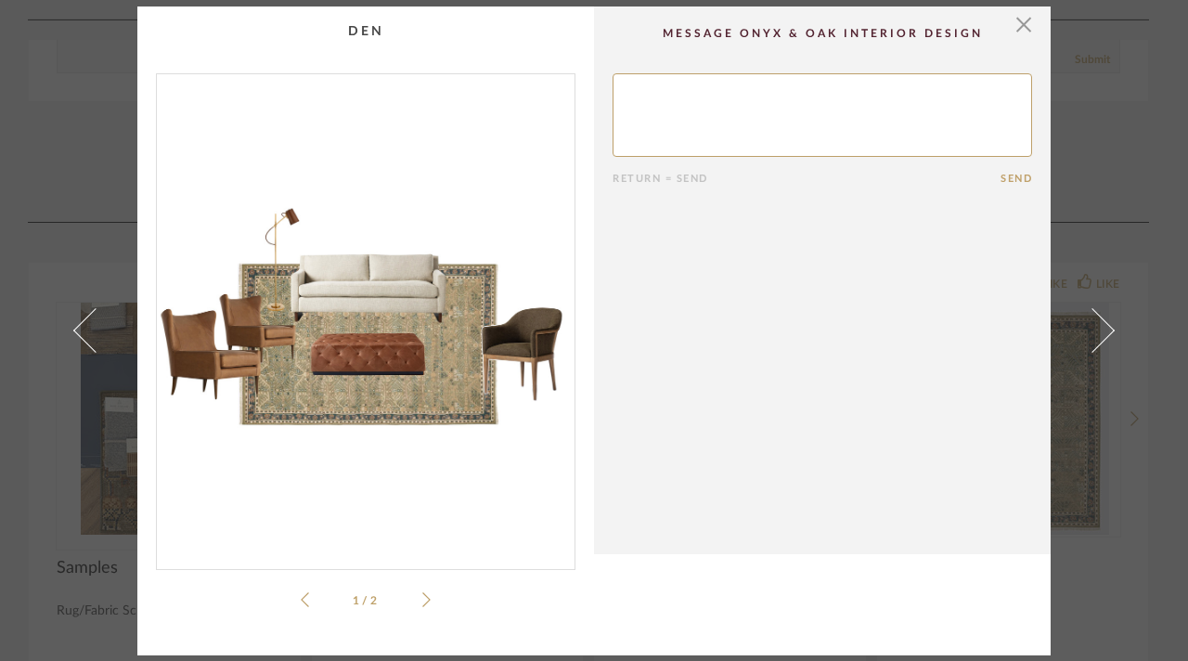
click at [427, 603] on div "1 / 2" at bounding box center [366, 342] width 420 height 538
click at [422, 599] on icon at bounding box center [426, 599] width 8 height 17
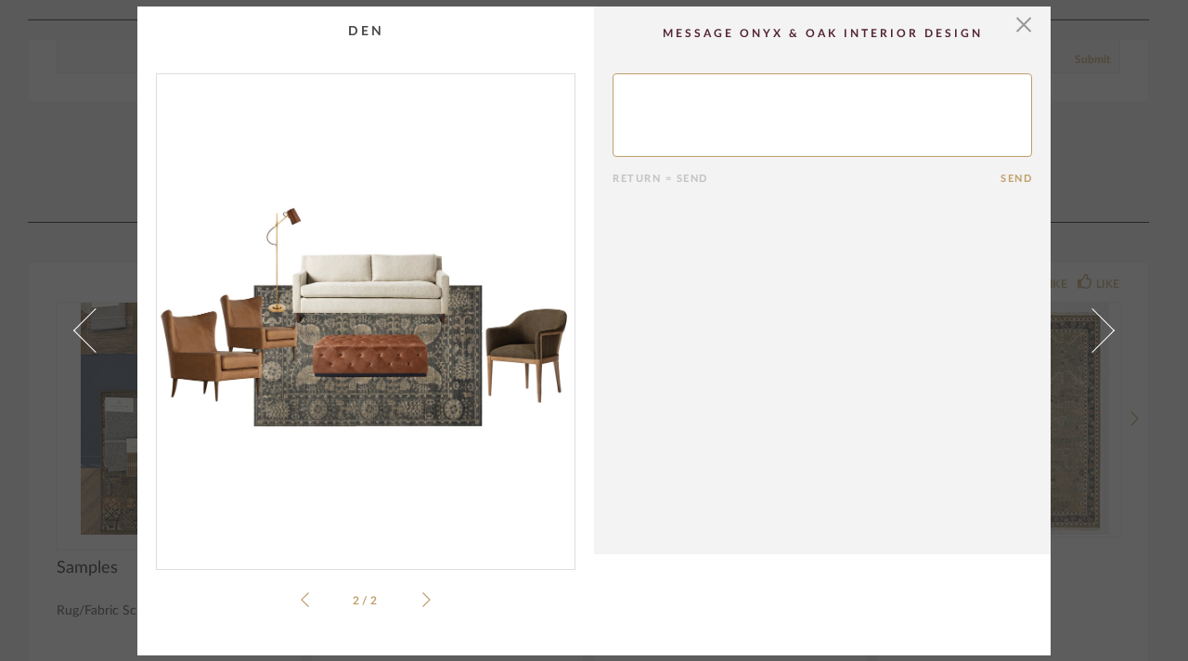
click at [46, 114] on div "× 2 / 2 Return = Send Send" at bounding box center [594, 330] width 1188 height 661
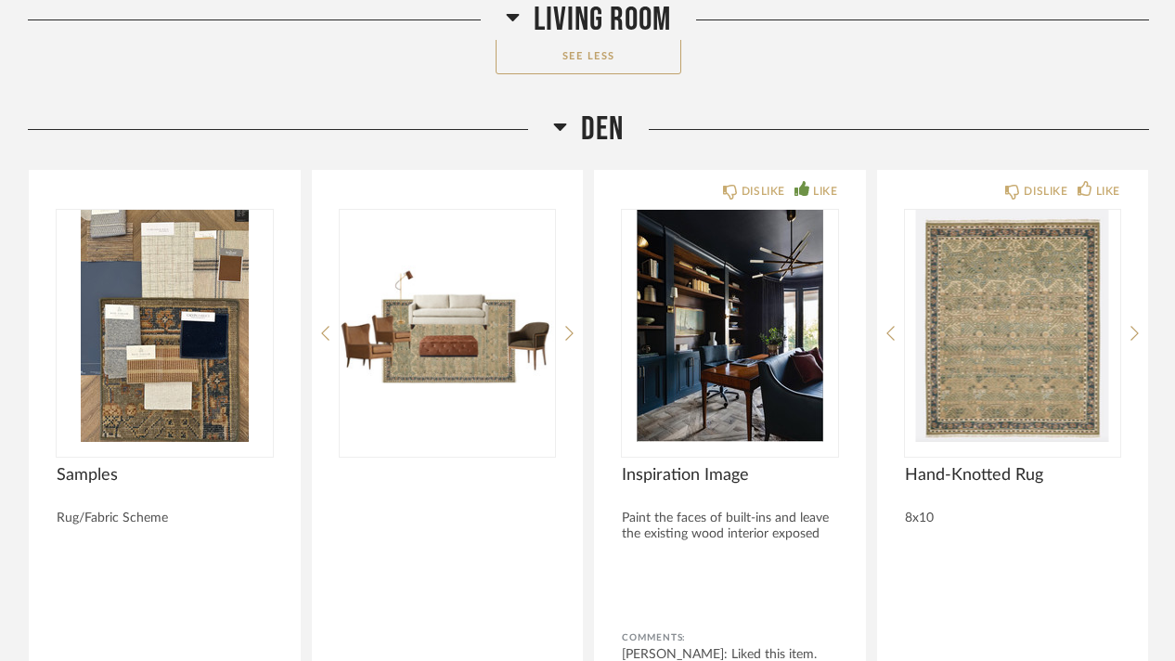
scroll to position [13184, 0]
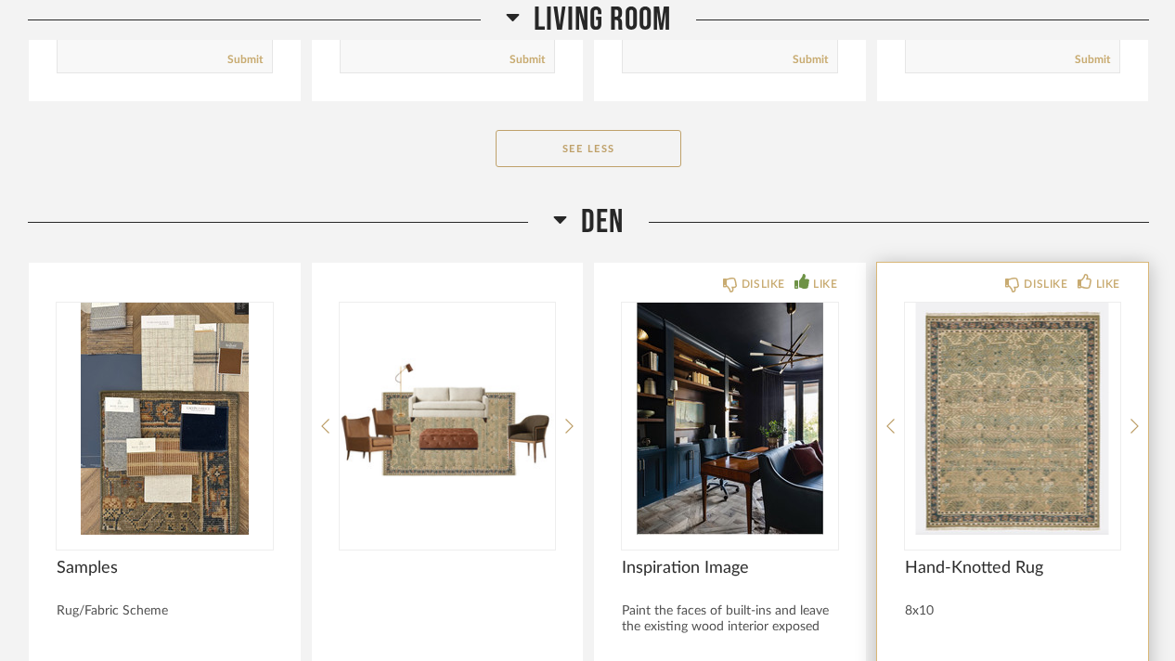
click at [1106, 263] on div "DISLIKE LIKE Hand-Knotted Rug 8x10 Comments: Submit" at bounding box center [1013, 568] width 272 height 610
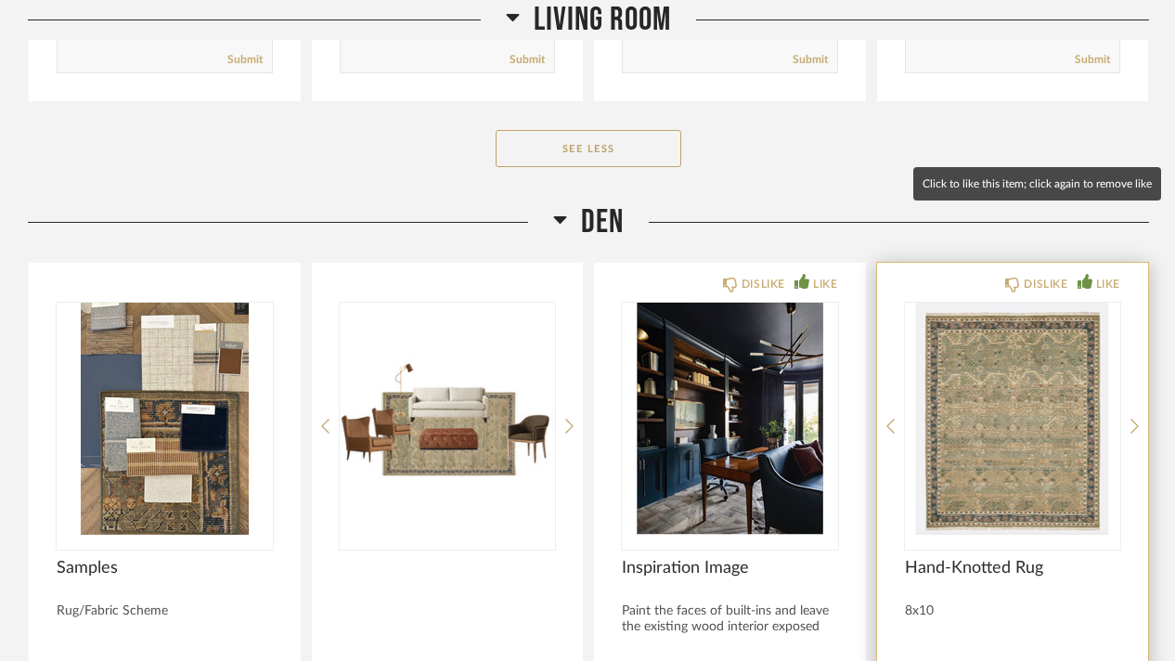
click at [1084, 274] on icon at bounding box center [1085, 281] width 15 height 15
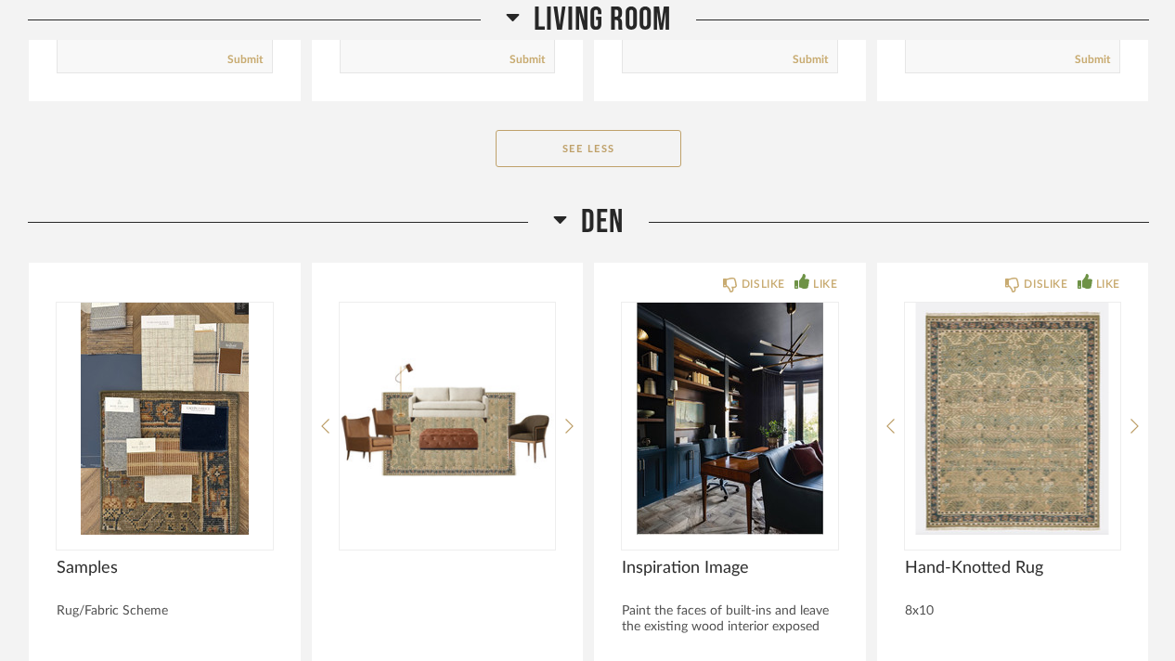
scroll to position [13462, 0]
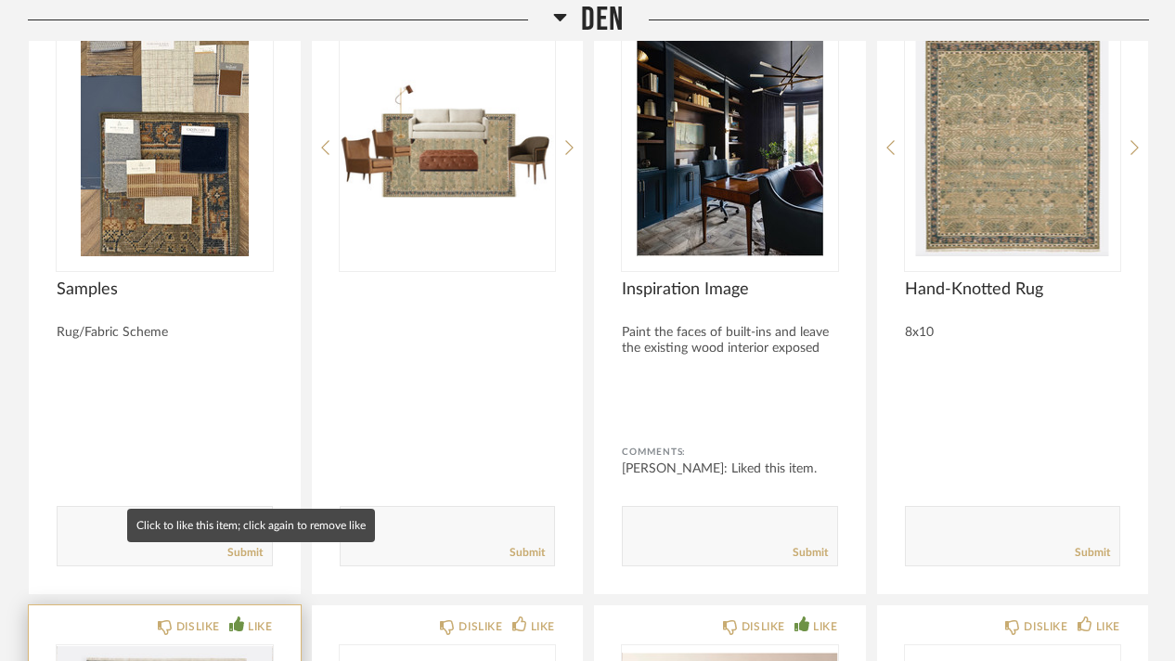
click at [236, 616] on icon at bounding box center [236, 623] width 15 height 15
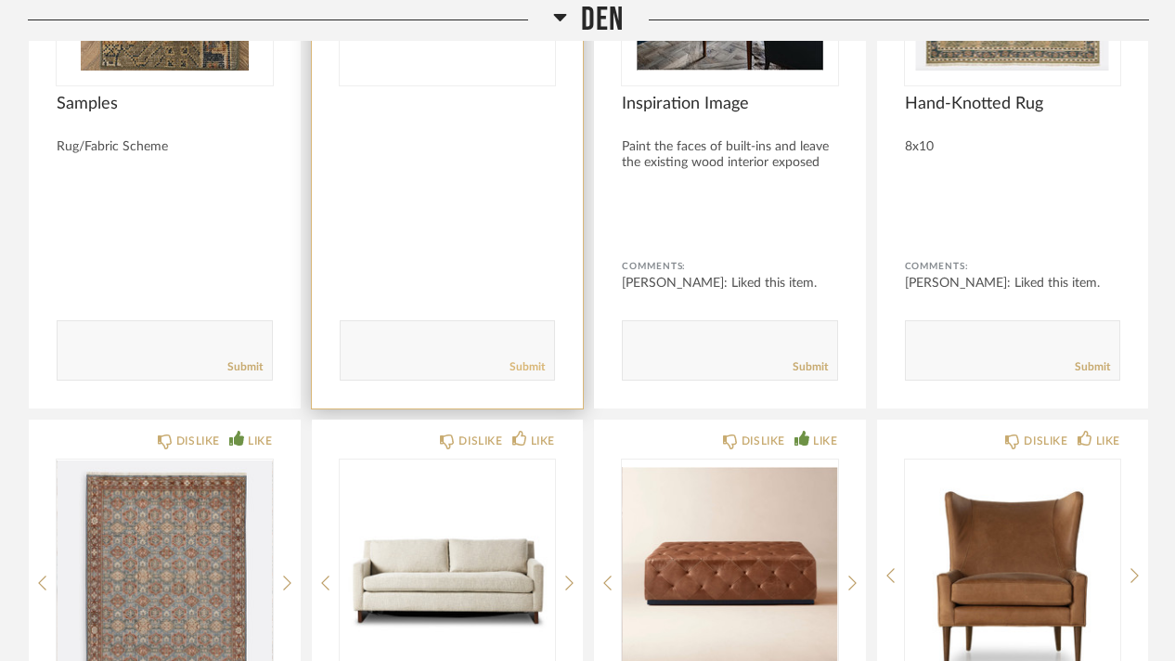
scroll to position [13741, 0]
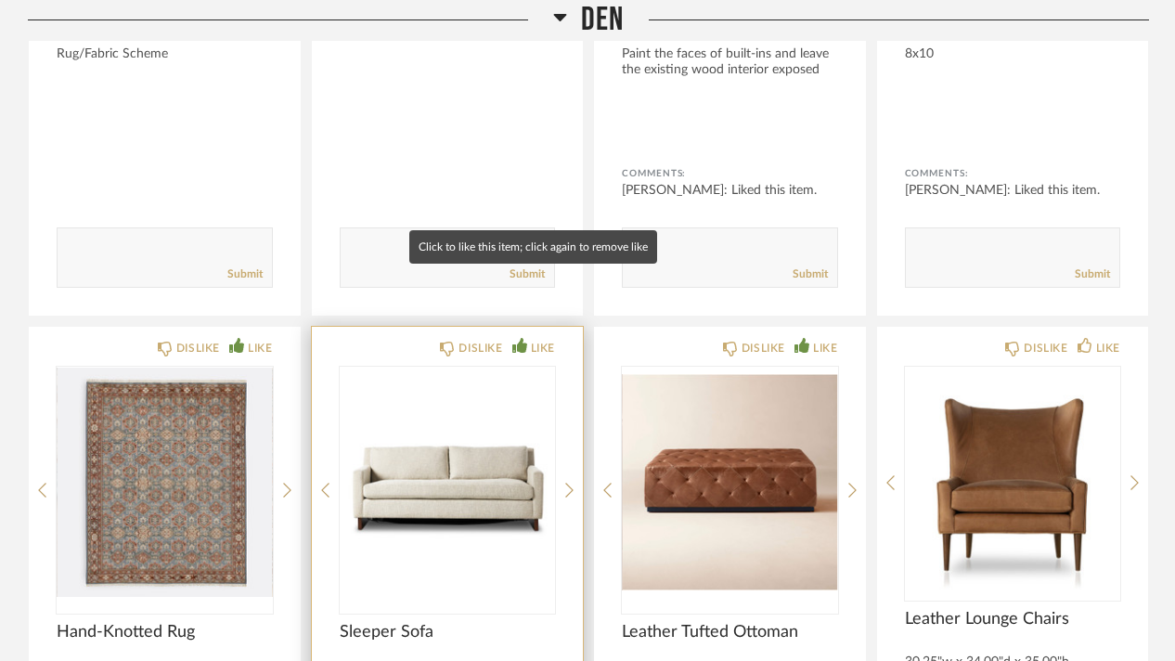
click at [533, 339] on div "LIKE" at bounding box center [543, 348] width 24 height 19
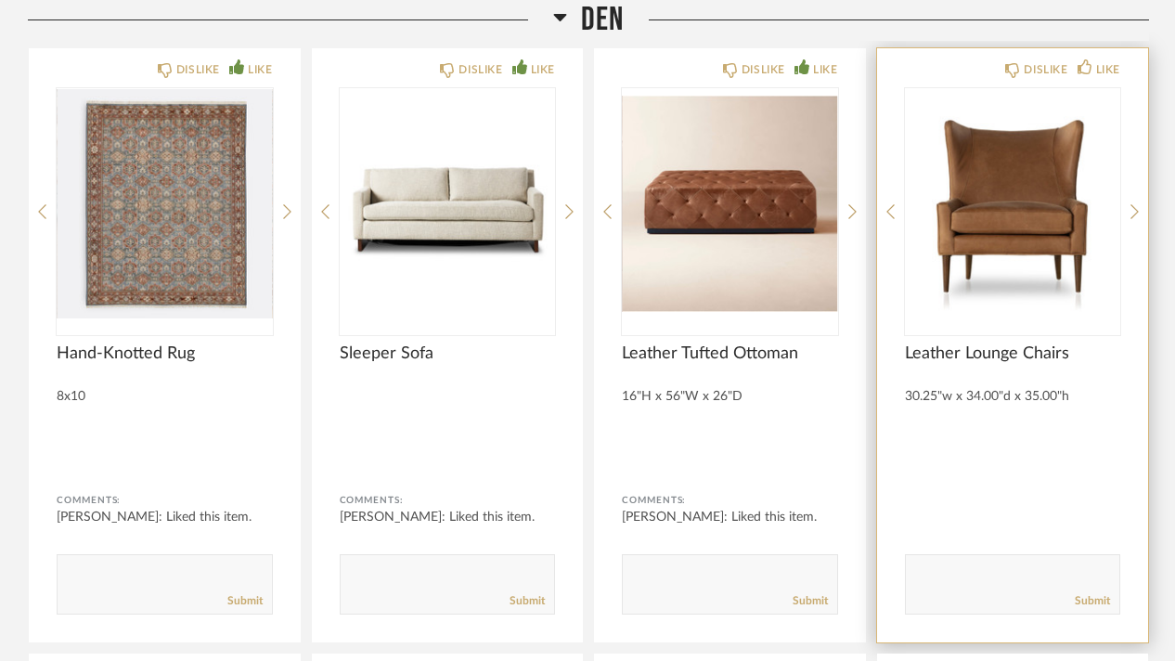
scroll to position [13833, 0]
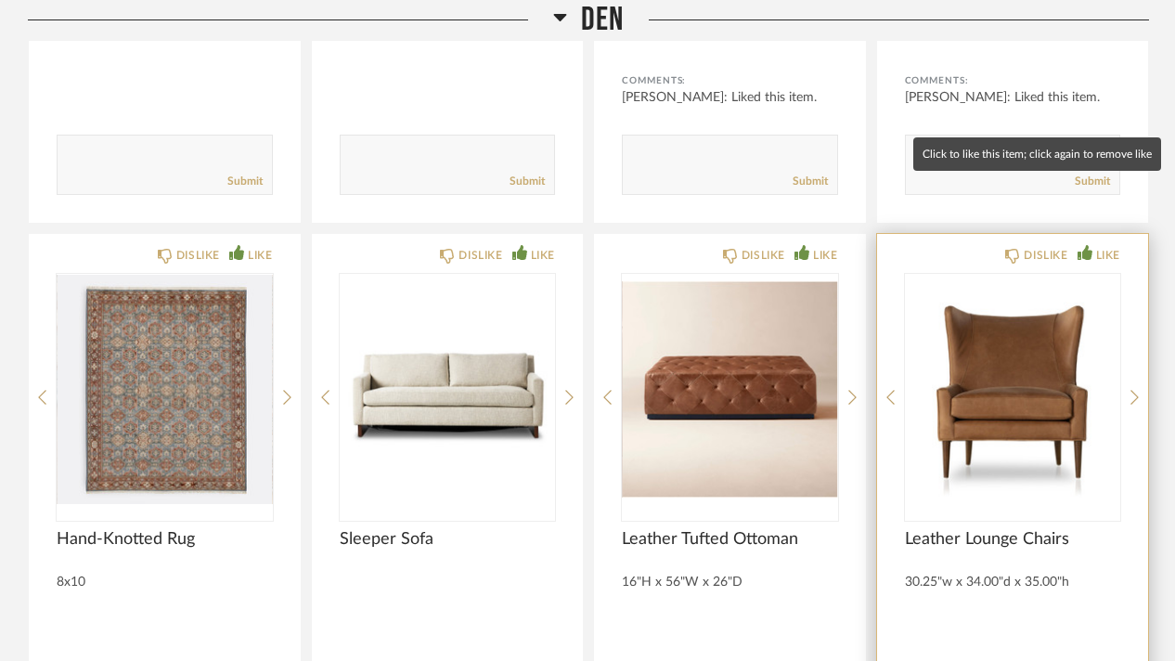
click at [1099, 246] on div "LIKE" at bounding box center [1108, 255] width 24 height 19
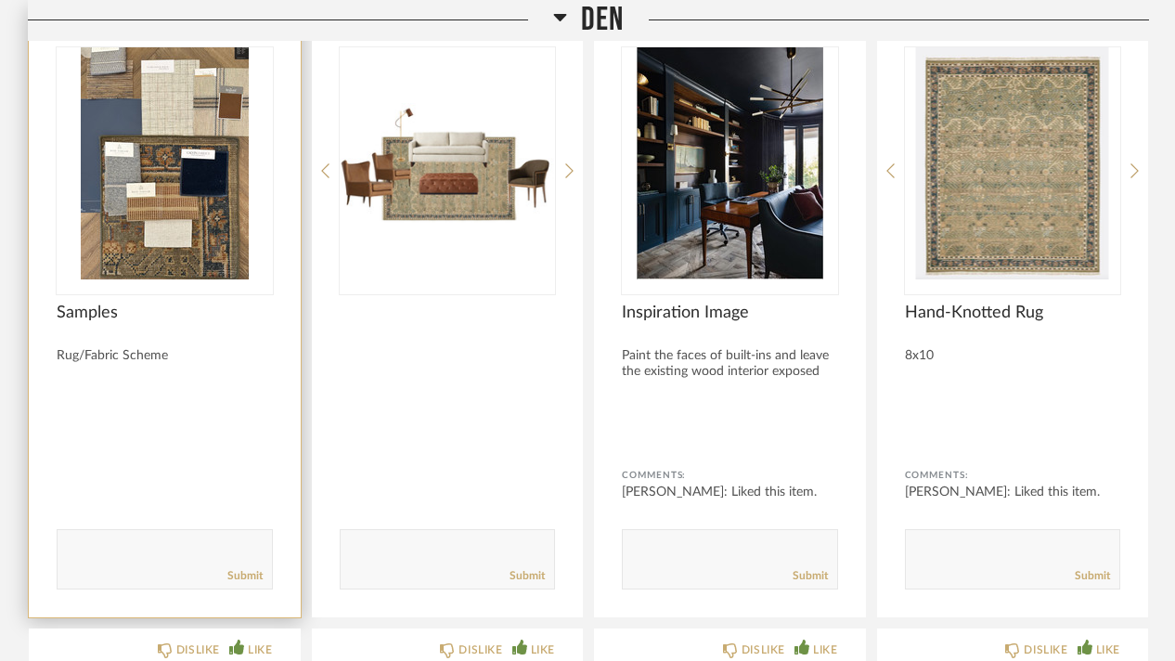
scroll to position [13346, 0]
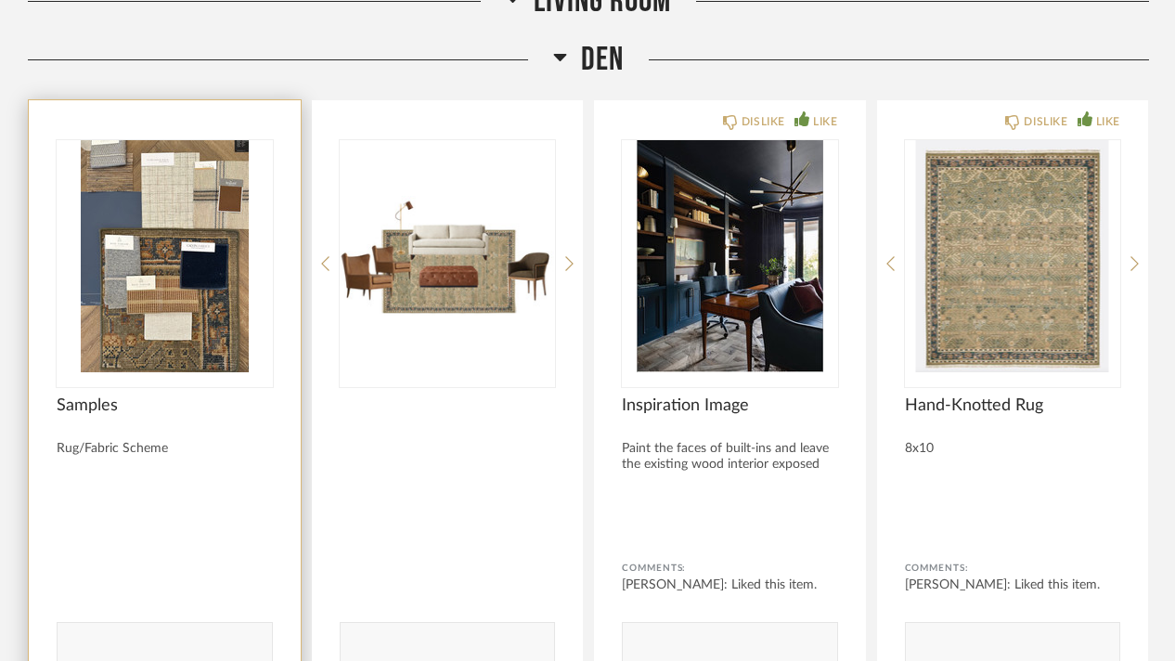
click at [160, 242] on img "0" at bounding box center [165, 256] width 216 height 232
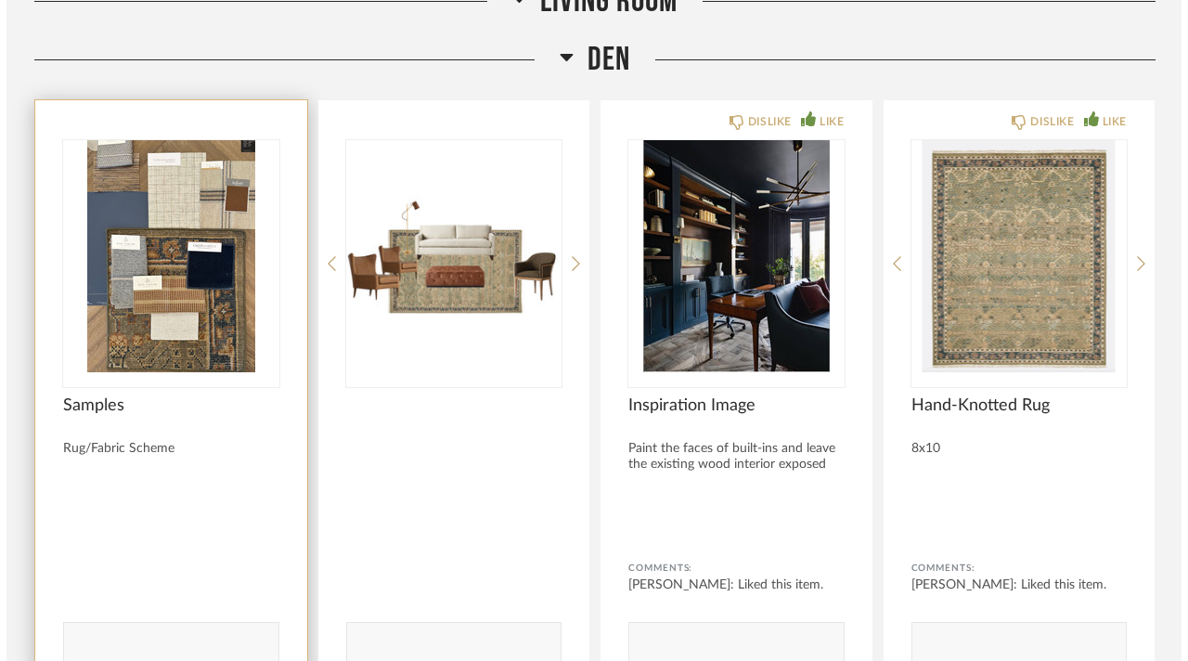
scroll to position [0, 0]
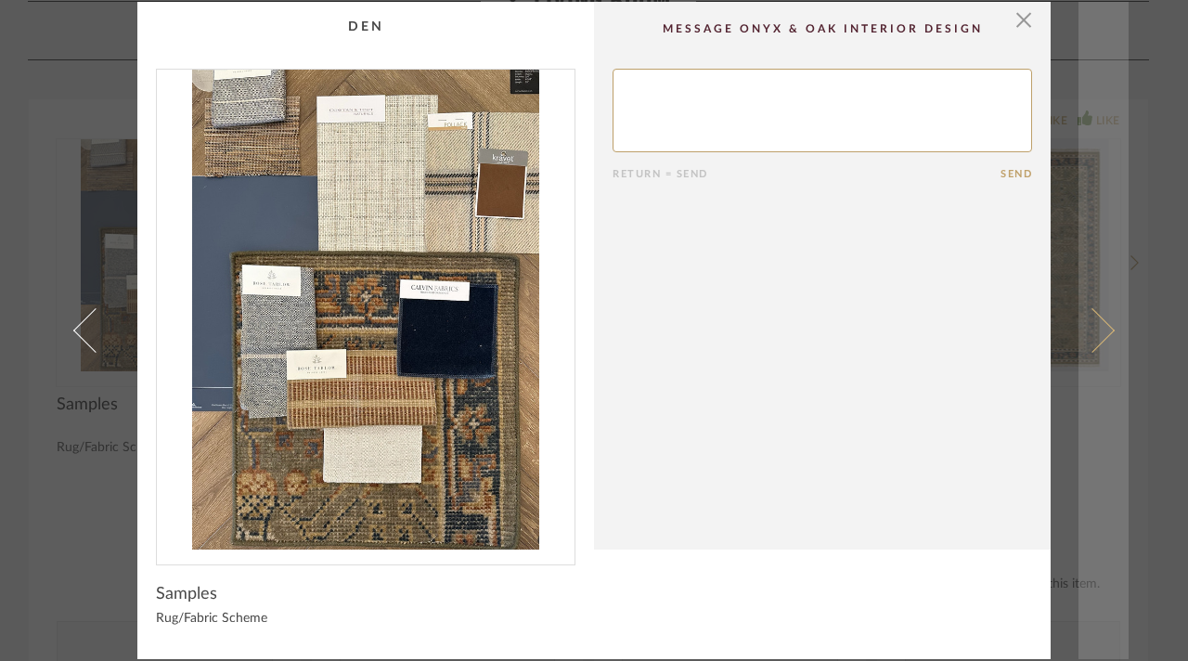
click at [1097, 333] on span at bounding box center [1092, 330] width 45 height 45
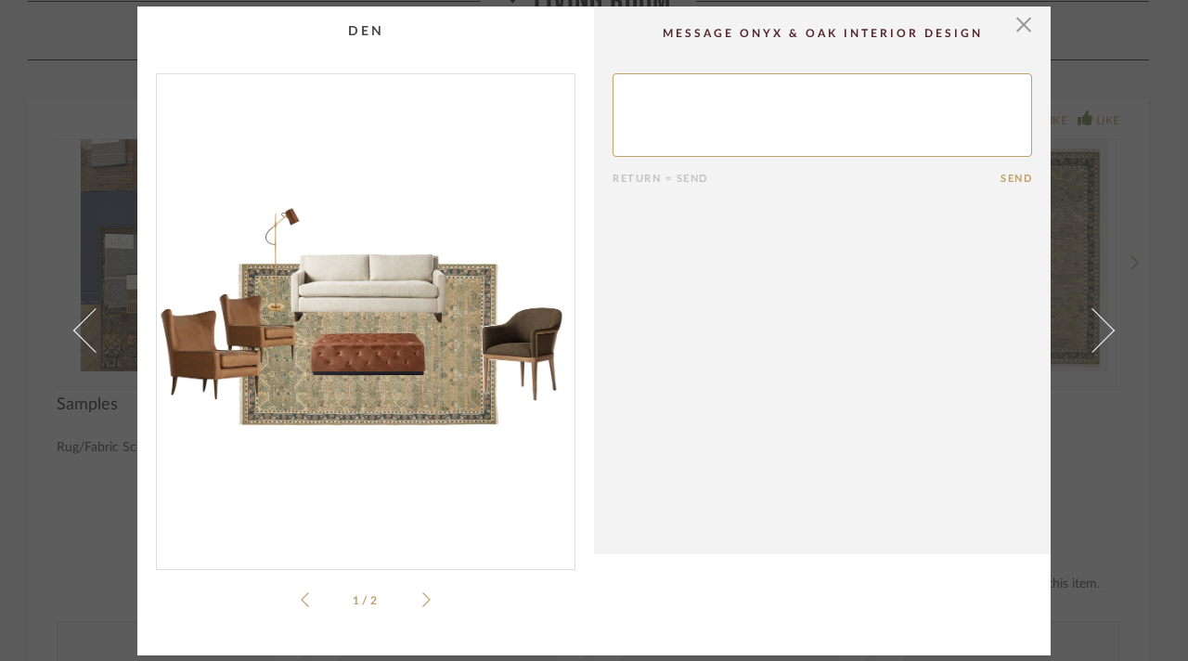
click at [19, 240] on div "× 1 / 2 Return = Send Send" at bounding box center [594, 330] width 1188 height 661
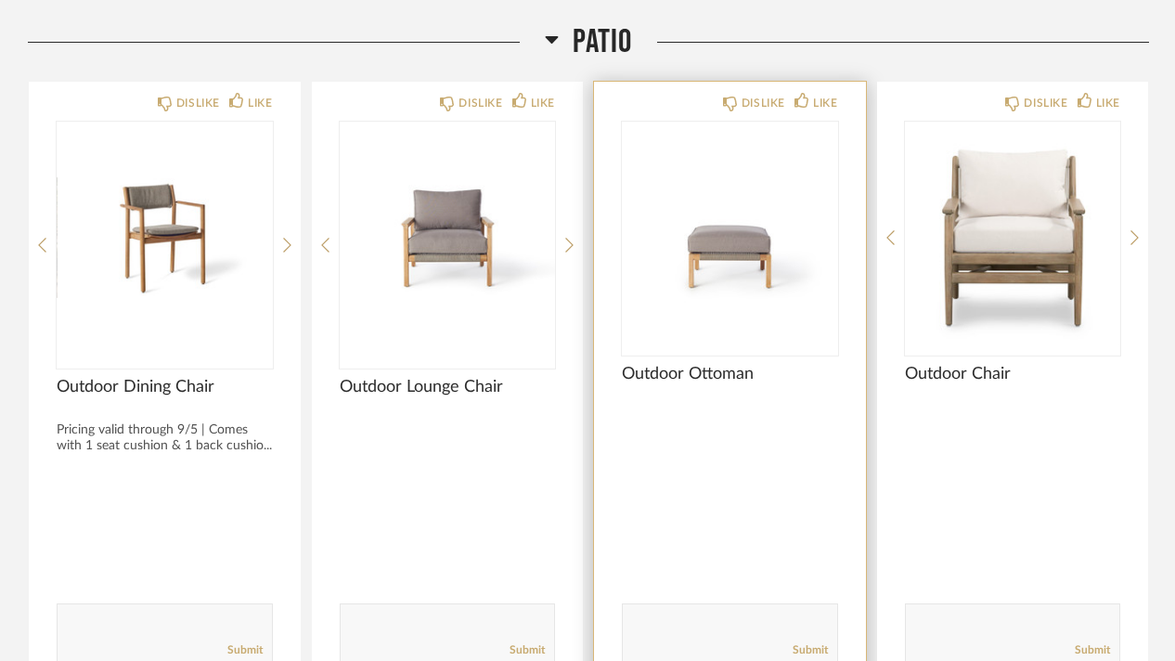
scroll to position [16688, 0]
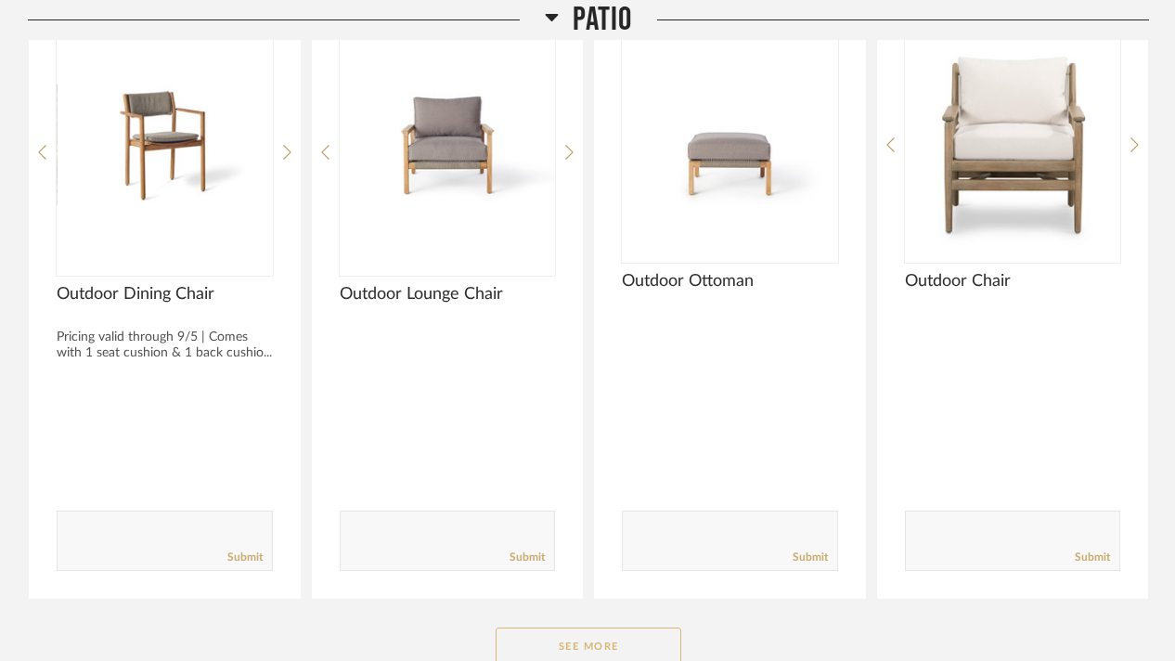
click at [615, 628] on button "See More" at bounding box center [589, 646] width 186 height 37
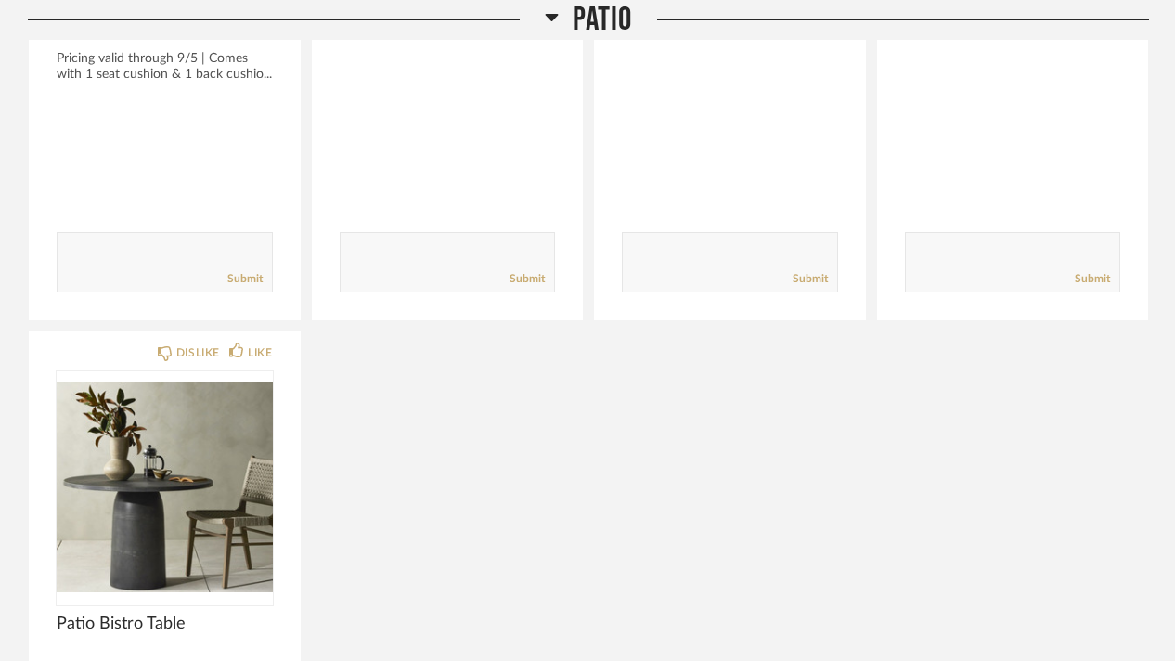
scroll to position [16503, 0]
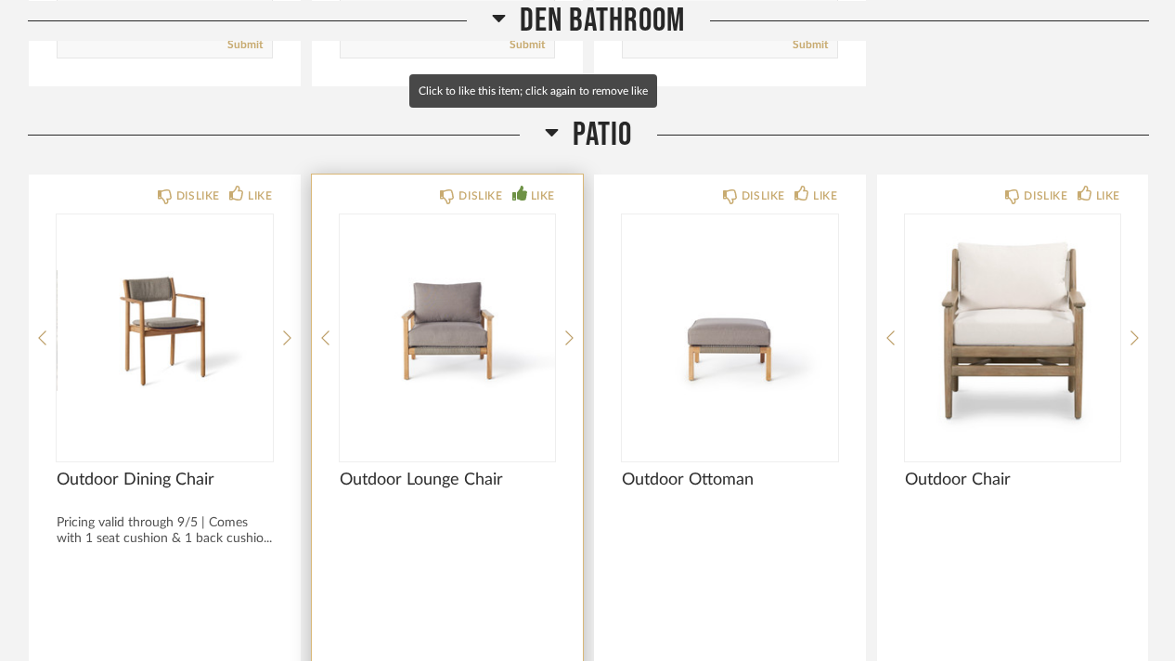
click at [542, 187] on div "LIKE" at bounding box center [543, 196] width 24 height 19
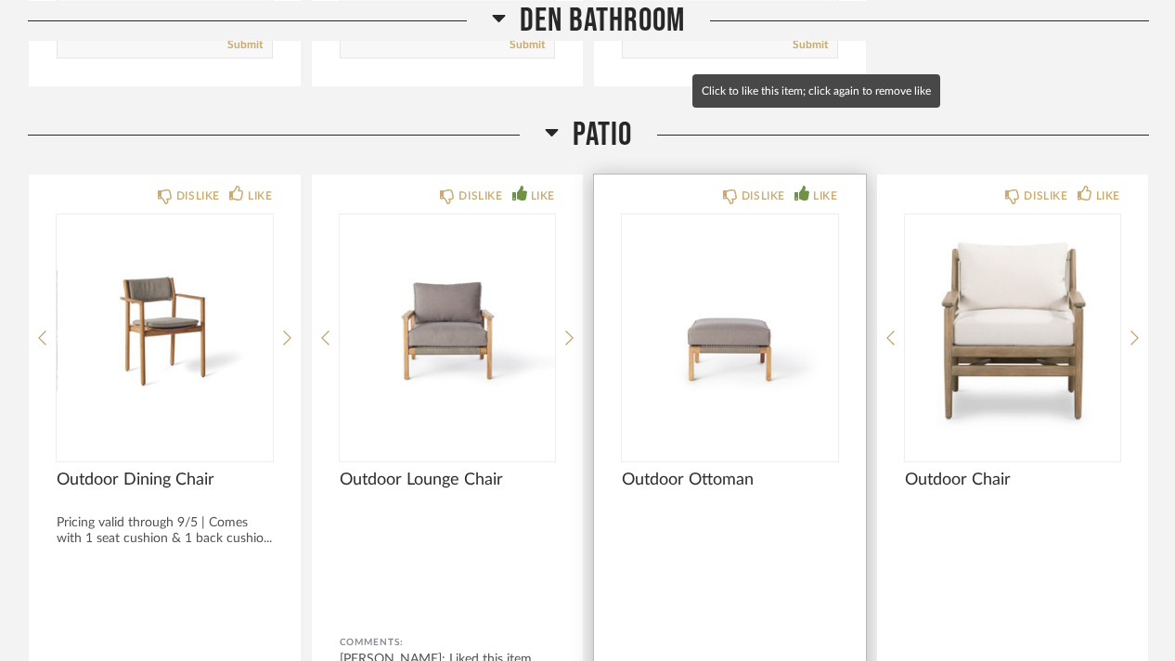
click at [818, 187] on div "LIKE" at bounding box center [825, 196] width 24 height 19
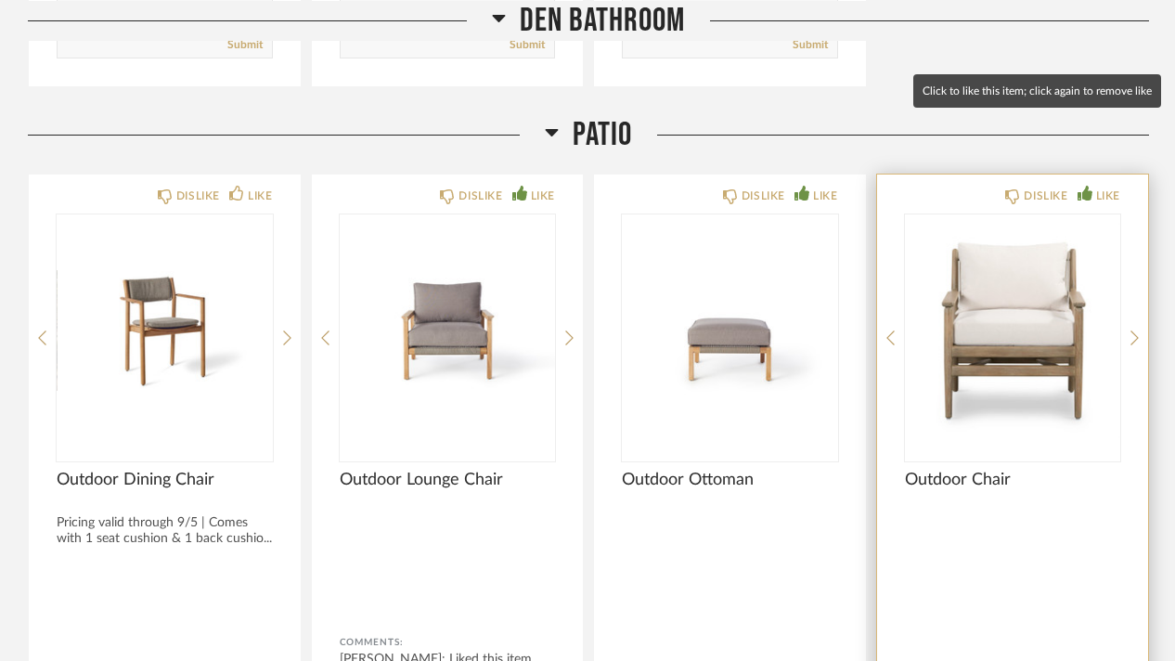
click at [1095, 187] on div "LIKE" at bounding box center [1099, 196] width 43 height 19
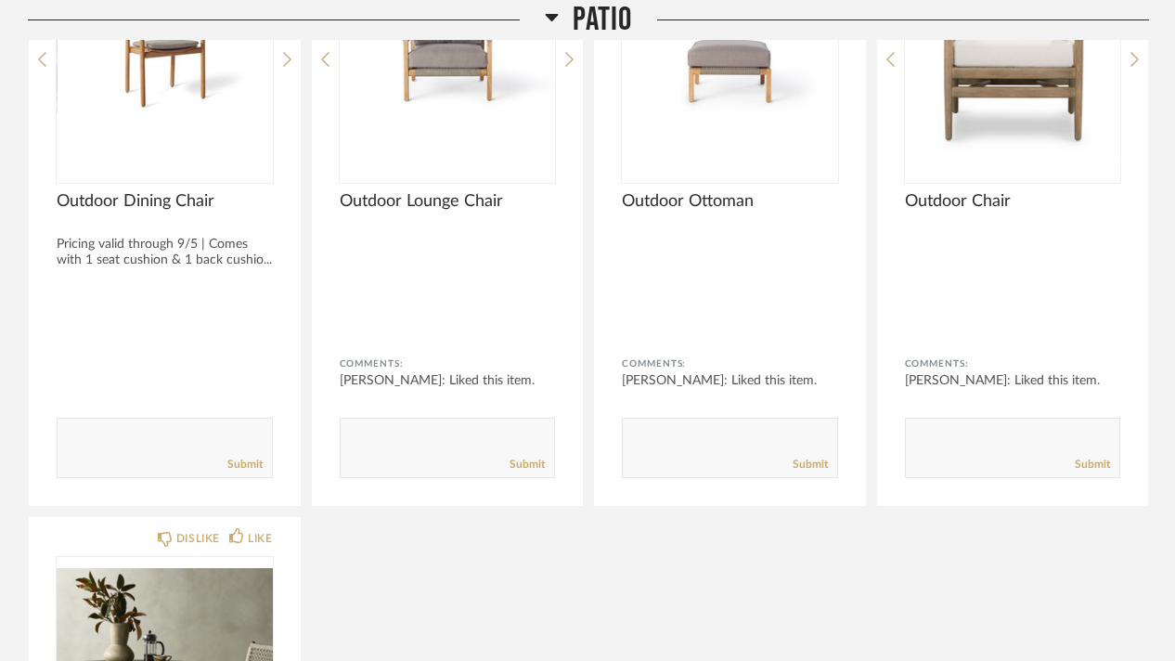
scroll to position [16596, 0]
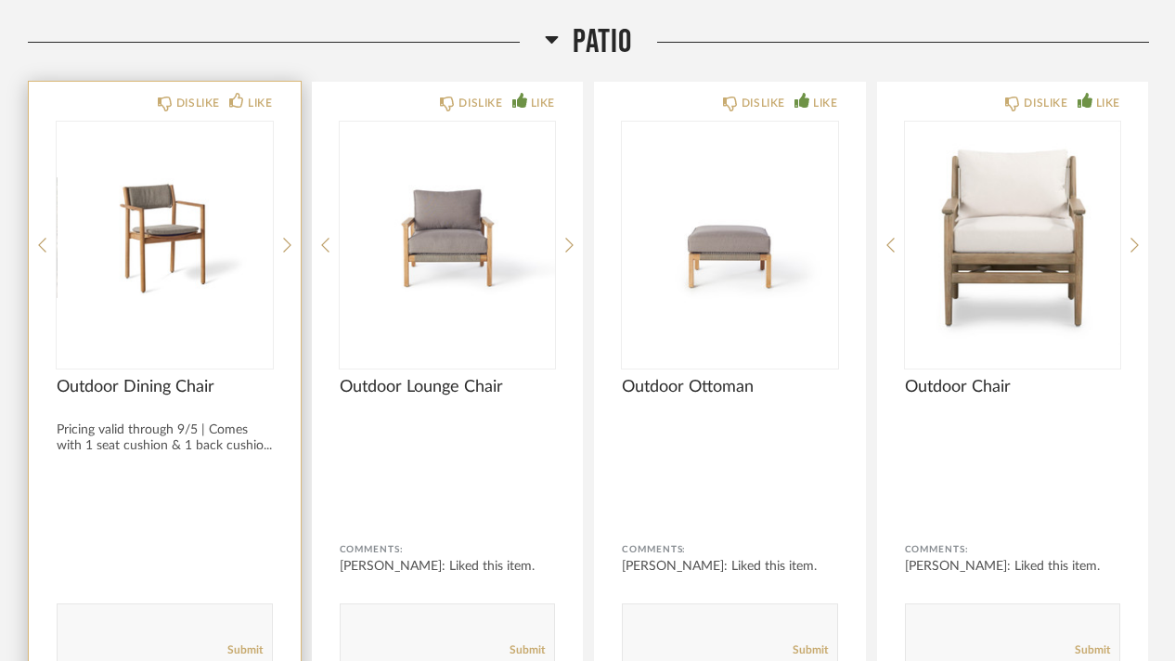
click at [204, 201] on img "0" at bounding box center [165, 238] width 216 height 232
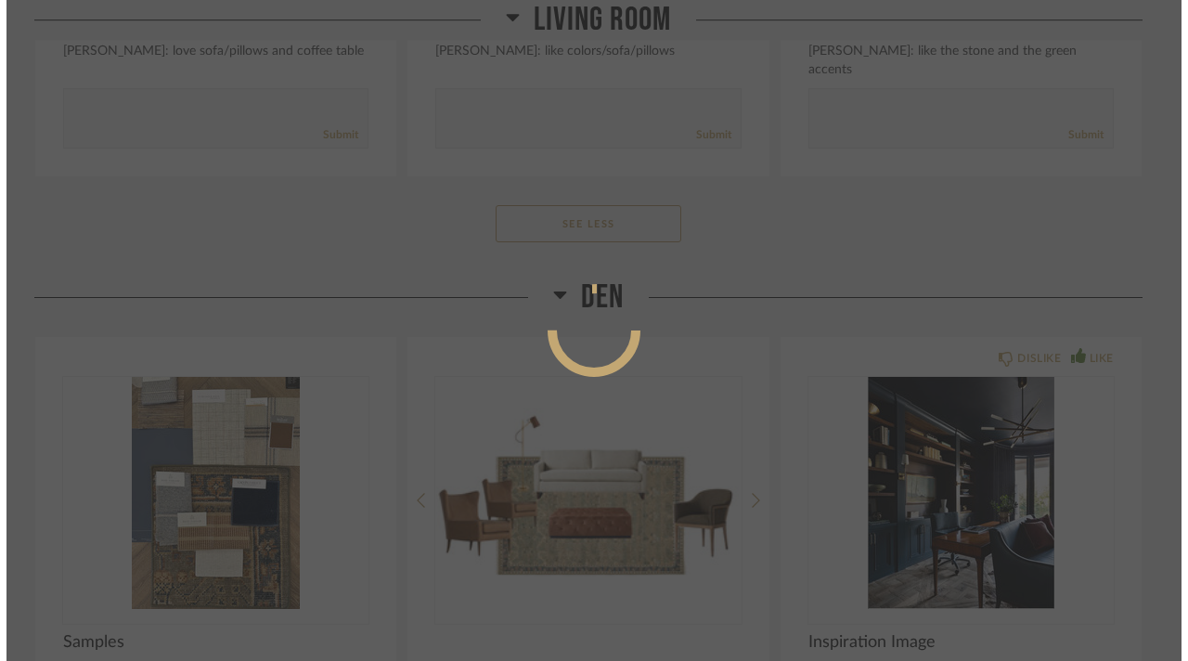
scroll to position [0, 0]
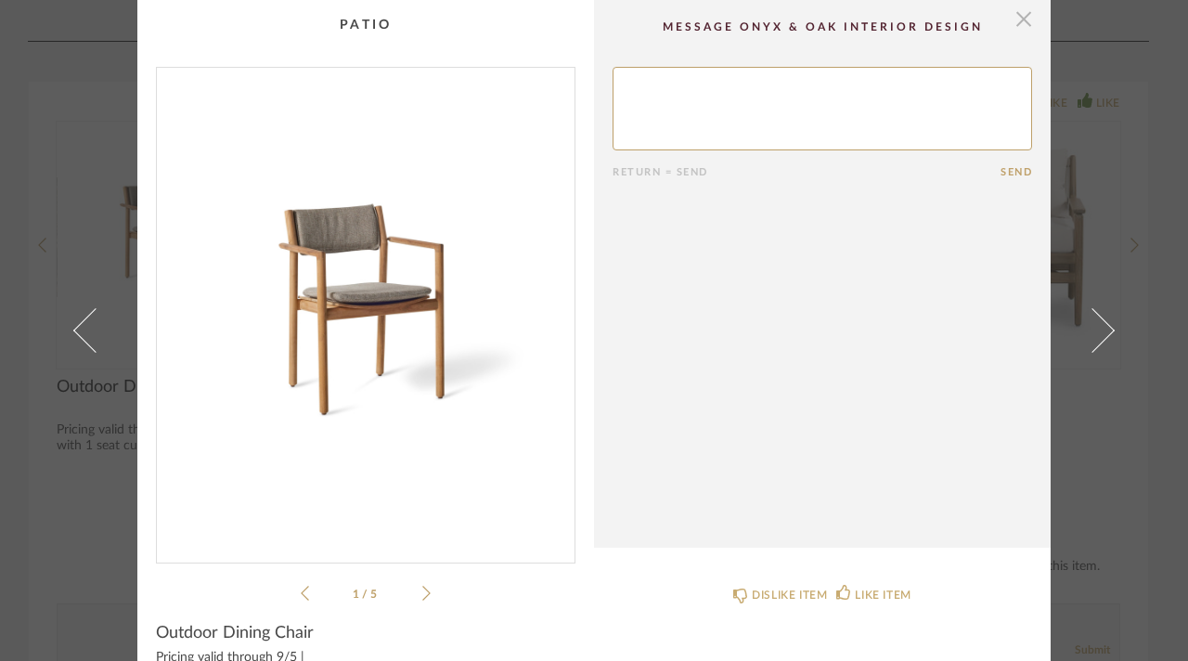
drag, startPoint x: 1016, startPoint y: 14, endPoint x: 477, endPoint y: 478, distance: 711.0
click at [1016, 14] on span "button" at bounding box center [1023, 18] width 37 height 37
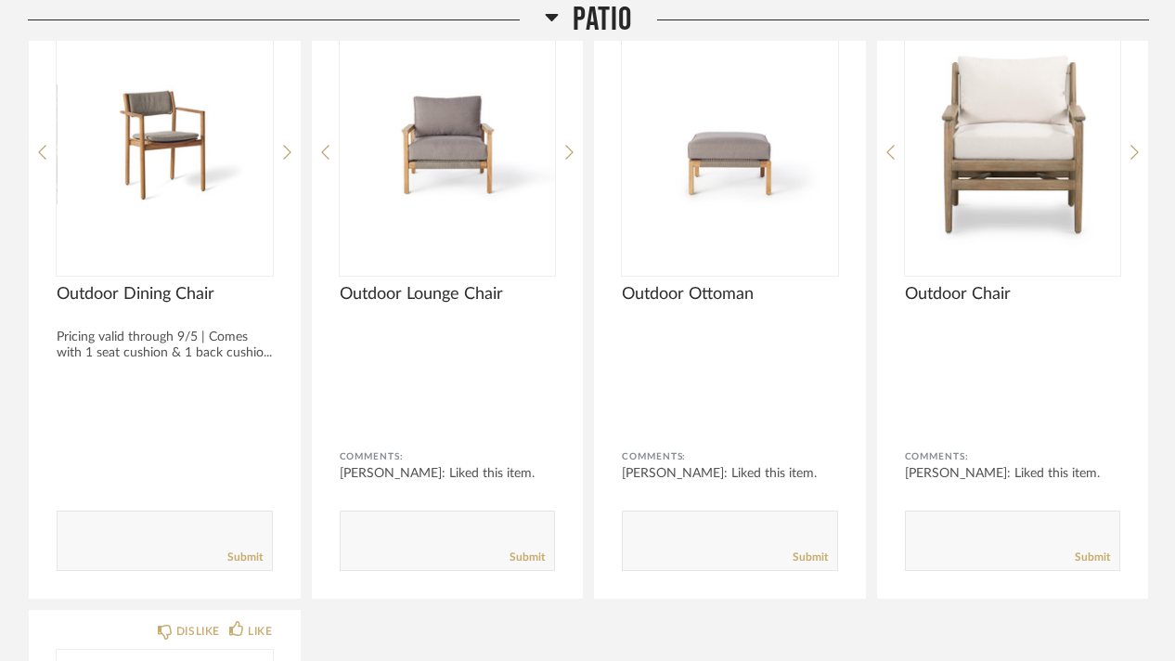
scroll to position [16967, 0]
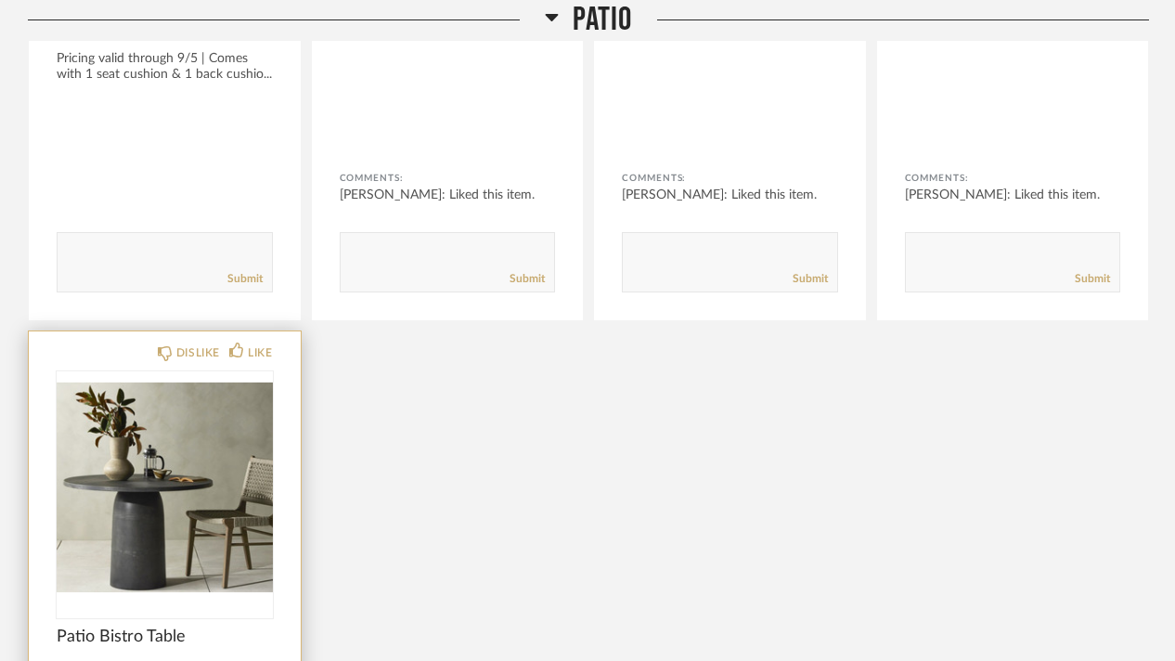
click at [0, 0] on img at bounding box center [0, 0] width 0 height 0
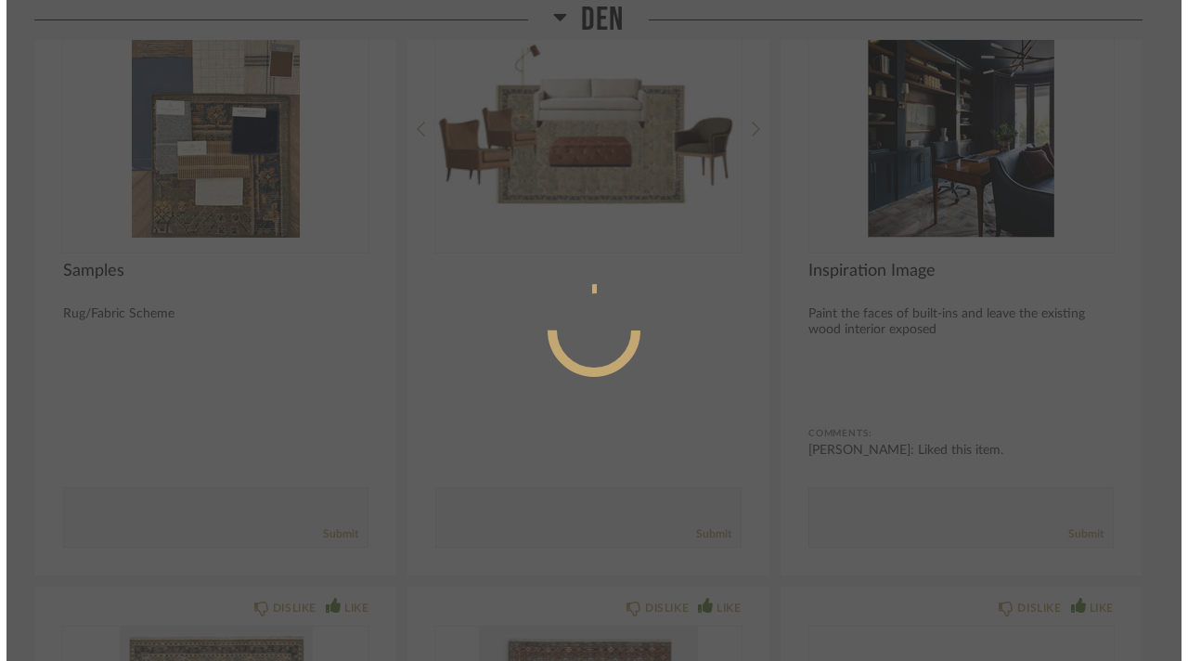
scroll to position [0, 0]
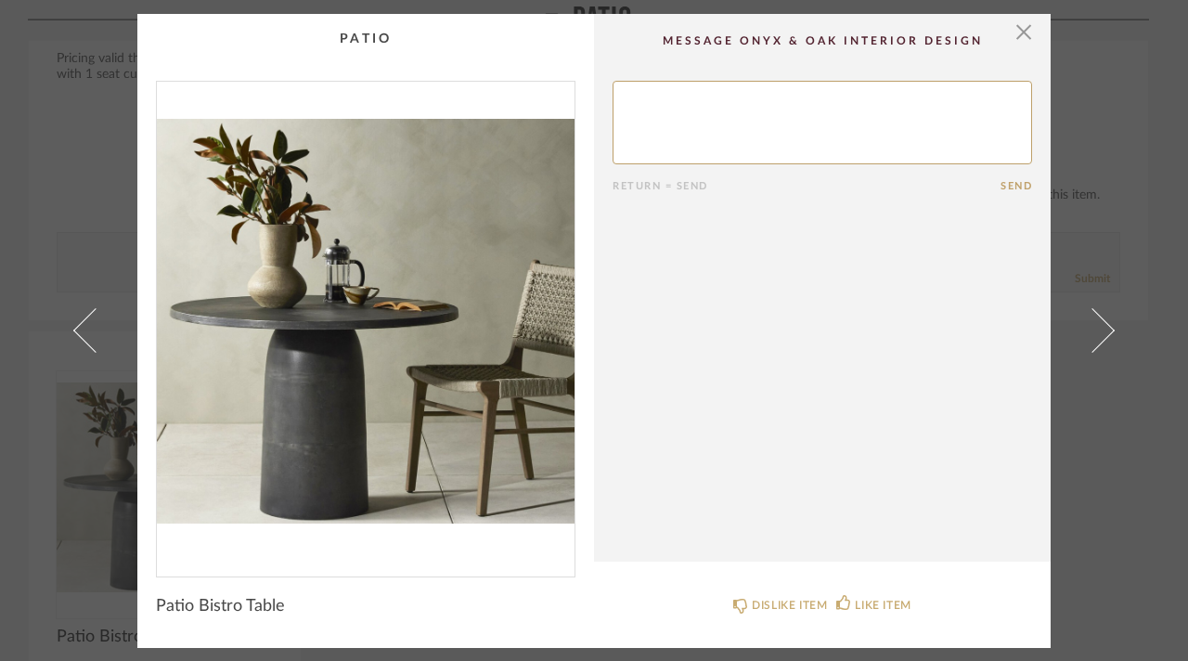
click at [42, 265] on div "× Return = Send Send Patio Bistro Table DISLIKE ITEM LIKE ITEM" at bounding box center [594, 330] width 1188 height 661
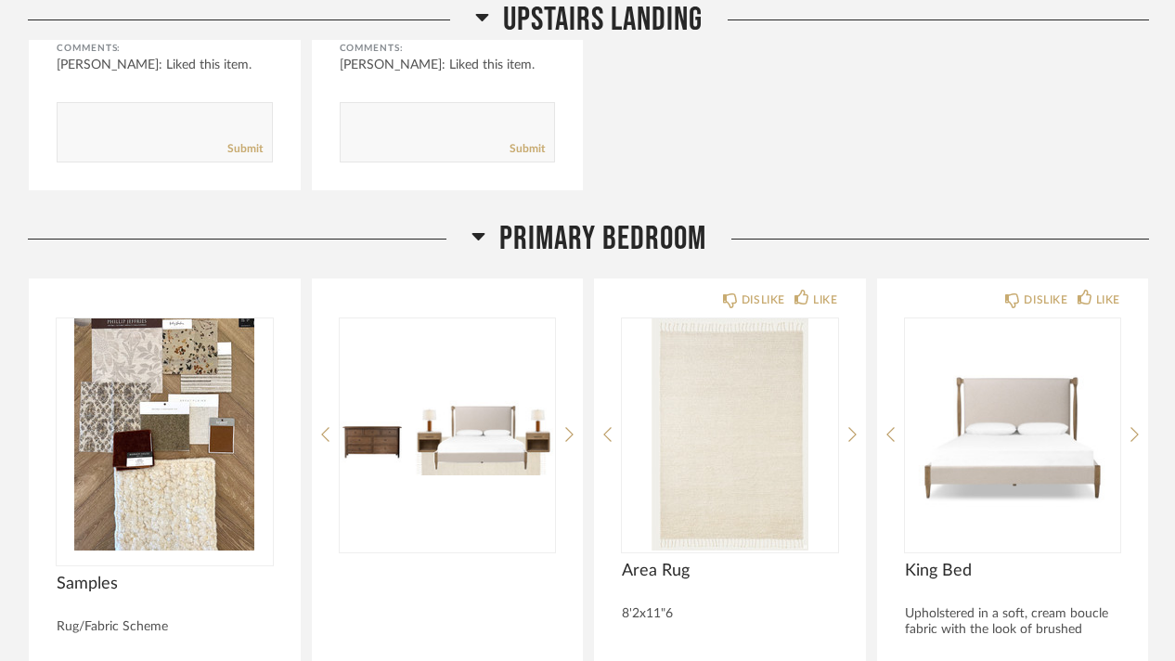
scroll to position [18638, 0]
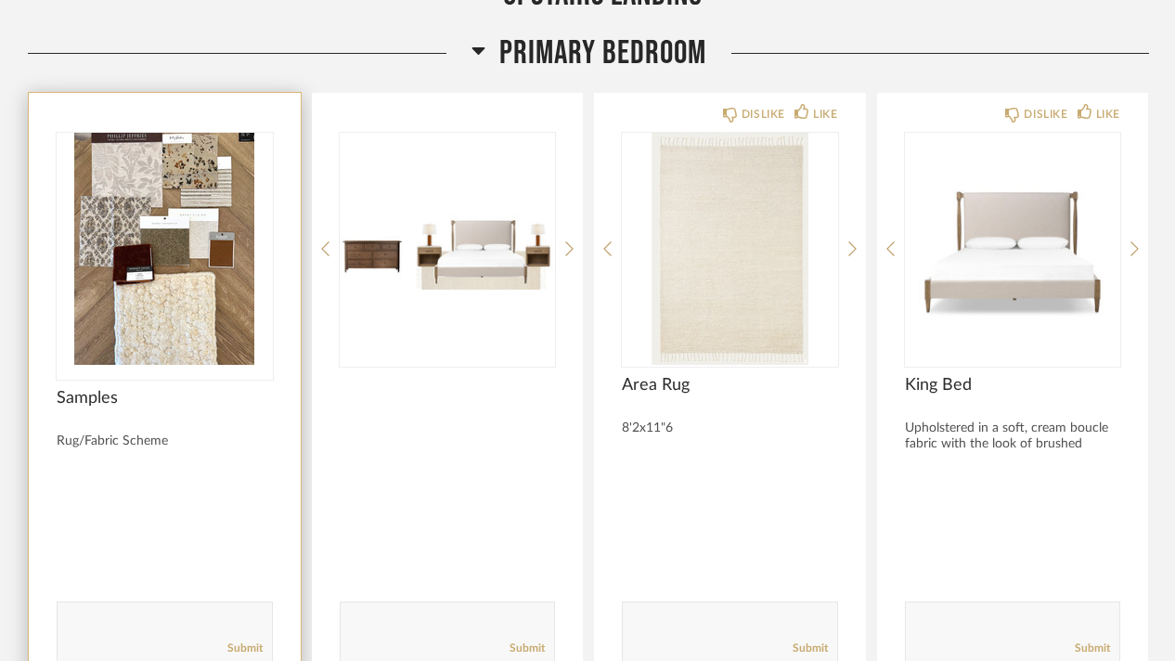
click at [203, 209] on img "0" at bounding box center [165, 249] width 216 height 232
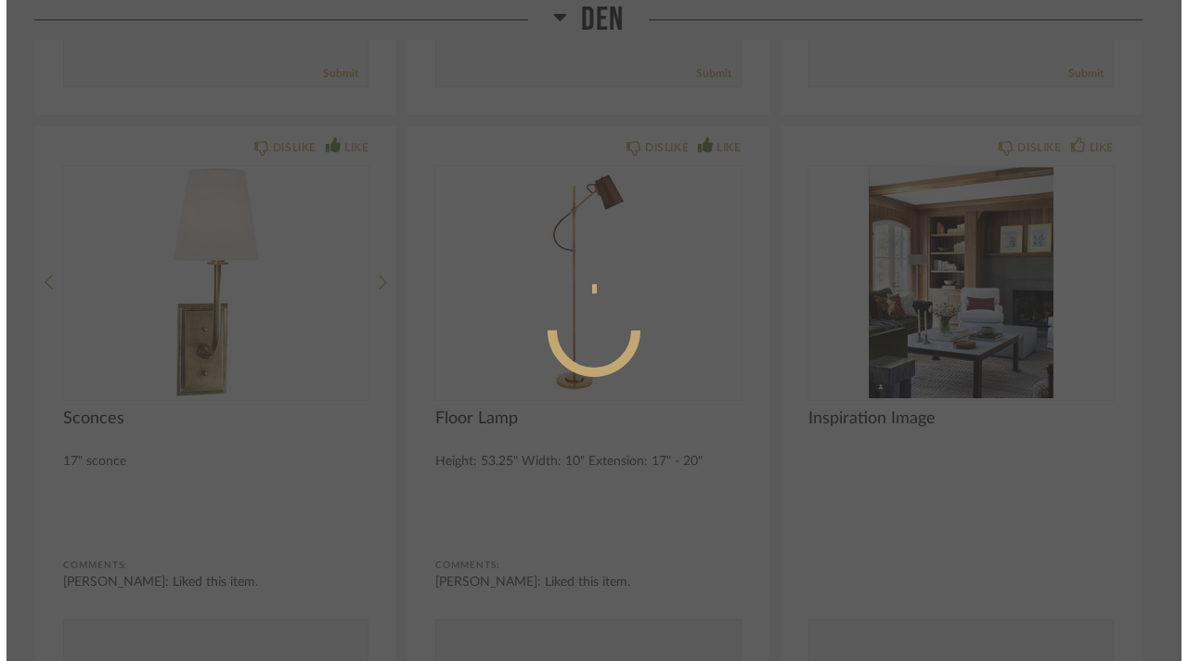
scroll to position [0, 0]
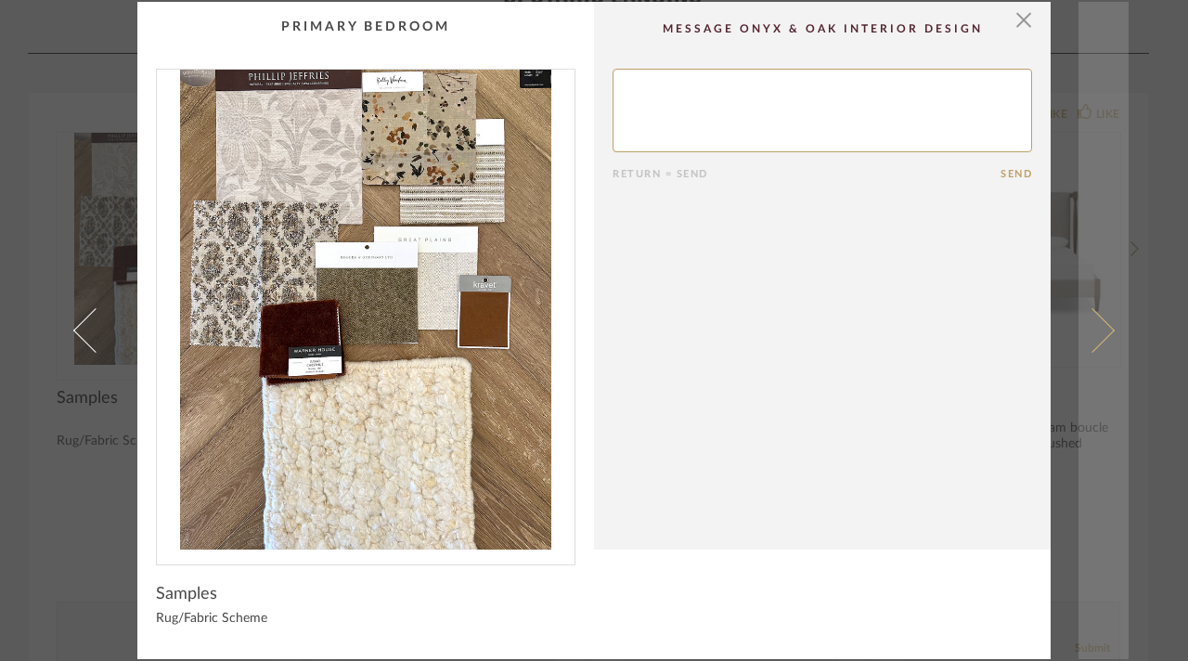
click at [1102, 344] on link at bounding box center [1104, 331] width 50 height 658
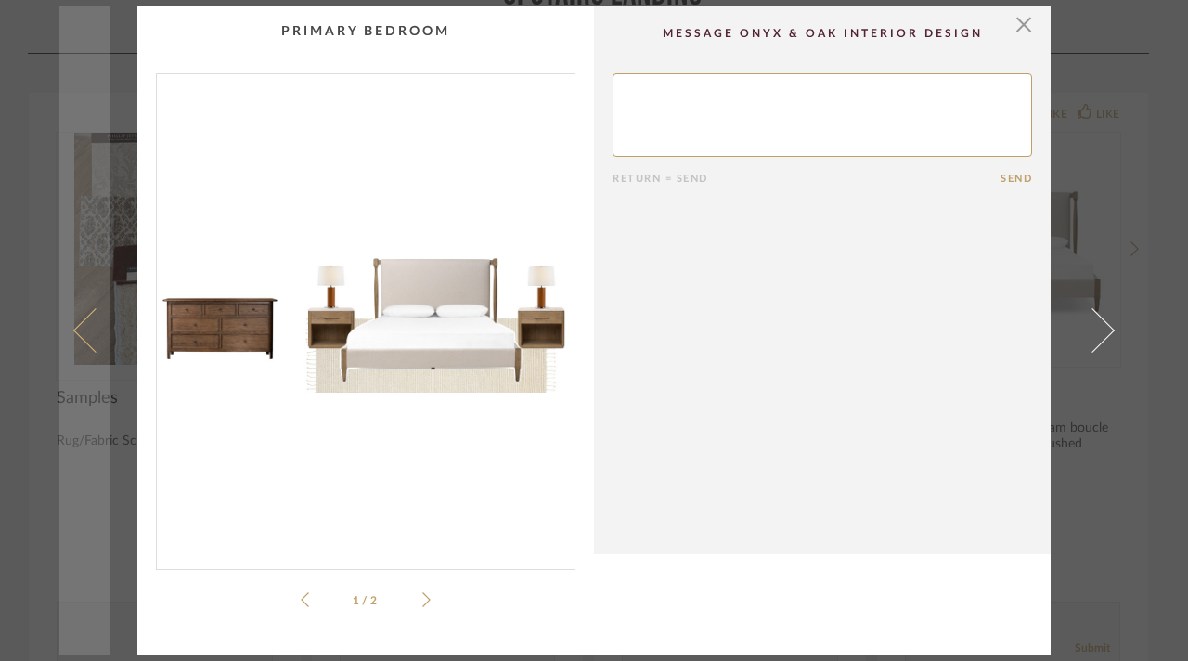
click at [89, 341] on span at bounding box center [95, 330] width 45 height 45
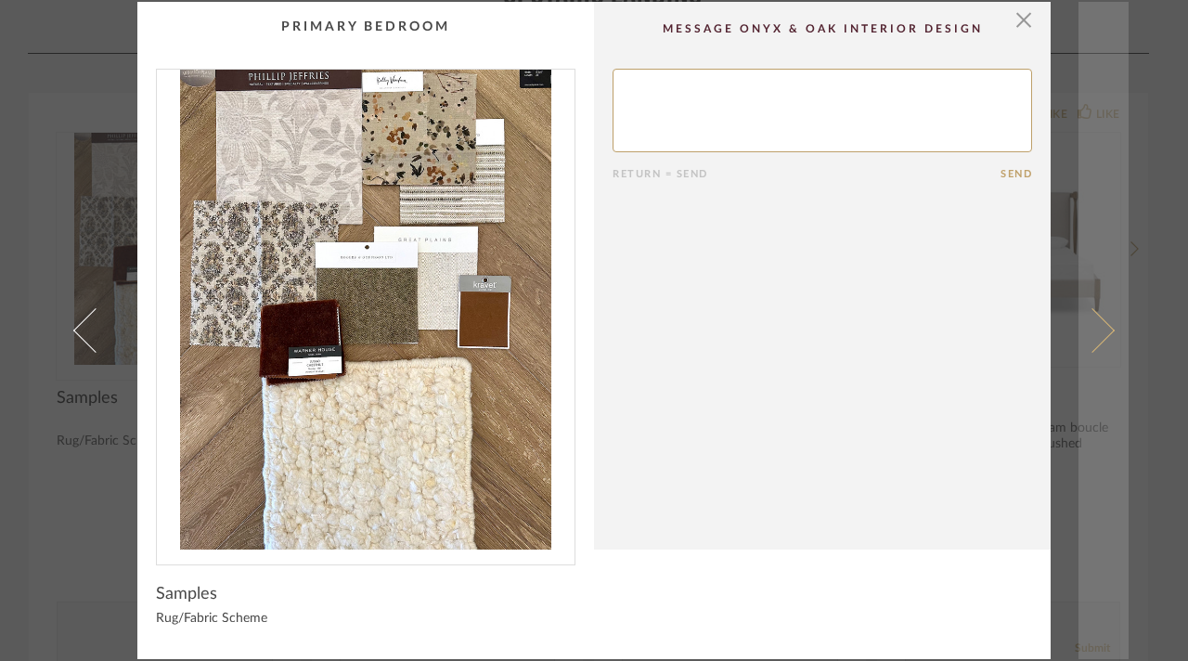
click at [1099, 336] on span at bounding box center [1092, 330] width 45 height 45
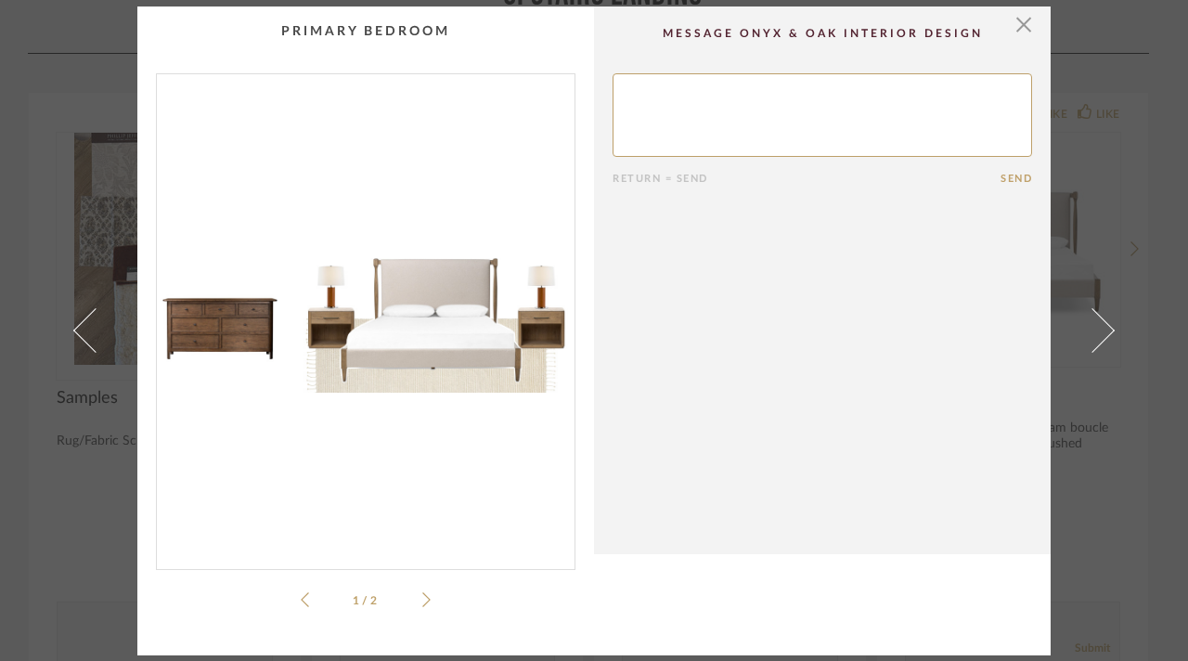
click at [425, 601] on div "1 / 2" at bounding box center [366, 342] width 420 height 538
drag, startPoint x: 394, startPoint y: 581, endPoint x: 375, endPoint y: 569, distance: 22.1
click at [375, 569] on div "1 / 2" at bounding box center [366, 342] width 420 height 538
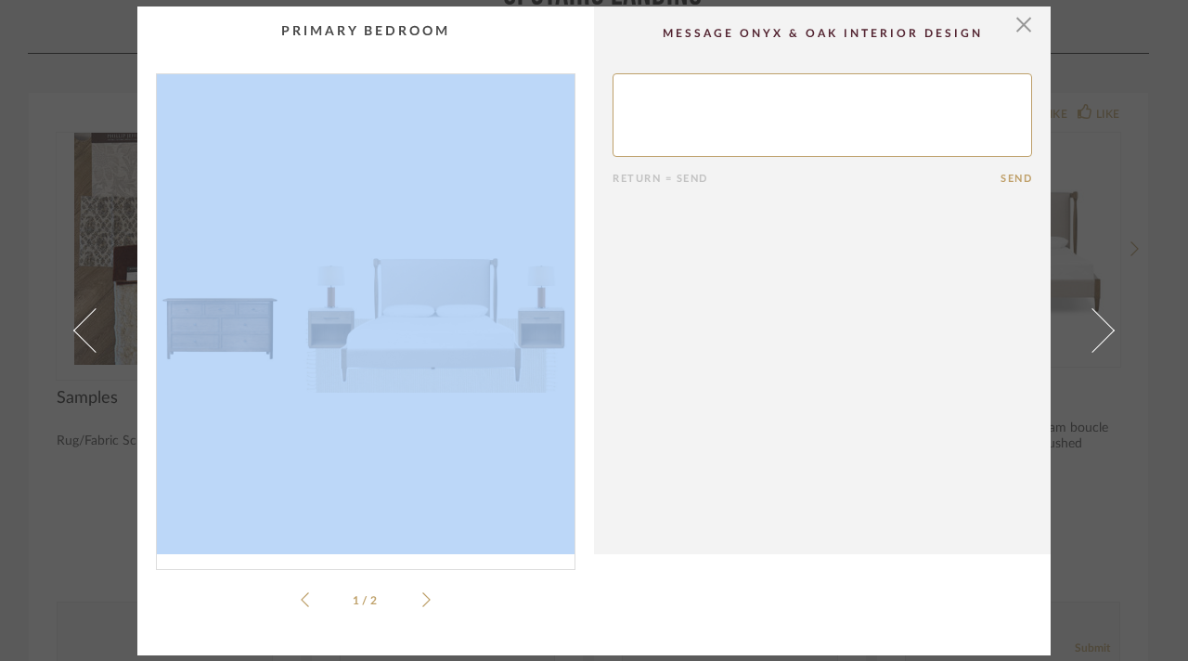
click at [433, 603] on div "1 / 2" at bounding box center [366, 342] width 420 height 538
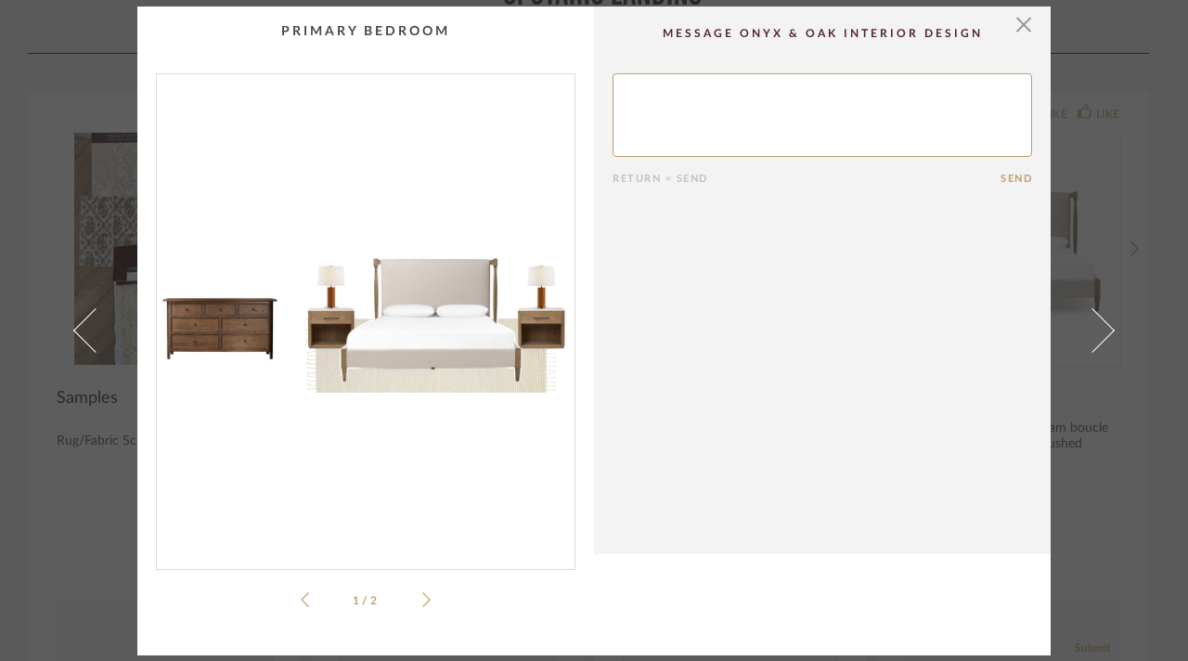
click at [422, 602] on icon at bounding box center [426, 599] width 8 height 17
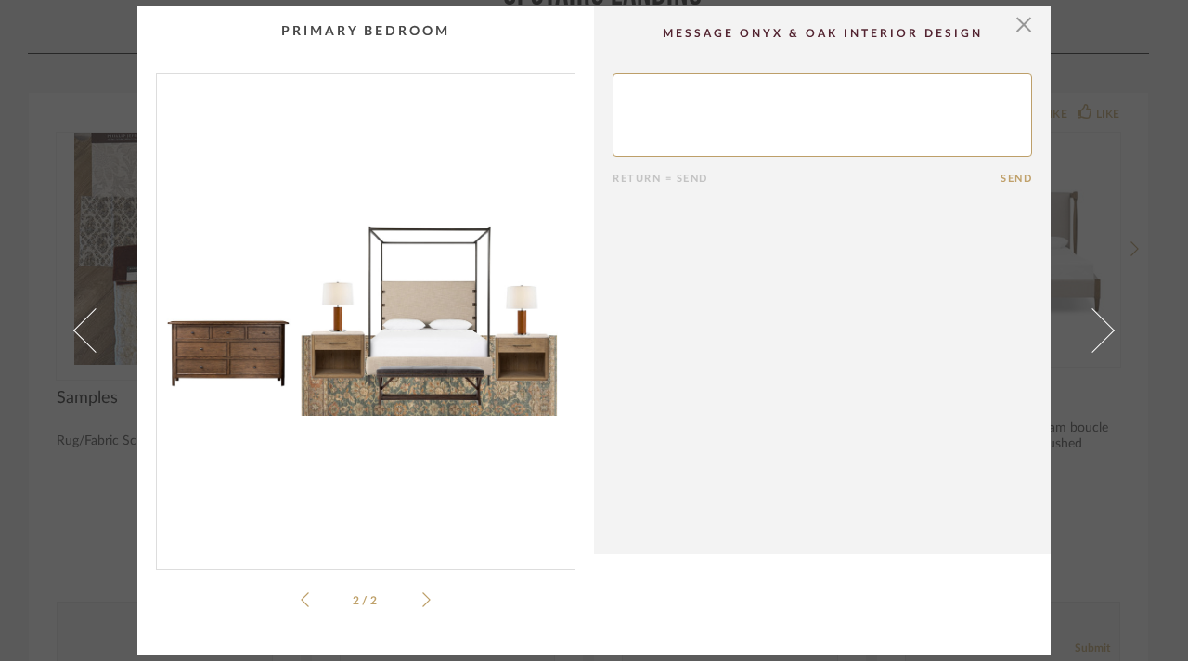
click at [301, 591] on icon at bounding box center [305, 599] width 8 height 17
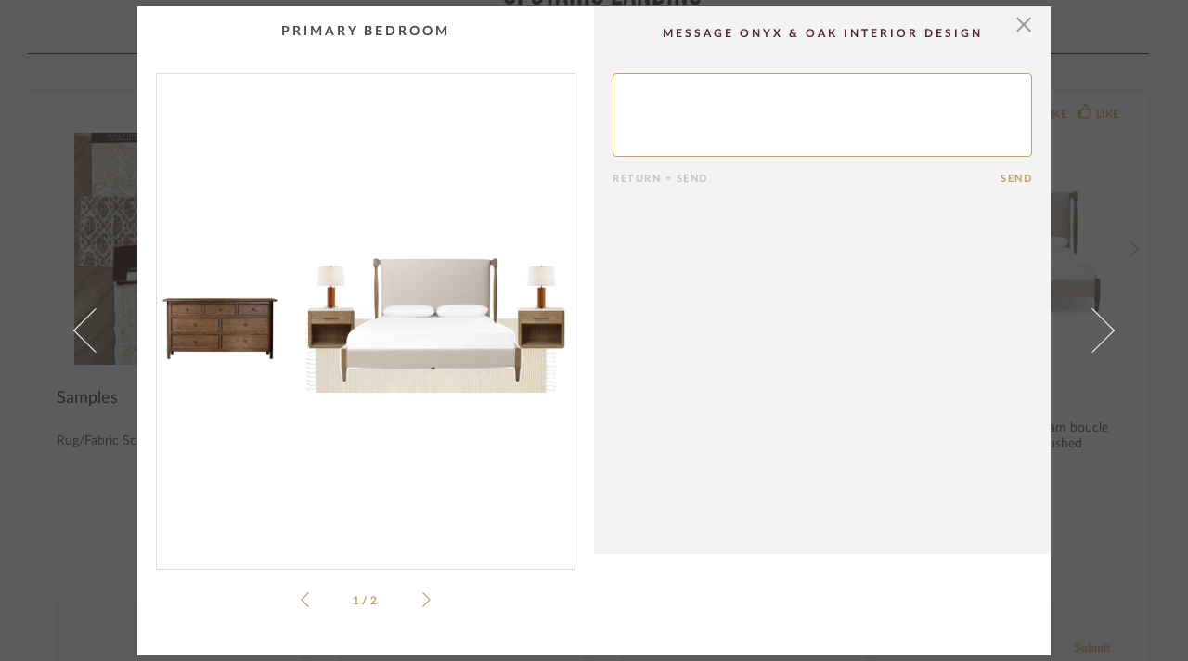
click at [301, 591] on icon at bounding box center [305, 599] width 8 height 17
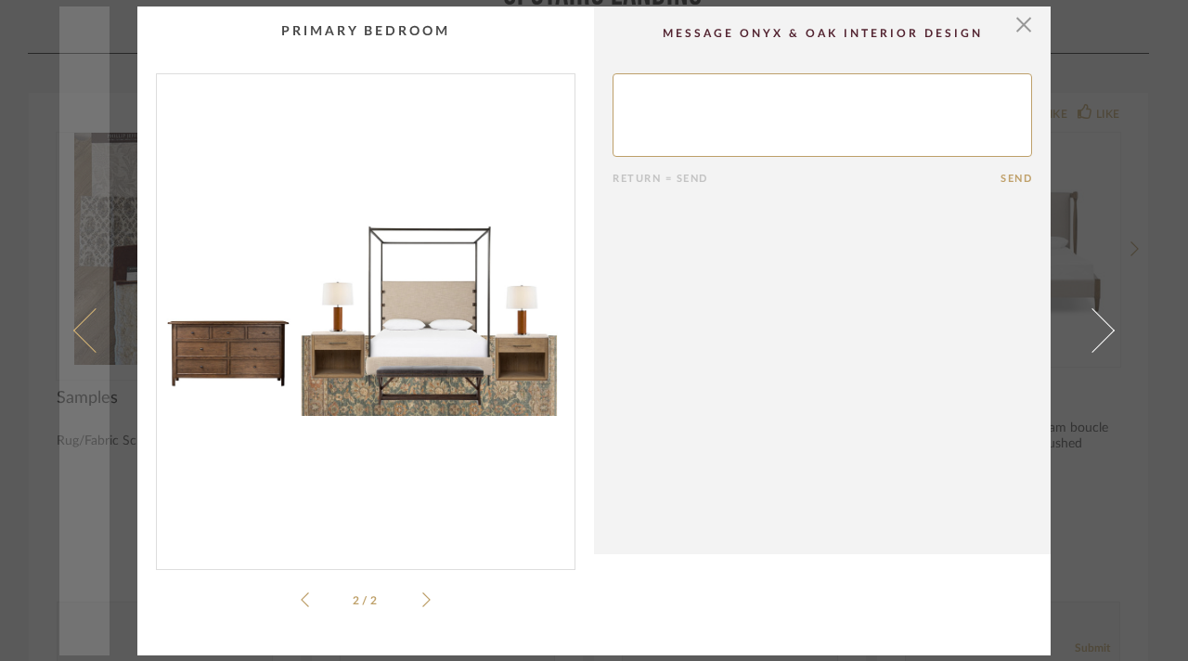
click at [95, 171] on link at bounding box center [84, 330] width 50 height 649
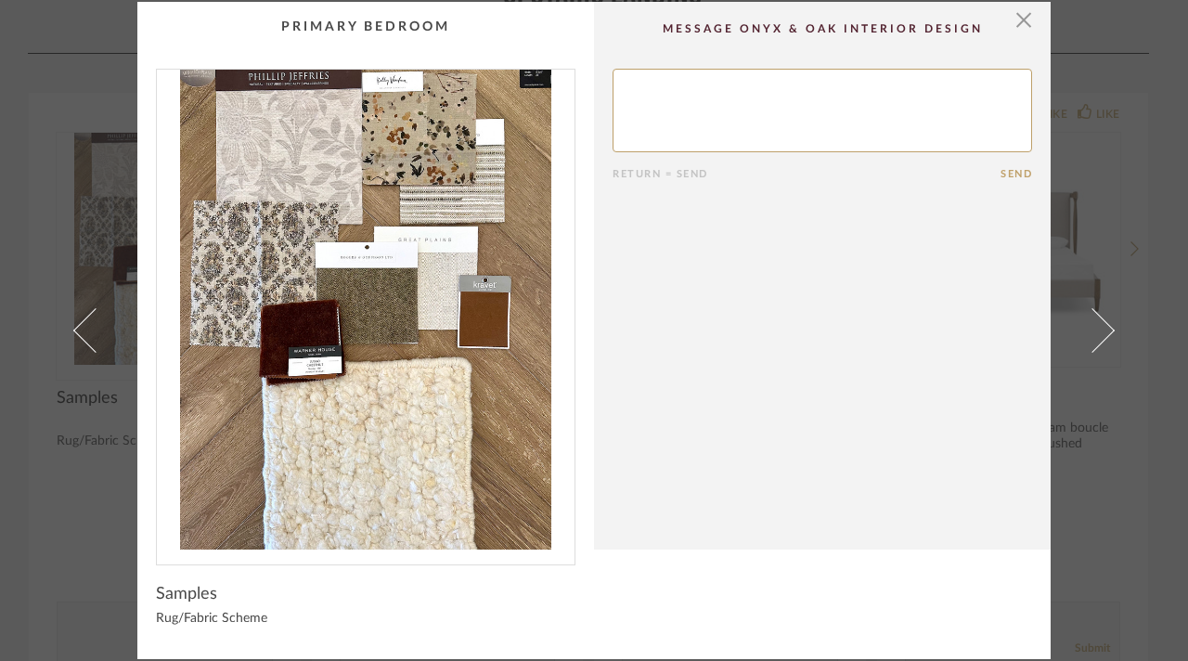
click at [1025, 19] on span "button" at bounding box center [1023, 20] width 37 height 37
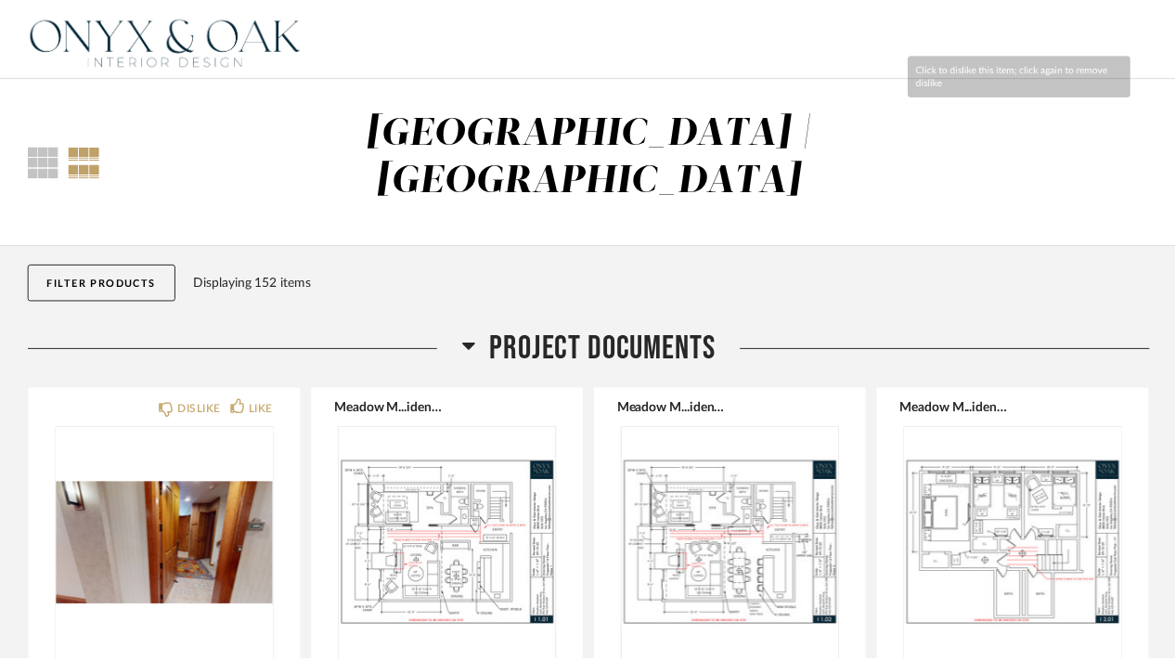
scroll to position [18638, 0]
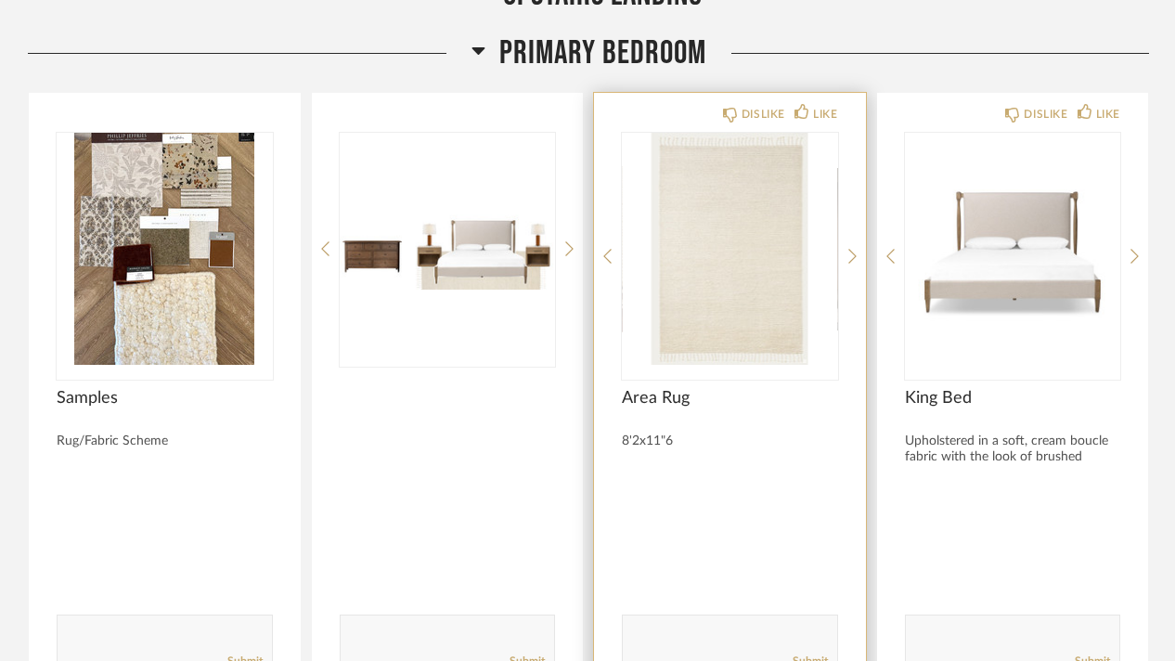
click at [0, 0] on img at bounding box center [0, 0] width 0 height 0
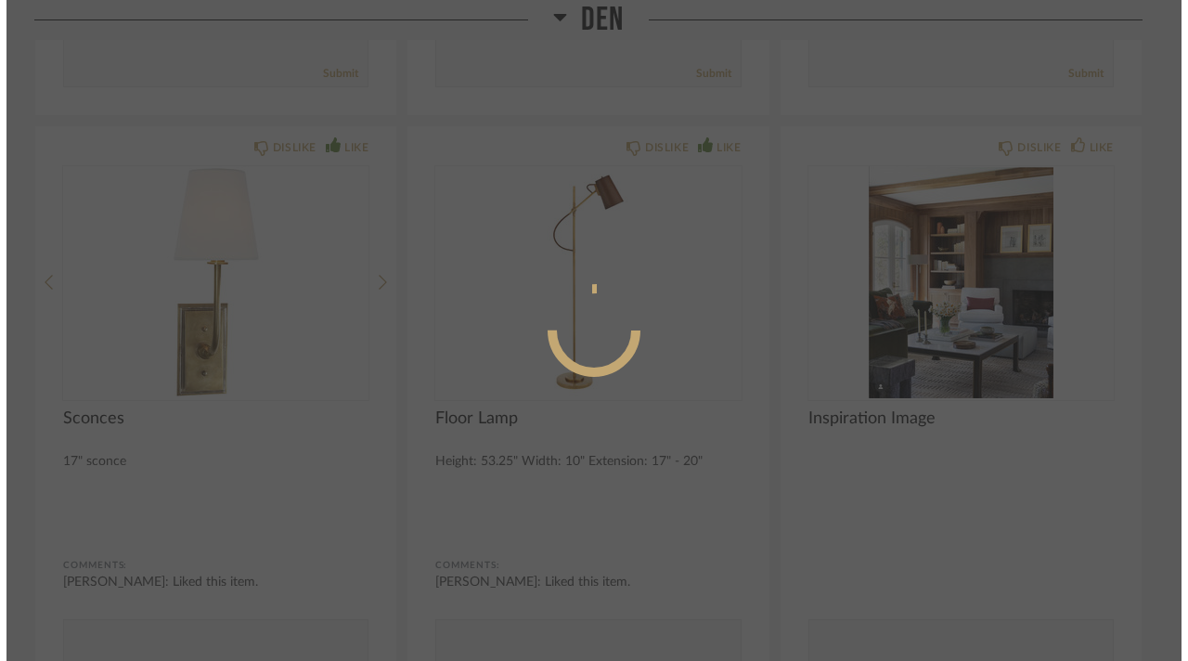
scroll to position [0, 0]
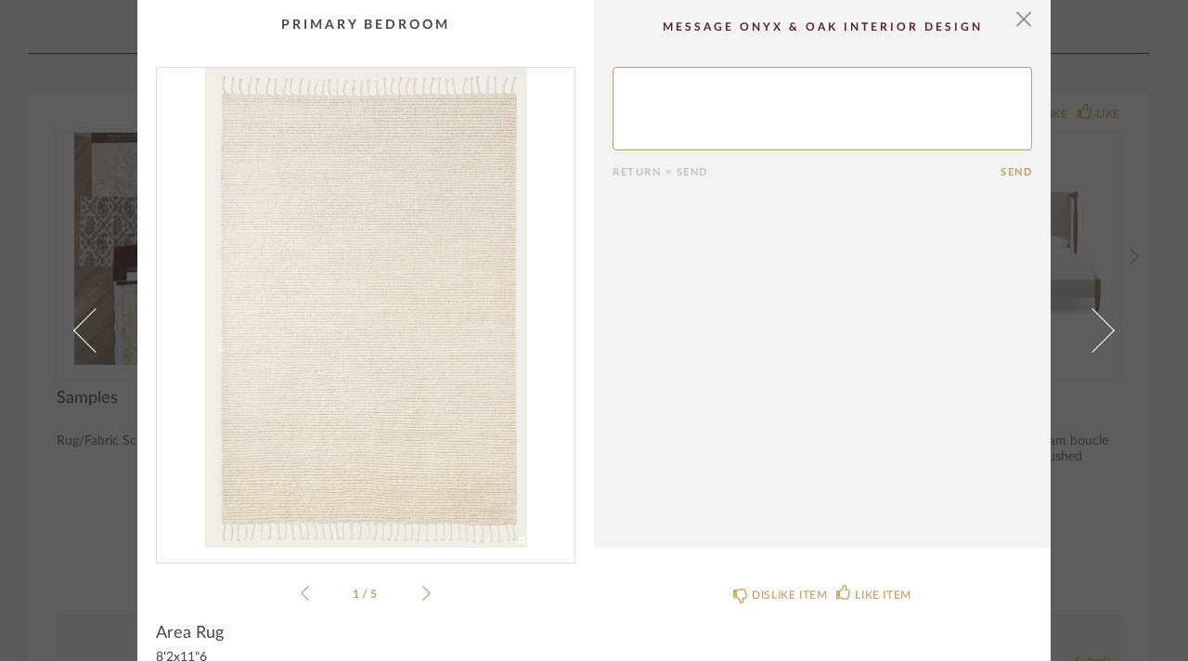
click at [422, 585] on icon at bounding box center [426, 593] width 8 height 17
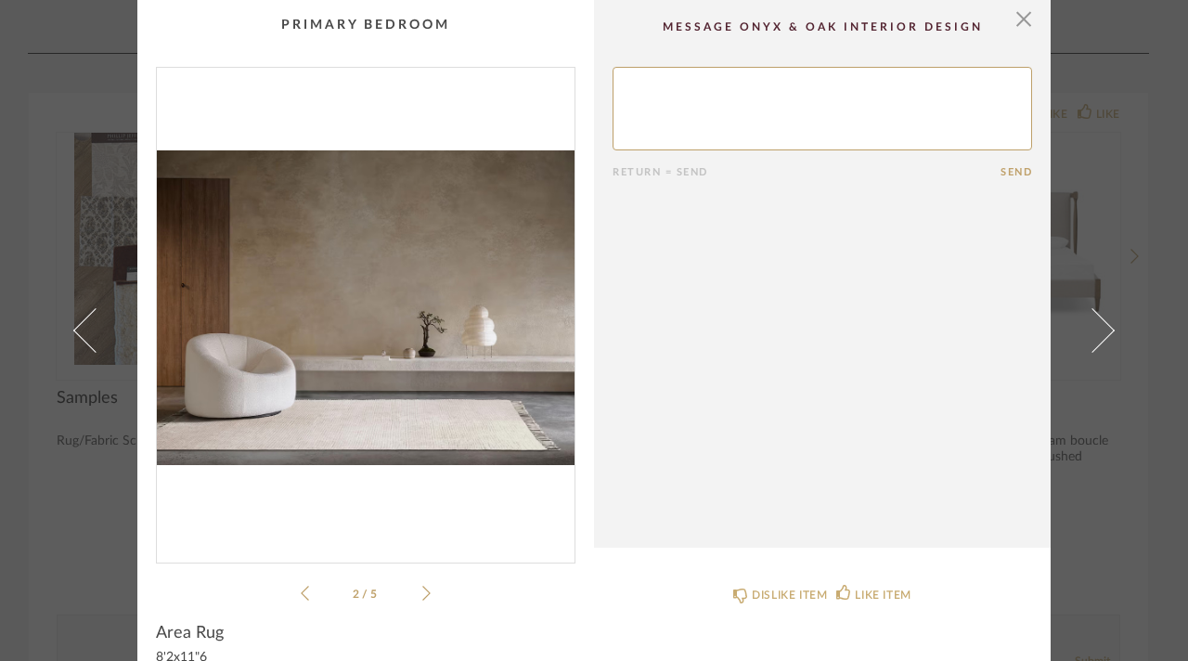
click at [422, 585] on icon at bounding box center [426, 593] width 8 height 17
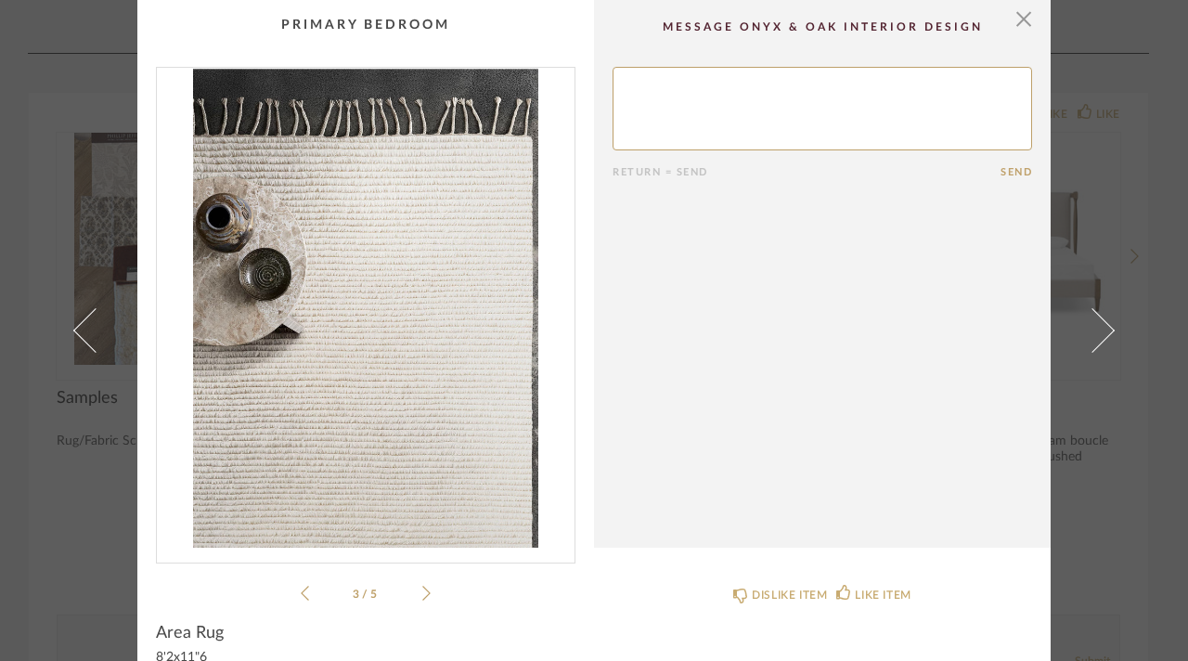
click at [422, 585] on icon at bounding box center [426, 593] width 8 height 17
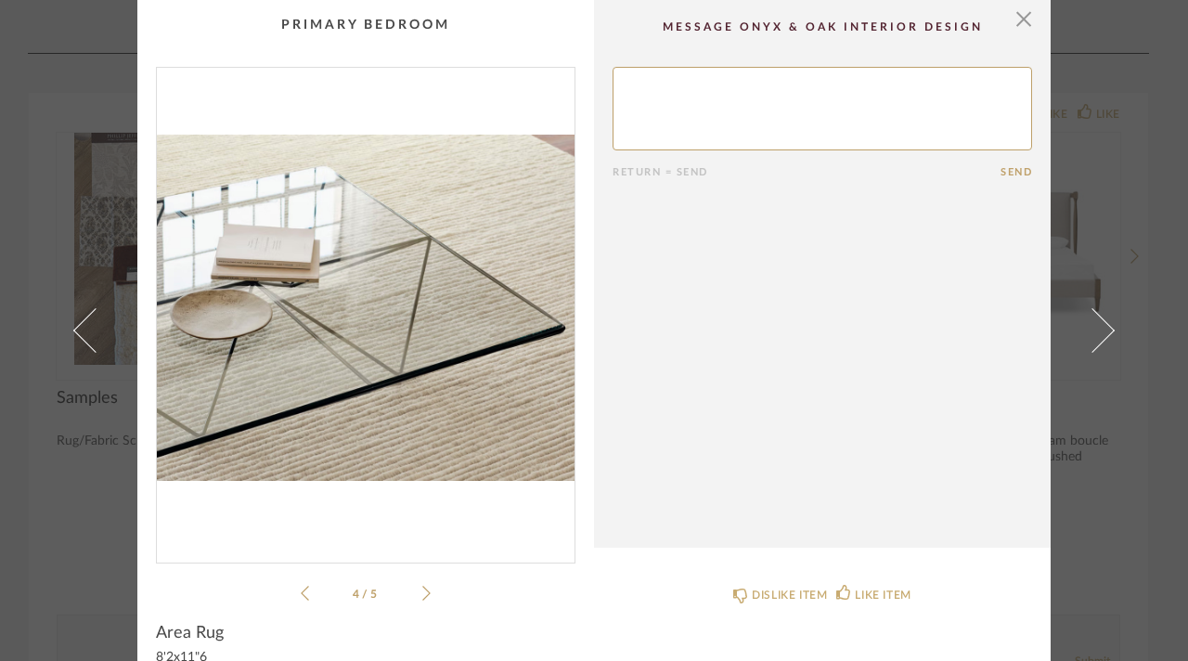
click at [422, 585] on icon at bounding box center [426, 593] width 8 height 17
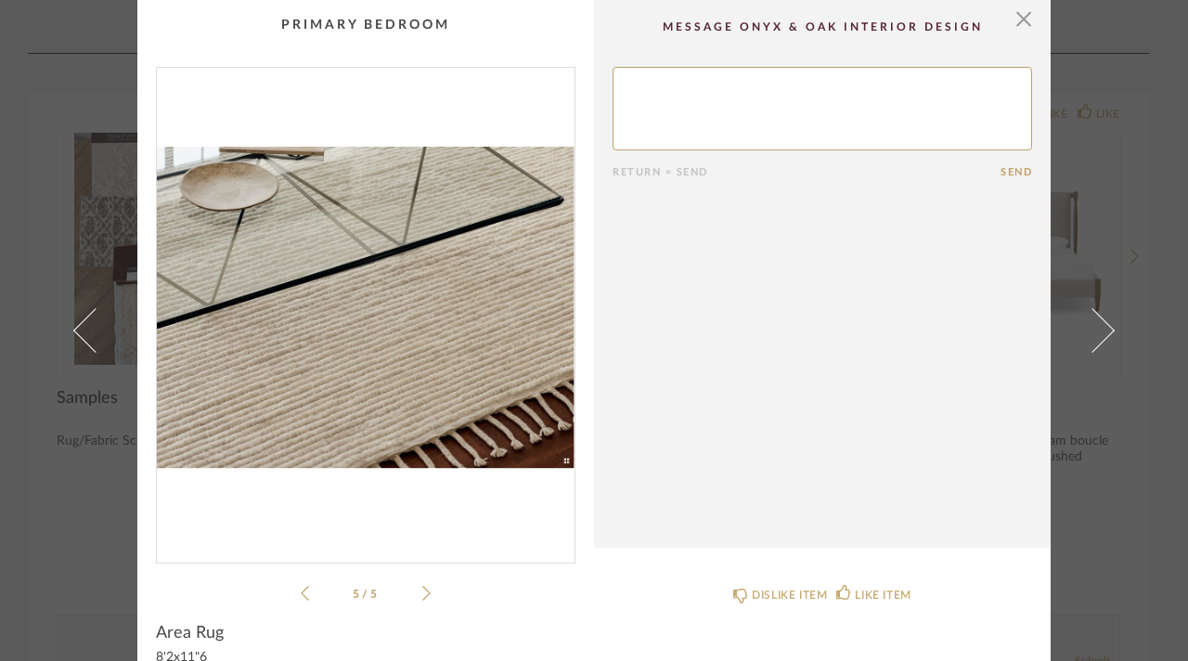
click at [422, 585] on icon at bounding box center [426, 593] width 8 height 17
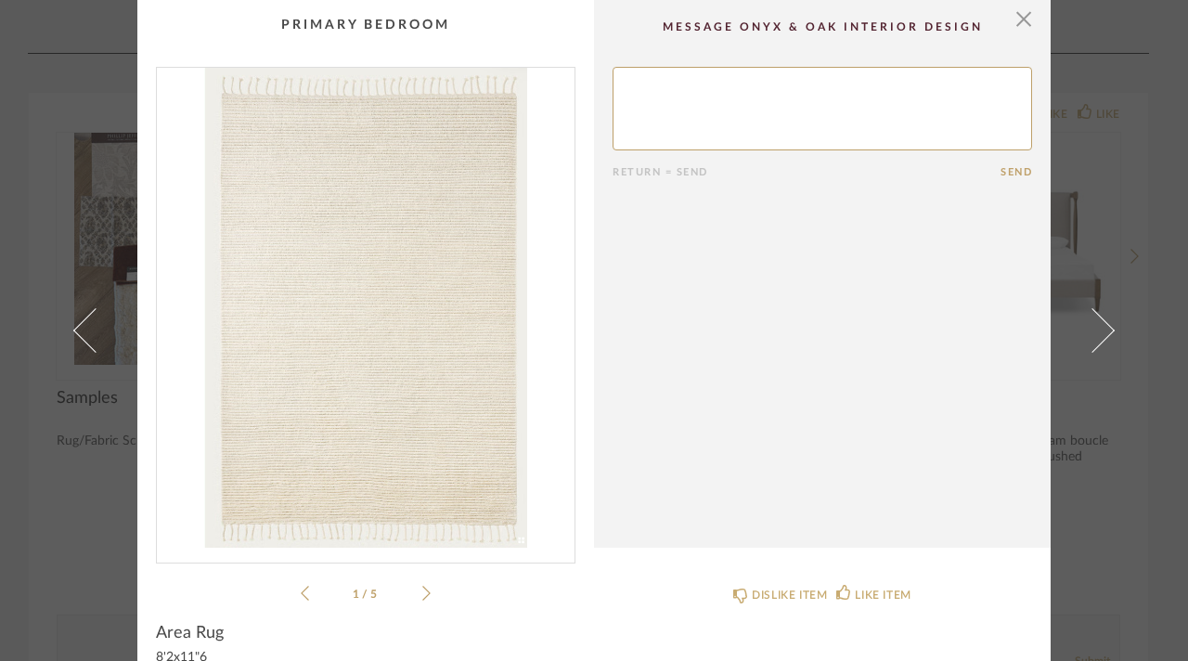
click at [1170, 187] on div "× 1 / 5 Return = Send Send Area Rug 8'2x11"6 DISLIKE ITEM LIKE ITEM" at bounding box center [594, 330] width 1188 height 661
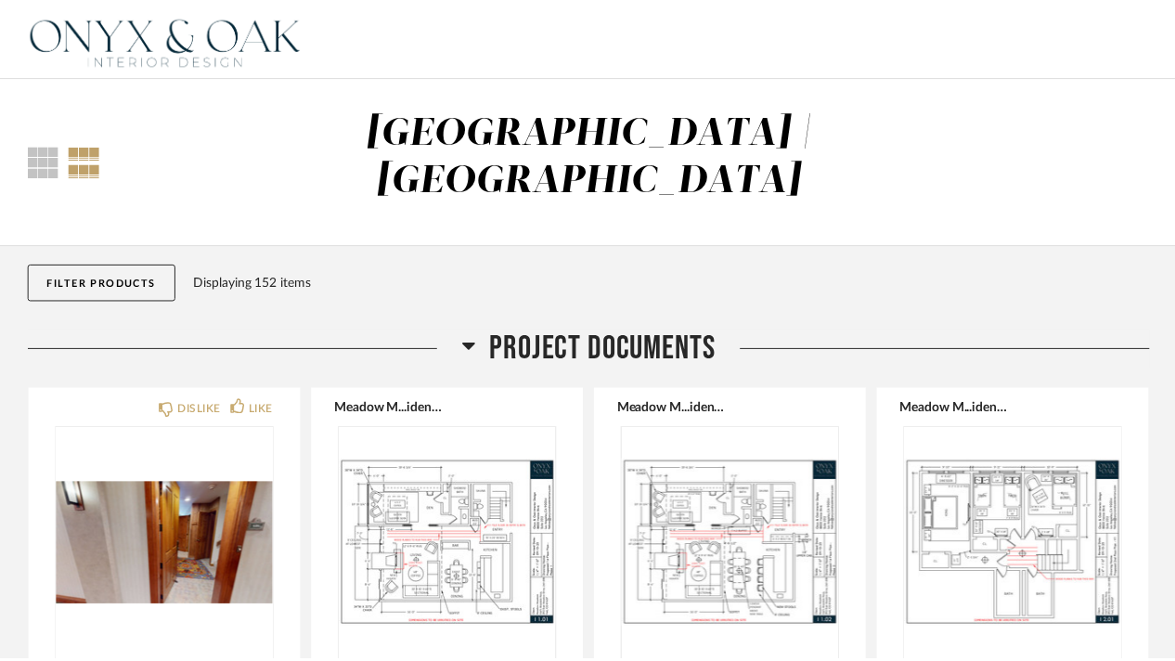
scroll to position [18638, 0]
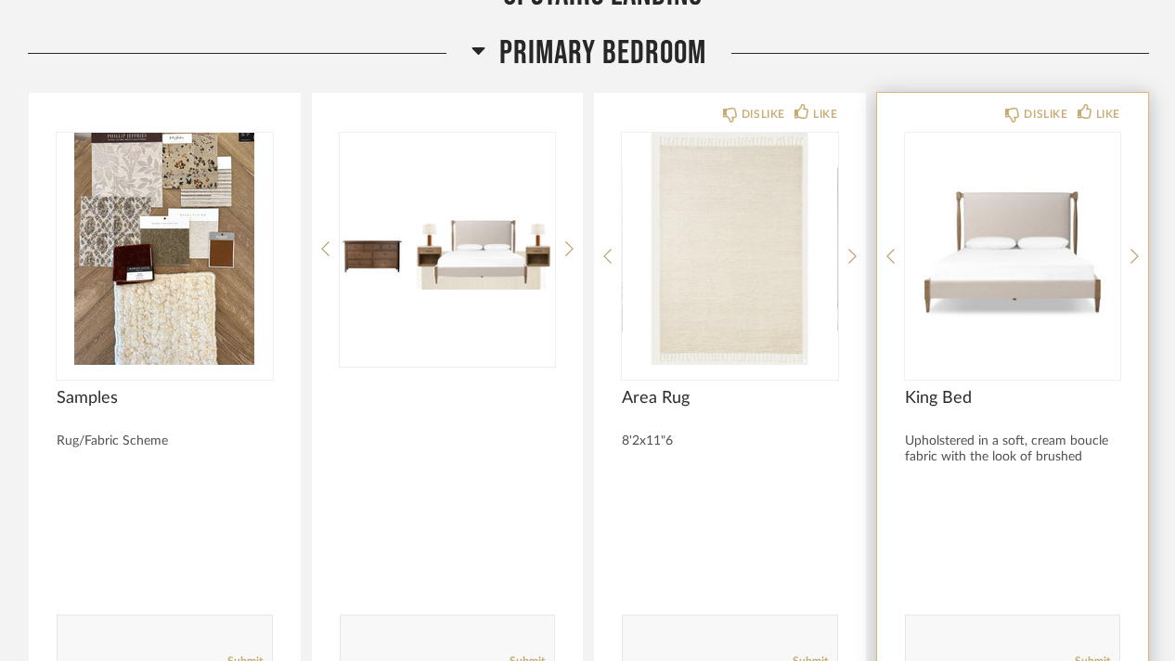
click at [1014, 201] on img "0" at bounding box center [1013, 249] width 216 height 232
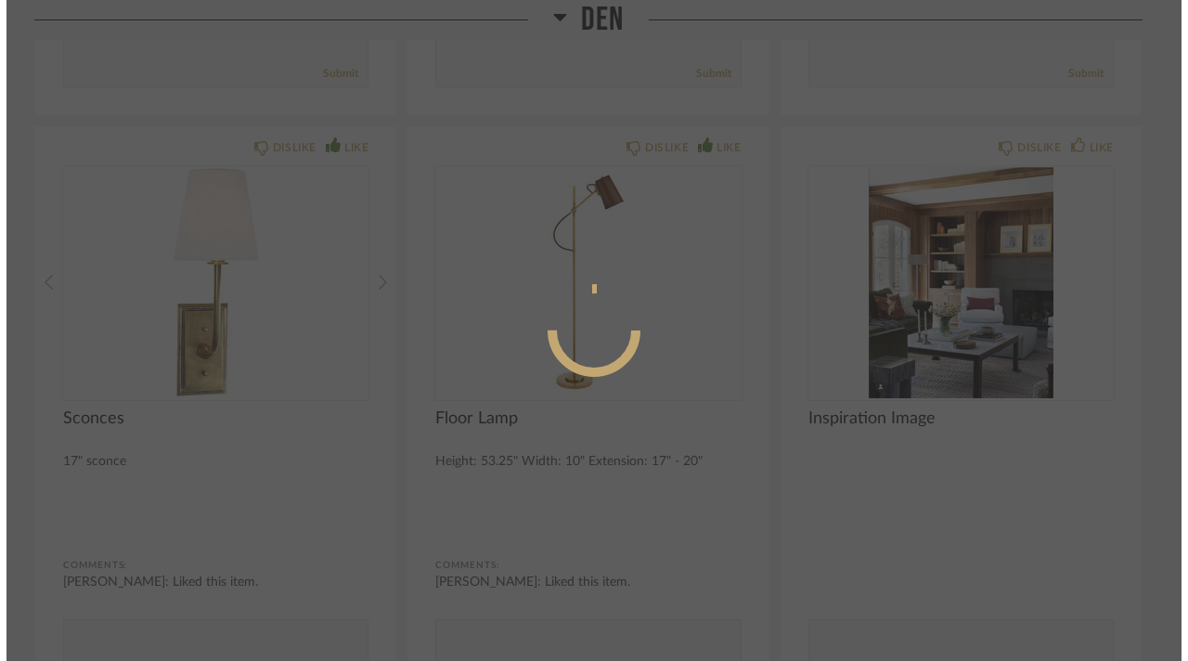
scroll to position [0, 0]
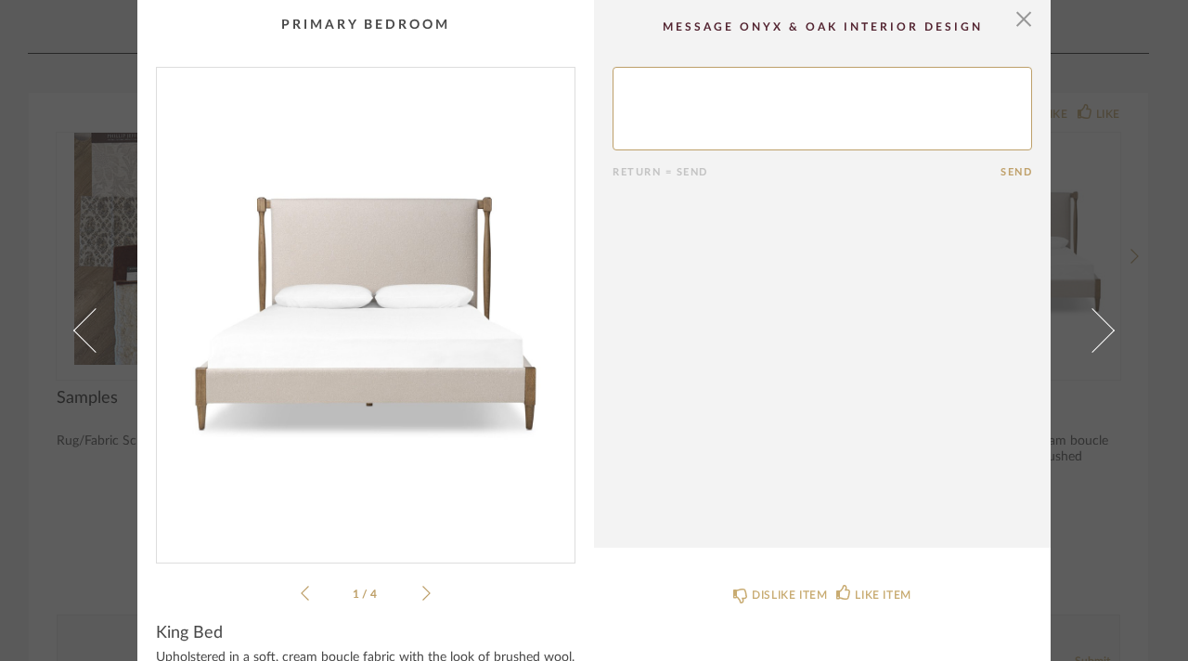
click at [422, 579] on div "1 / 4" at bounding box center [366, 336] width 420 height 538
click at [422, 582] on ul "1 / 4" at bounding box center [366, 593] width 130 height 22
click at [422, 586] on icon at bounding box center [426, 593] width 8 height 17
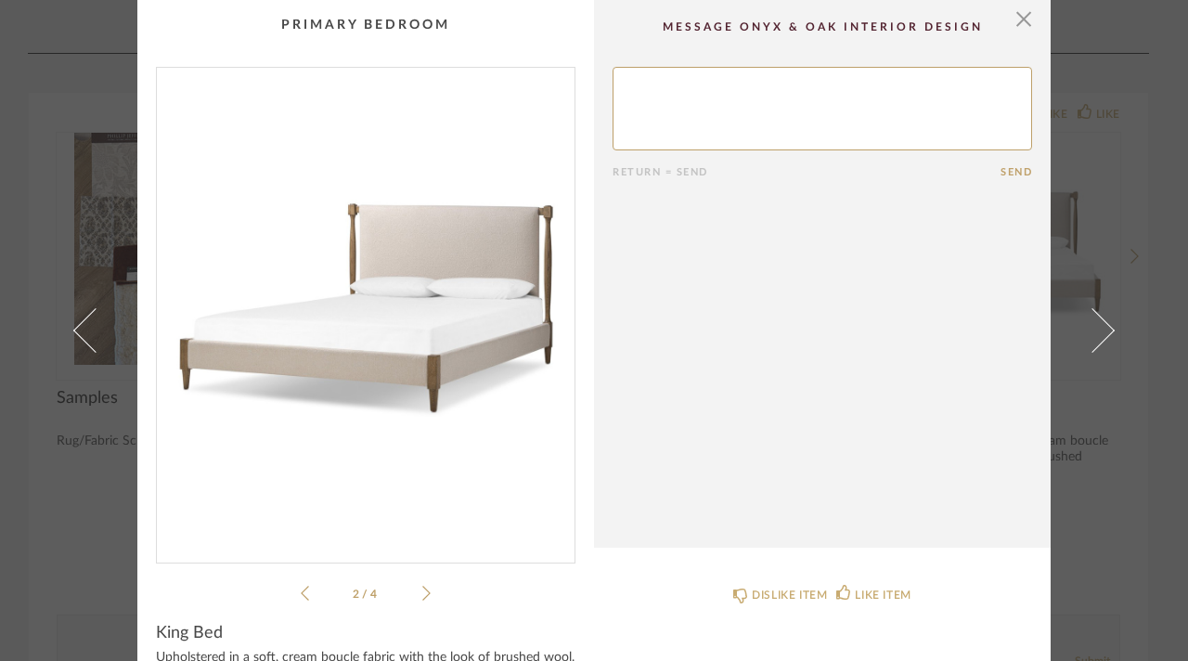
click at [422, 586] on icon at bounding box center [426, 593] width 8 height 17
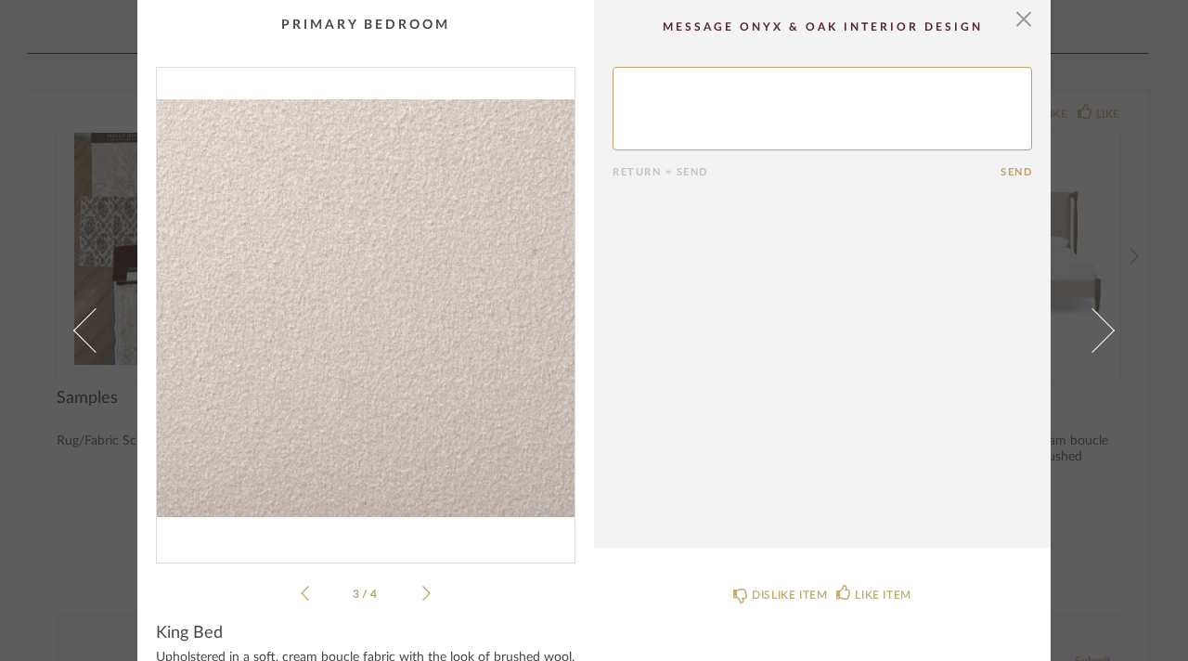
click at [422, 586] on icon at bounding box center [426, 593] width 8 height 17
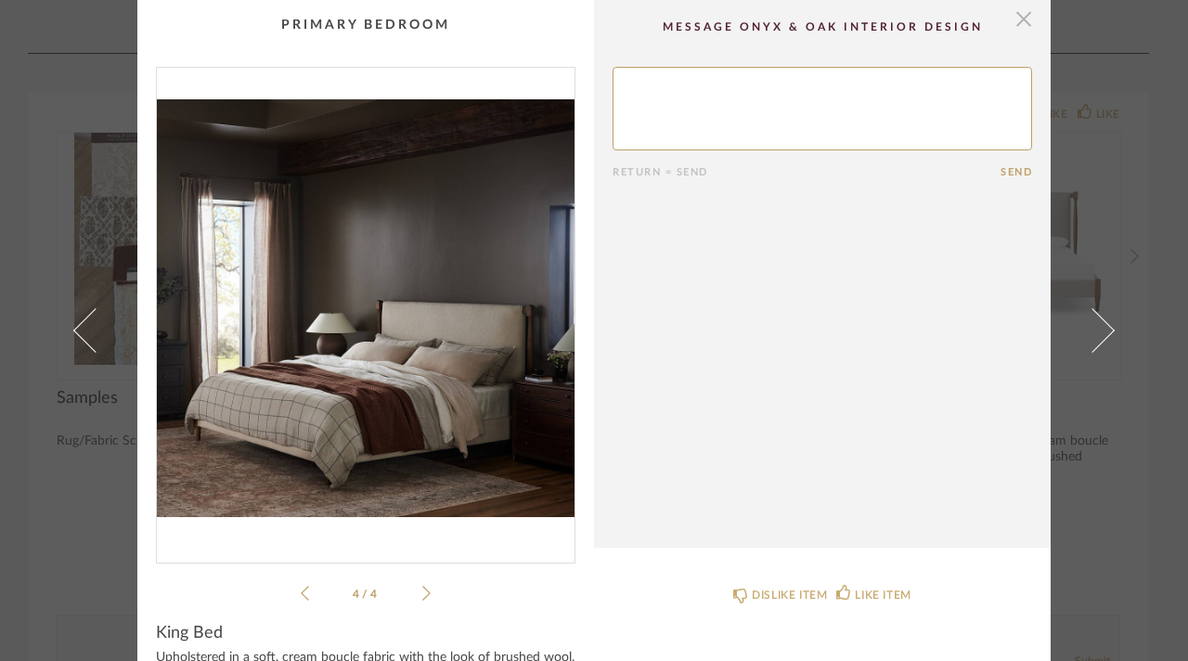
click at [1013, 20] on span "button" at bounding box center [1023, 18] width 37 height 37
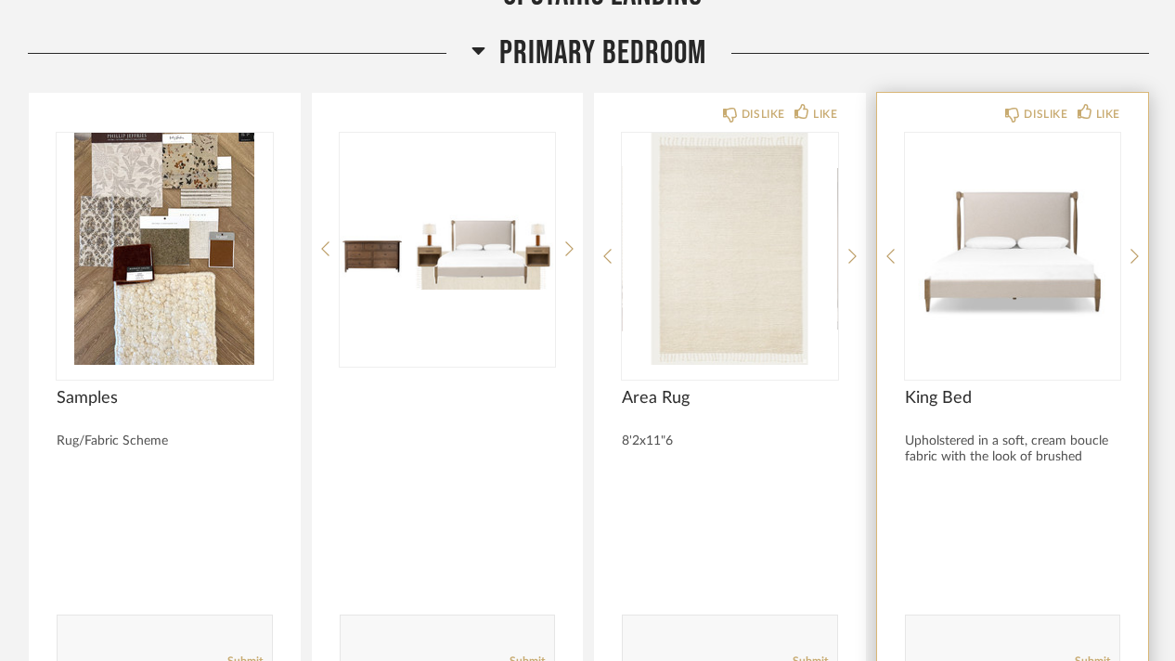
scroll to position [18545, 0]
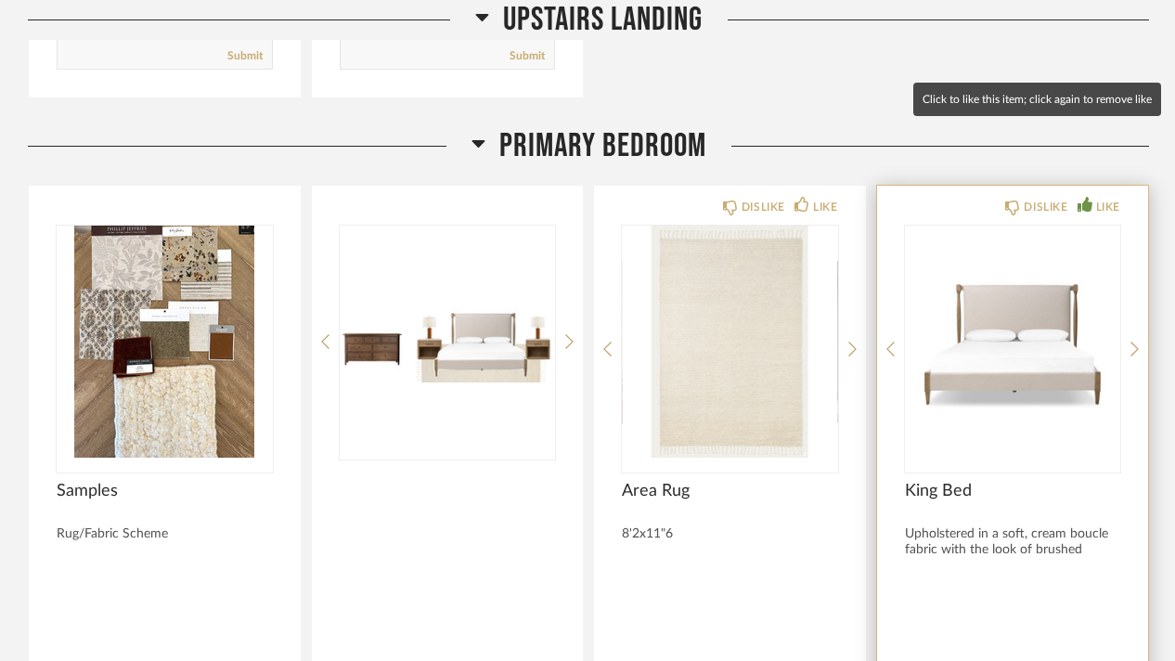
click at [1116, 198] on div "LIKE" at bounding box center [1108, 207] width 24 height 19
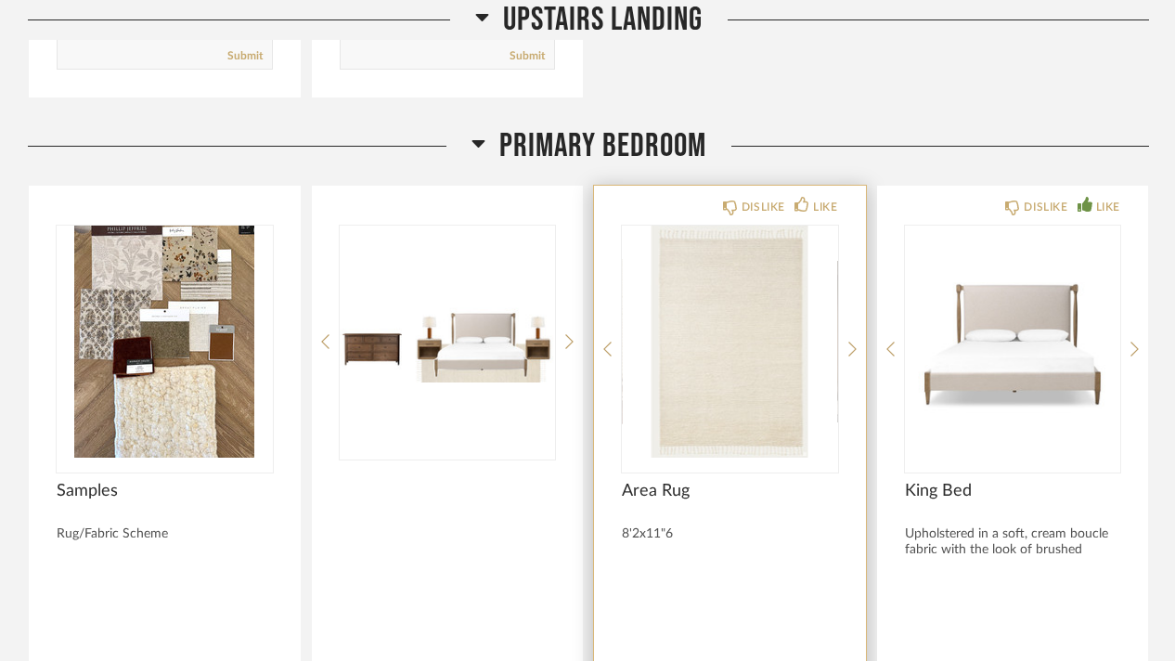
click at [826, 186] on div "DISLIKE LIKE Area Rug 8'2x11"6 Comments: Submit" at bounding box center [730, 491] width 272 height 610
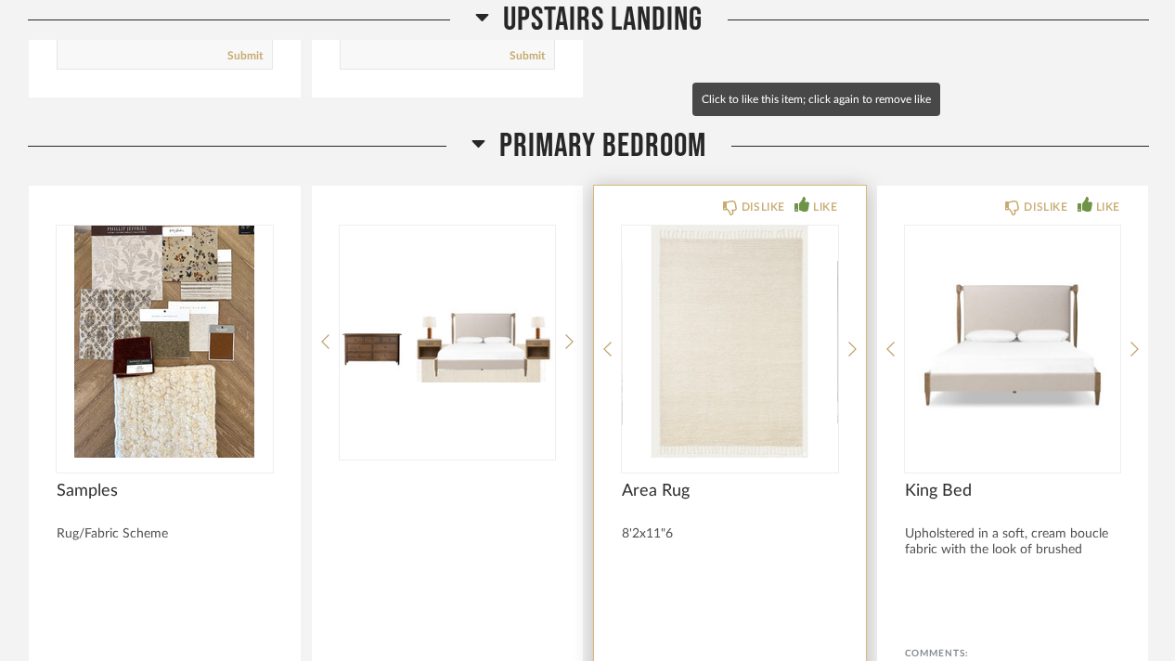
click at [800, 197] on icon at bounding box center [802, 204] width 15 height 15
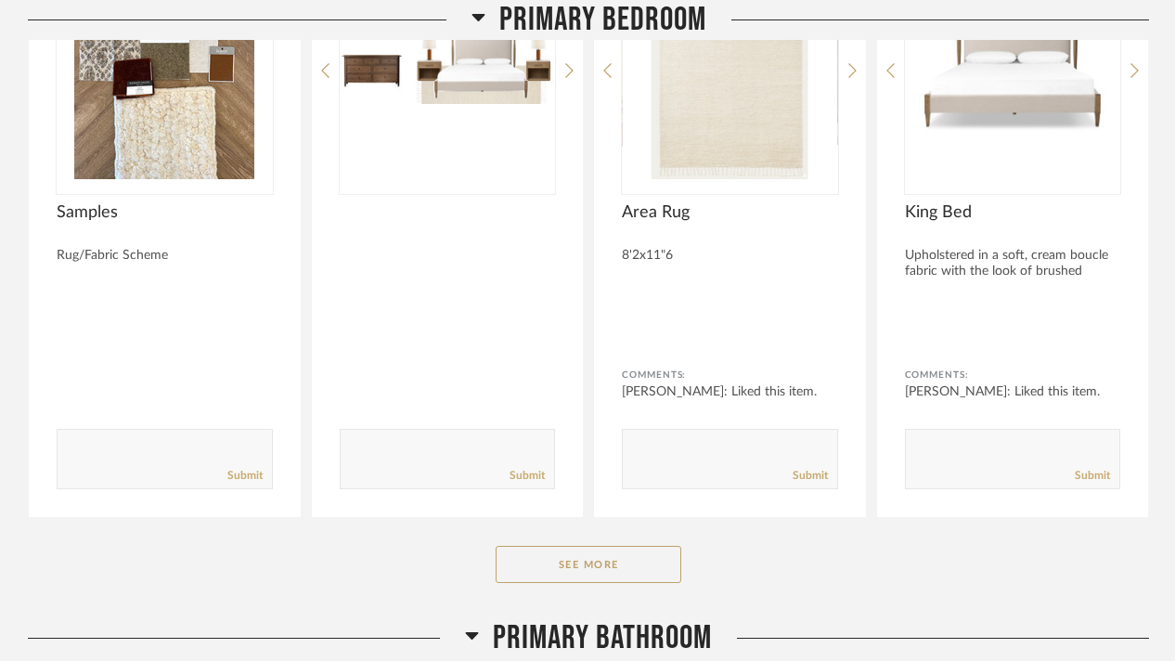
scroll to position [19102, 0]
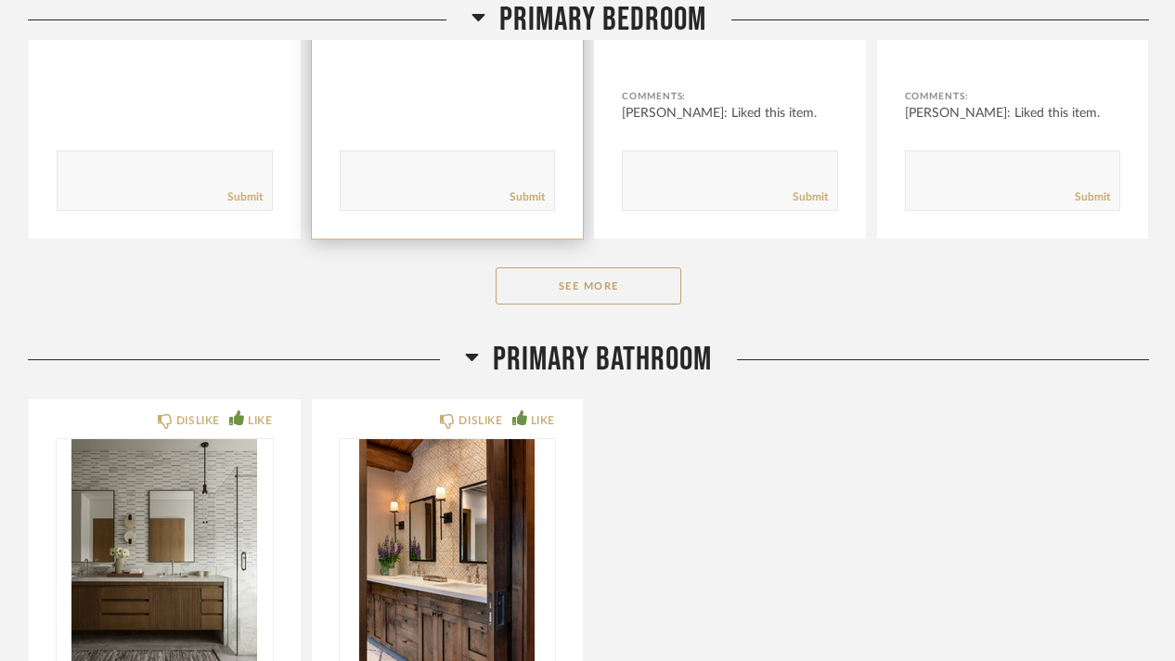
click at [535, 267] on button "See More" at bounding box center [589, 285] width 186 height 37
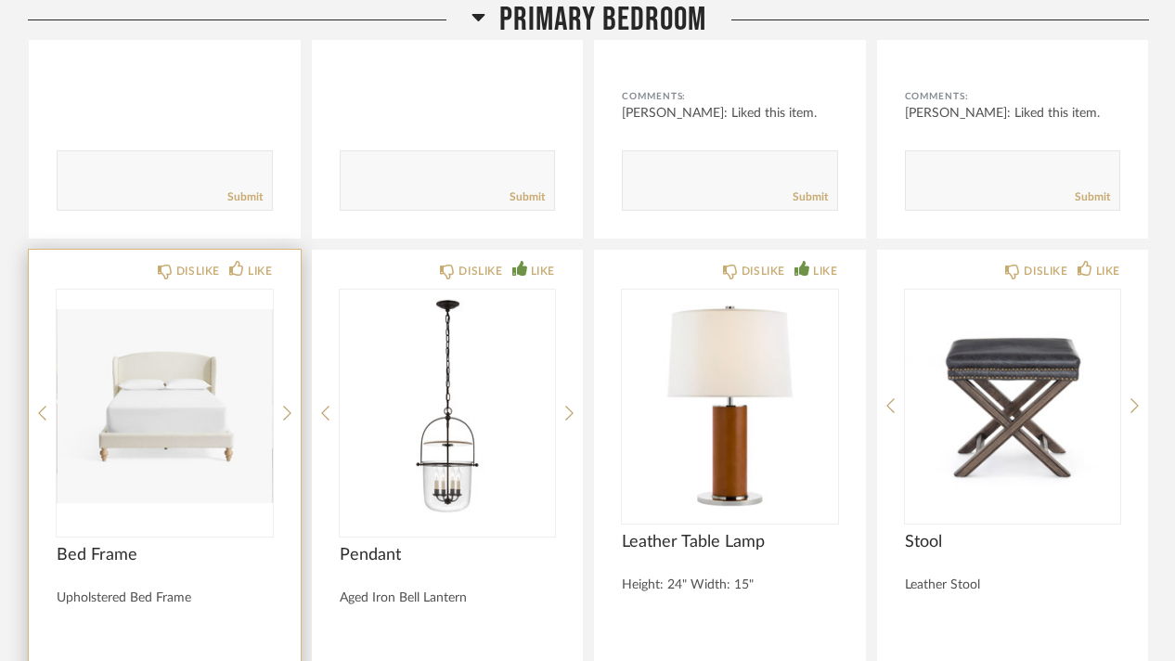
click at [232, 356] on img "0" at bounding box center [165, 406] width 216 height 232
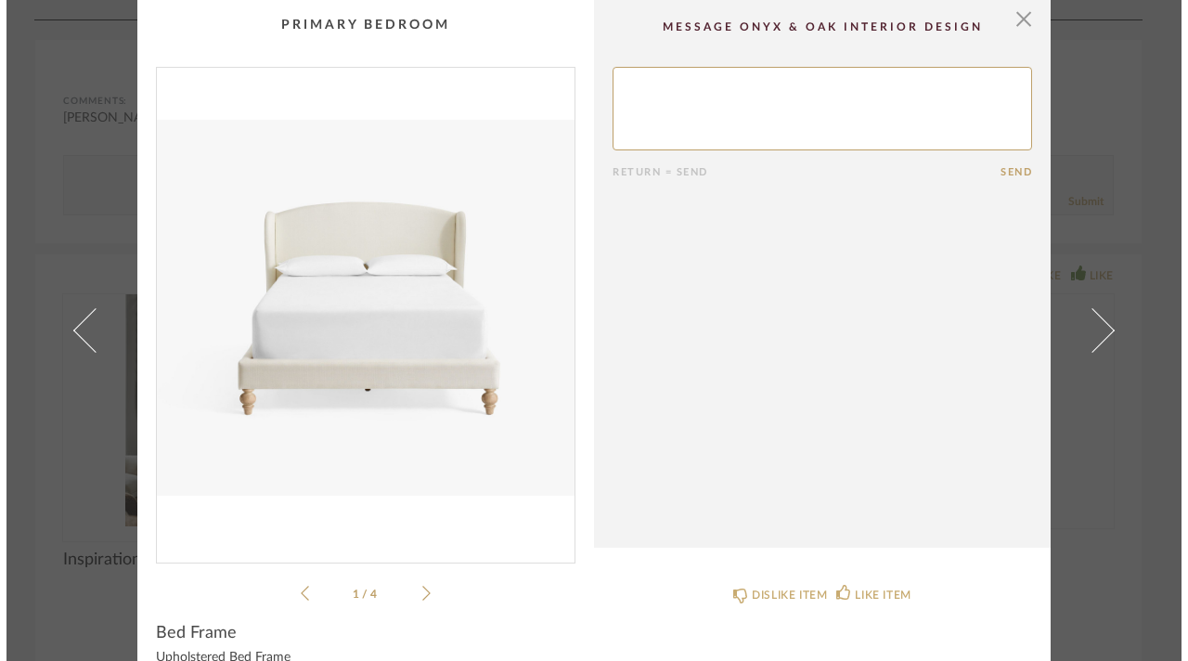
scroll to position [0, 0]
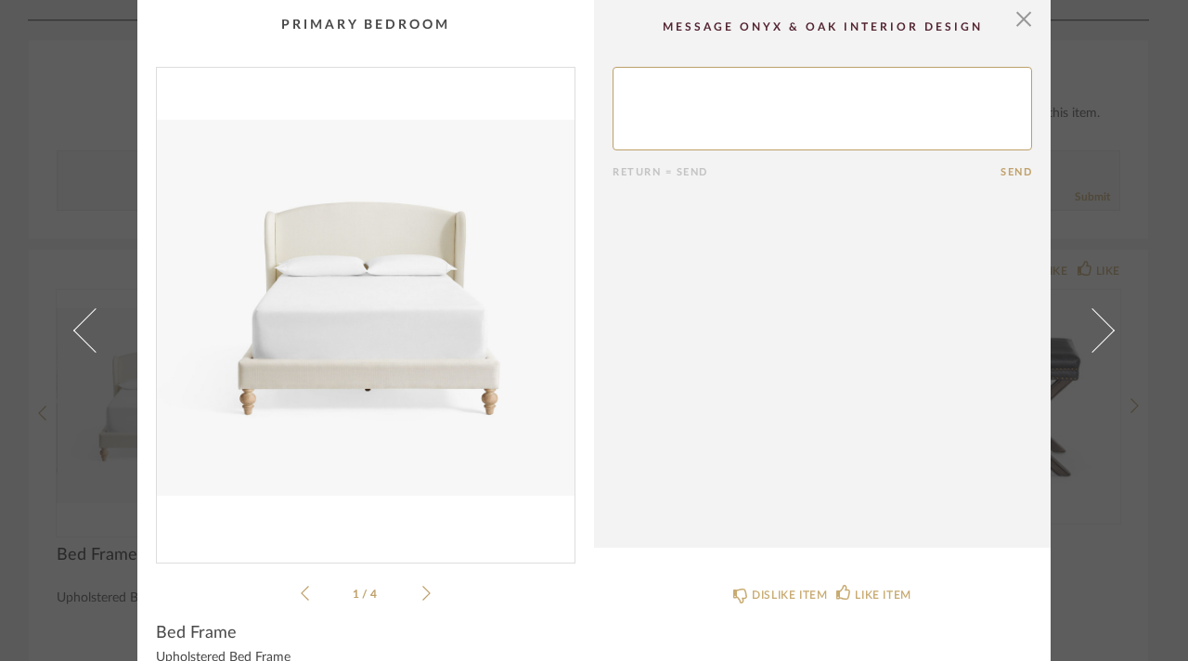
click at [423, 590] on icon at bounding box center [426, 593] width 8 height 17
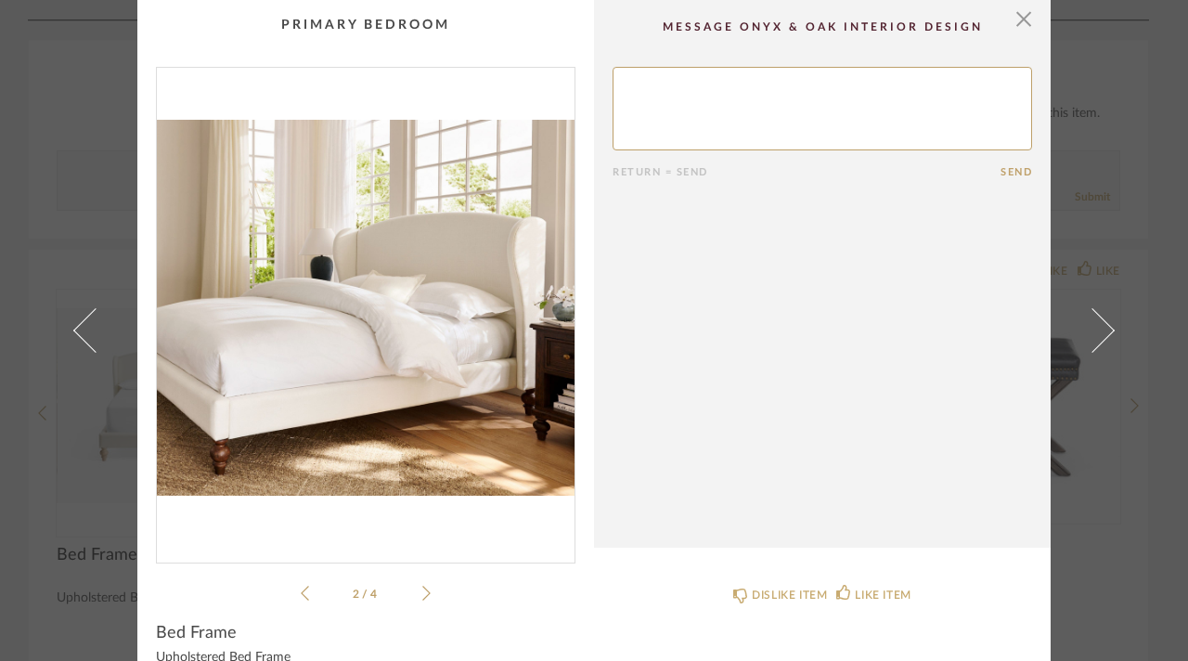
click at [423, 590] on icon at bounding box center [426, 593] width 8 height 17
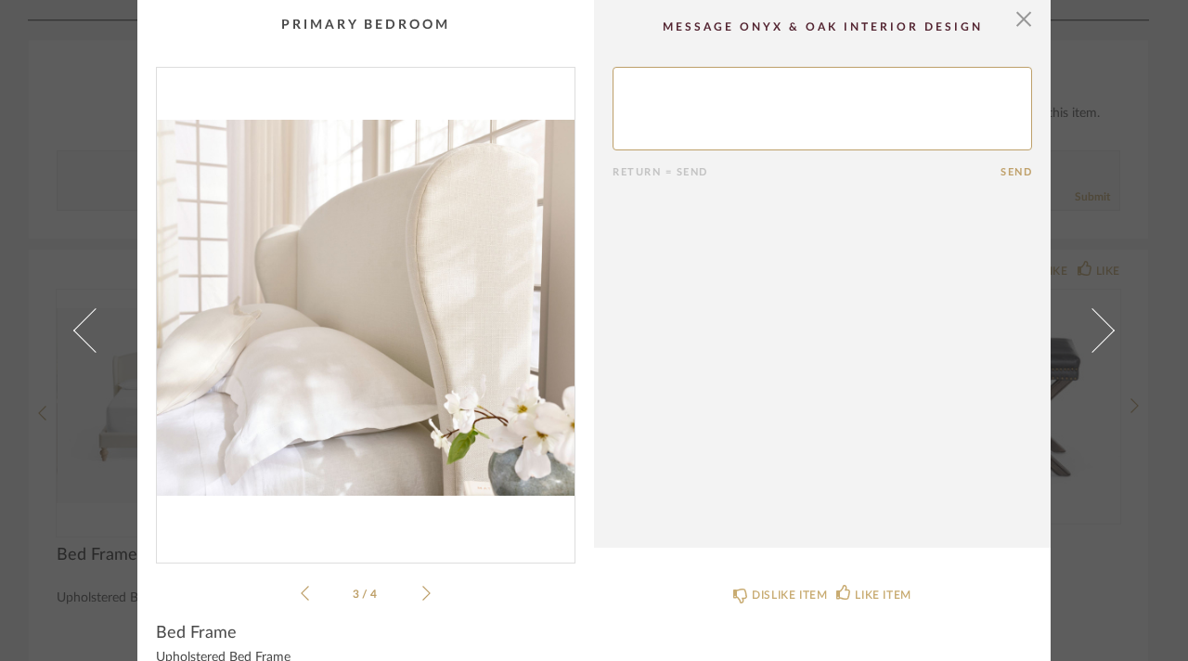
click at [423, 590] on icon at bounding box center [426, 593] width 8 height 17
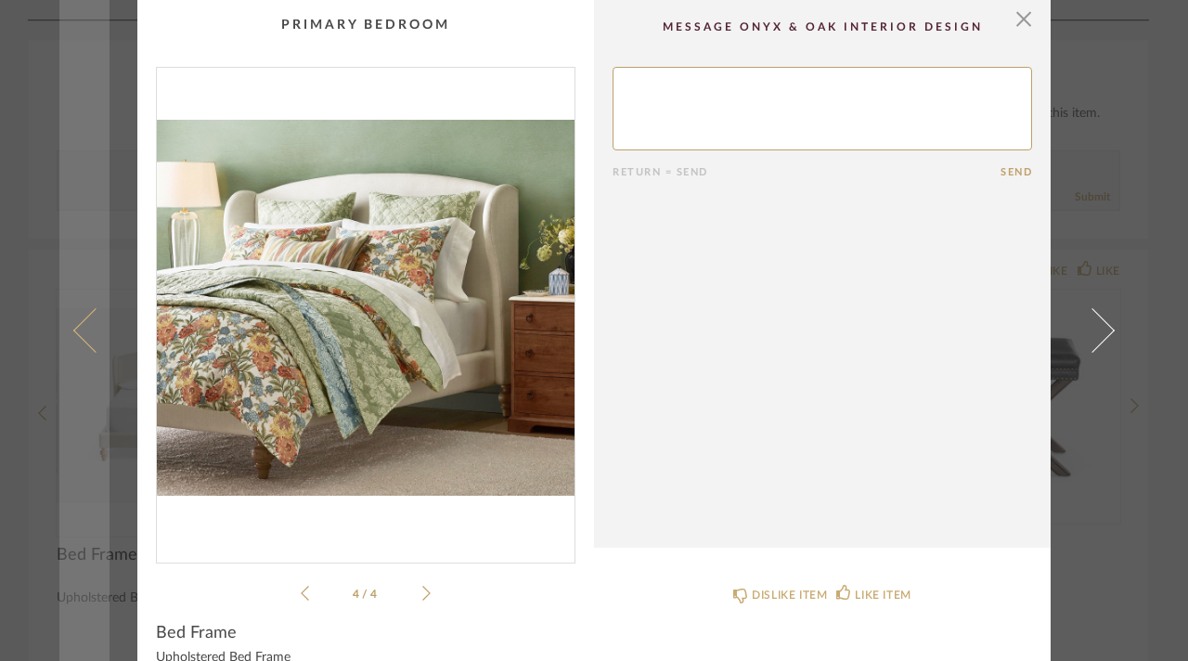
click at [59, 179] on link at bounding box center [84, 330] width 50 height 661
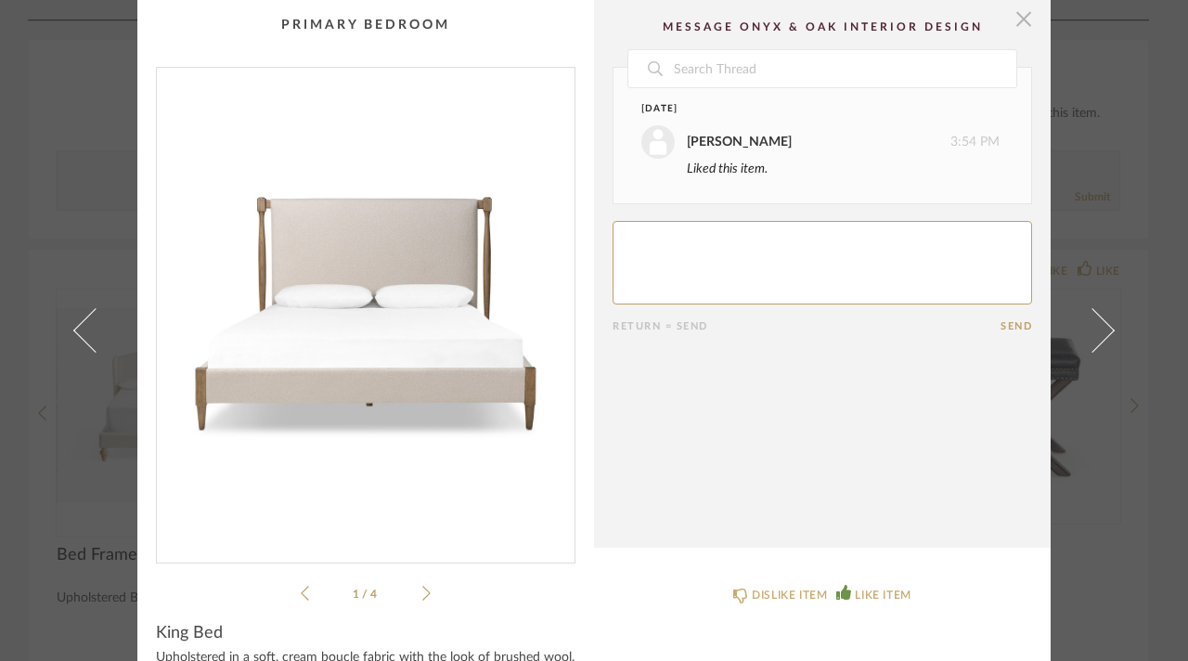
click at [1006, 19] on span "button" at bounding box center [1023, 18] width 37 height 37
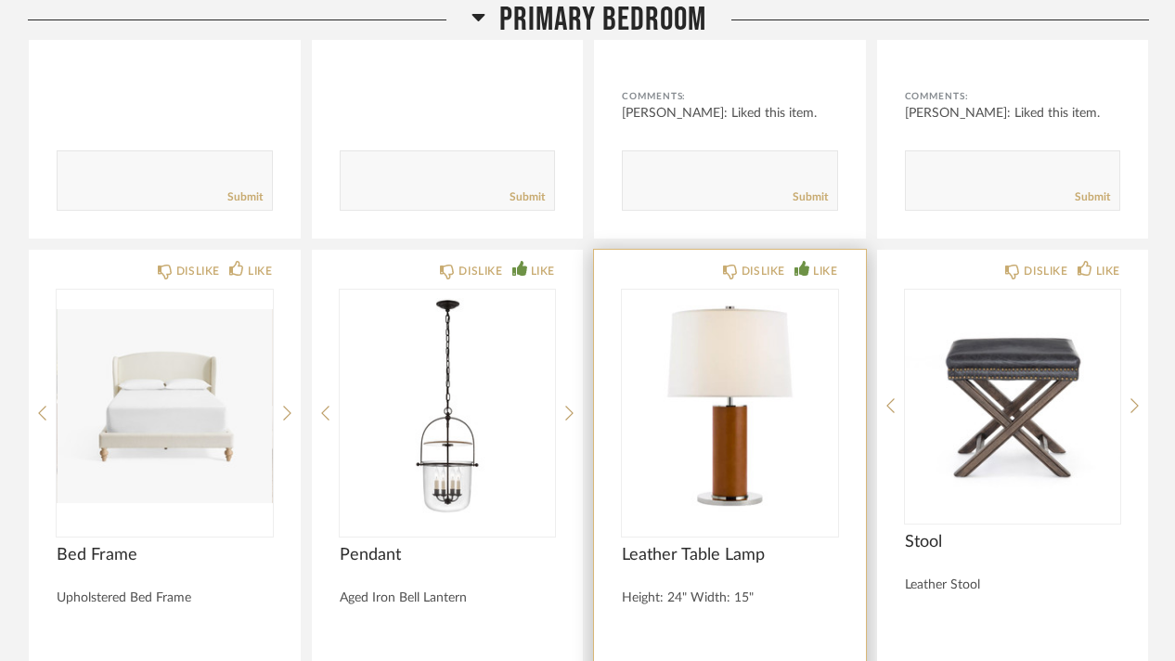
scroll to position [19288, 0]
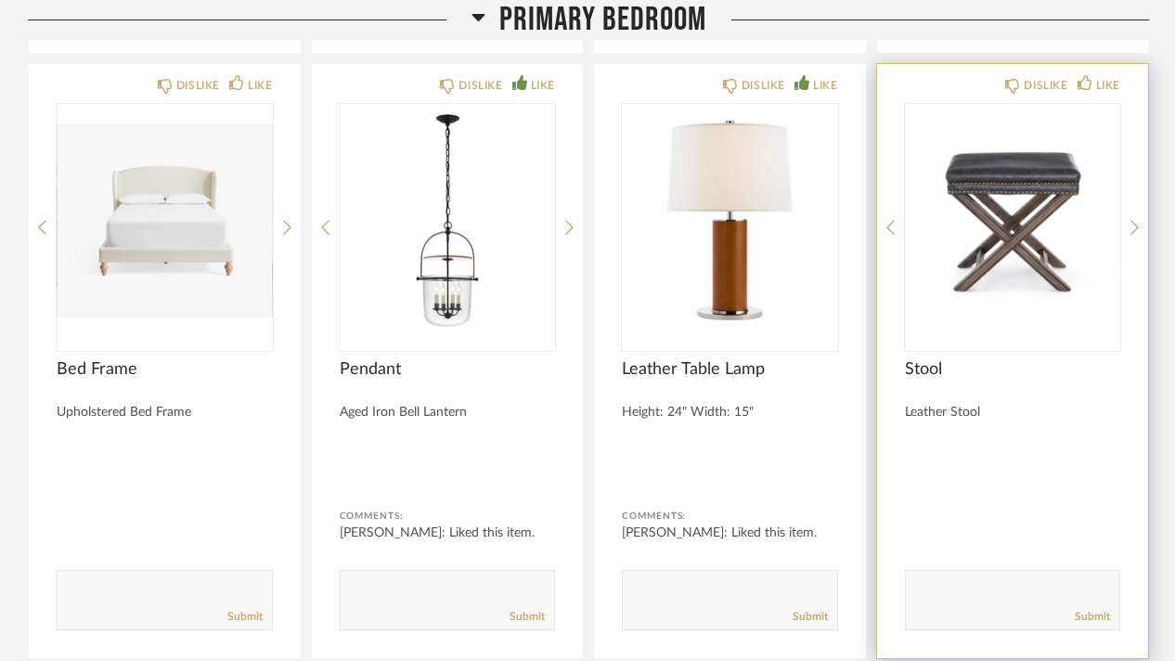
click at [1005, 178] on img "0" at bounding box center [1013, 220] width 216 height 232
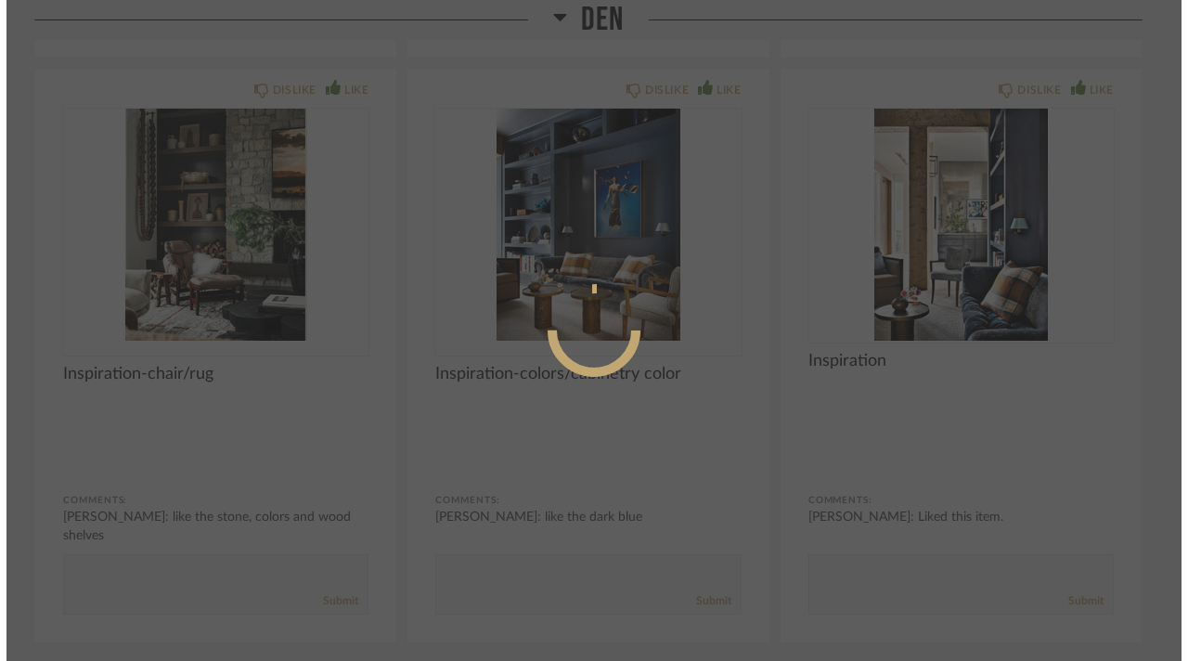
scroll to position [0, 0]
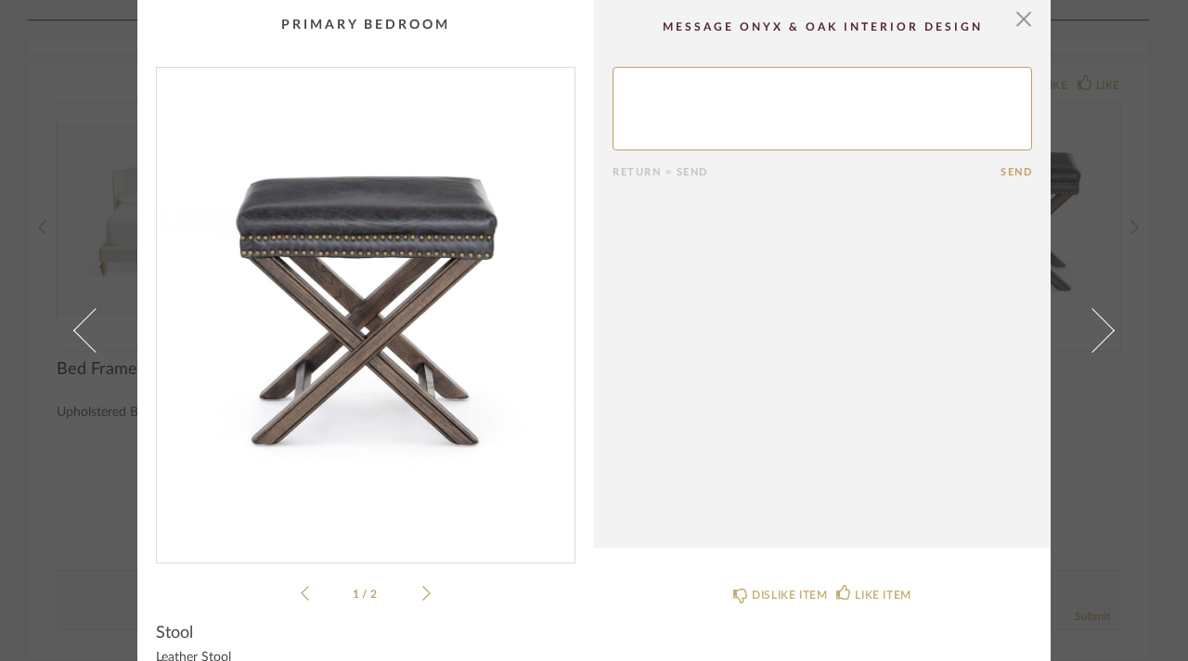
click at [435, 591] on div "1 / 2" at bounding box center [366, 336] width 420 height 538
click at [431, 593] on div "1 / 2" at bounding box center [366, 336] width 420 height 538
click at [422, 592] on icon at bounding box center [426, 593] width 8 height 17
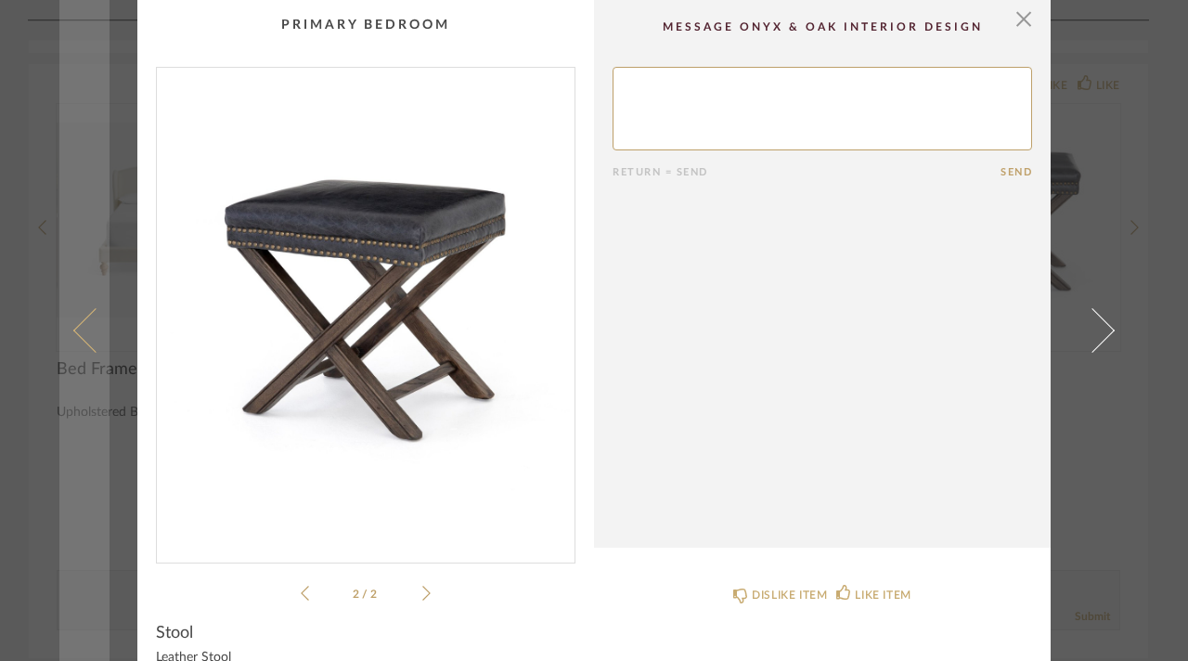
click at [64, 210] on link at bounding box center [84, 330] width 50 height 661
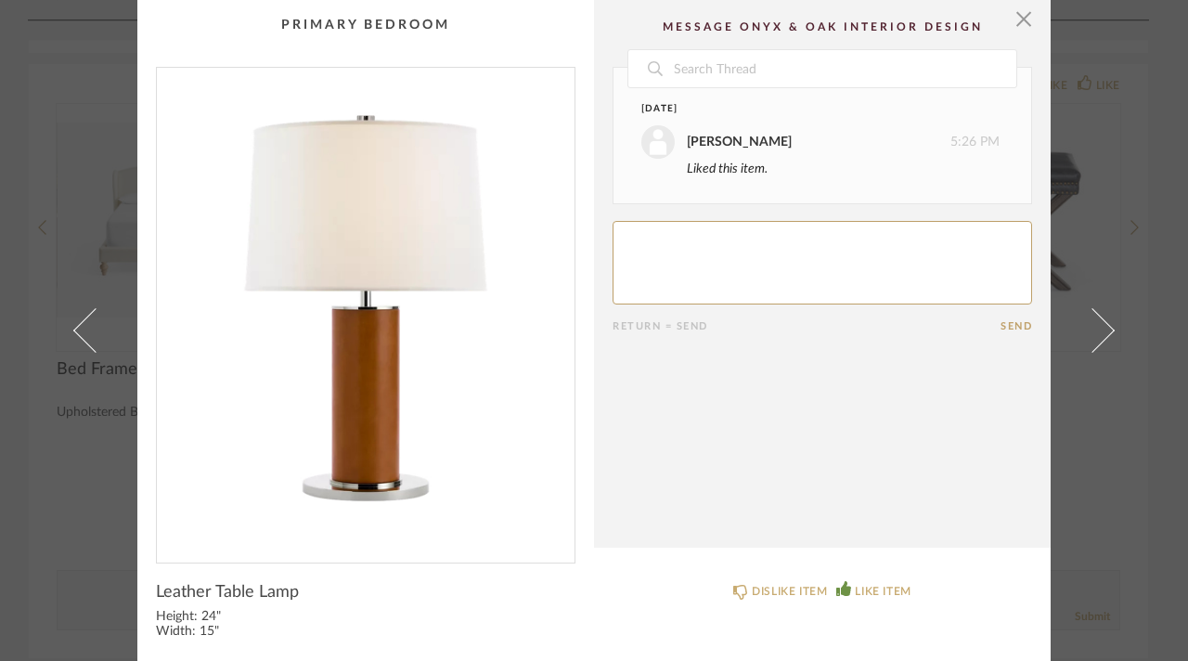
click at [26, 351] on div "× Date [DATE] [PERSON_NAME] 5:26 PM Liked this item. Return = Send Send Leather…" at bounding box center [594, 330] width 1188 height 661
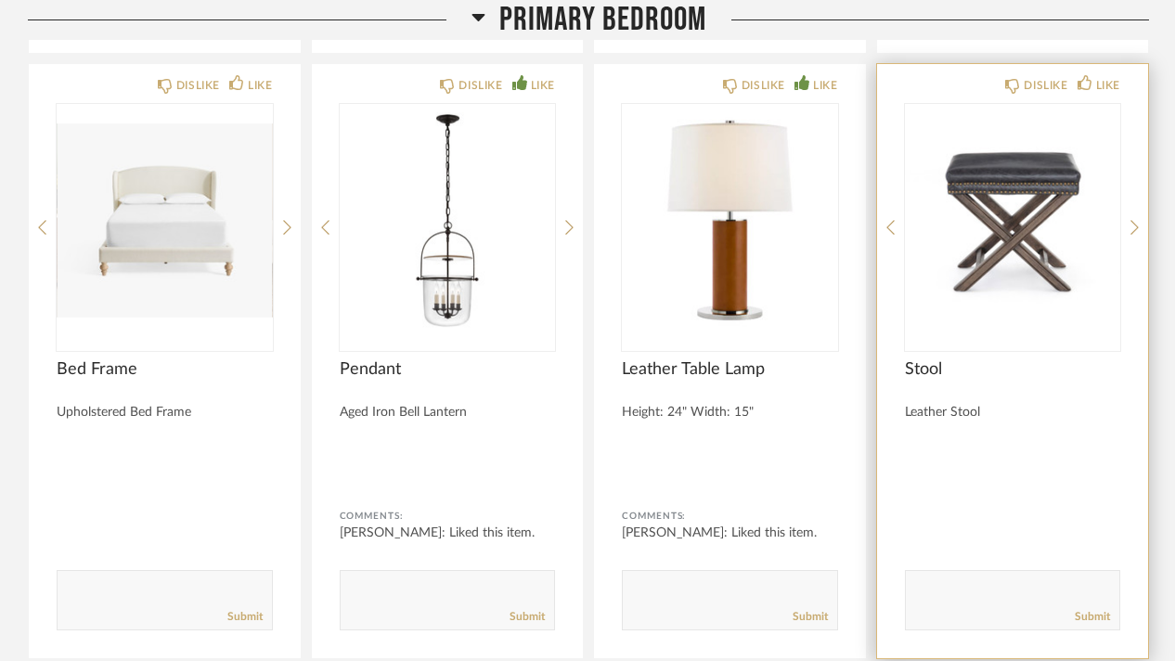
scroll to position [19102, 0]
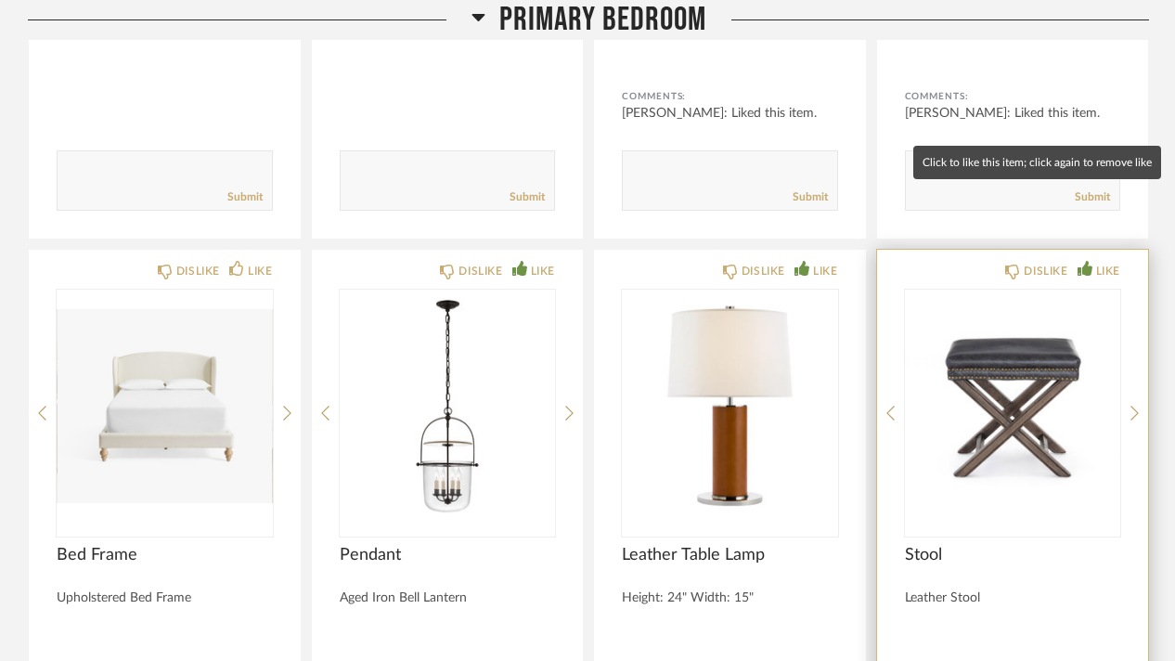
click at [1101, 262] on div "LIKE" at bounding box center [1108, 271] width 24 height 19
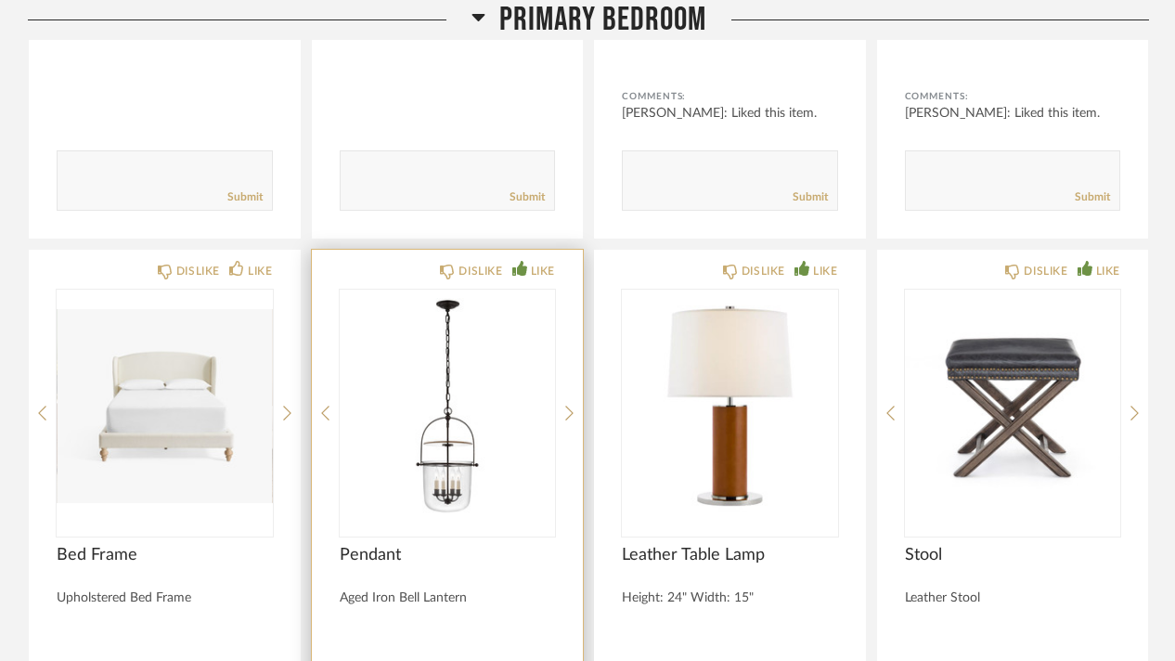
scroll to position [19474, 0]
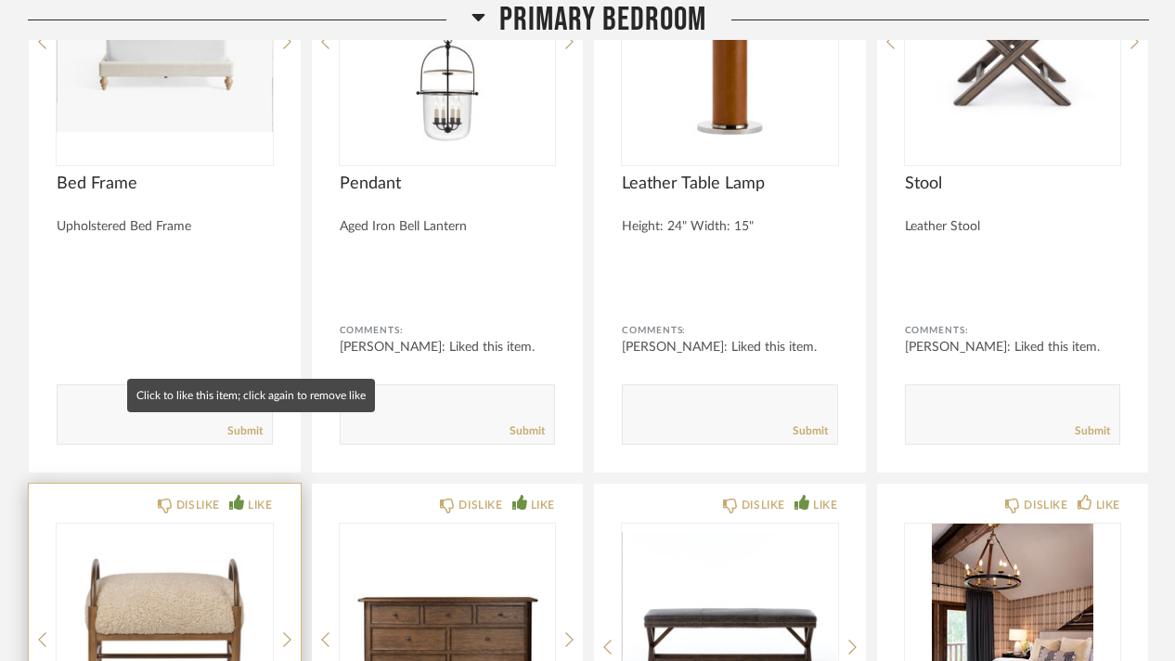
click at [254, 496] on div "LIKE" at bounding box center [260, 505] width 24 height 19
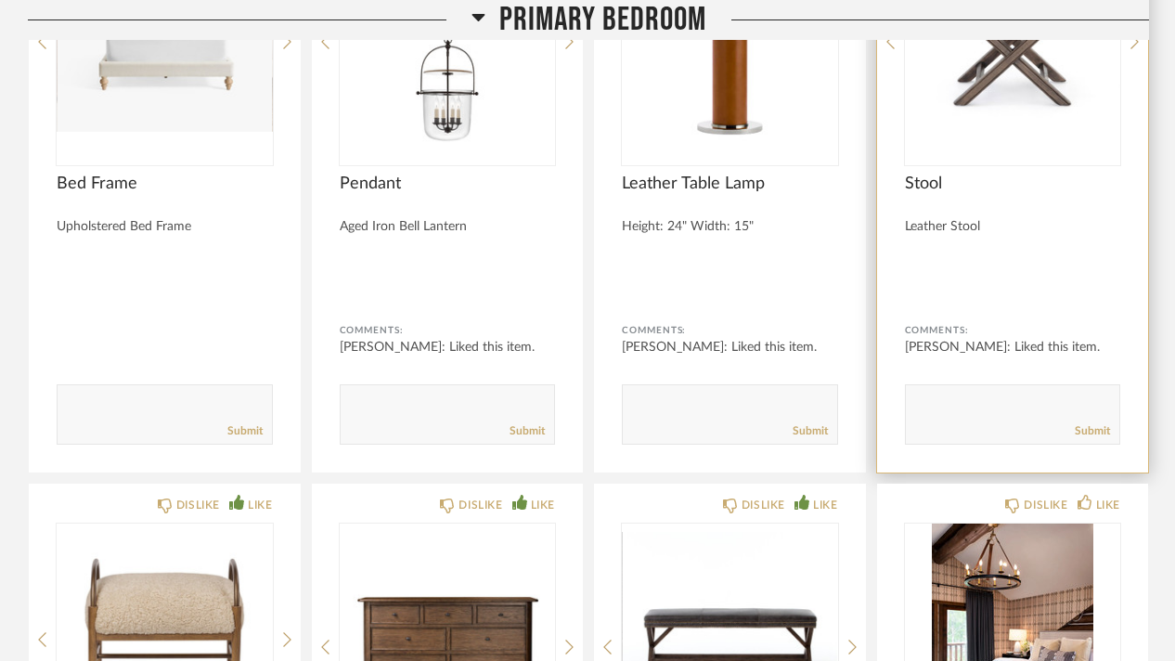
click at [1015, 394] on textarea at bounding box center [1013, 406] width 214 height 25
type textarea "slight preference"
click at [1075, 423] on link "Submit" at bounding box center [1092, 431] width 35 height 16
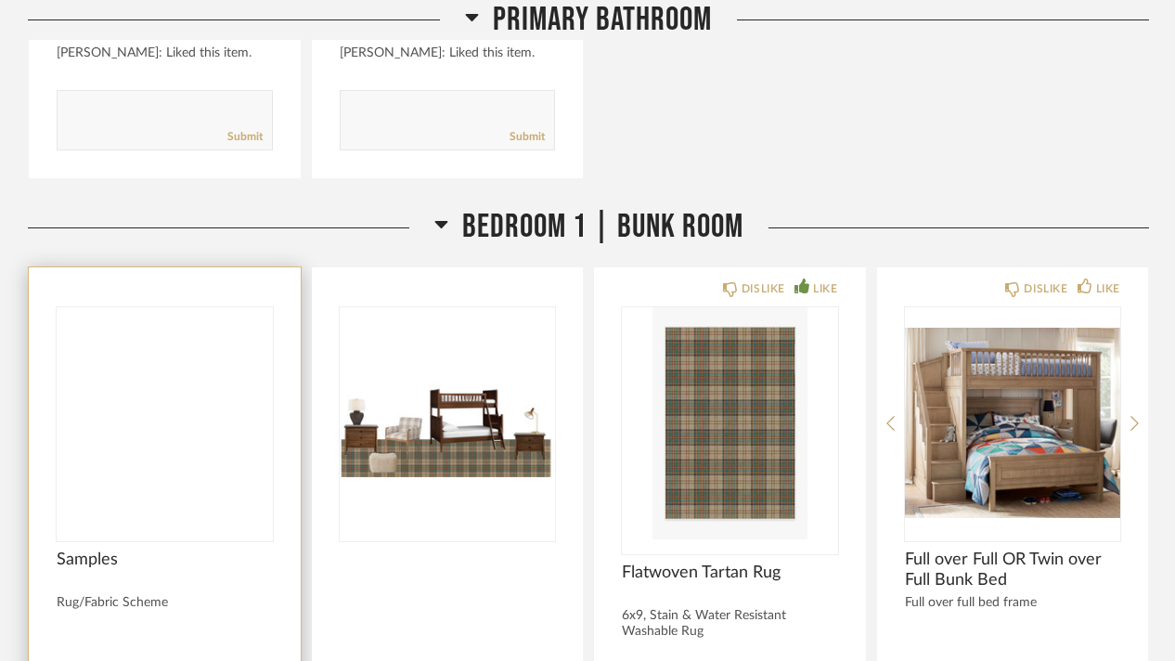
scroll to position [22352, 0]
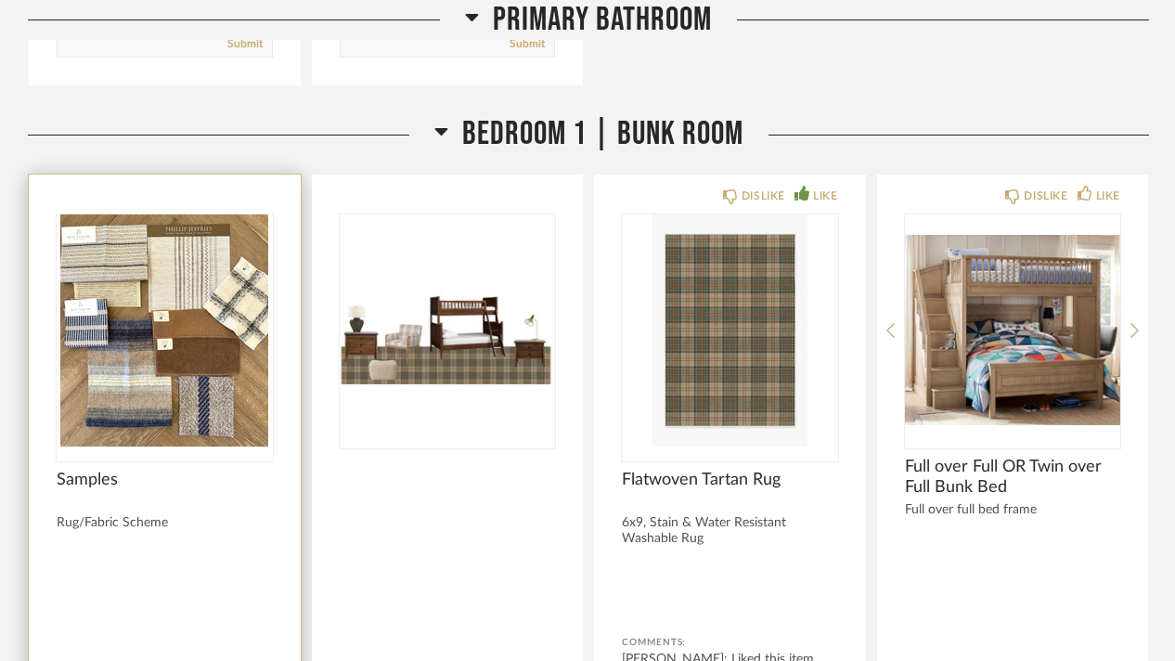
click at [0, 0] on img at bounding box center [0, 0] width 0 height 0
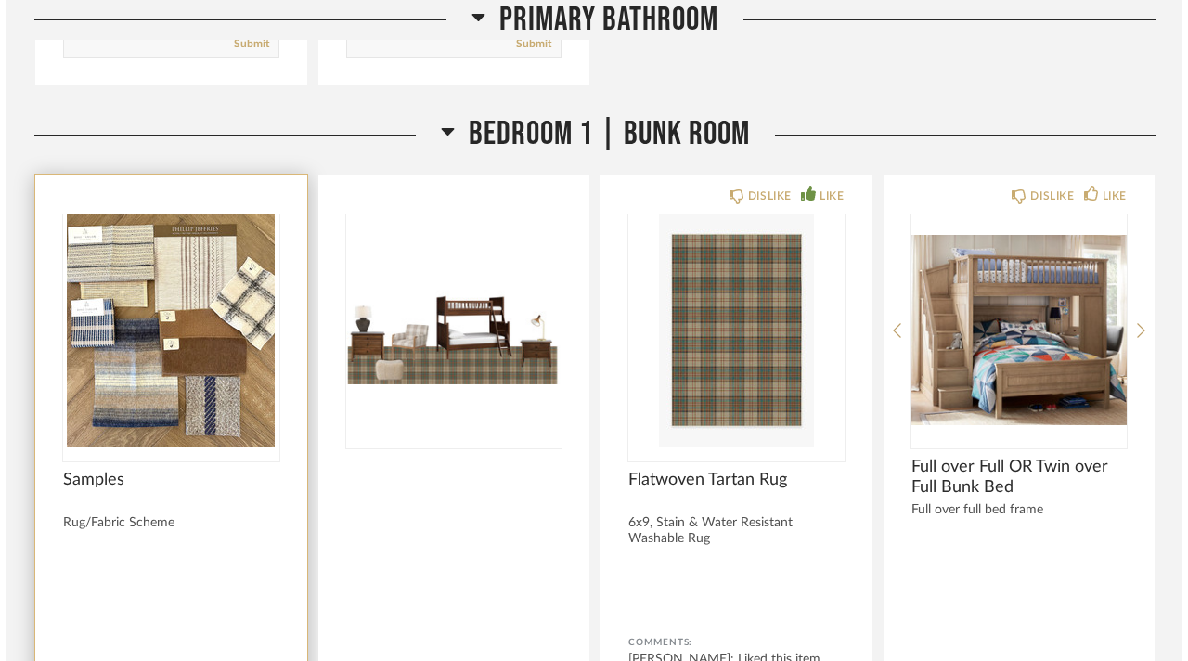
scroll to position [0, 0]
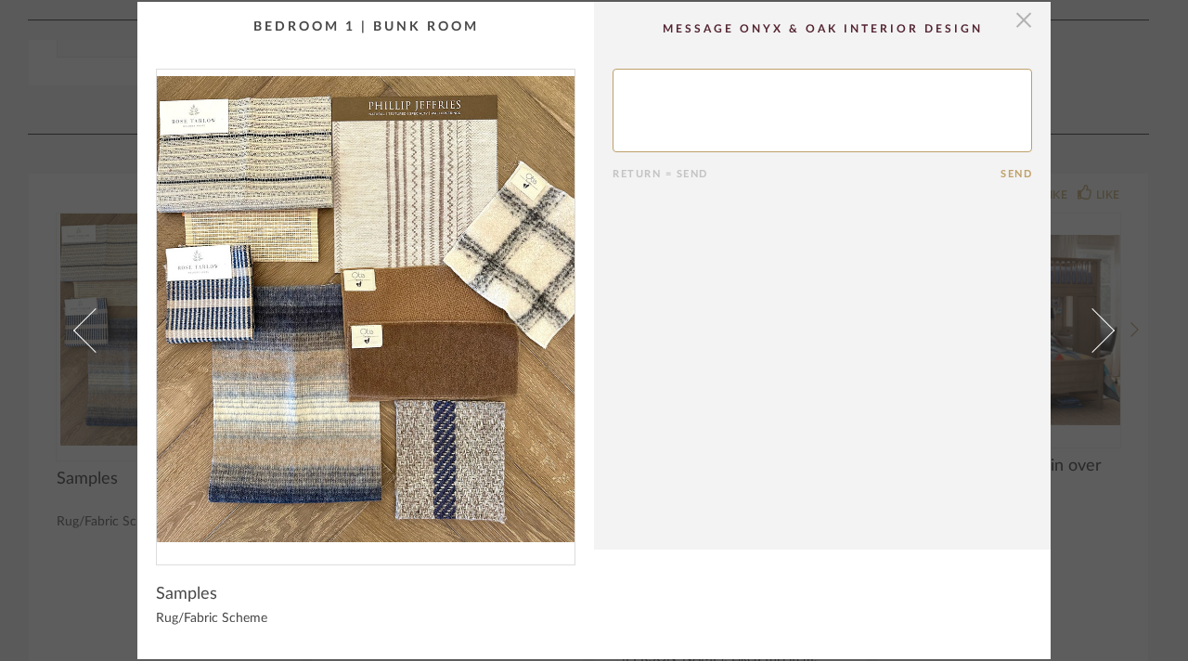
click at [1005, 21] on span "button" at bounding box center [1023, 20] width 37 height 37
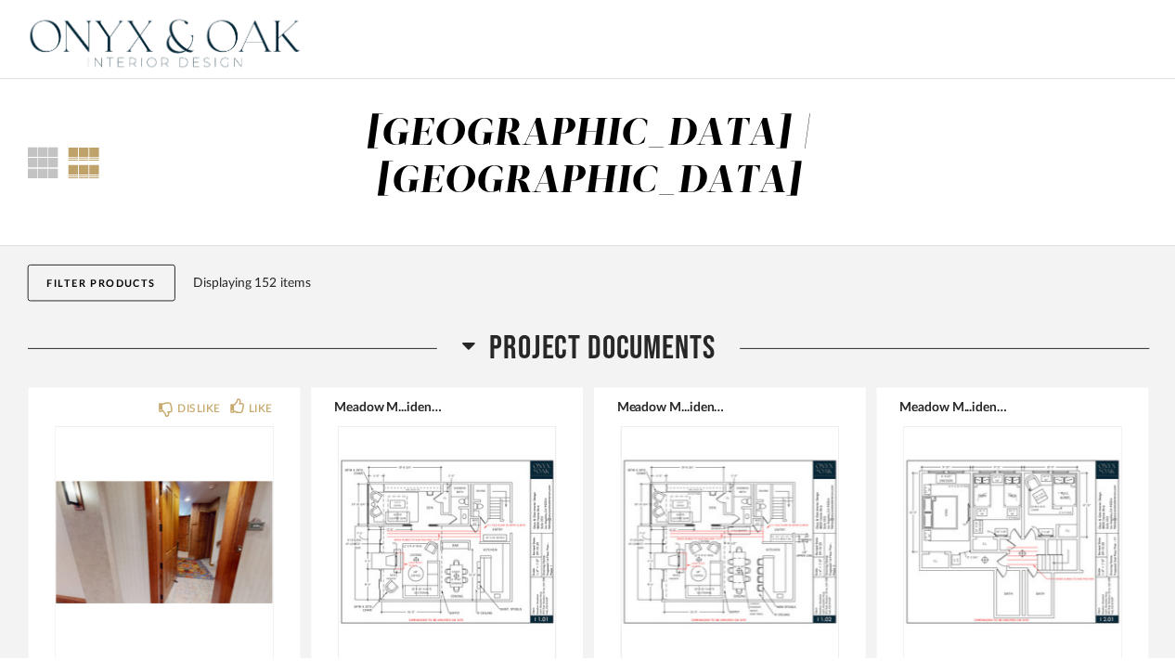
scroll to position [22352, 0]
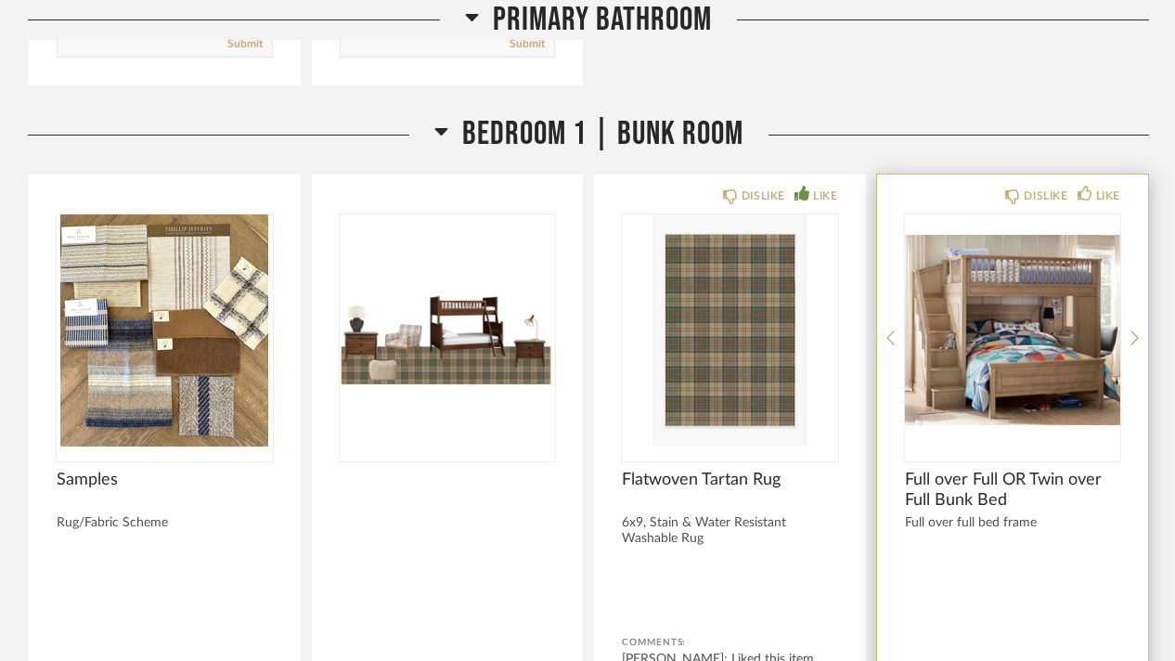
click at [1091, 278] on img "0" at bounding box center [1013, 330] width 216 height 232
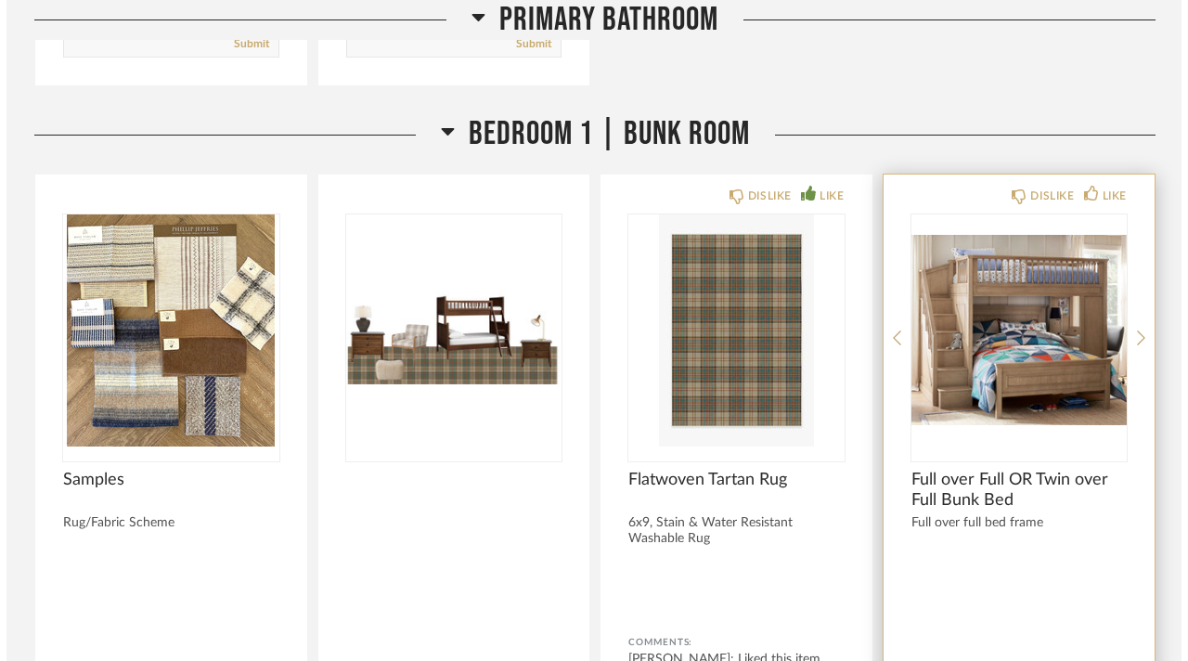
scroll to position [0, 0]
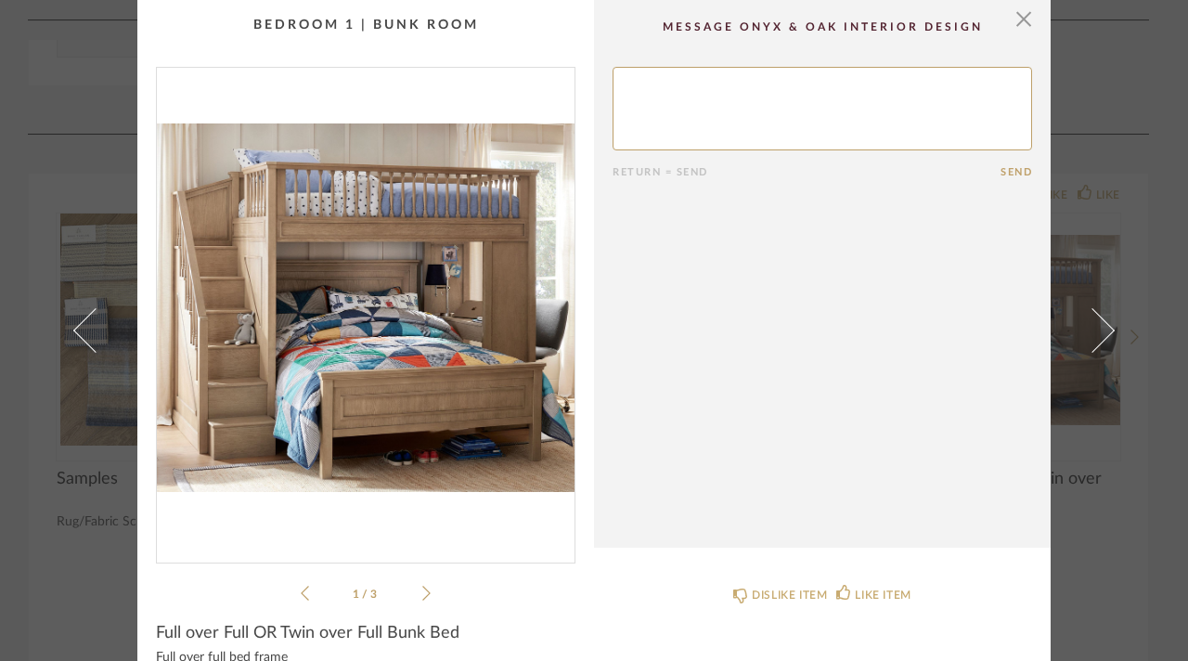
click at [422, 591] on icon at bounding box center [426, 593] width 8 height 15
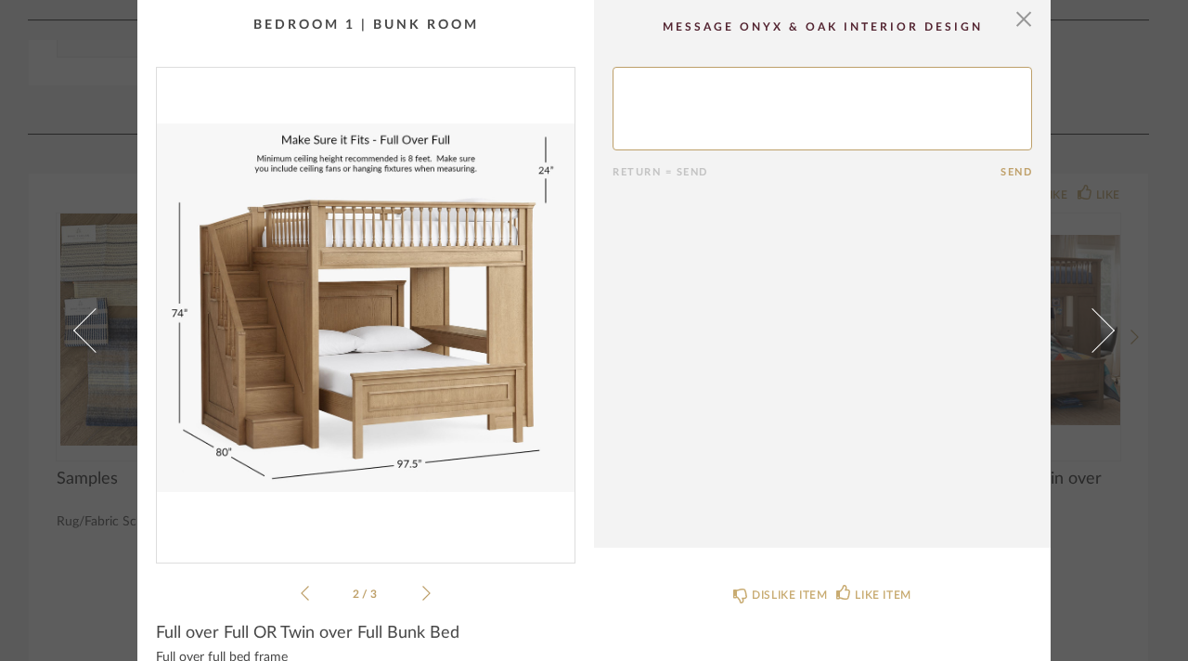
click at [422, 591] on icon at bounding box center [426, 593] width 8 height 15
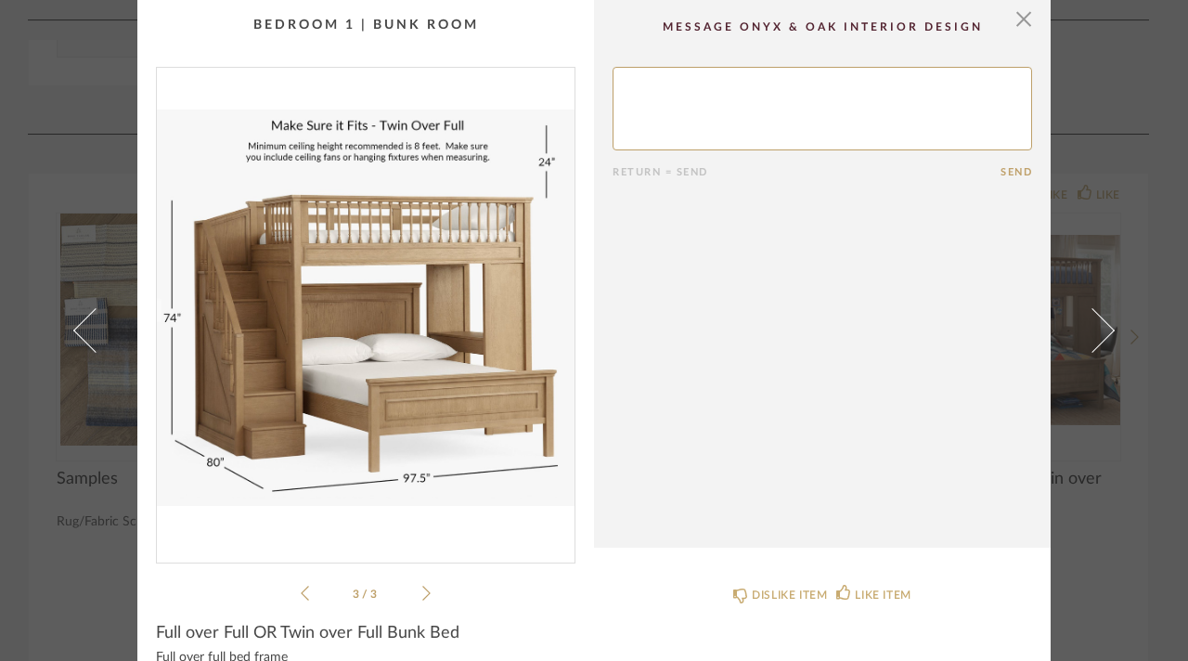
click at [301, 585] on icon at bounding box center [305, 593] width 8 height 17
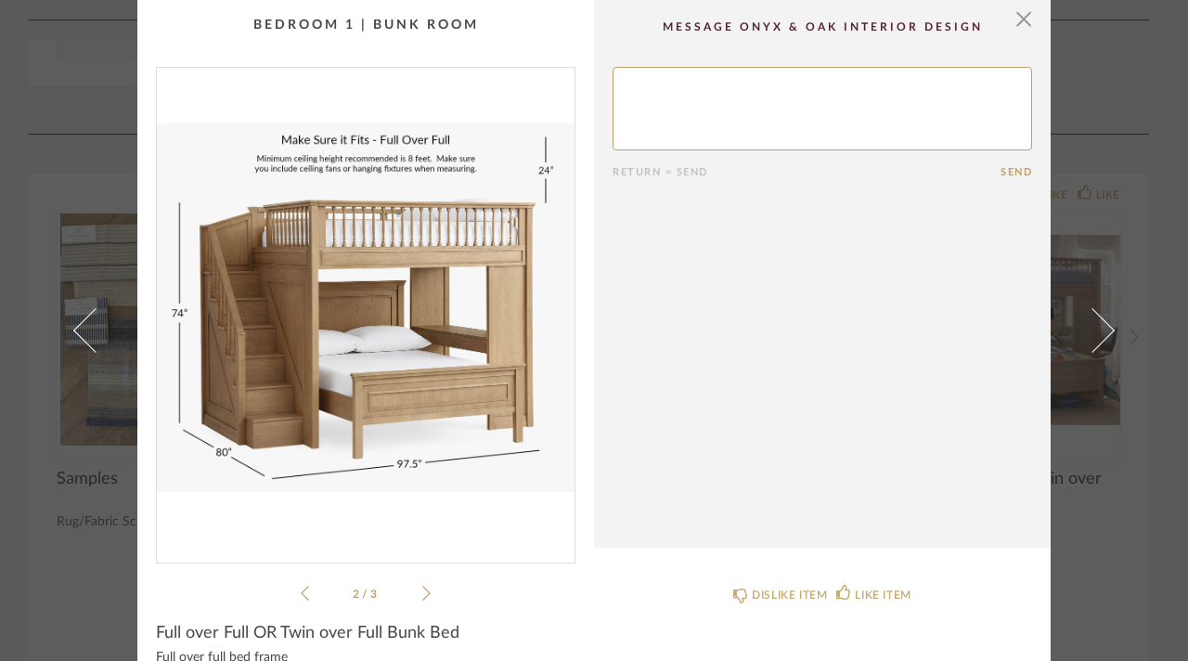
click at [301, 585] on icon at bounding box center [305, 593] width 8 height 17
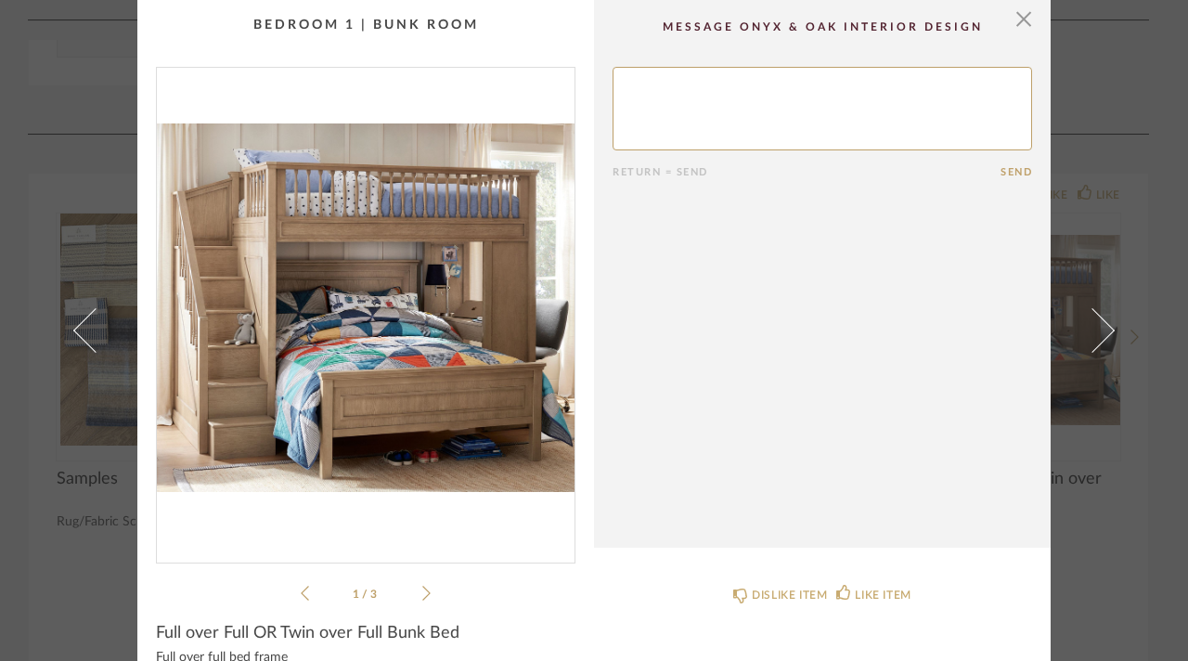
click at [422, 590] on icon at bounding box center [426, 593] width 8 height 17
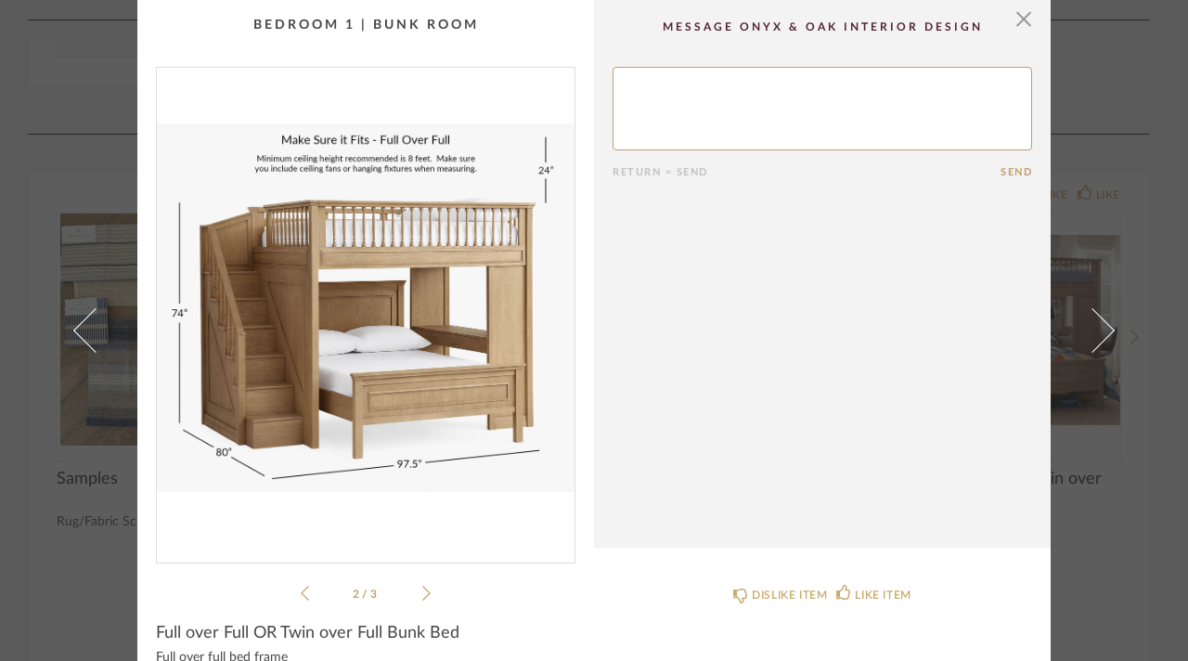
click at [422, 590] on icon at bounding box center [426, 593] width 8 height 17
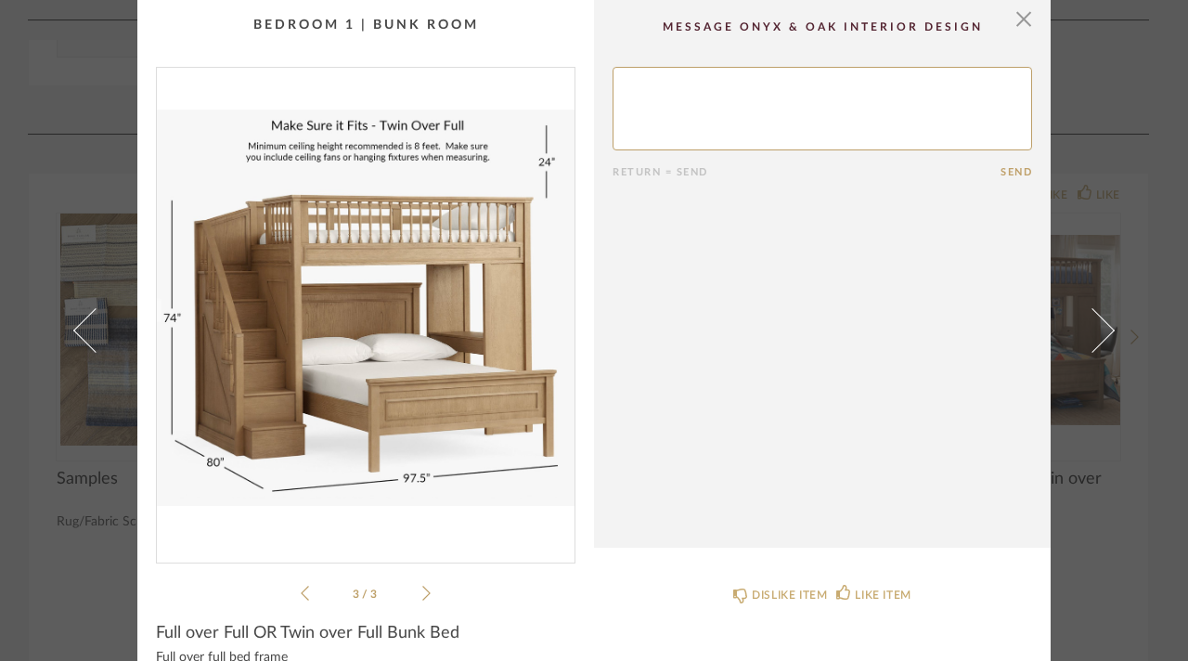
click at [15, 465] on div "× 3 / 3 Return = Send Send Full over Full OR Twin over Full Bunk Bed Full over …" at bounding box center [594, 330] width 1188 height 661
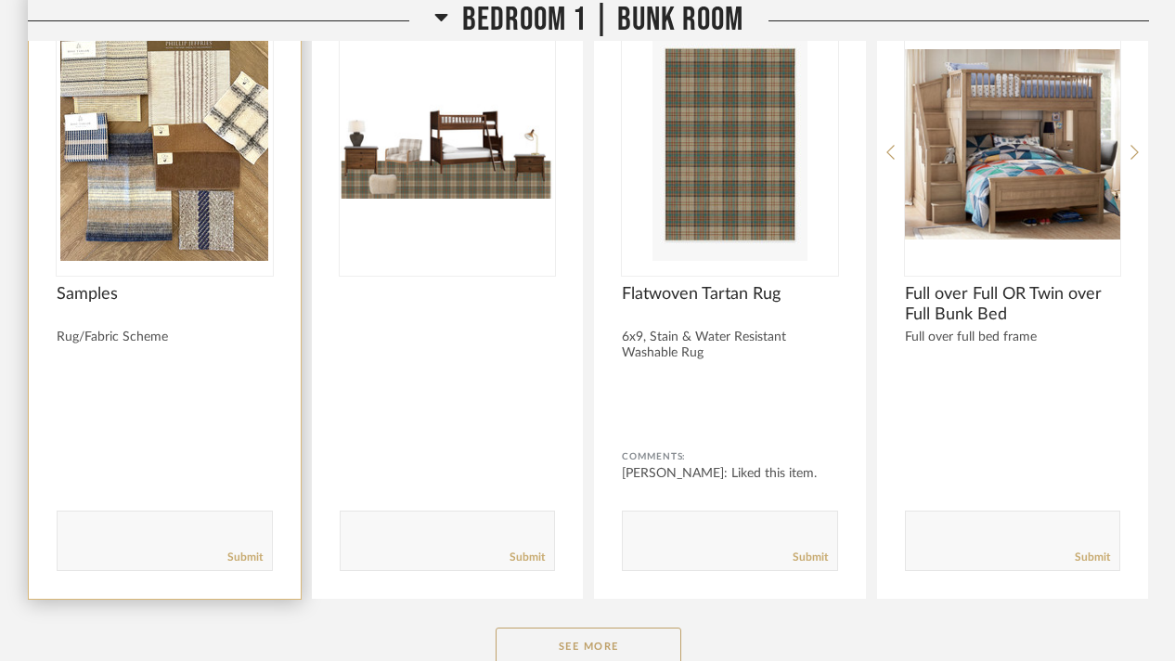
scroll to position [22723, 0]
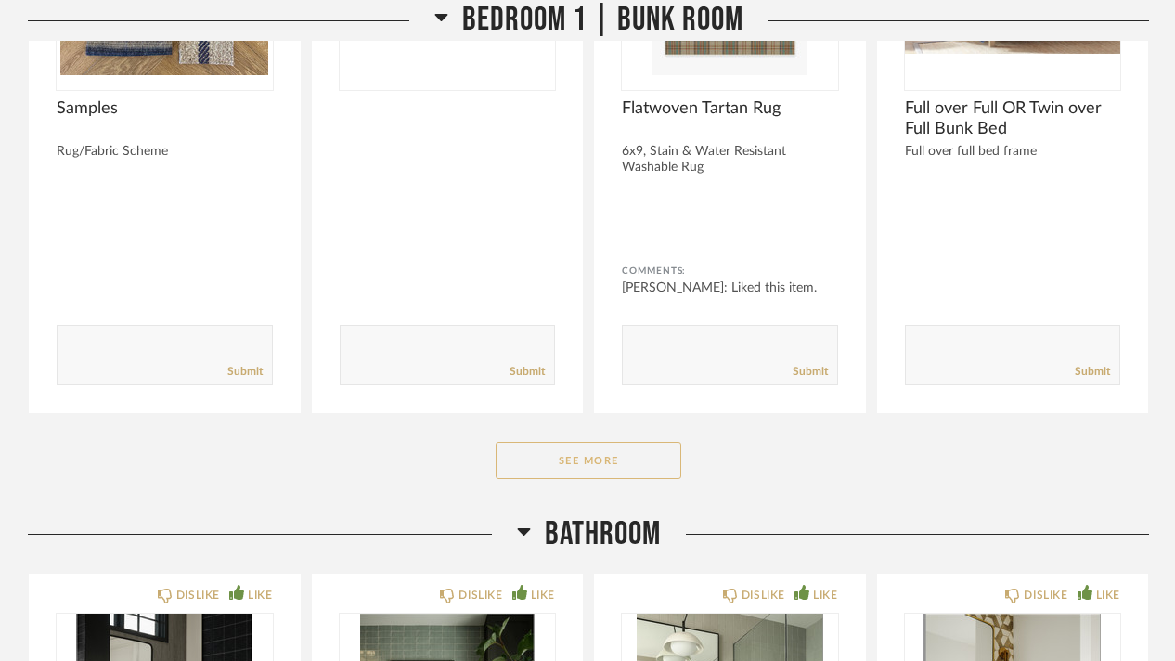
click at [590, 442] on button "See More" at bounding box center [589, 460] width 186 height 37
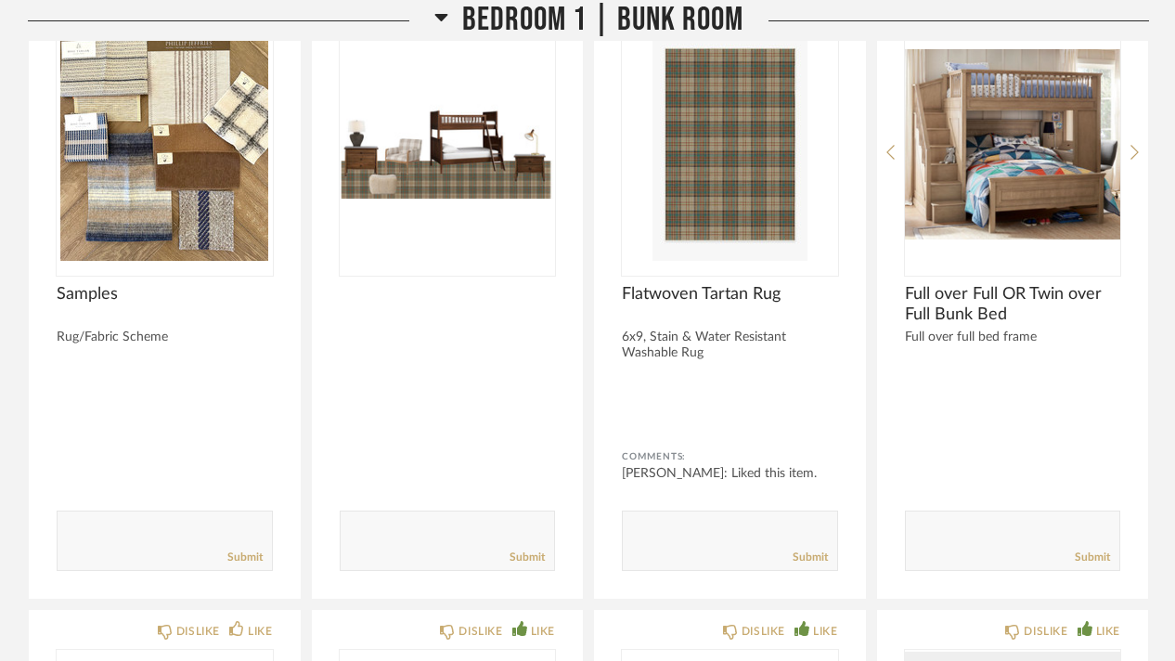
scroll to position [22352, 0]
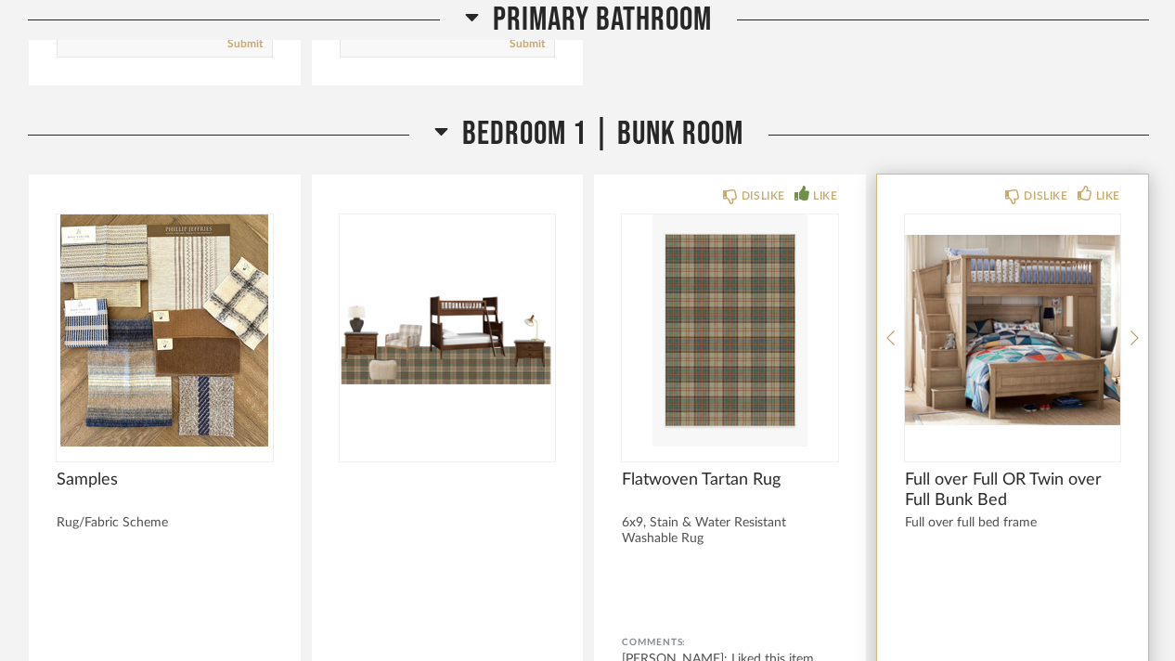
click at [1042, 291] on img "0" at bounding box center [1013, 330] width 216 height 232
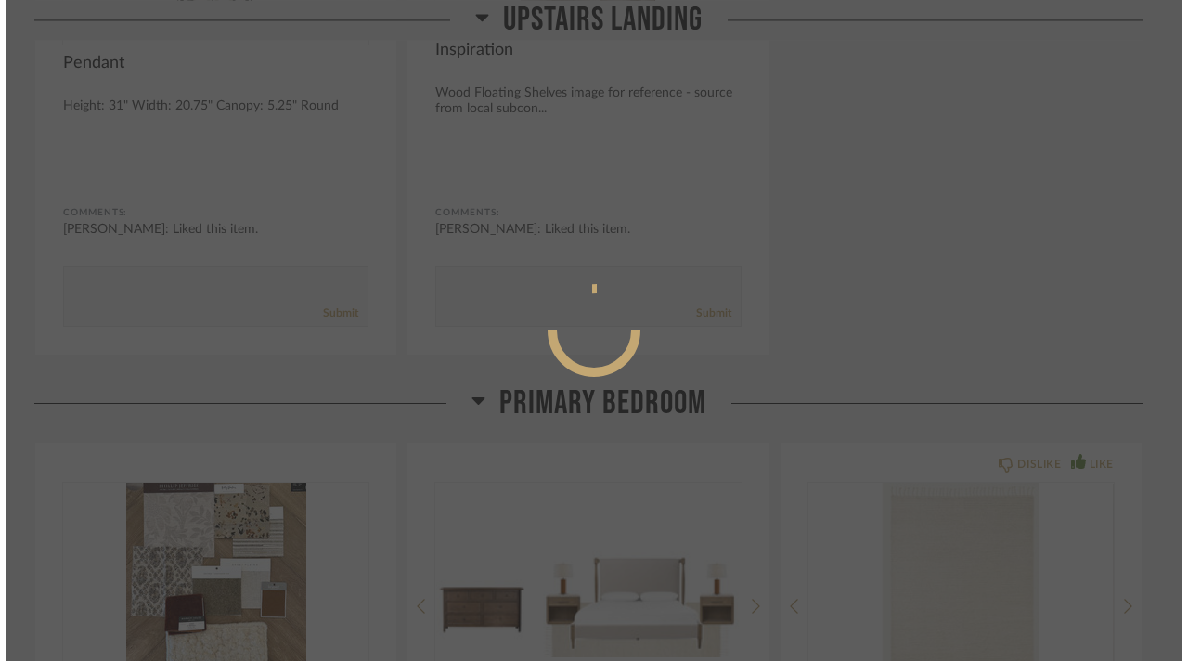
scroll to position [0, 0]
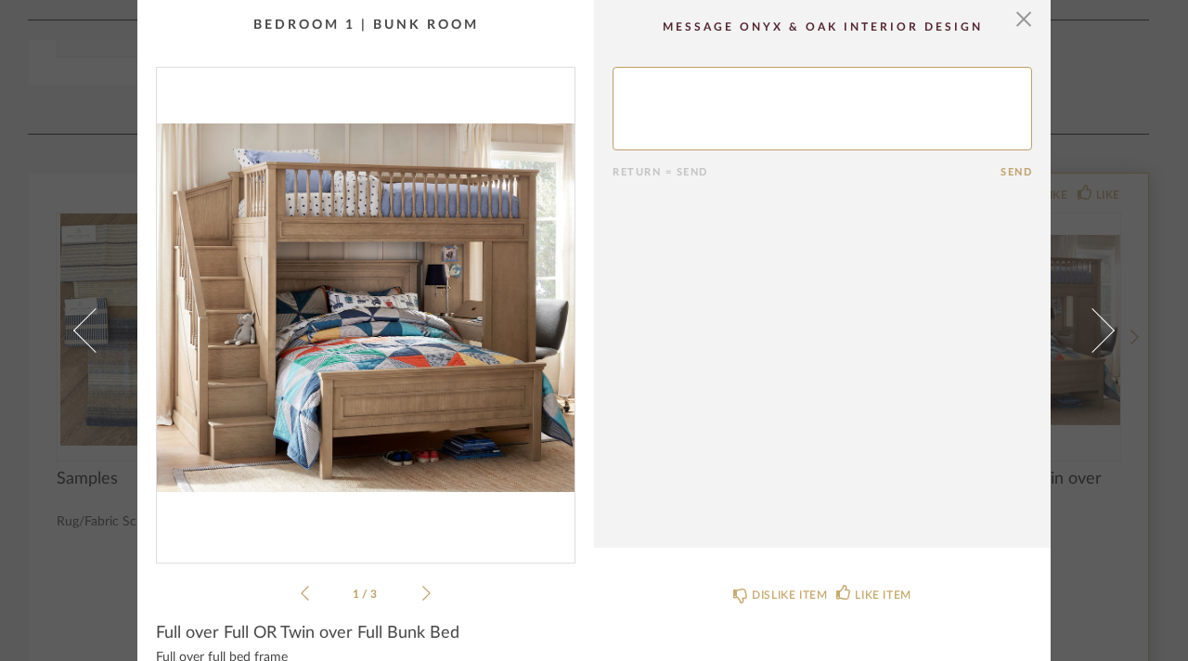
drag, startPoint x: 1018, startPoint y: 21, endPoint x: 998, endPoint y: 170, distance: 149.8
click at [1018, 21] on span "button" at bounding box center [1023, 18] width 37 height 37
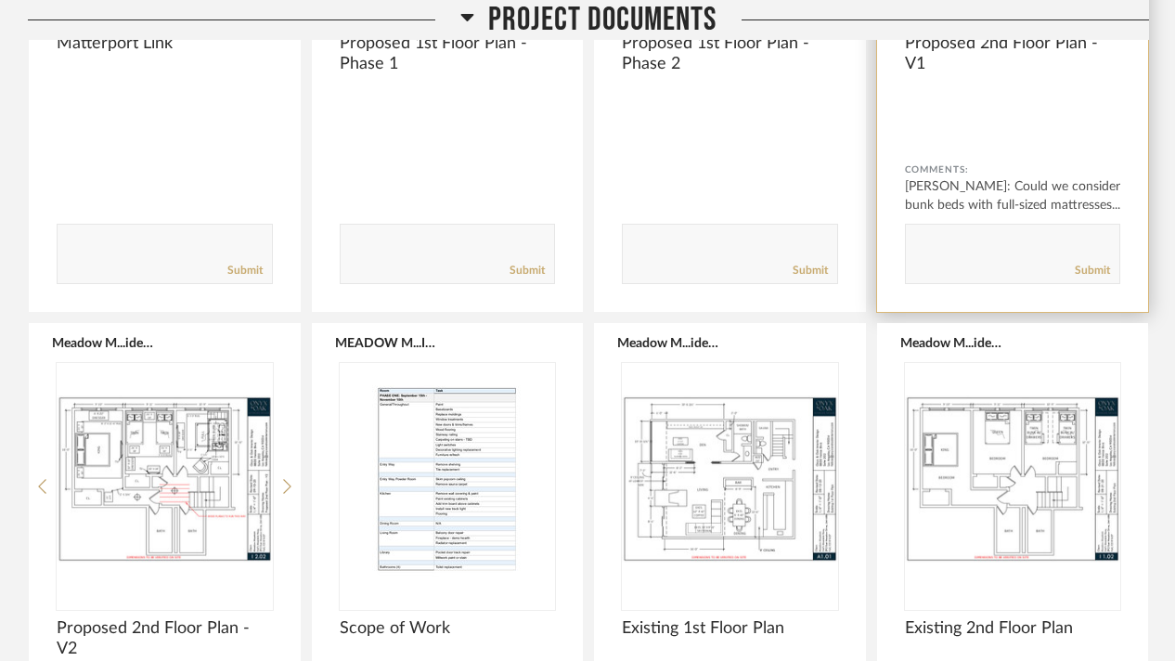
scroll to position [464, 0]
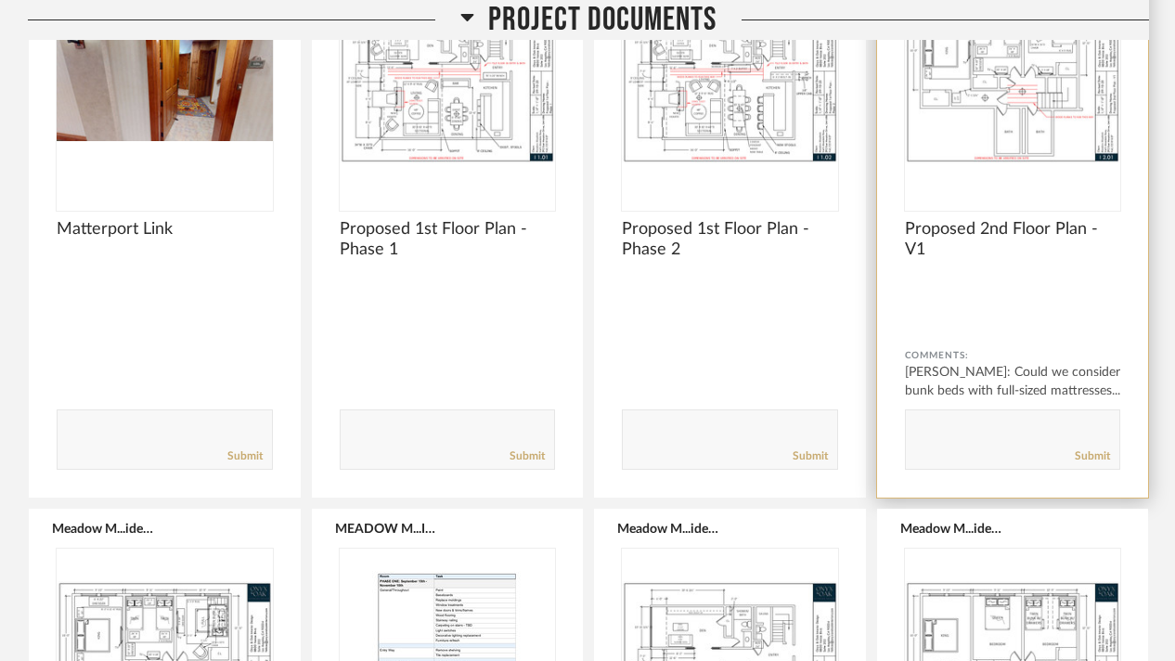
click at [1005, 97] on img "0" at bounding box center [1013, 80] width 216 height 232
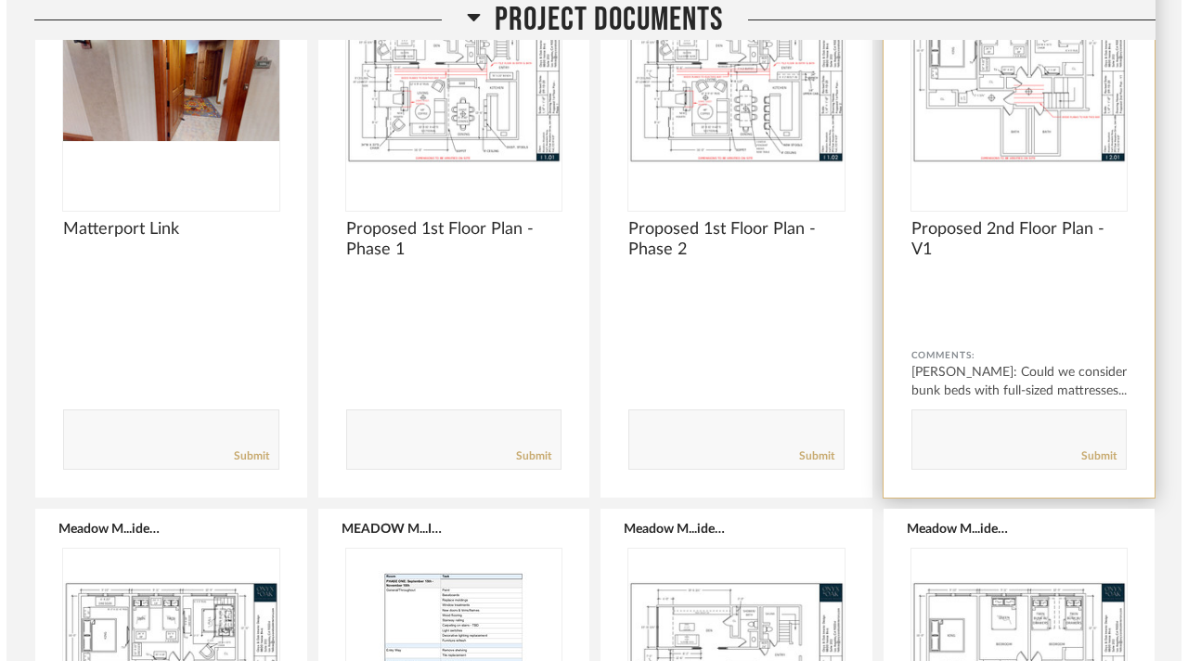
scroll to position [0, 0]
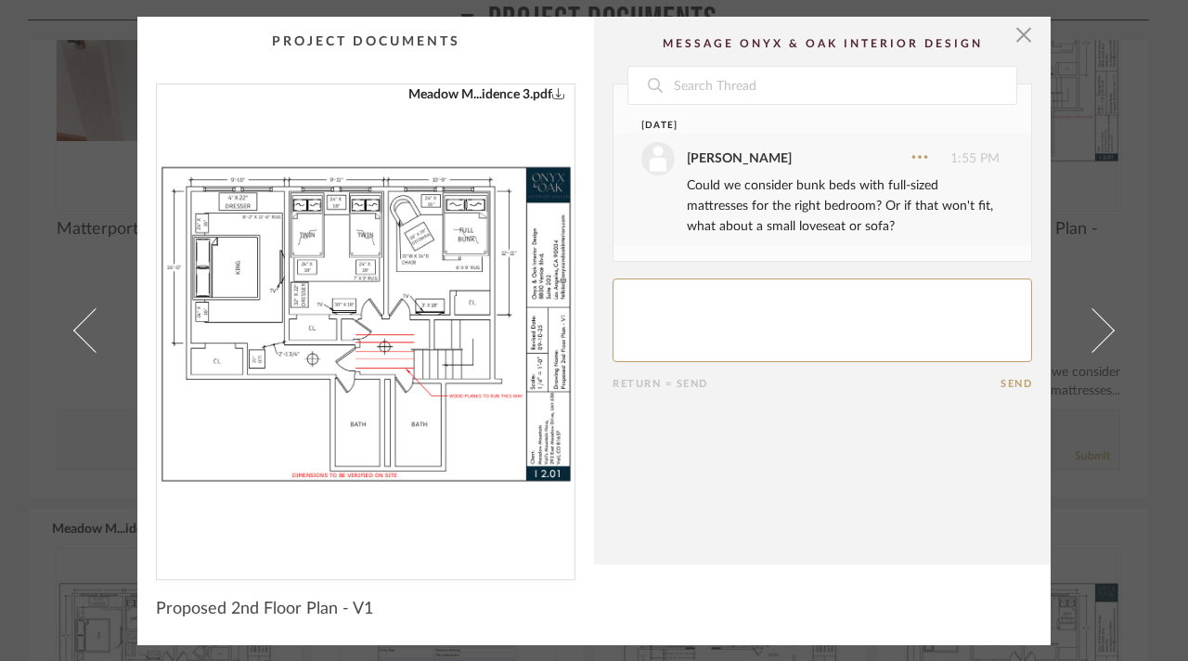
drag, startPoint x: 490, startPoint y: 202, endPoint x: 456, endPoint y: 225, distance: 40.9
click at [490, 202] on img "0" at bounding box center [366, 324] width 418 height 480
click at [1102, 343] on link at bounding box center [1104, 331] width 50 height 629
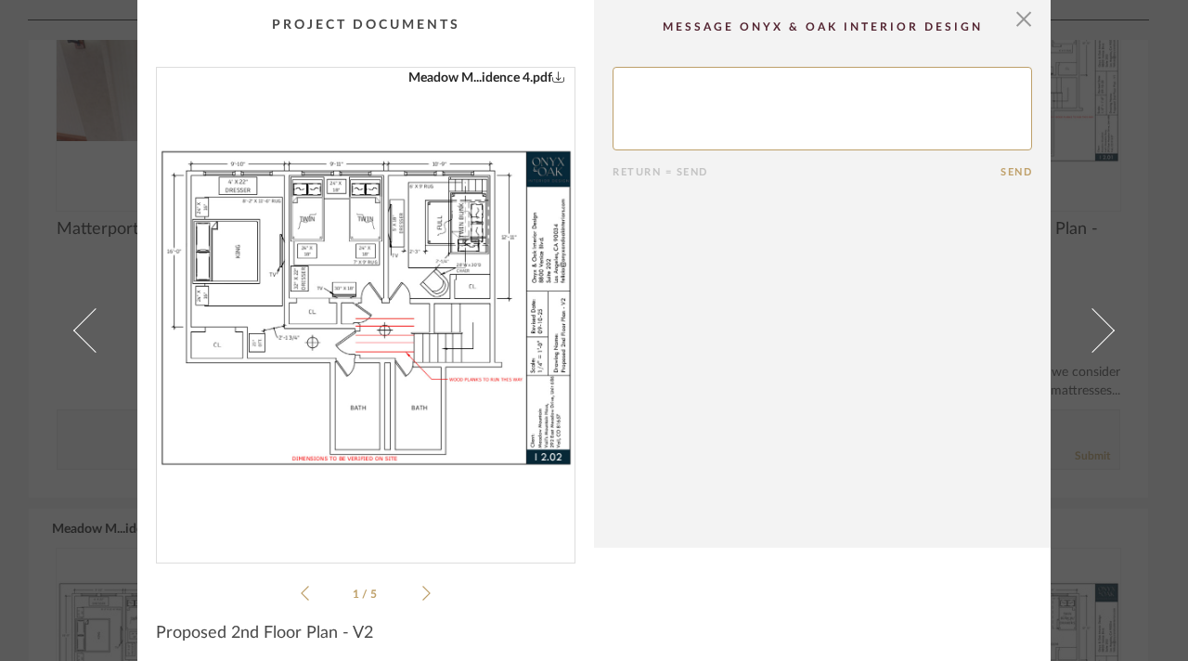
click at [438, 261] on img "0" at bounding box center [366, 308] width 418 height 480
click at [1159, 237] on div "× Meadow M...idence 4.pdf Meadow M...idence 4.pdf Meadow M...idence 4.pdf Meado…" at bounding box center [594, 330] width 1188 height 661
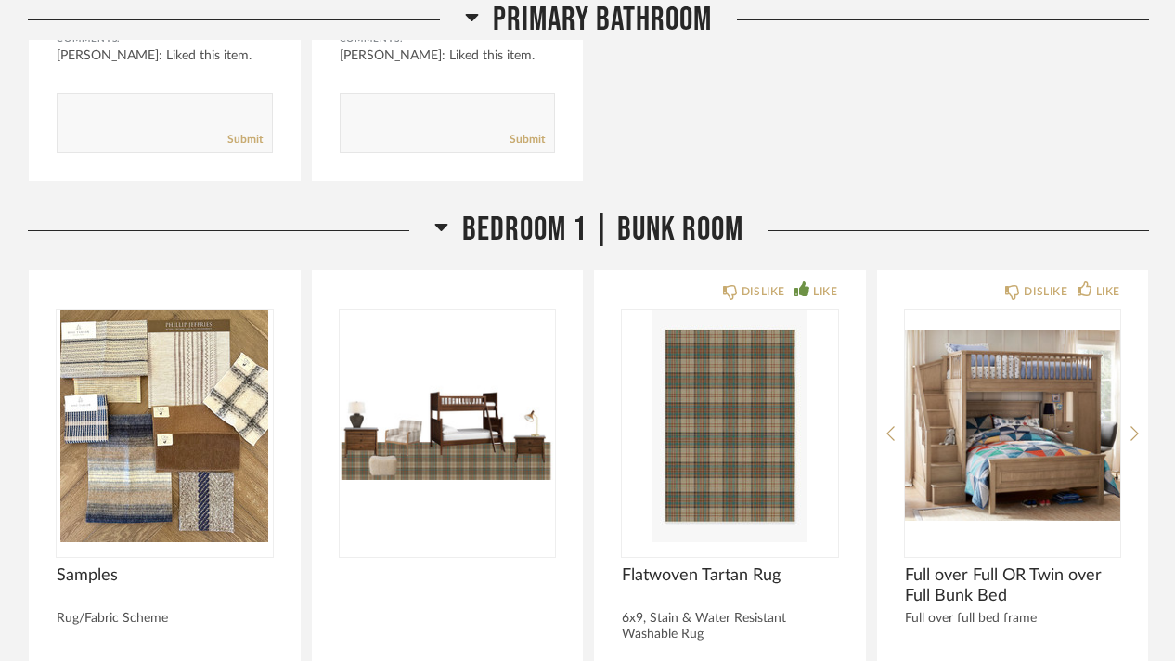
scroll to position [22388, 0]
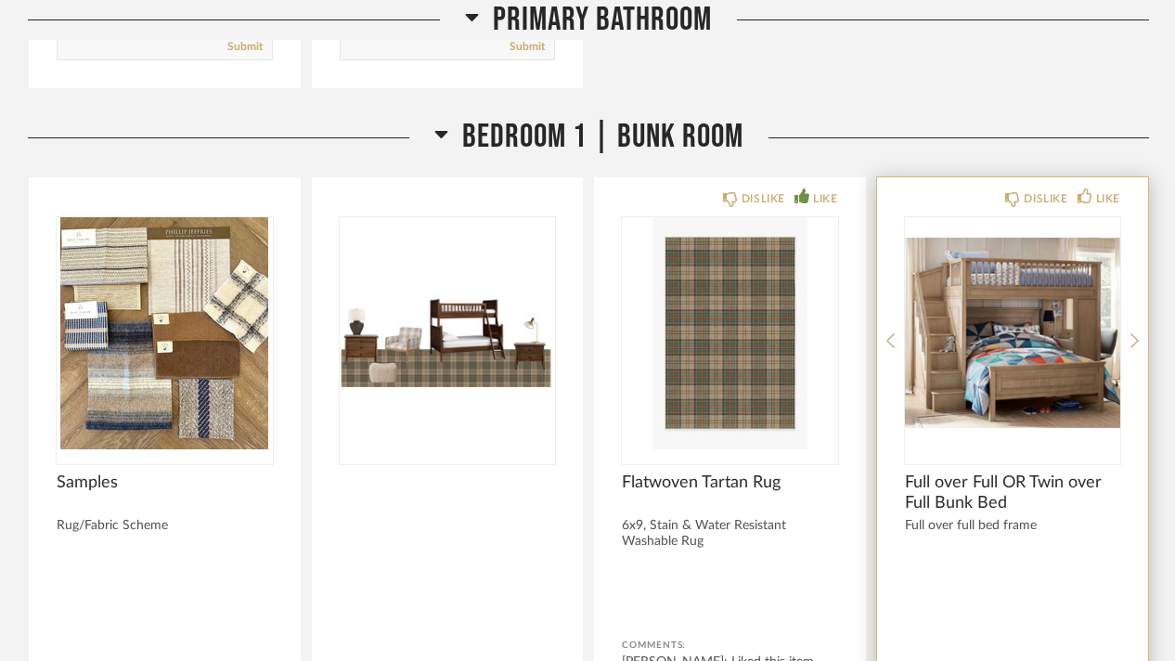
click at [949, 233] on img "0" at bounding box center [1013, 333] width 216 height 232
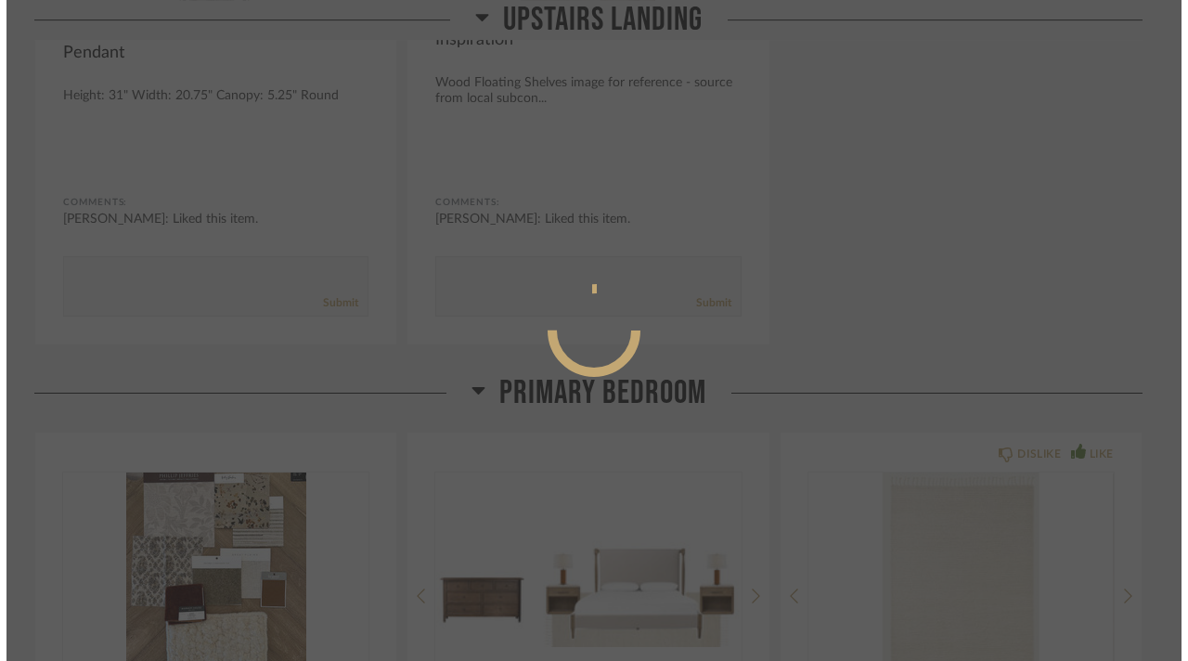
scroll to position [0, 0]
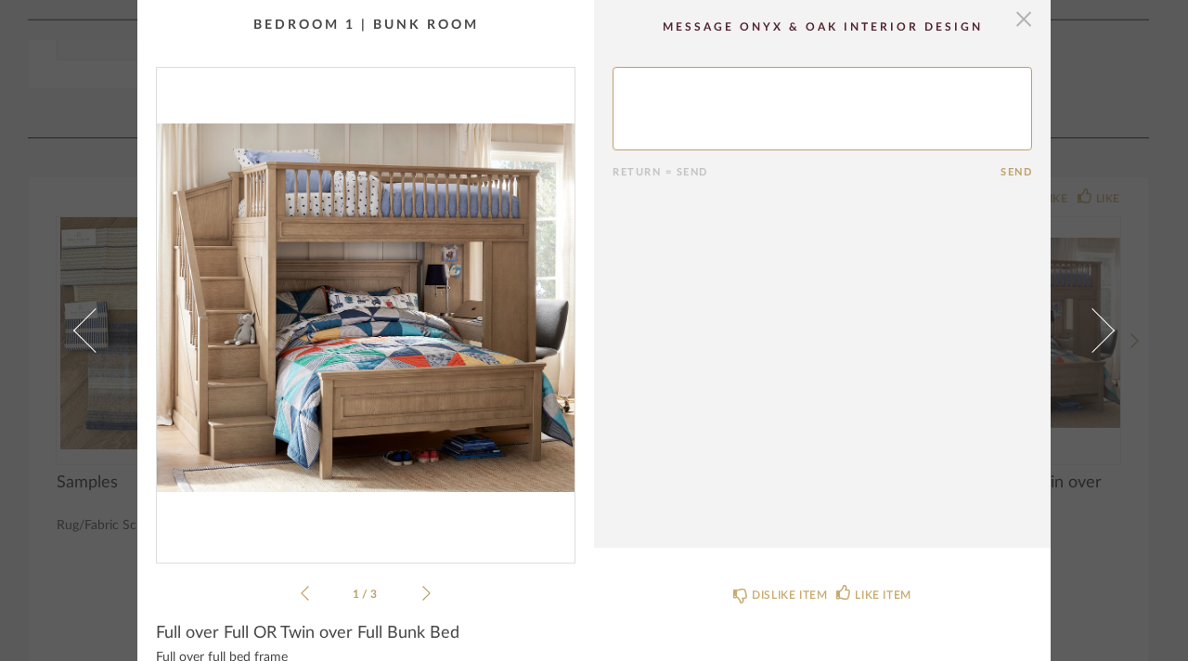
click at [1008, 20] on span "button" at bounding box center [1023, 18] width 37 height 37
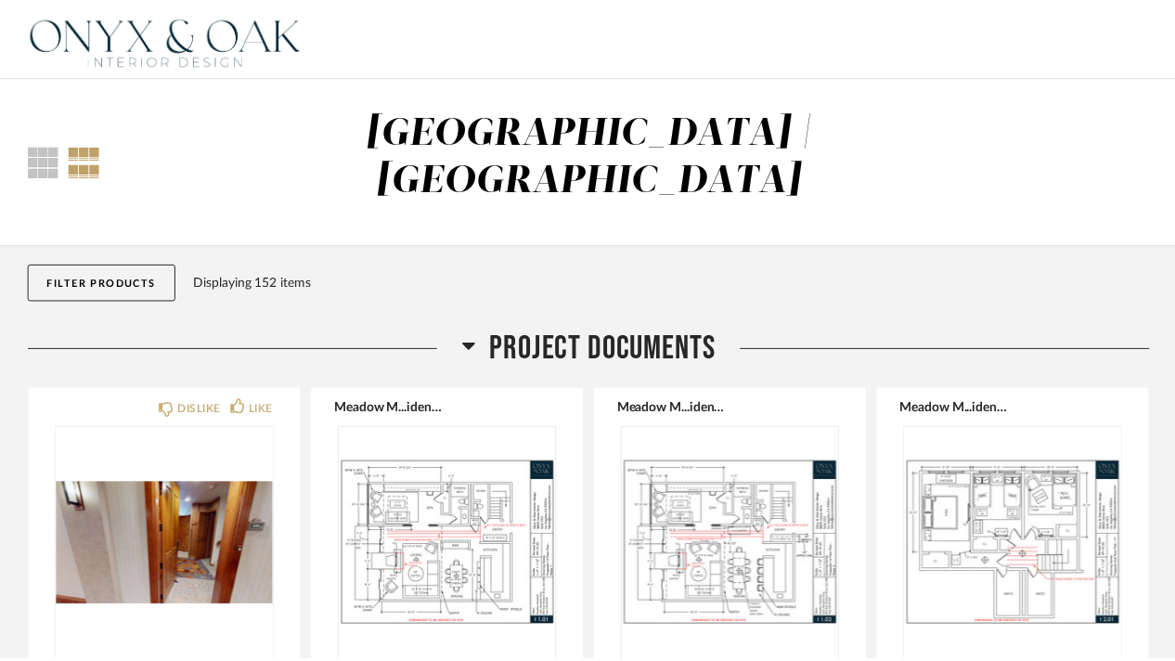
scroll to position [22388, 0]
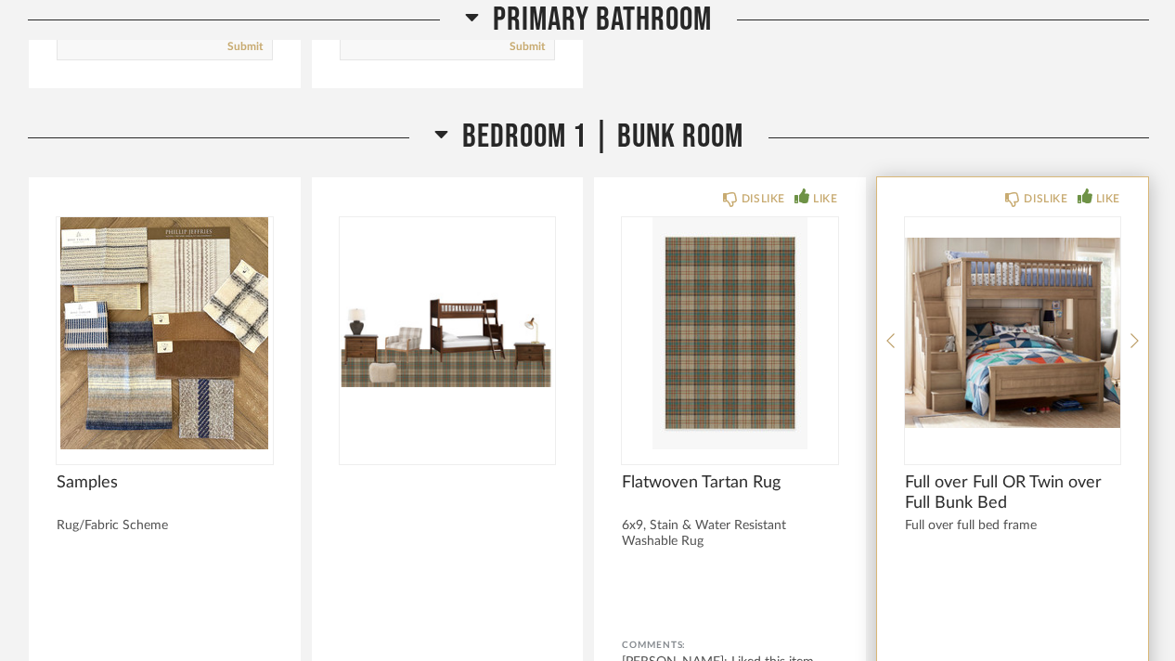
click at [1089, 188] on icon at bounding box center [1085, 195] width 15 height 15
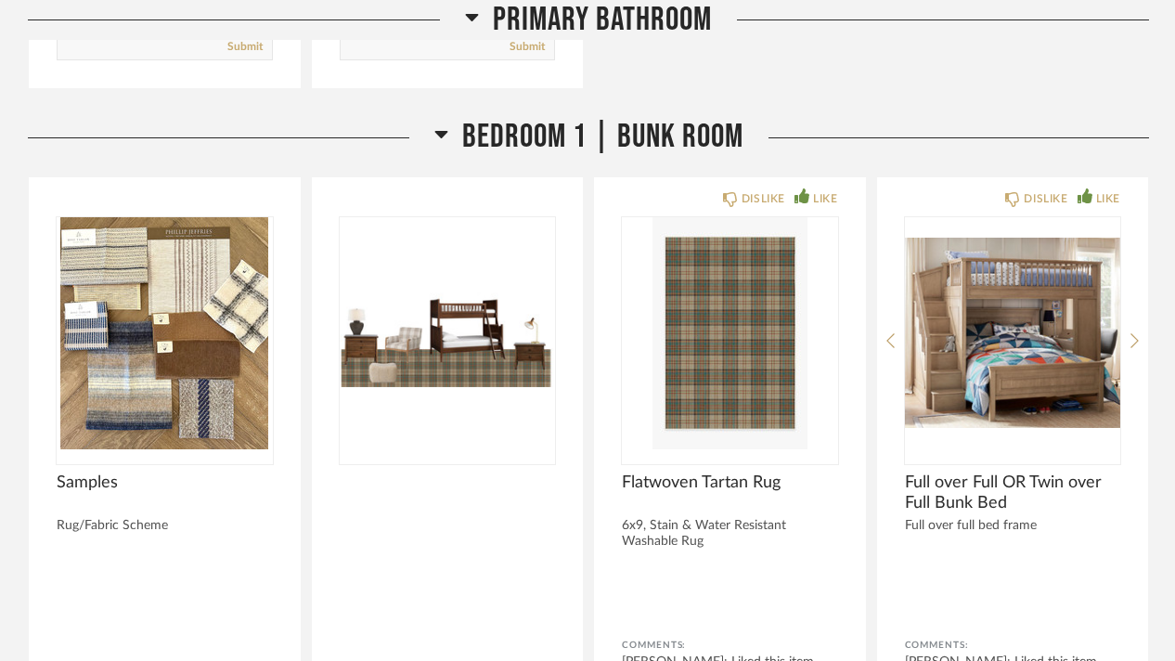
scroll to position [22574, 0]
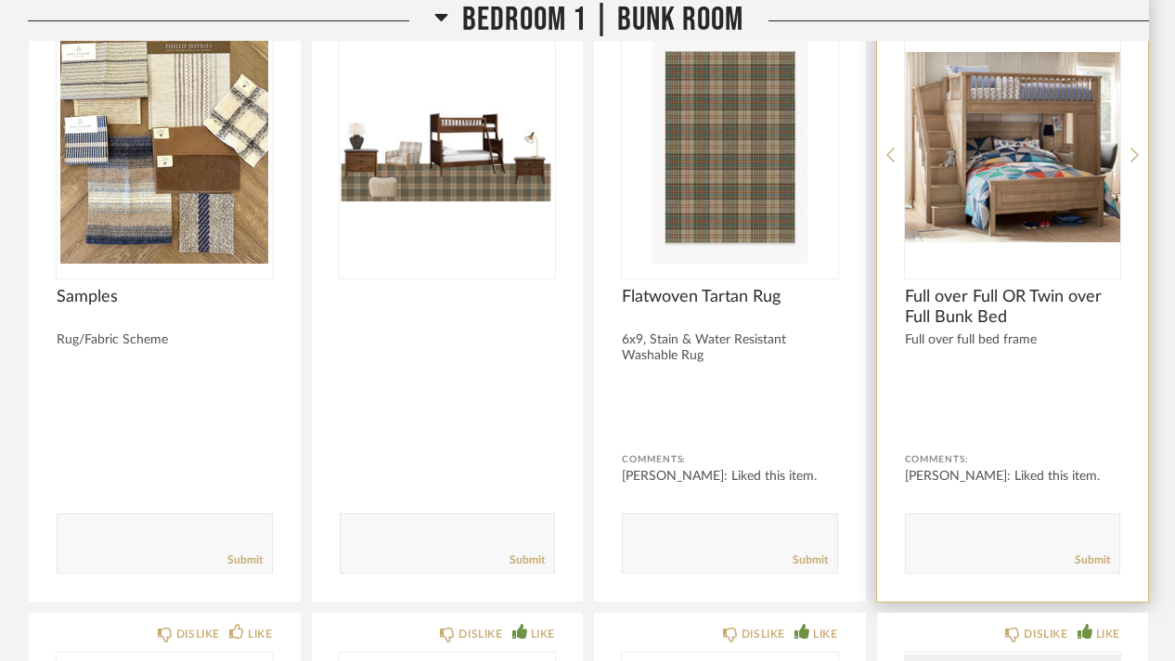
click at [966, 523] on textarea at bounding box center [1013, 535] width 214 height 25
type textarea "twin over full bunk preferred. proposed phase 2 layout v2"
click at [1098, 552] on link "Submit" at bounding box center [1092, 560] width 35 height 16
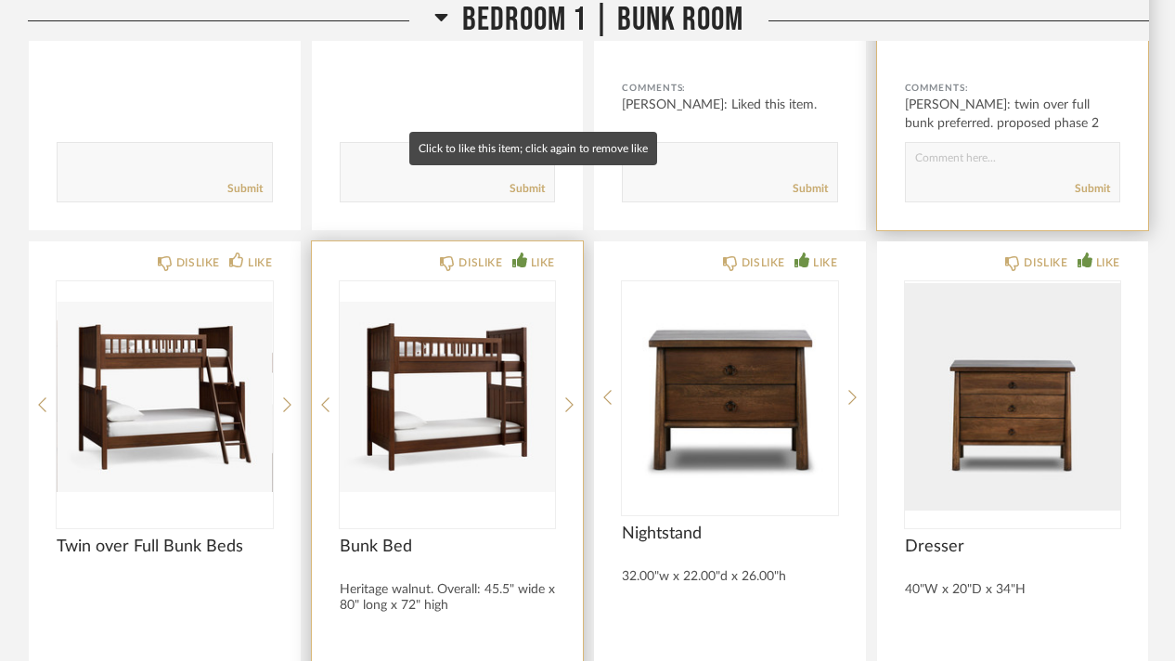
click at [538, 253] on div "LIKE" at bounding box center [543, 262] width 24 height 19
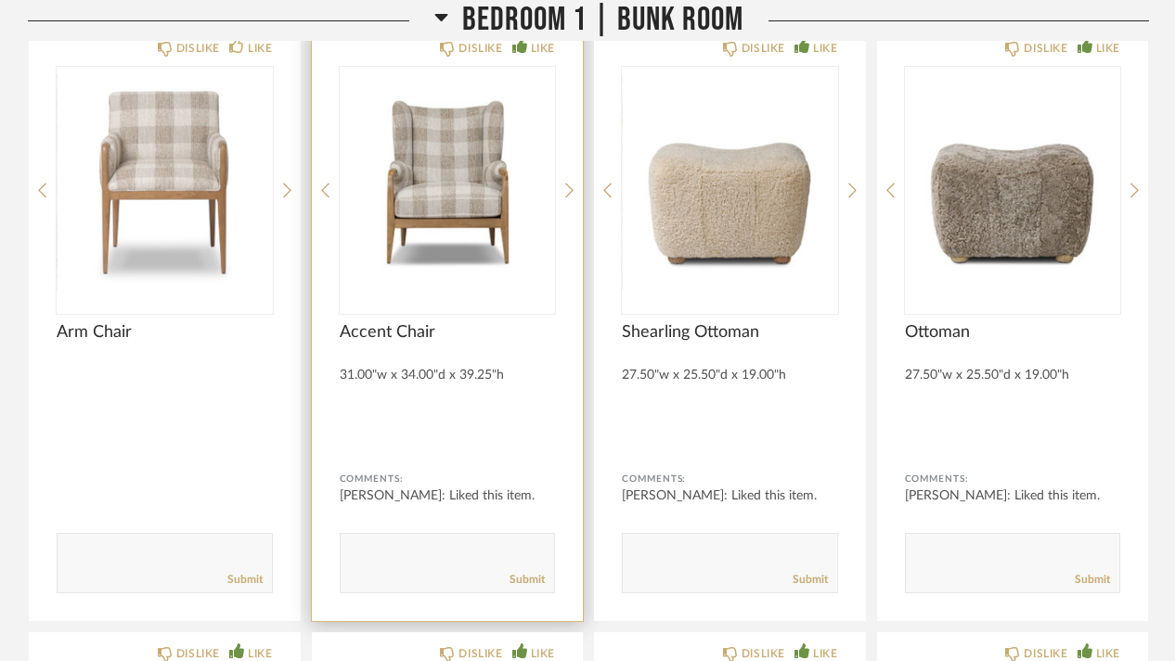
scroll to position [23688, 0]
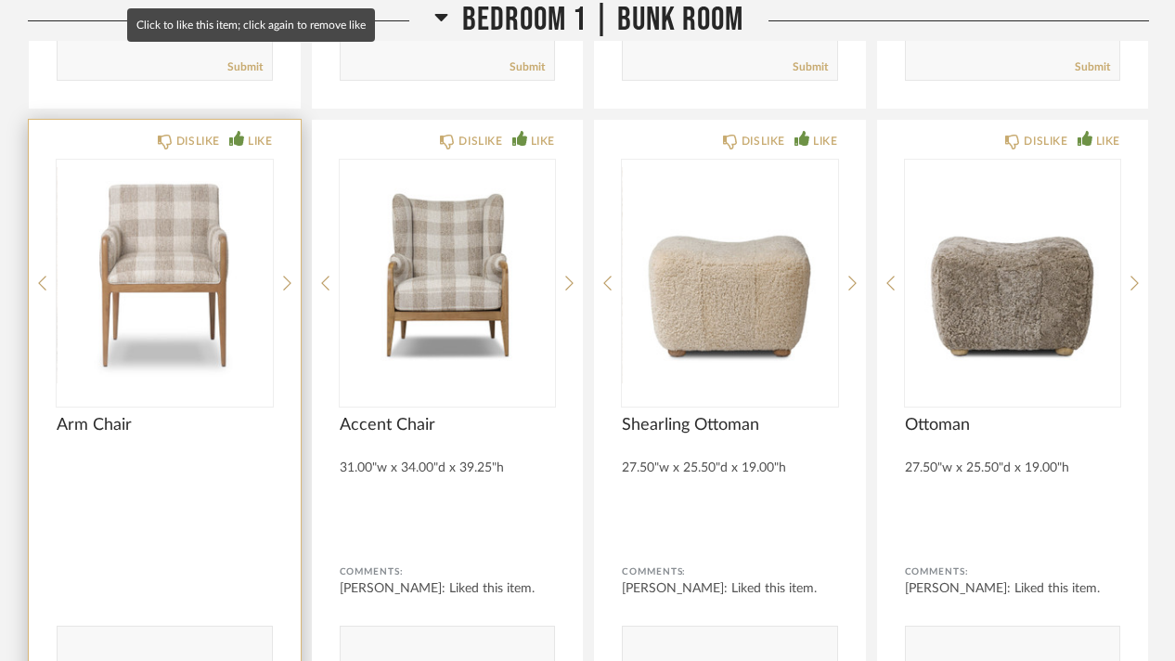
click at [249, 132] on div "LIKE" at bounding box center [260, 141] width 24 height 19
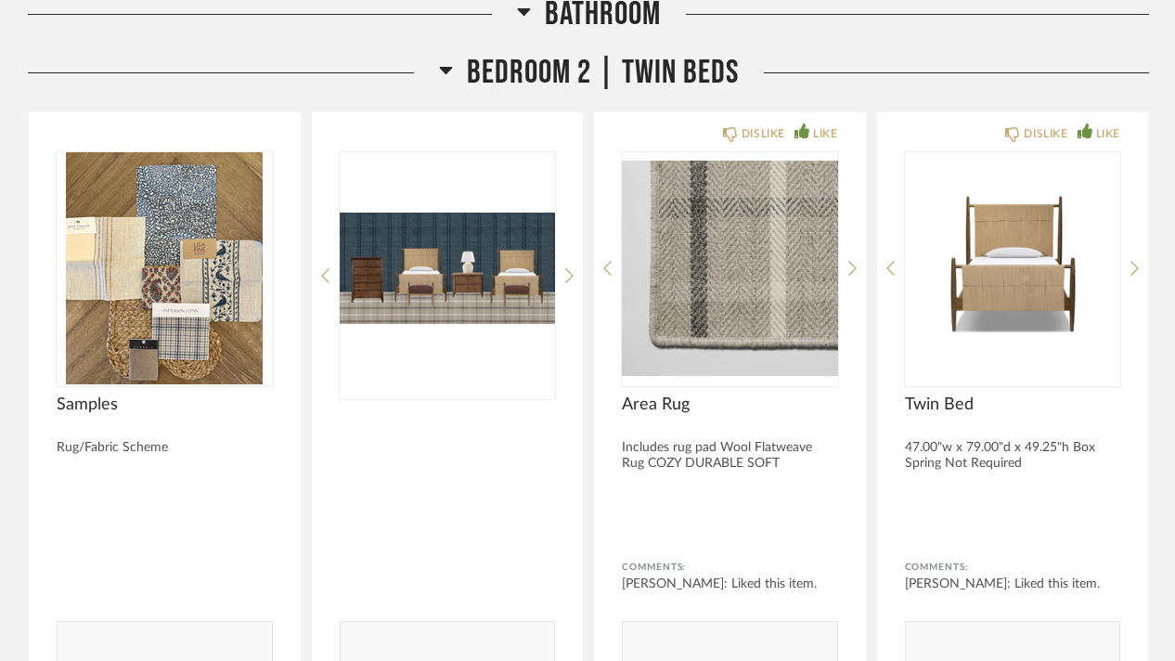
scroll to position [26534, 0]
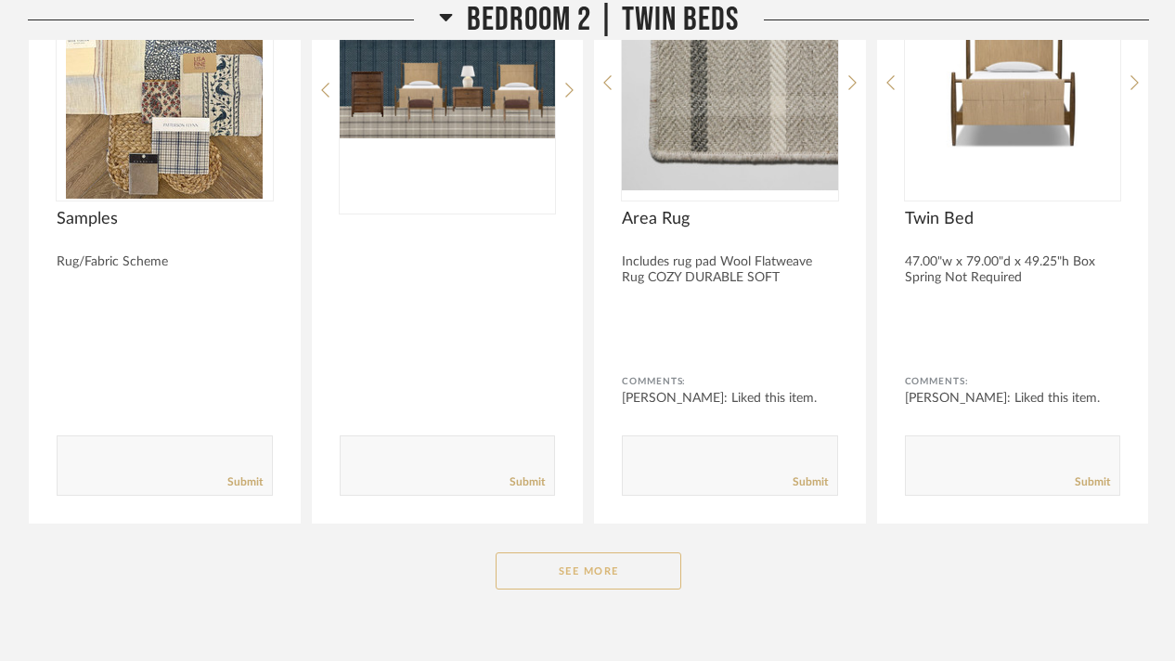
click at [616, 552] on button "See More" at bounding box center [589, 570] width 186 height 37
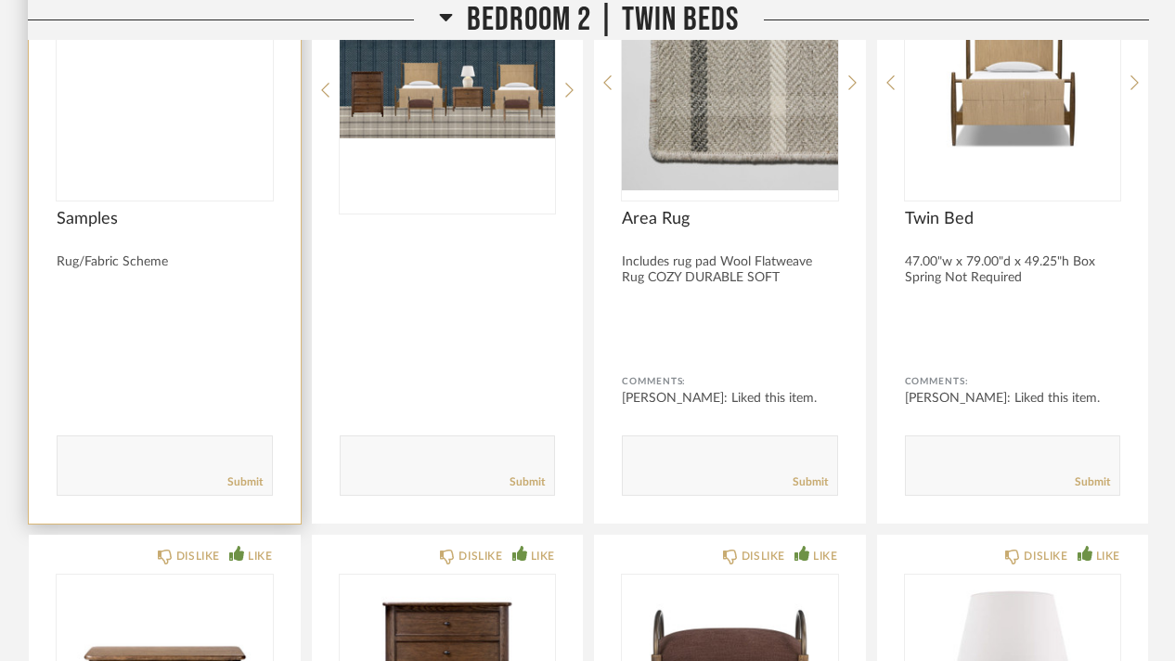
scroll to position [26349, 0]
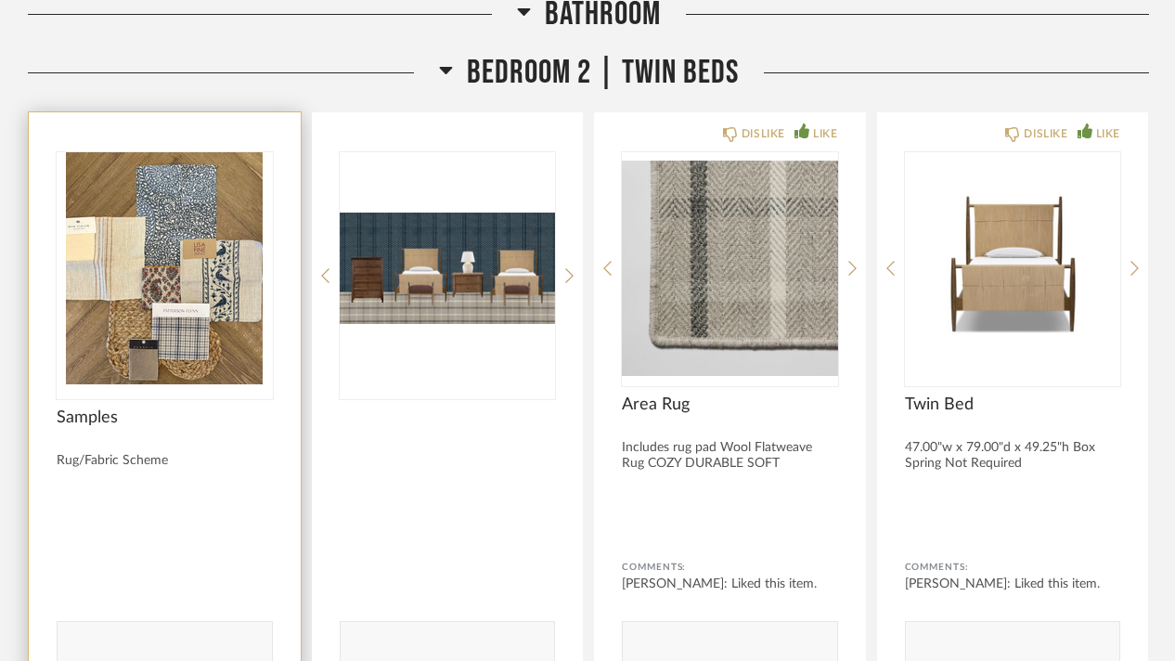
click at [0, 0] on img at bounding box center [0, 0] width 0 height 0
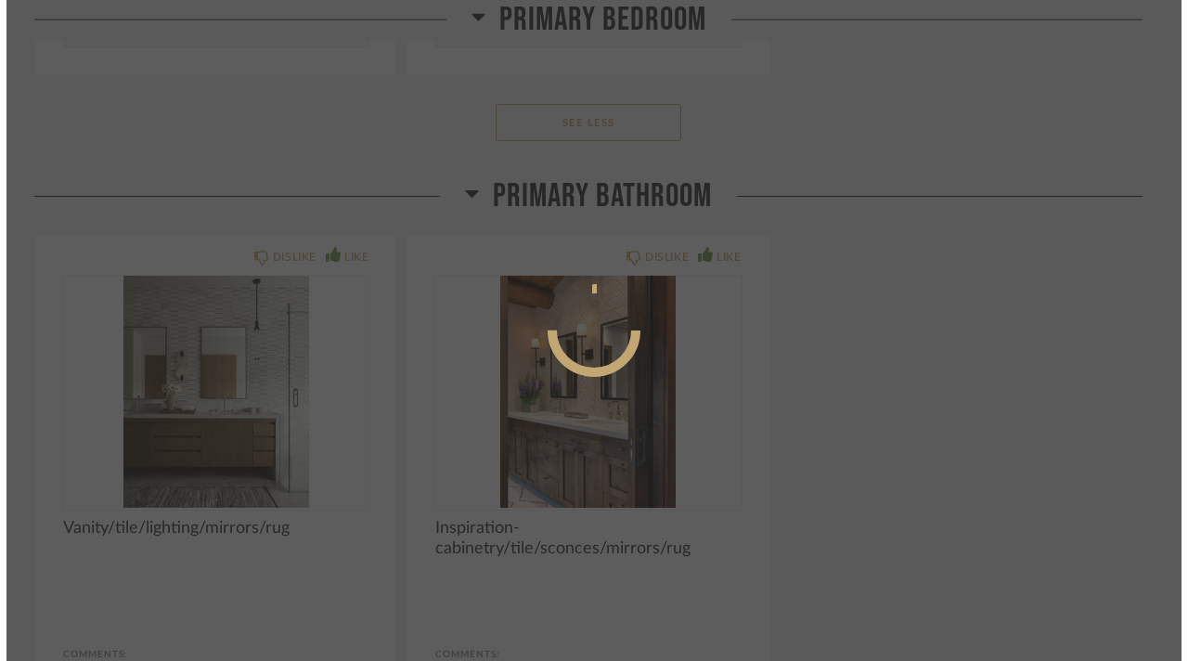
scroll to position [0, 0]
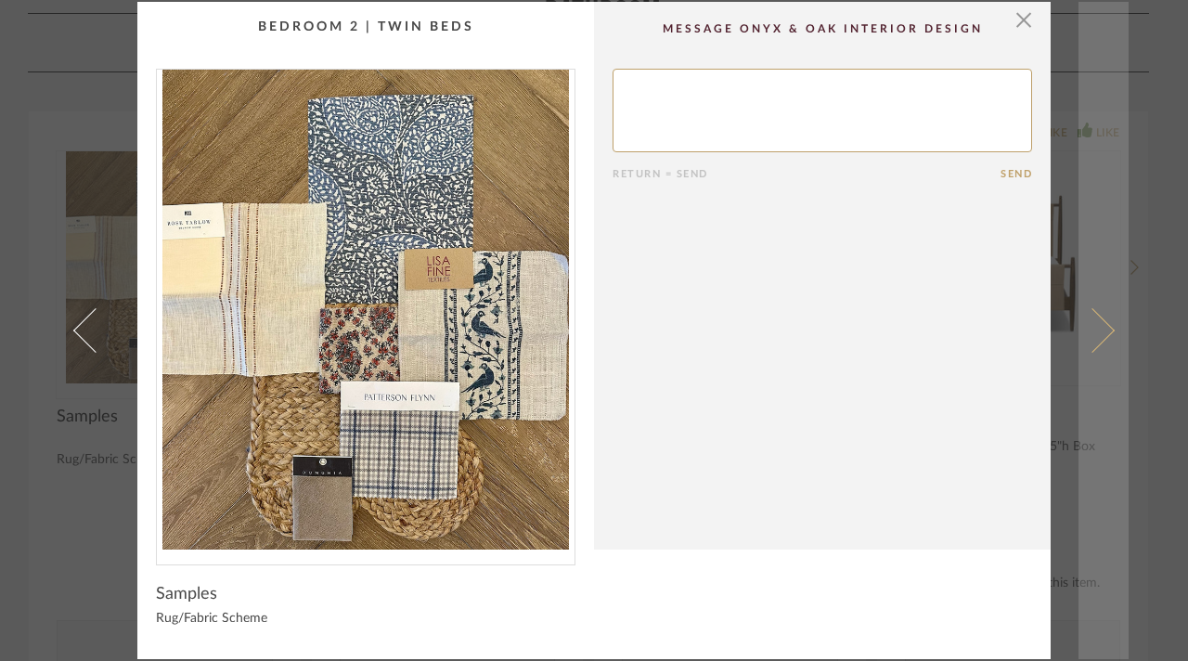
click at [1087, 329] on span at bounding box center [1092, 330] width 45 height 45
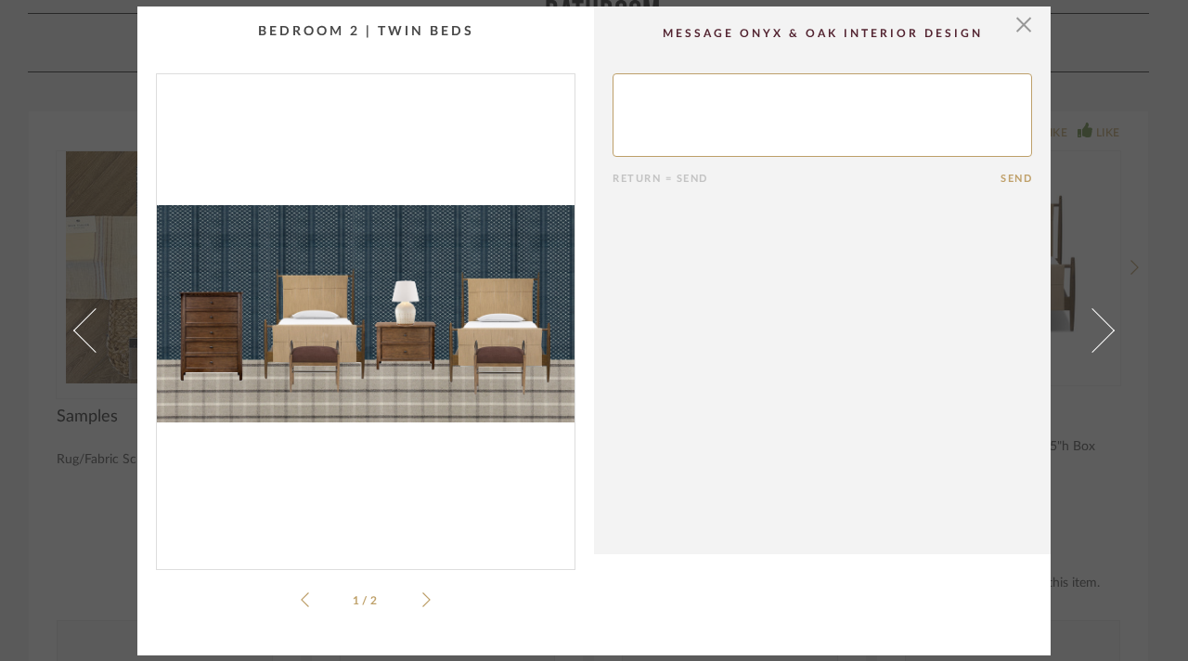
click at [410, 591] on li "1 / 2" at bounding box center [365, 600] width 113 height 22
click at [414, 593] on li "1 / 2" at bounding box center [365, 600] width 113 height 22
click at [423, 594] on icon at bounding box center [426, 599] width 8 height 17
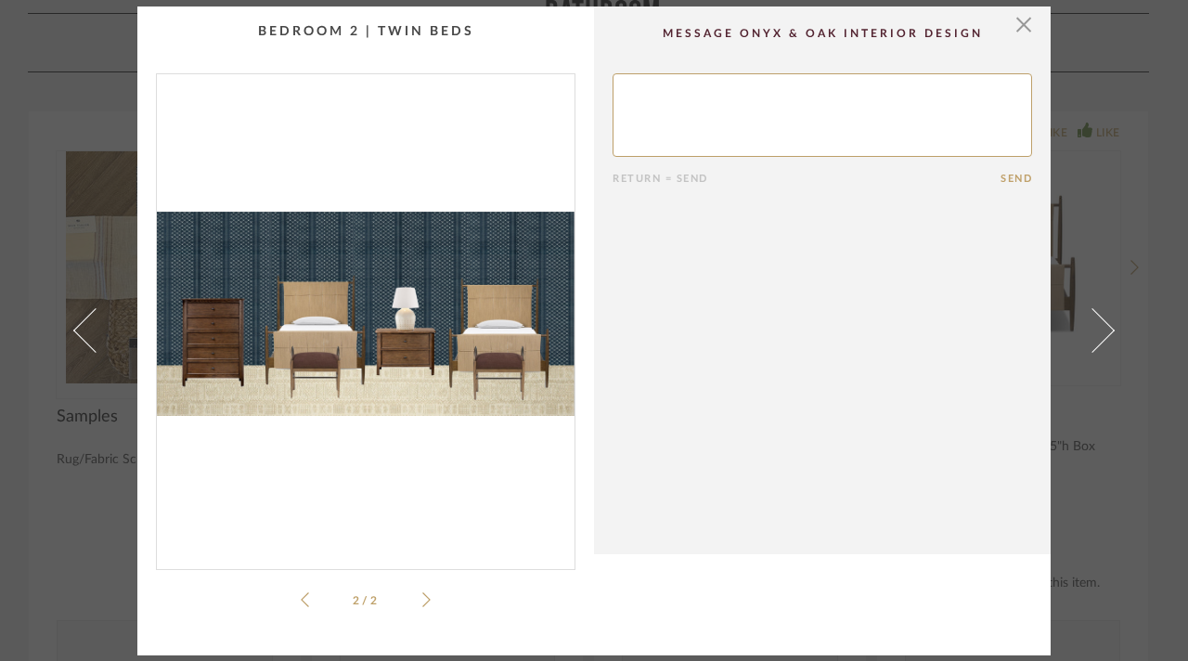
click at [309, 601] on li "2 / 2" at bounding box center [365, 600] width 113 height 22
click at [301, 601] on icon at bounding box center [305, 599] width 8 height 17
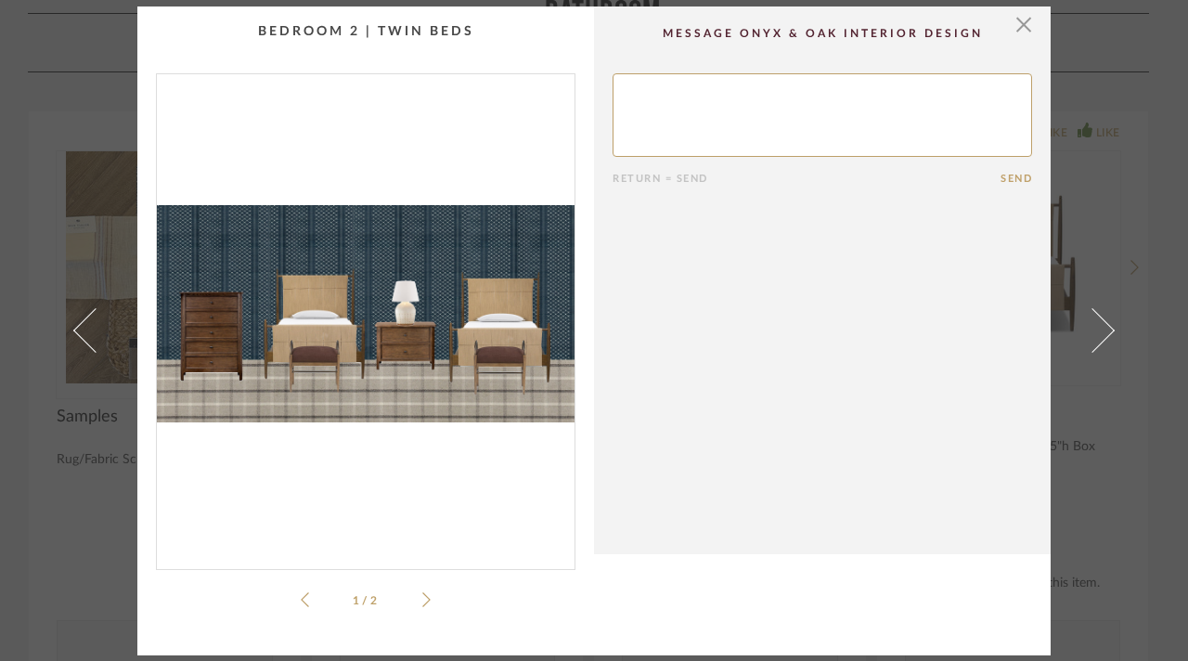
click at [422, 595] on icon at bounding box center [426, 599] width 8 height 17
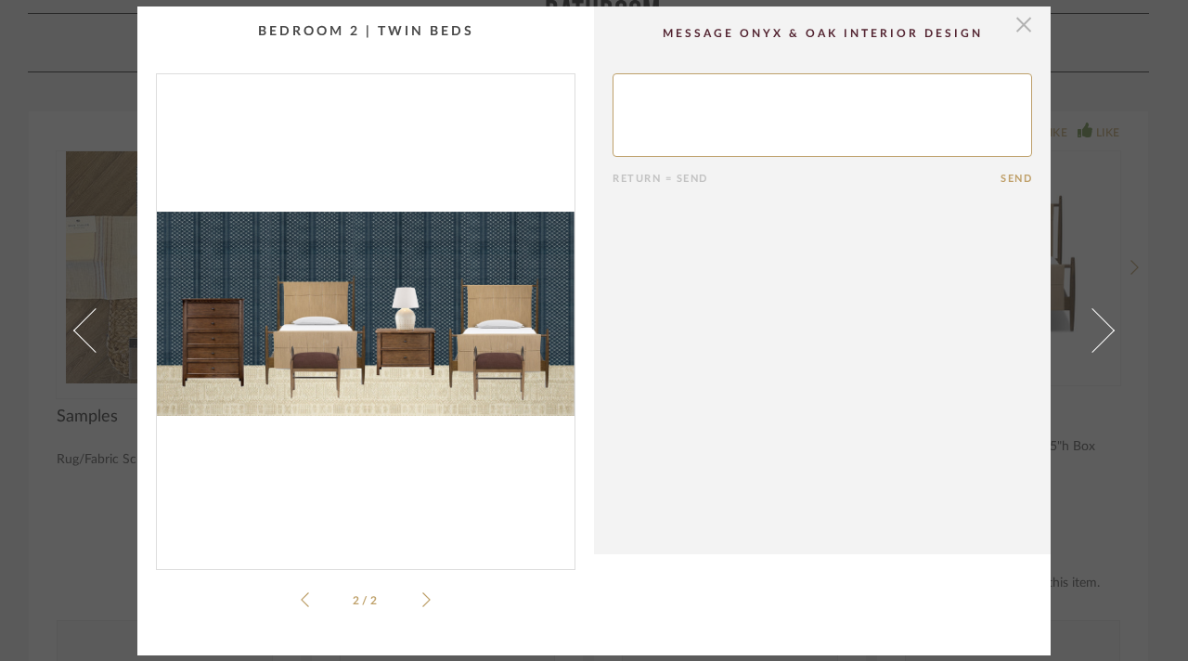
click at [1021, 32] on span "button" at bounding box center [1023, 24] width 37 height 37
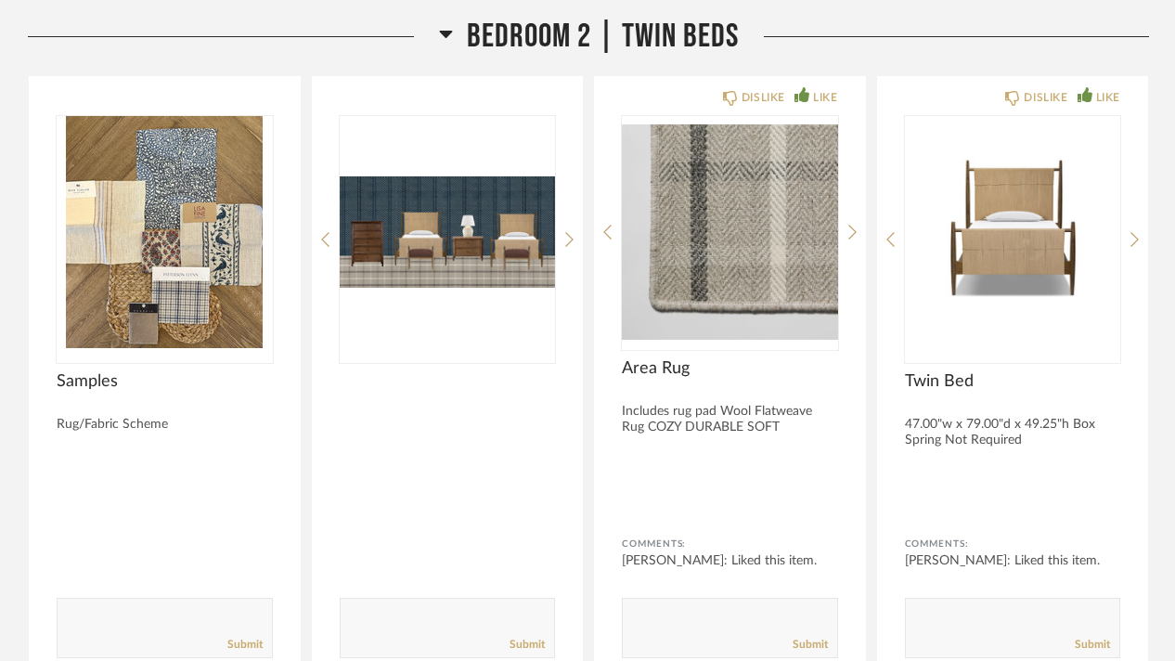
scroll to position [26199, 0]
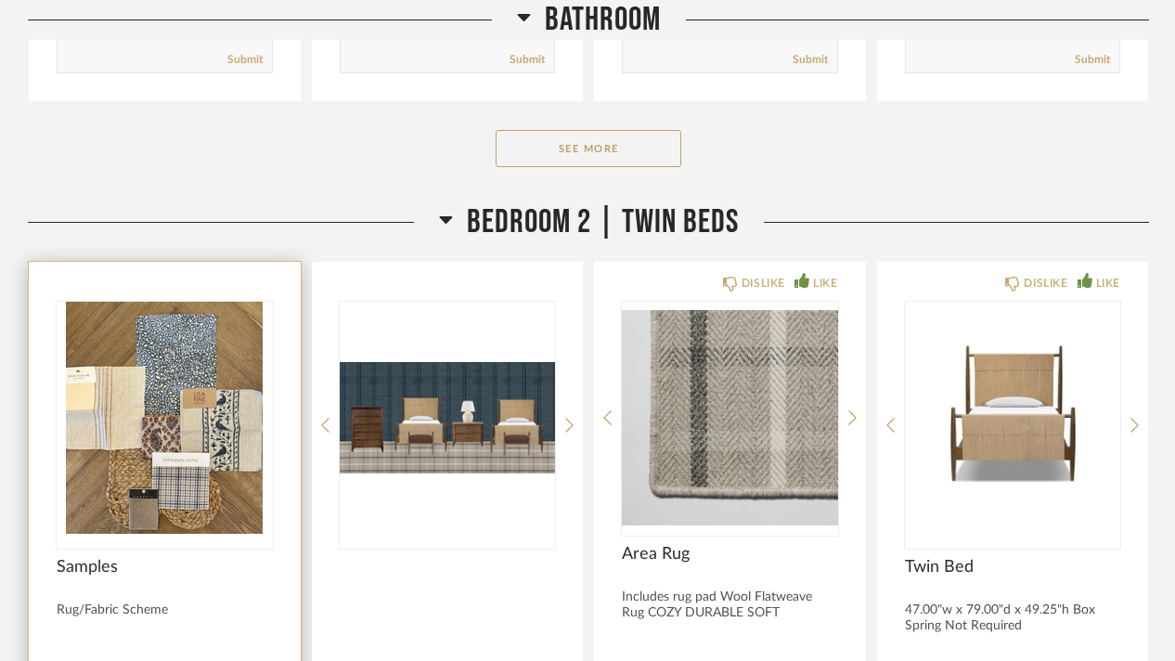
click at [248, 406] on img "0" at bounding box center [165, 418] width 216 height 232
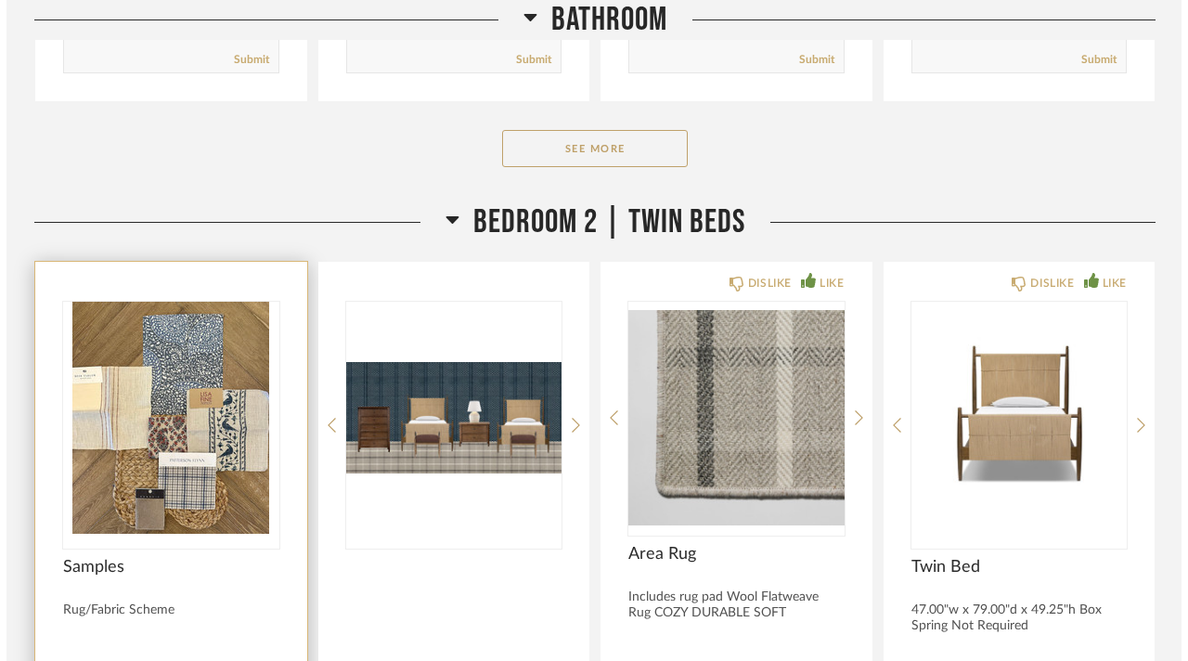
scroll to position [0, 0]
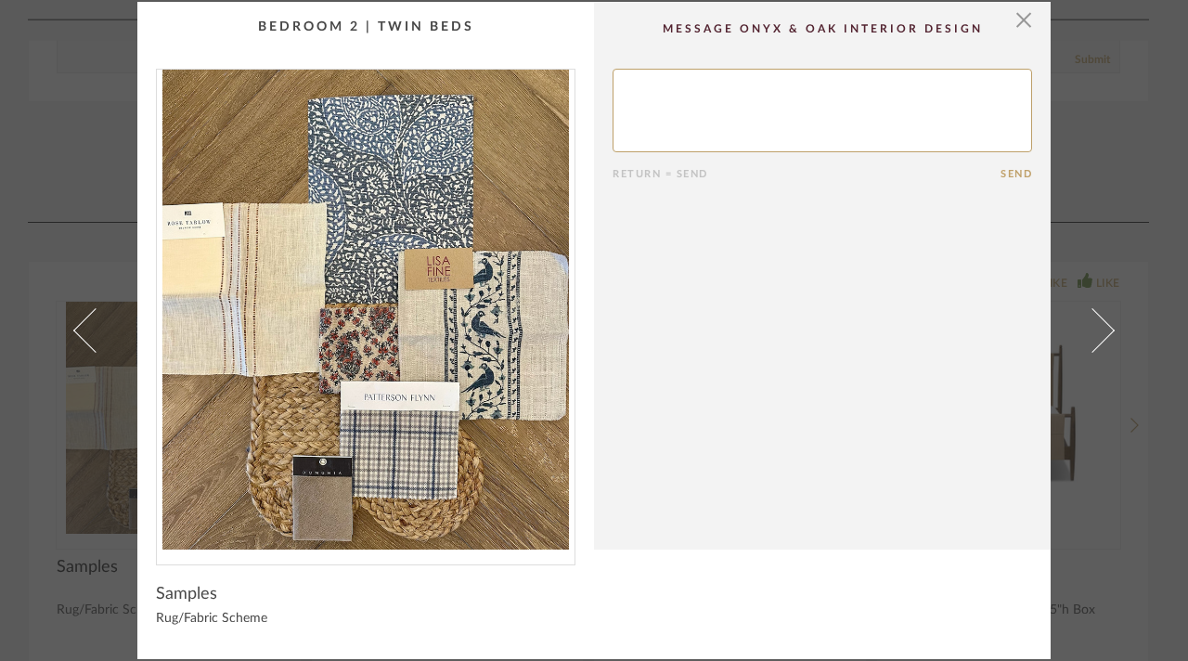
click at [29, 185] on div "× Return = Send Send Samples Rug/Fabric Scheme" at bounding box center [594, 330] width 1188 height 661
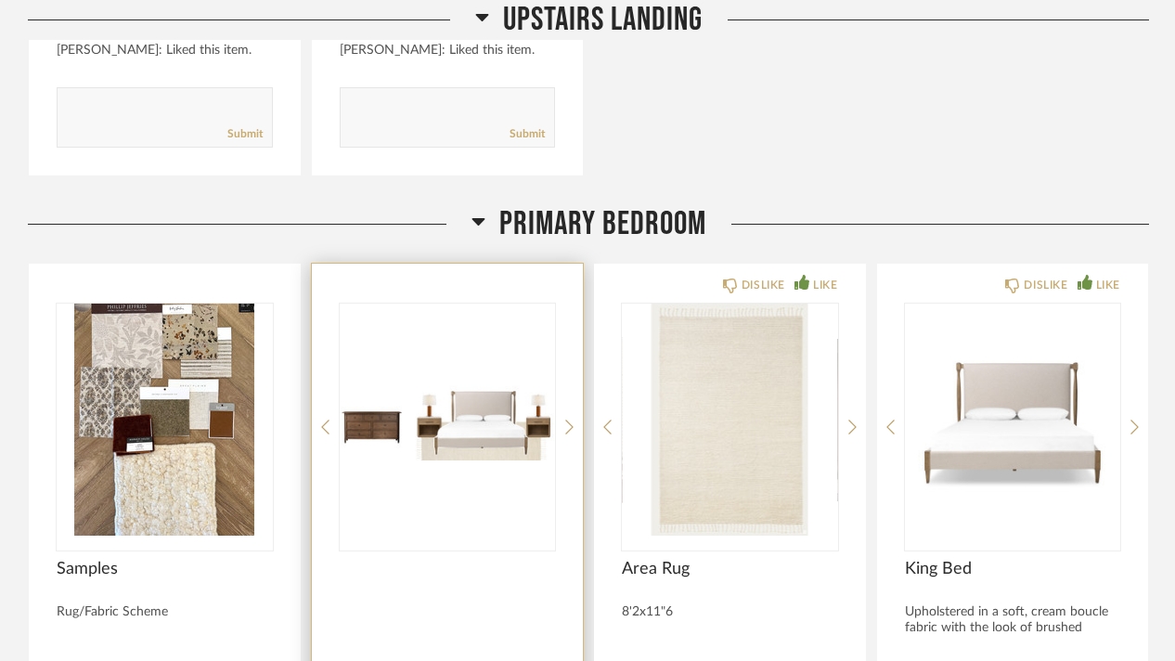
scroll to position [18586, 0]
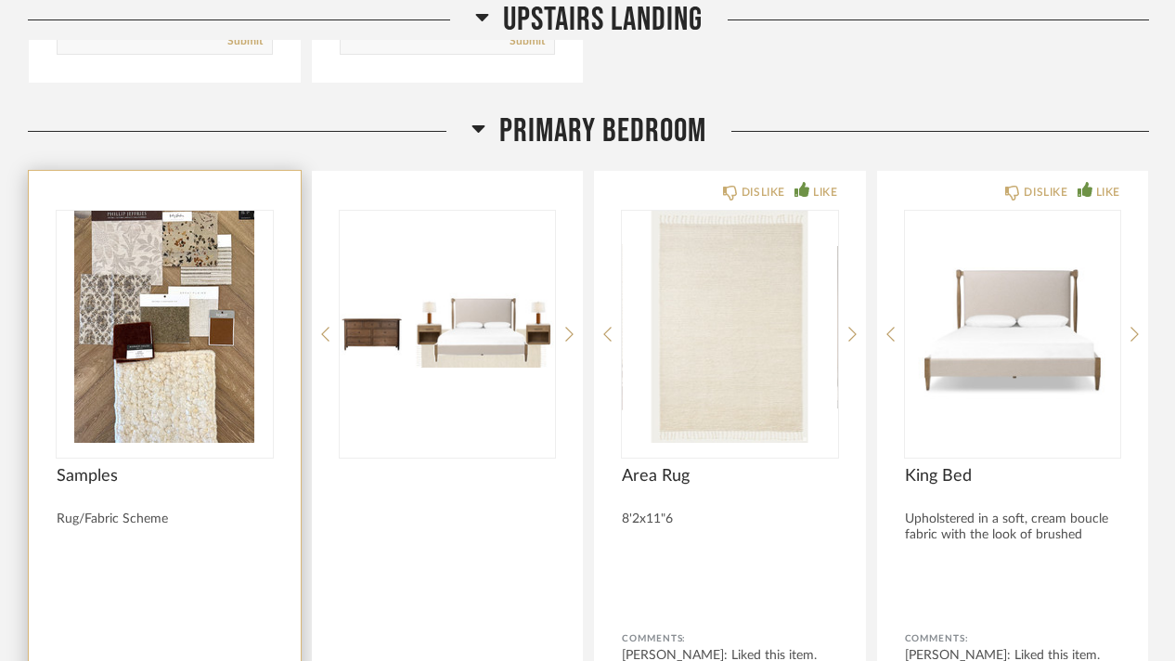
click at [232, 296] on img "0" at bounding box center [165, 327] width 216 height 232
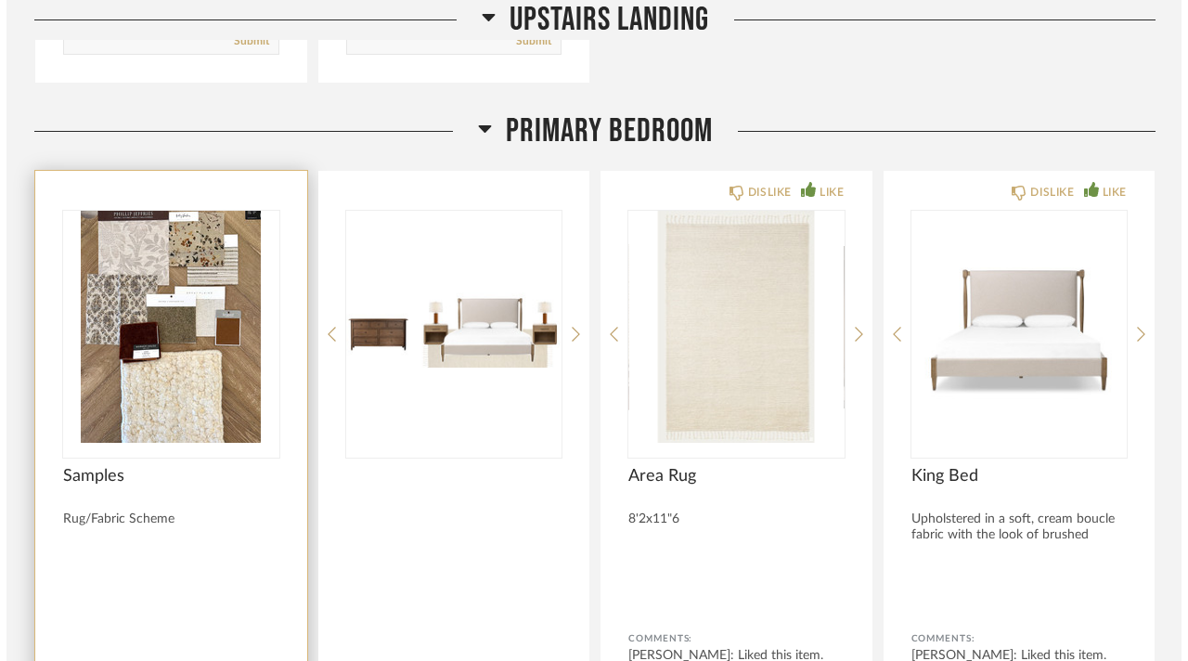
scroll to position [0, 0]
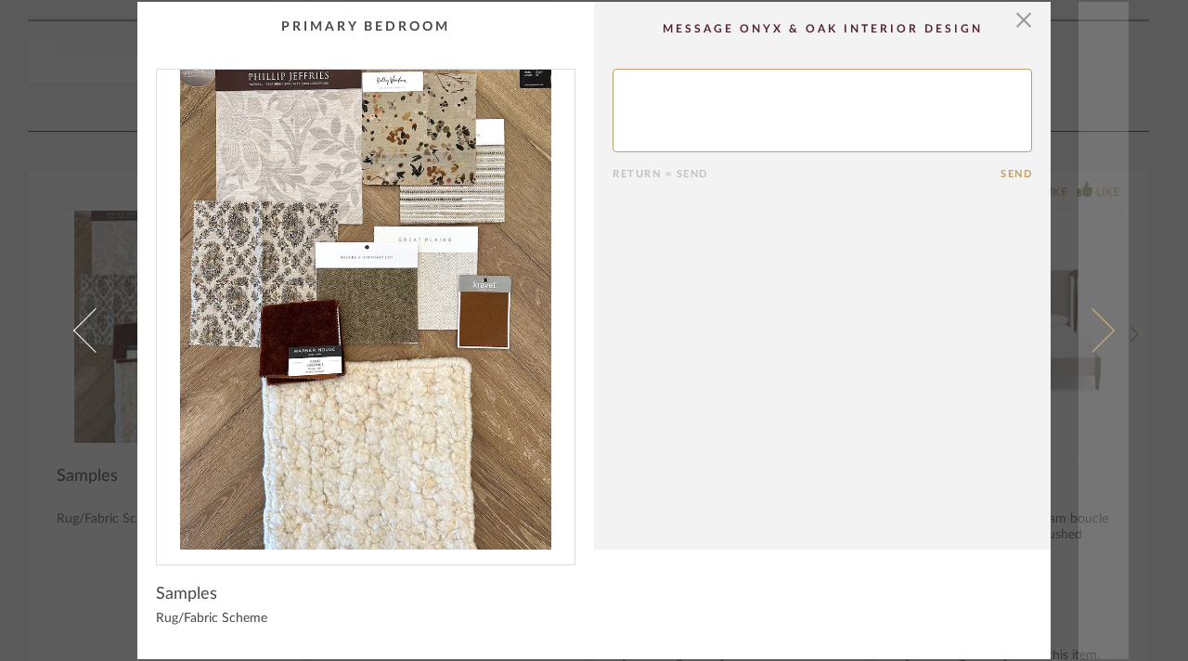
click at [1087, 339] on span at bounding box center [1092, 330] width 45 height 45
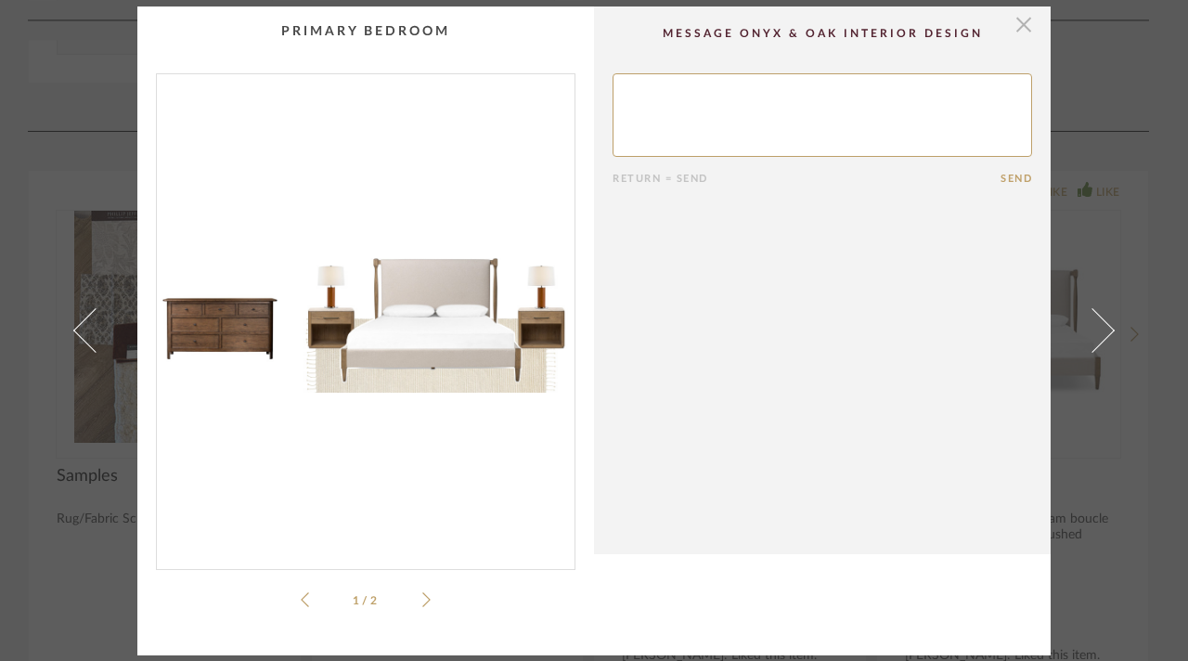
click at [1018, 31] on span "button" at bounding box center [1023, 24] width 37 height 37
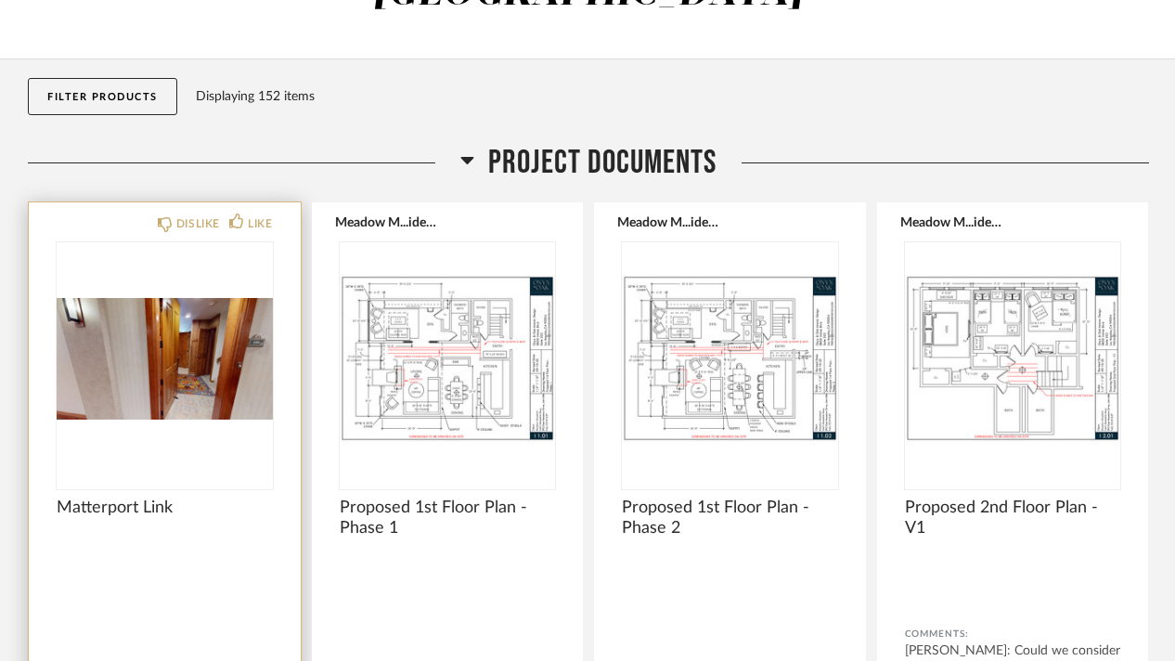
scroll to position [371, 0]
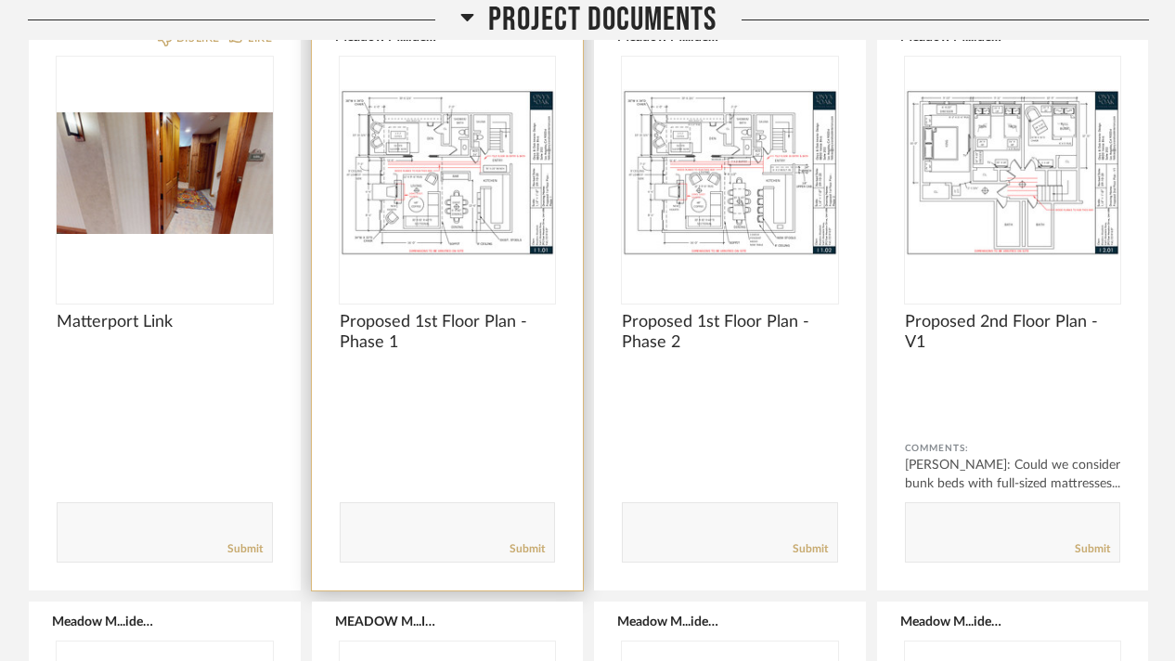
click at [435, 127] on img "0" at bounding box center [448, 173] width 216 height 232
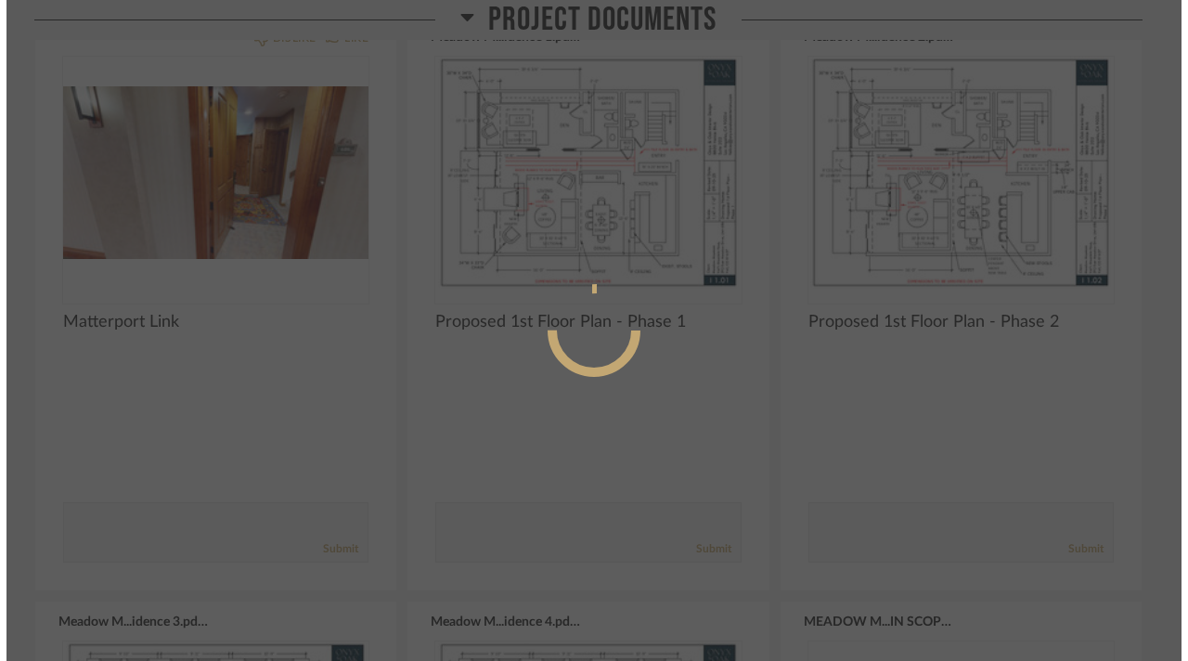
scroll to position [0, 0]
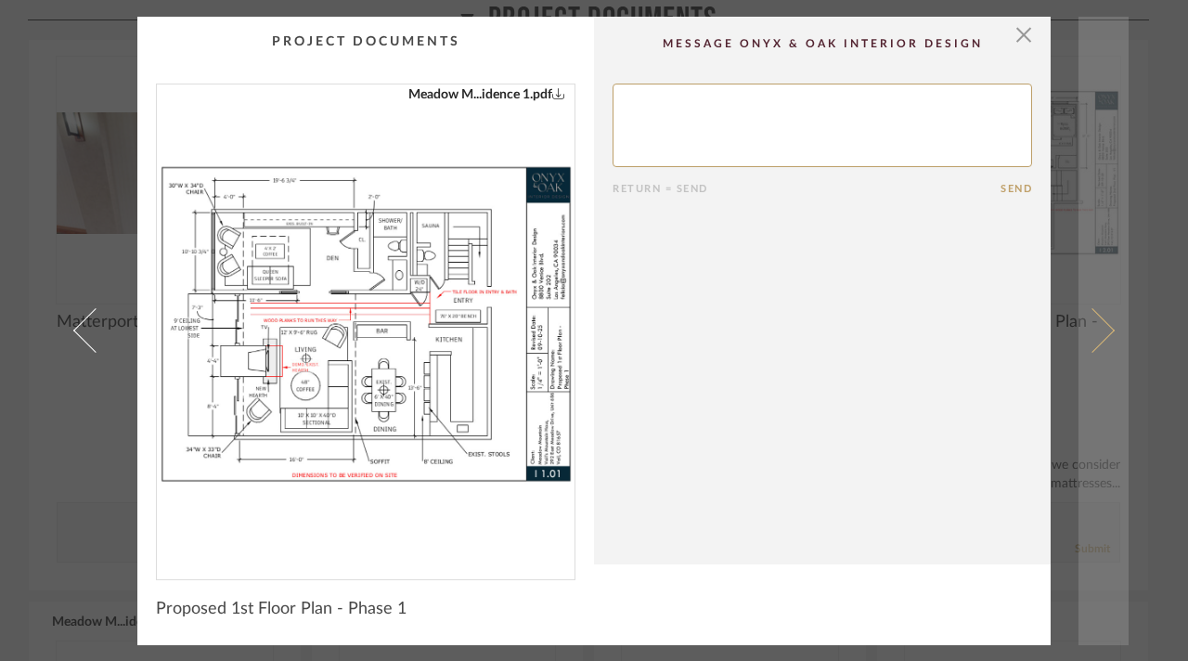
click at [1098, 321] on span at bounding box center [1092, 330] width 45 height 45
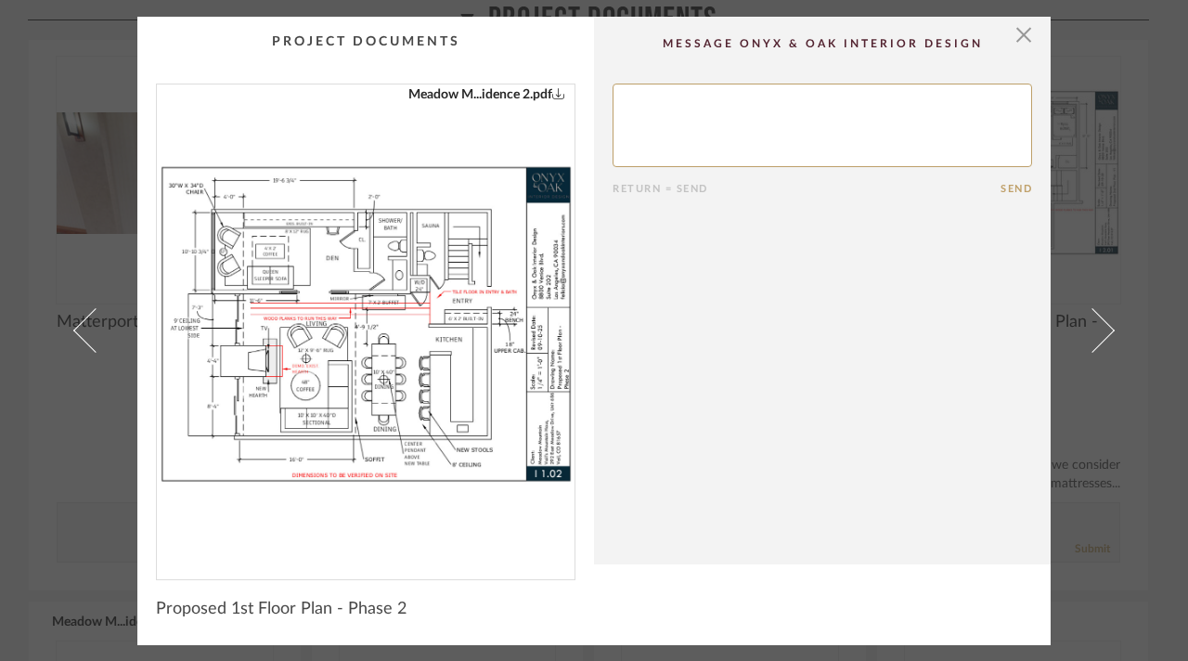
click at [727, 407] on cpp-summary-comments "Return = Send Send" at bounding box center [822, 291] width 457 height 548
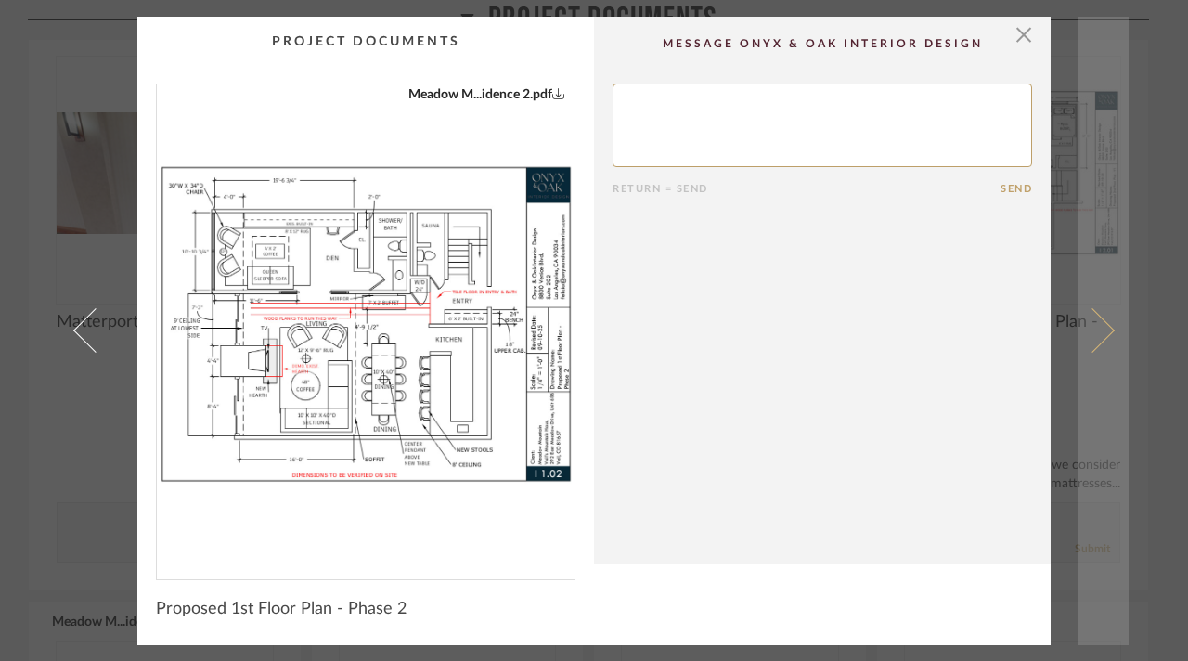
click at [1081, 337] on span at bounding box center [1092, 330] width 45 height 45
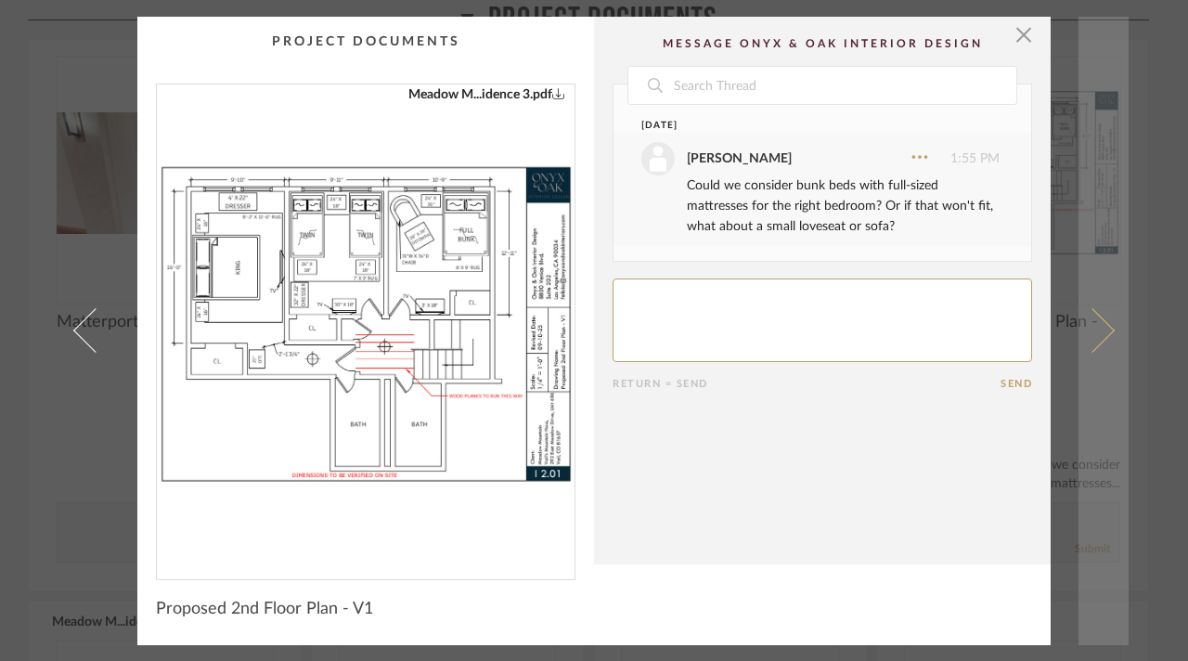
click at [1099, 346] on link at bounding box center [1104, 331] width 50 height 629
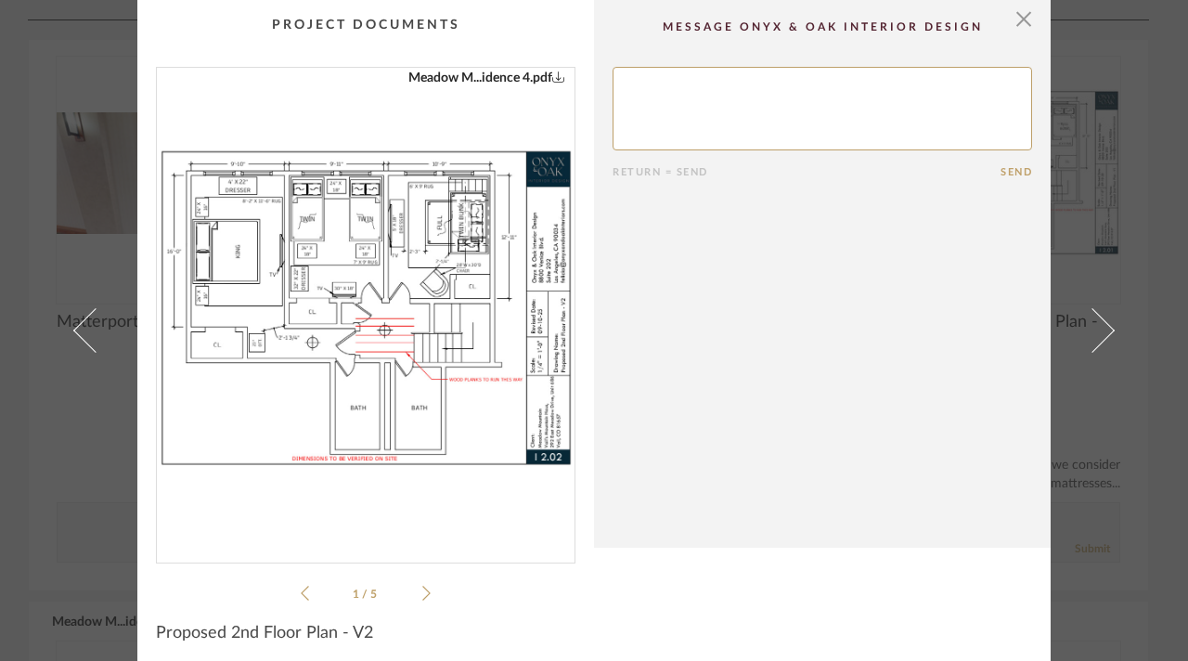
scroll to position [7, 0]
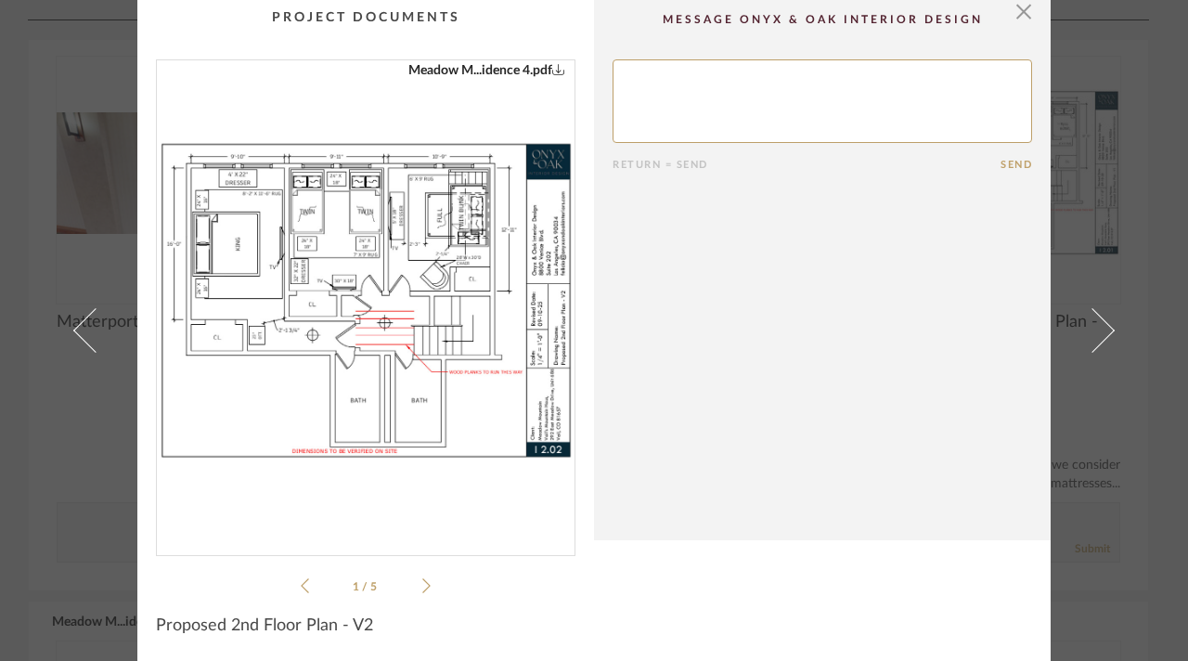
click at [422, 581] on icon at bounding box center [426, 585] width 8 height 15
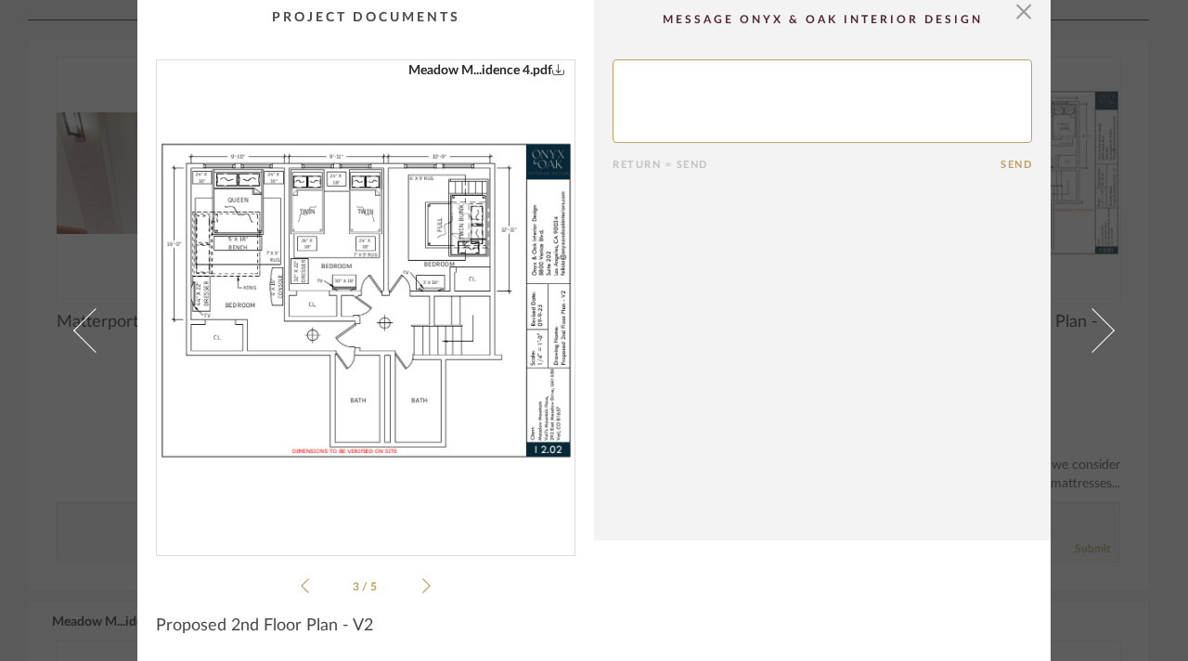
click at [86, 122] on link at bounding box center [84, 330] width 50 height 661
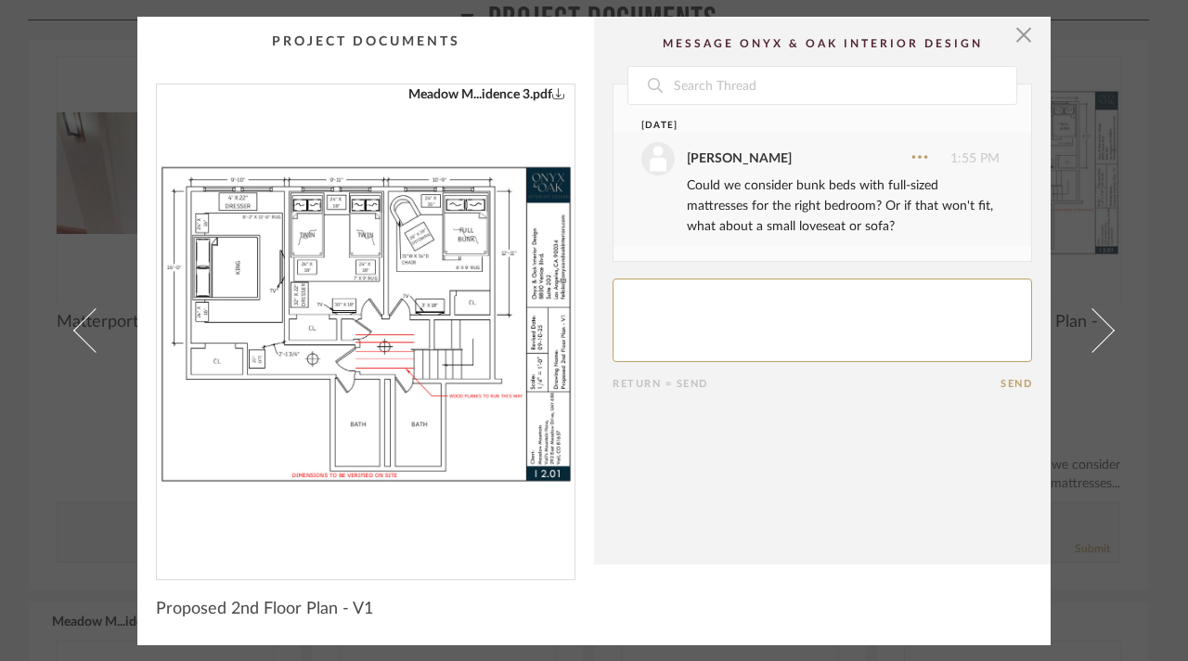
scroll to position [0, 0]
click at [1018, 35] on span "button" at bounding box center [1023, 35] width 37 height 37
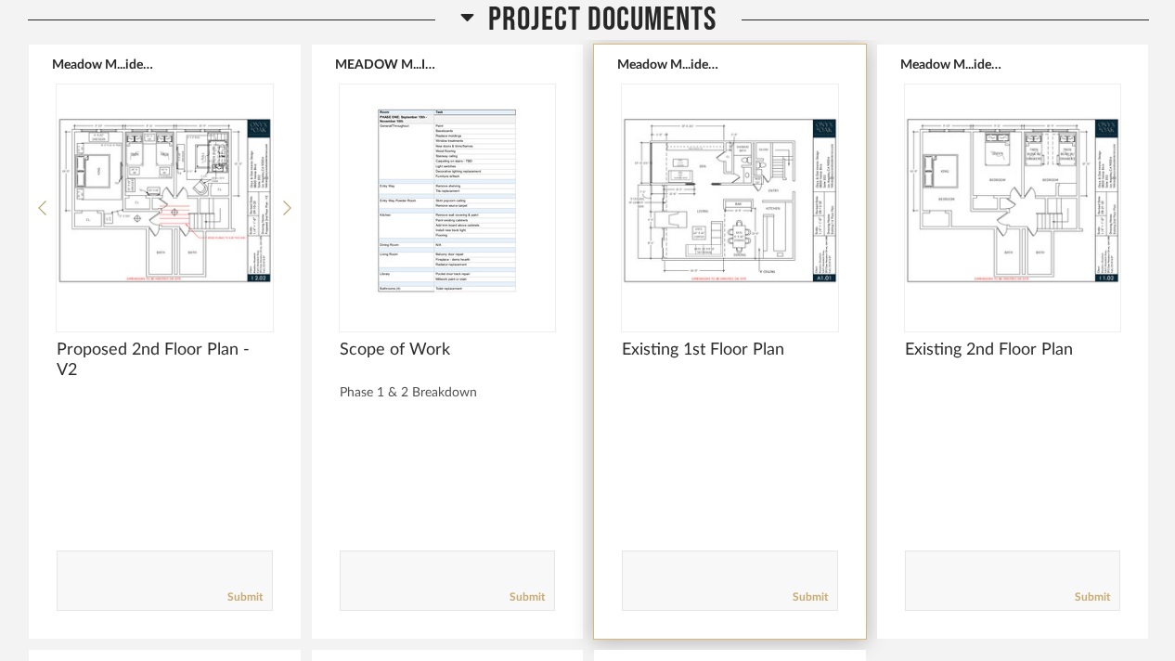
scroll to position [1485, 0]
